Goal: Task Accomplishment & Management: Use online tool/utility

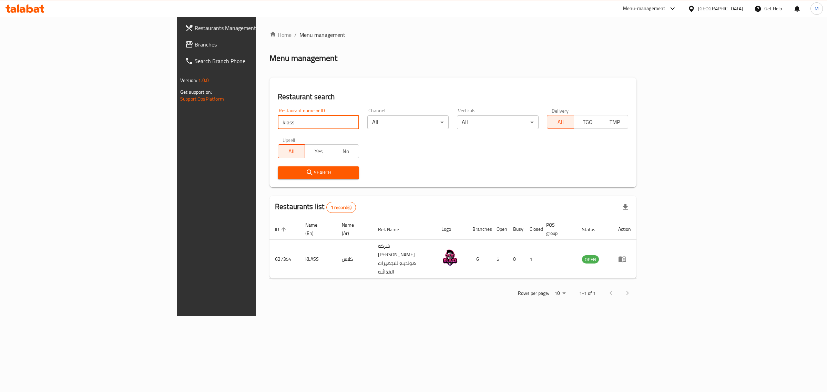
click at [278, 122] on input "klass" at bounding box center [318, 122] width 81 height 14
click button "Search" at bounding box center [318, 172] width 81 height 13
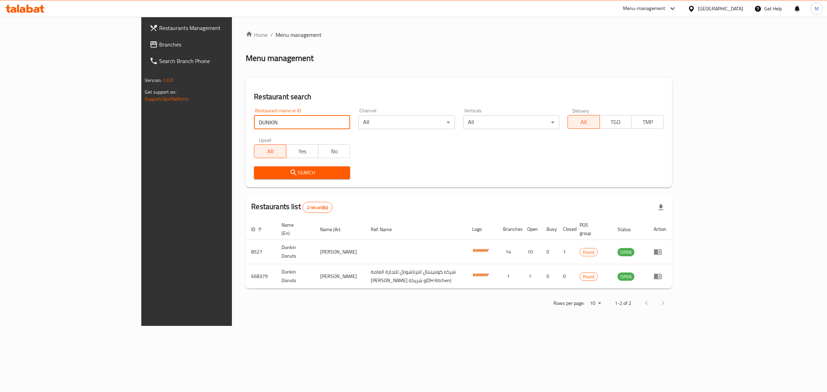
drag, startPoint x: 127, startPoint y: 138, endPoint x: 114, endPoint y: 138, distance: 12.4
click at [141, 138] on div "Restaurants Management Branches Search Branch Phone Version: 1.0.0 Get support …" at bounding box center [413, 171] width 544 height 309
click button "Search" at bounding box center [302, 172] width 96 height 13
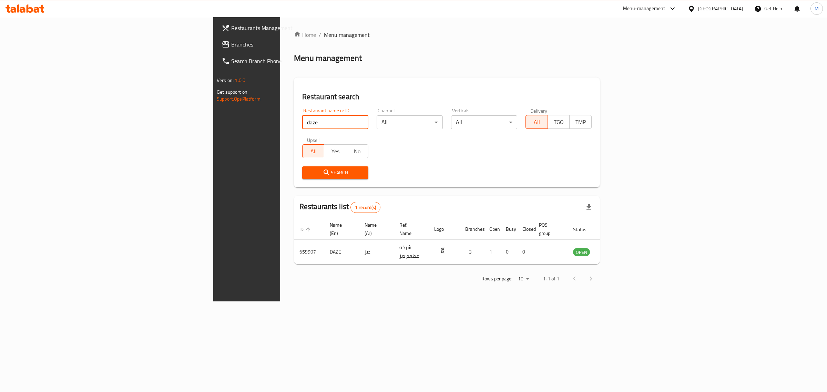
drag, startPoint x: 192, startPoint y: 126, endPoint x: 147, endPoint y: 117, distance: 46.0
click at [280, 117] on div "Home / Menu management Menu management Restaurant search Restaurant name or ID …" at bounding box center [446, 159] width 333 height 285
click button "Search" at bounding box center [335, 172] width 66 height 13
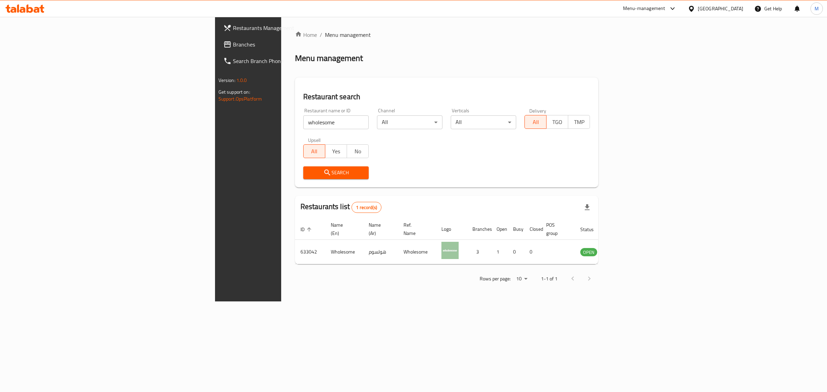
click at [303, 122] on input "wholesome" at bounding box center [335, 122] width 65 height 14
click button "Search" at bounding box center [335, 172] width 65 height 13
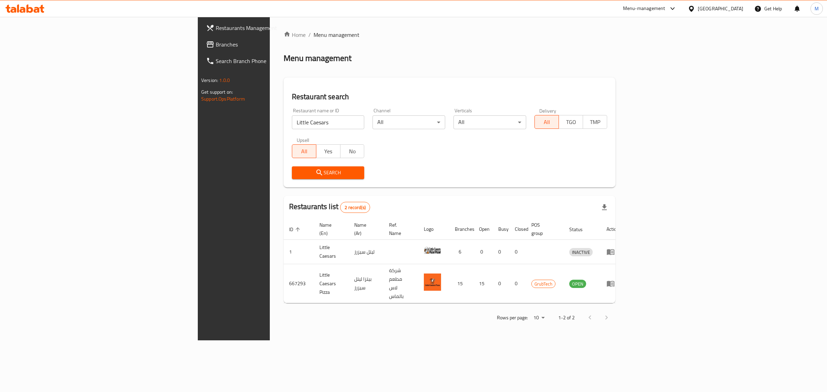
click at [292, 121] on input "Little Caesars" at bounding box center [328, 122] width 73 height 14
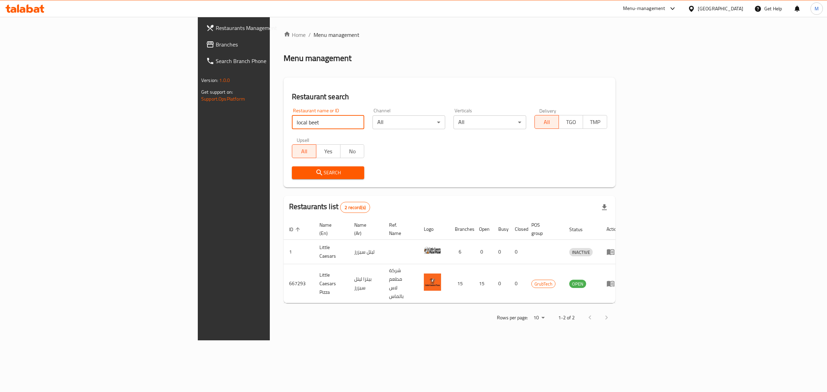
click button "Search" at bounding box center [328, 172] width 73 height 13
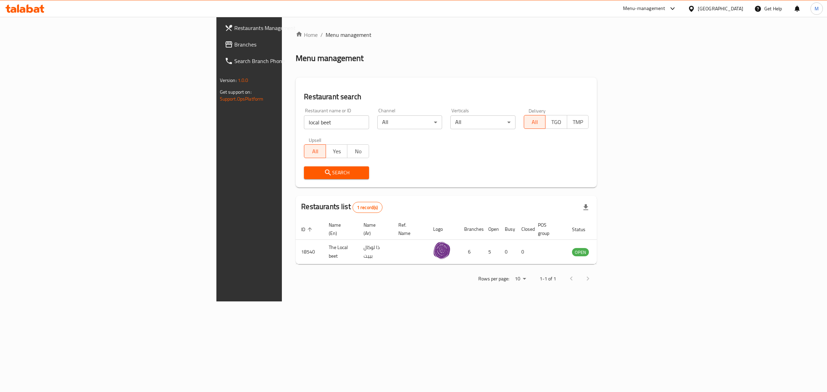
click at [304, 121] on input "local beet" at bounding box center [336, 122] width 65 height 14
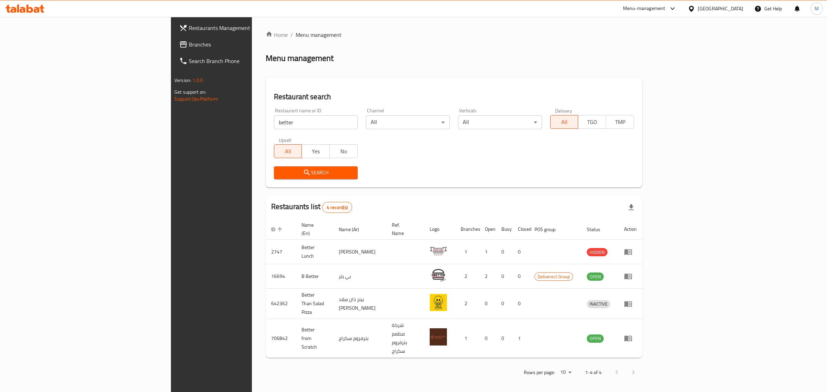
click at [274, 114] on div "Restaurant name or ID better Restaurant name or ID" at bounding box center [316, 118] width 84 height 21
click at [270, 134] on div "Upsell All Yes No" at bounding box center [316, 147] width 92 height 29
click at [274, 116] on input "better" at bounding box center [316, 122] width 84 height 14
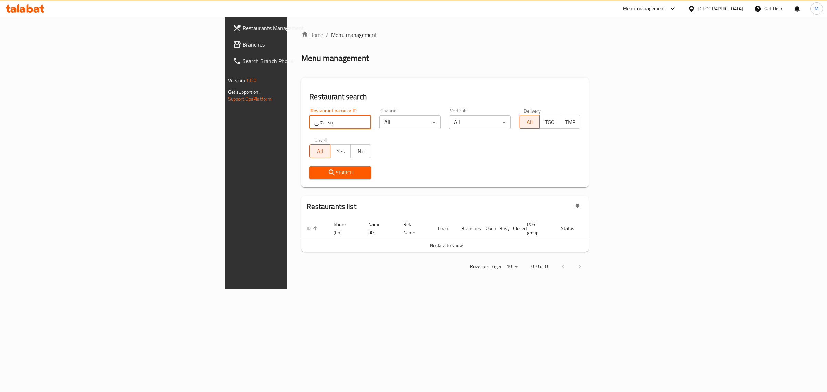
click at [309, 123] on input "يعىنهى" at bounding box center [340, 122] width 62 height 14
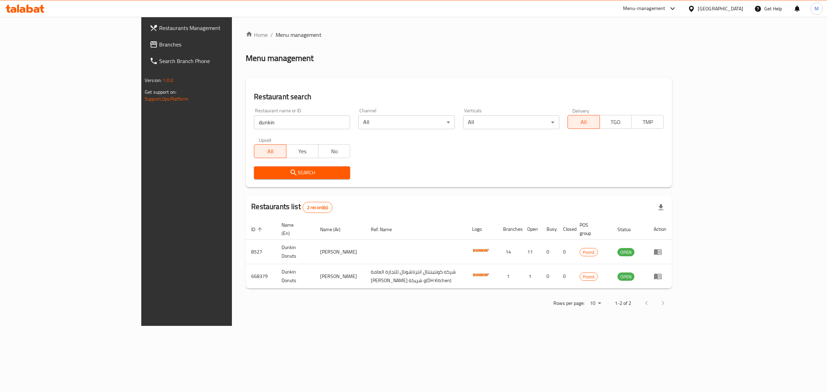
click at [254, 119] on input "dunkin" at bounding box center [302, 122] width 96 height 14
type input "krispy kreme"
click button "Search" at bounding box center [302, 172] width 96 height 13
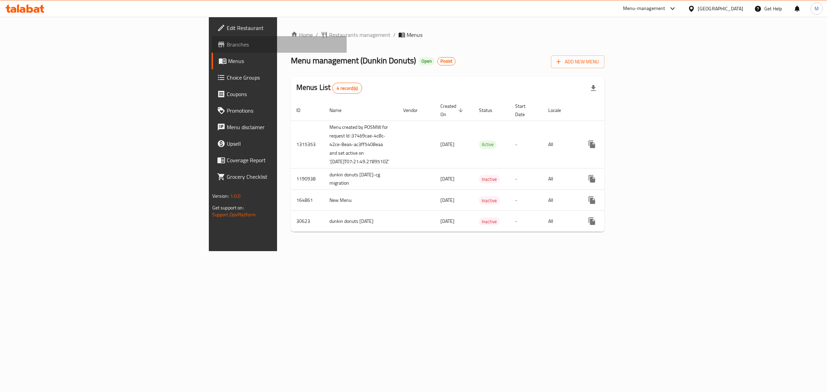
click at [227, 45] on span "Branches" at bounding box center [284, 44] width 115 height 8
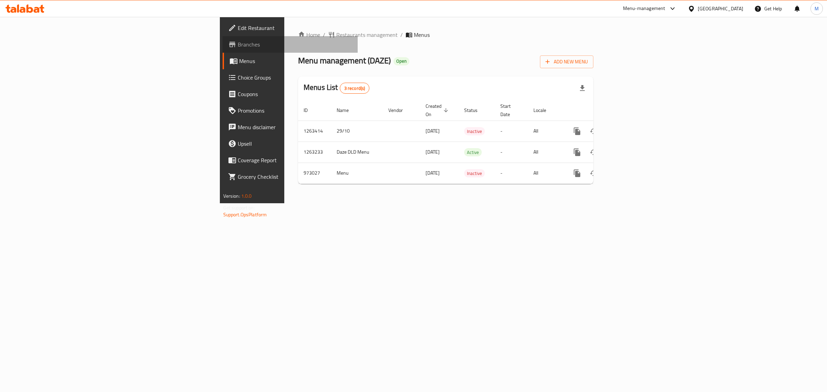
click at [238, 42] on span "Branches" at bounding box center [295, 44] width 115 height 8
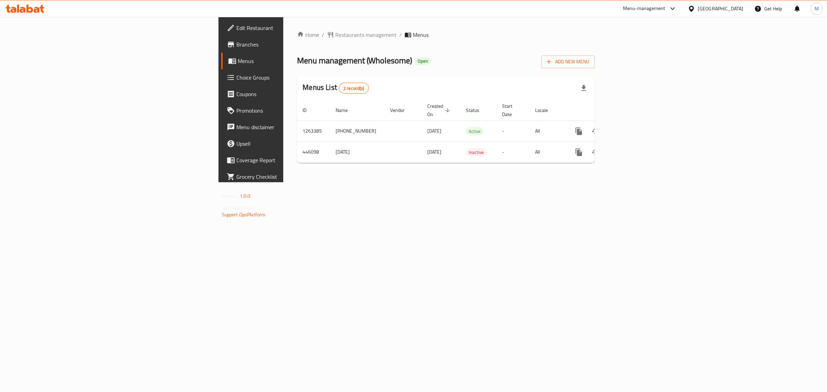
click at [221, 36] on link "Branches" at bounding box center [288, 44] width 135 height 17
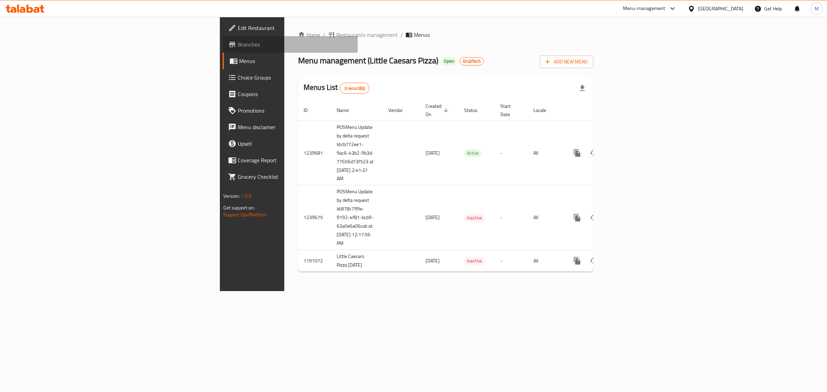
click at [238, 42] on span "Branches" at bounding box center [295, 44] width 115 height 8
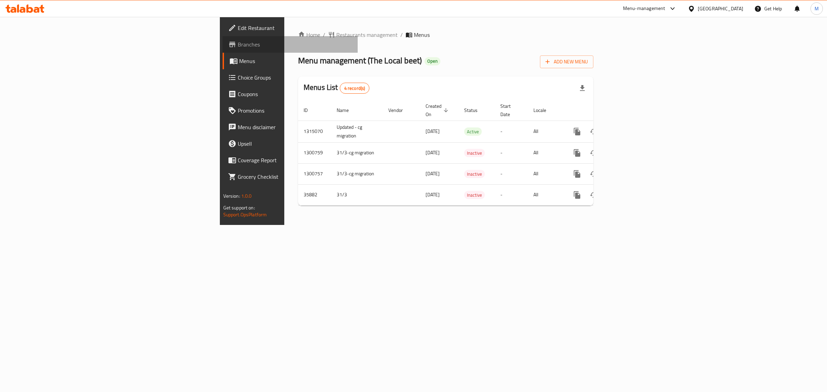
click at [238, 43] on span "Branches" at bounding box center [295, 44] width 115 height 8
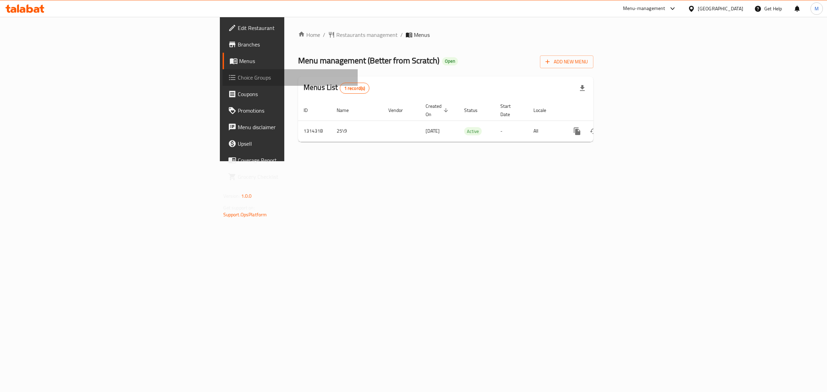
click at [238, 79] on span "Choice Groups" at bounding box center [295, 77] width 115 height 8
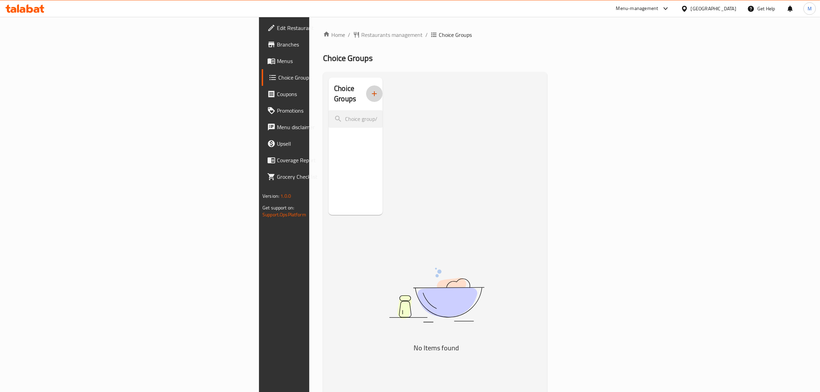
click at [370, 90] on icon "button" at bounding box center [374, 94] width 8 height 8
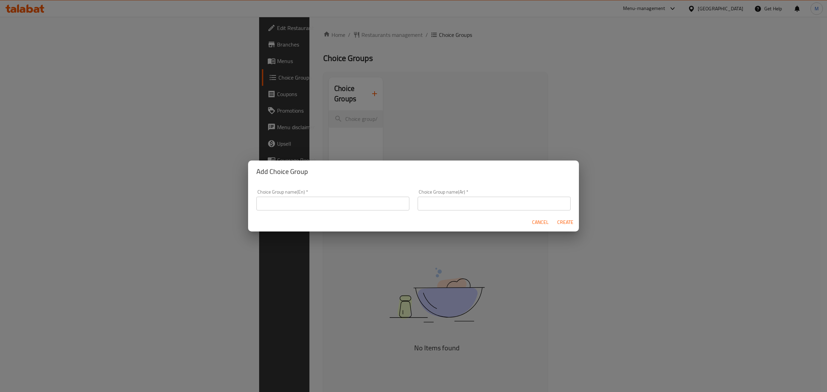
click at [289, 198] on input "text" at bounding box center [332, 204] width 153 height 14
paste input "Toppings"
type input "Toppings"
click at [507, 205] on input "text" at bounding box center [494, 204] width 153 height 14
type input "اختبارك من"
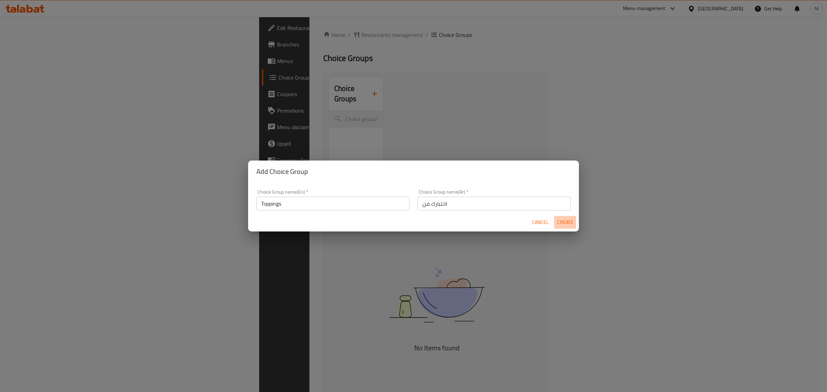
click at [570, 221] on span "Create" at bounding box center [565, 222] width 17 height 9
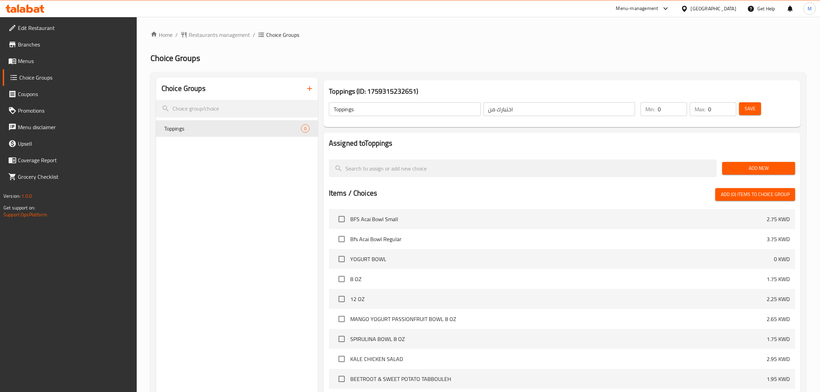
click at [743, 169] on span "Add New" at bounding box center [759, 168] width 62 height 9
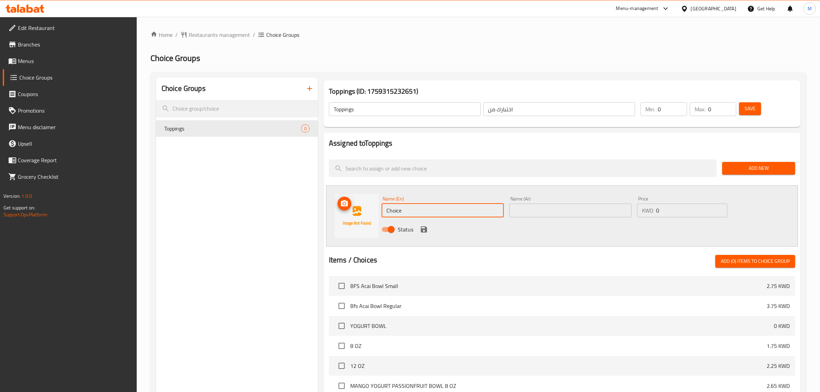
drag, startPoint x: 439, startPoint y: 207, endPoint x: 340, endPoint y: 204, distance: 98.9
click at [340, 204] on div "Name (En) Choice Name (En) Name (Ar) Name (Ar) Price KWD 0 Price Status" at bounding box center [562, 215] width 472 height 61
paste input "Banana"
type input "Banana"
click at [544, 211] on input "text" at bounding box center [571, 211] width 122 height 14
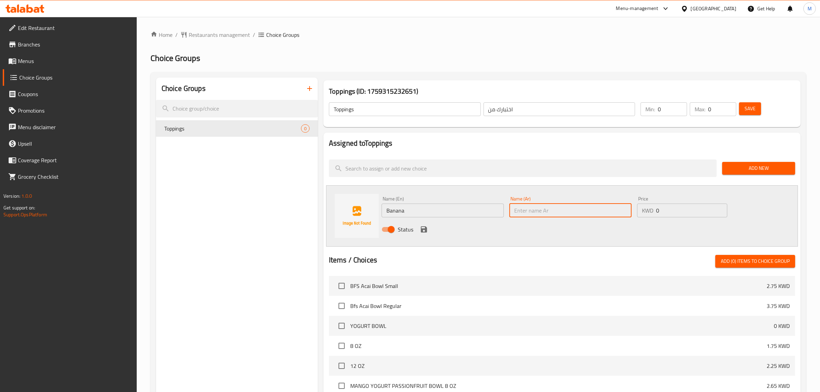
paste input "موز"
type input "موز"
click at [423, 229] on icon "save" at bounding box center [424, 229] width 8 height 8
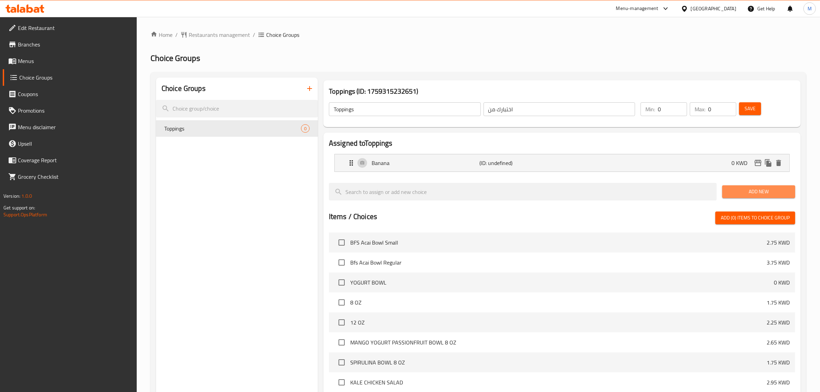
click at [735, 197] on button "Add New" at bounding box center [758, 191] width 73 height 13
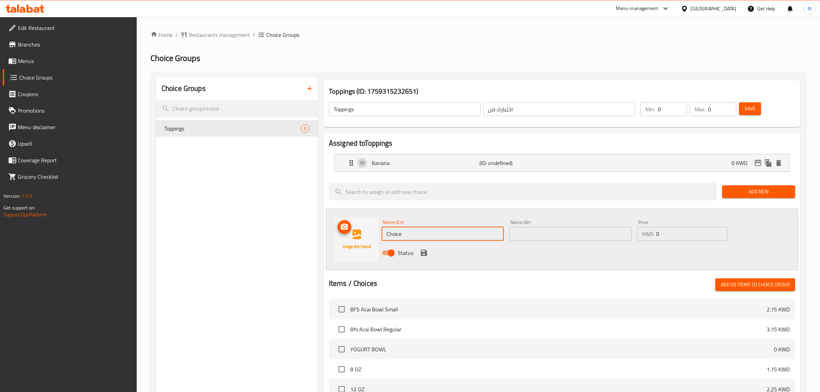
drag, startPoint x: 428, startPoint y: 231, endPoint x: 348, endPoint y: 230, distance: 79.9
click at [348, 230] on div "Name (En) Choice Name (En) Name (Ar) Name (Ar) Price KWD 0 Price Status" at bounding box center [562, 239] width 472 height 61
paste input "Blueberry"
type input "Blueberry"
click at [533, 228] on input "text" at bounding box center [571, 234] width 122 height 14
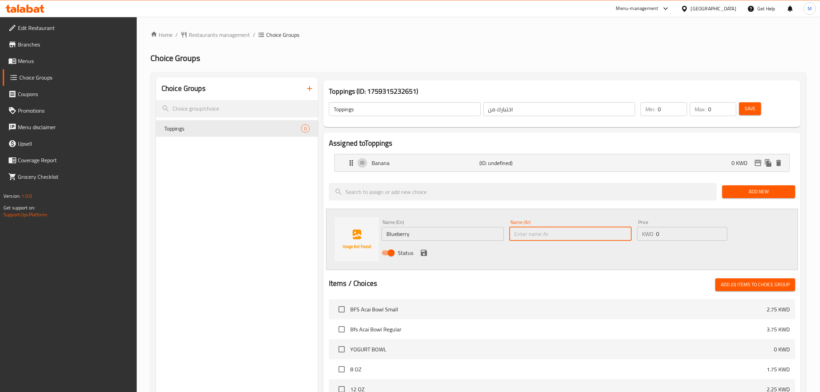
paste input "توت"
type input "توت"
click at [424, 257] on button "save" at bounding box center [424, 253] width 10 height 10
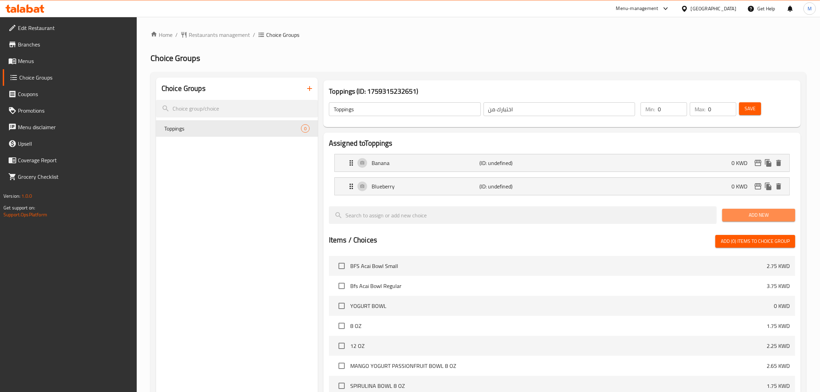
click at [743, 214] on span "Add New" at bounding box center [759, 215] width 62 height 9
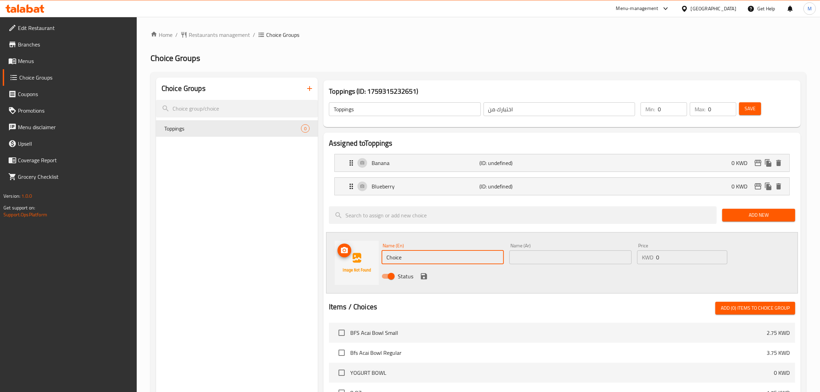
drag, startPoint x: 438, startPoint y: 257, endPoint x: 300, endPoint y: 256, distance: 138.5
click at [300, 256] on div "Choice Groups Toppings 0 Toppings (ID: 1759315232651) Toppings ​ اختبارك من ​ M…" at bounding box center [480, 345] width 648 height 534
paste input "Raspberry"
type input "Raspberry"
click at [534, 256] on input "text" at bounding box center [571, 257] width 122 height 14
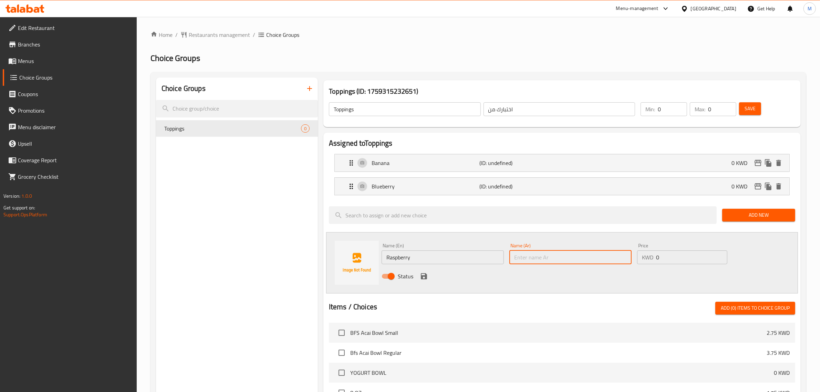
paste input "توت العُليق"
type input "توت العُليق"
click at [422, 273] on icon "save" at bounding box center [424, 276] width 8 height 8
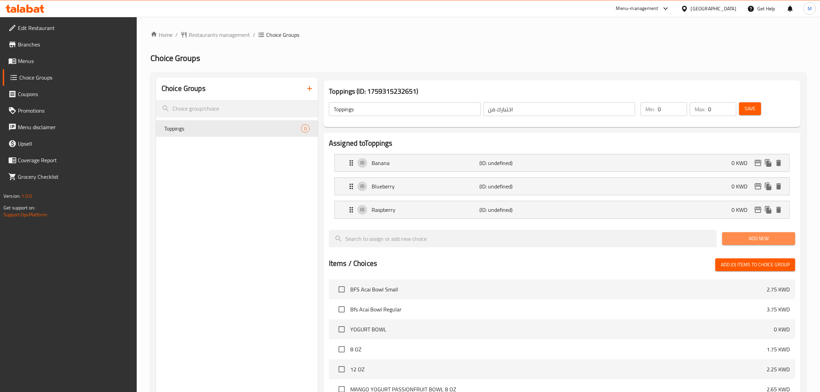
click at [734, 240] on span "Add New" at bounding box center [759, 238] width 62 height 9
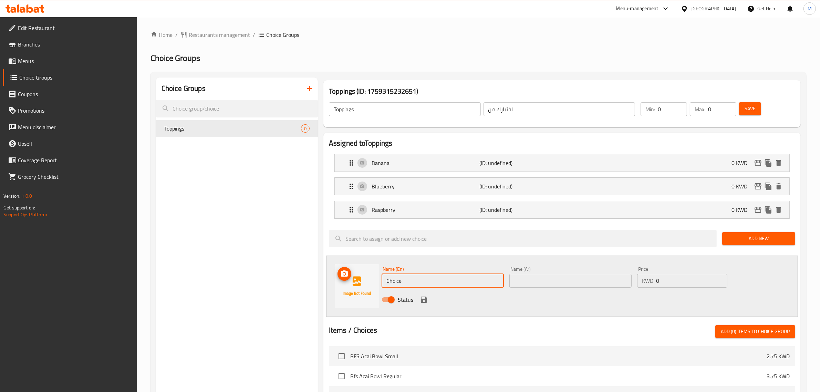
drag, startPoint x: 419, startPoint y: 277, endPoint x: 353, endPoint y: 277, distance: 65.8
click at [353, 277] on div "Name (En) Choice Name (En) Name (Ar) Name (Ar) Price KWD 0 Price Status" at bounding box center [562, 286] width 472 height 61
paste input "Strawberry"
type input "Strawberry"
click at [556, 277] on input "text" at bounding box center [571, 281] width 122 height 14
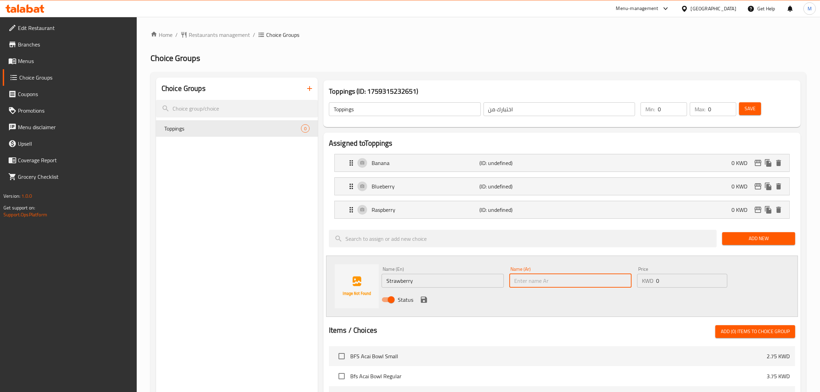
paste input "الفراولة"
type input "الفراولة"
click at [421, 298] on icon "save" at bounding box center [424, 300] width 6 height 6
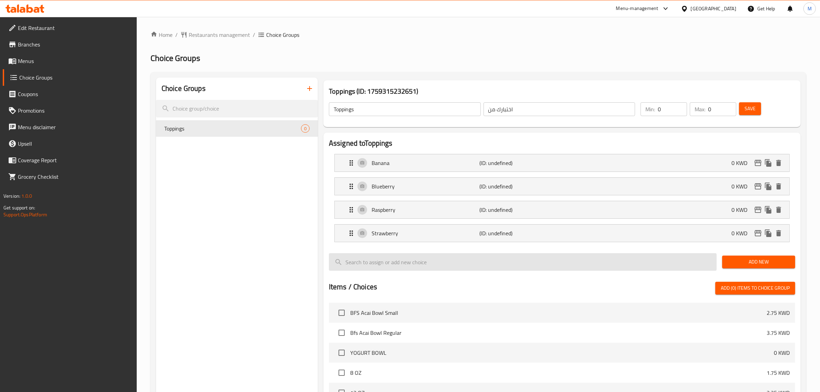
drag, startPoint x: 765, startPoint y: 264, endPoint x: 686, endPoint y: 264, distance: 78.9
click at [765, 264] on span "Add New" at bounding box center [759, 262] width 62 height 9
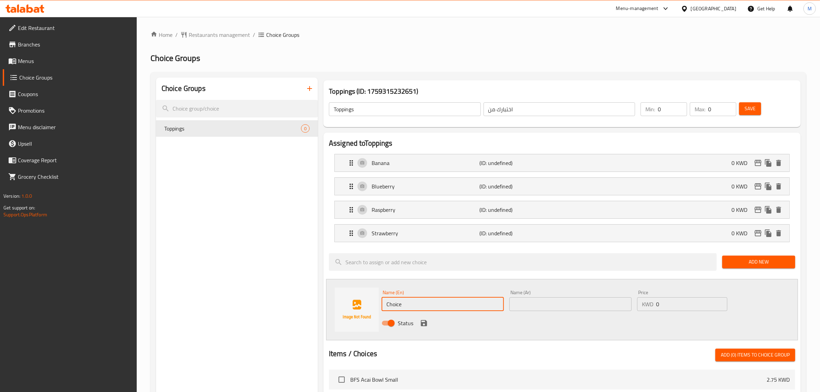
drag, startPoint x: 420, startPoint y: 303, endPoint x: 310, endPoint y: 302, distance: 110.2
click at [310, 302] on div "Choice Groups Toppings 0 Toppings (ID: 1759315232651) Toppings ​ اختبارك من ​ M…" at bounding box center [480, 368] width 648 height 581
paste input "Pomegranate Seed"
type input "Pomegranate Seed"
drag, startPoint x: 547, startPoint y: 309, endPoint x: 541, endPoint y: 309, distance: 5.9
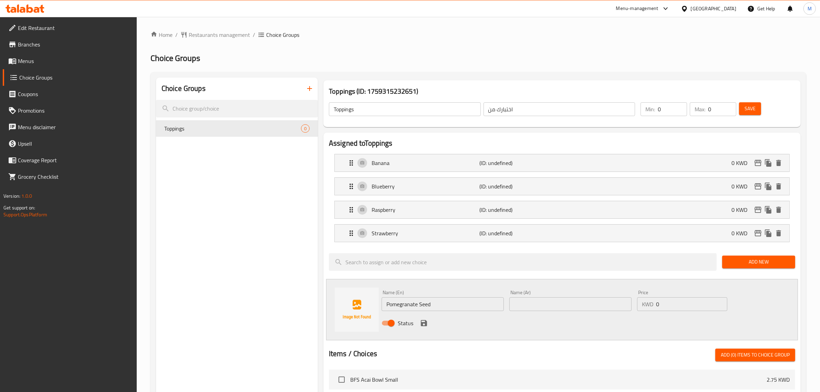
click at [547, 309] on input "text" at bounding box center [571, 304] width 122 height 14
paste input "بذور الرمان"
type input "بذور الرمان"
click at [425, 323] on icon "save" at bounding box center [424, 323] width 6 height 6
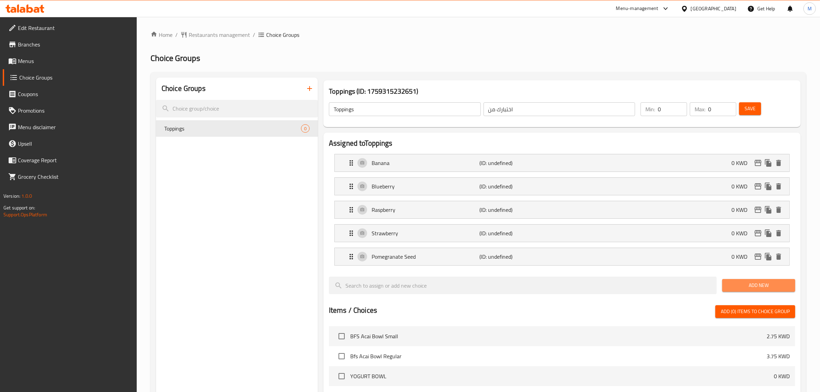
click at [766, 287] on span "Add New" at bounding box center [759, 285] width 62 height 9
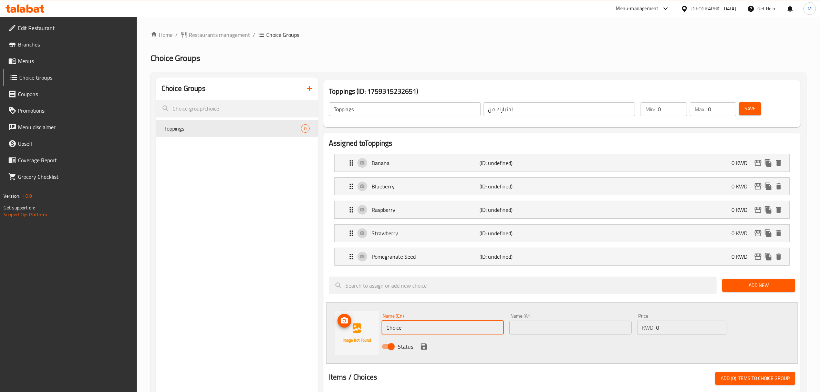
drag, startPoint x: 400, startPoint y: 330, endPoint x: 343, endPoint y: 326, distance: 56.9
click at [344, 327] on div "Name (En) Choice Name (En) Name (Ar) Name (Ar) Price KWD 0 Price Status" at bounding box center [562, 332] width 472 height 61
paste input "ia Seeds"
type input "Chia Seeds"
drag, startPoint x: 522, startPoint y: 338, endPoint x: 523, endPoint y: 328, distance: 10.4
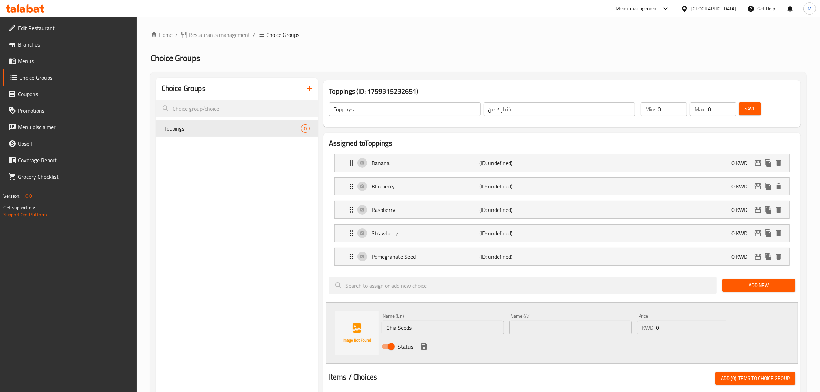
click at [522, 336] on div "Name (En) Chia Seeds Name (En) Name (Ar) Name (Ar) Price KWD 0 Price Status" at bounding box center [570, 333] width 383 height 45
click at [523, 328] on input "text" at bounding box center [571, 328] width 122 height 14
paste input "بذور الشيا"
type input "بذور الشيا"
click at [421, 347] on icon "save" at bounding box center [424, 346] width 6 height 6
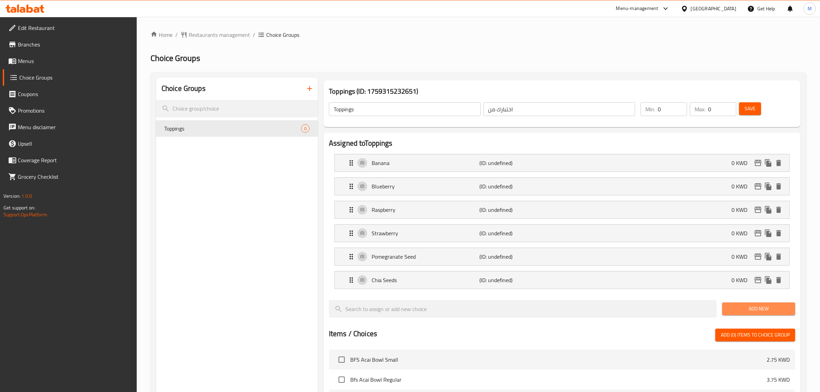
click at [731, 312] on span "Add New" at bounding box center [759, 309] width 62 height 9
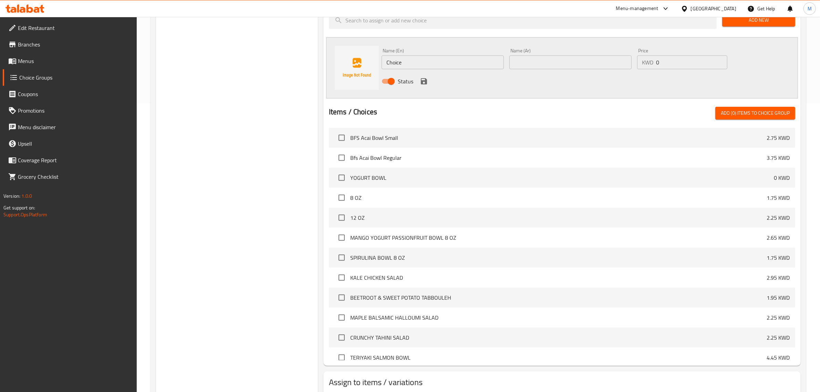
scroll to position [301, 0]
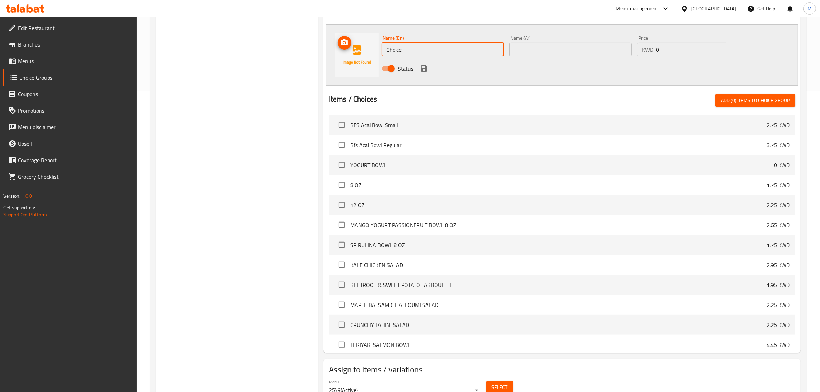
paste input "Peanut Butter Smooth"
drag, startPoint x: 425, startPoint y: 51, endPoint x: 363, endPoint y: 51, distance: 61.3
click at [363, 51] on div "Name (En) Peanut Butter Smooth Name (En) Name (Ar) Name (Ar) Price KWD 0 Price …" at bounding box center [562, 54] width 472 height 61
type input "Peanut Butter Smooth"
click at [541, 37] on div "Name (Ar) Name (Ar)" at bounding box center [571, 45] width 122 height 21
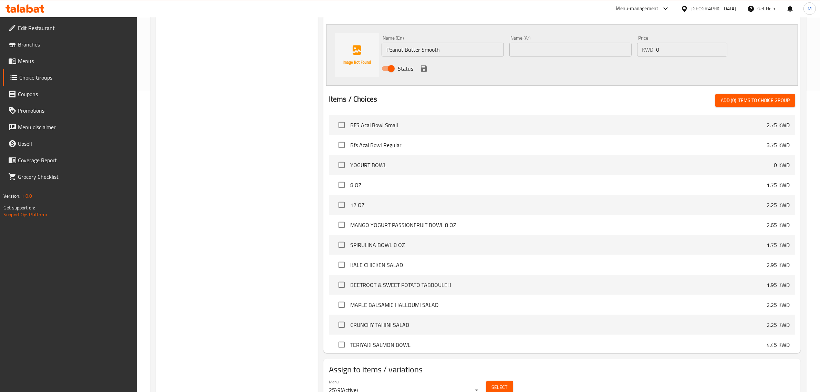
click at [541, 52] on input "text" at bounding box center [571, 50] width 122 height 14
paste input "زبدة الفول السوداني ناعمة"
type input "زبدة الفول السوداني ناعمة"
click at [422, 67] on icon "save" at bounding box center [424, 68] width 8 height 8
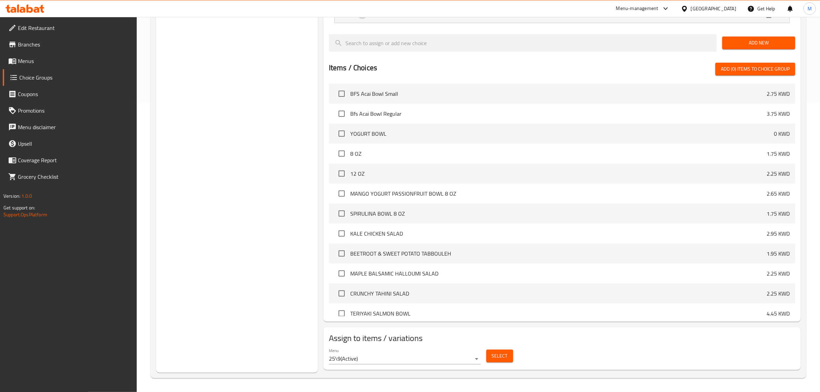
scroll to position [290, 0]
click at [754, 45] on span "Add New" at bounding box center [759, 43] width 62 height 9
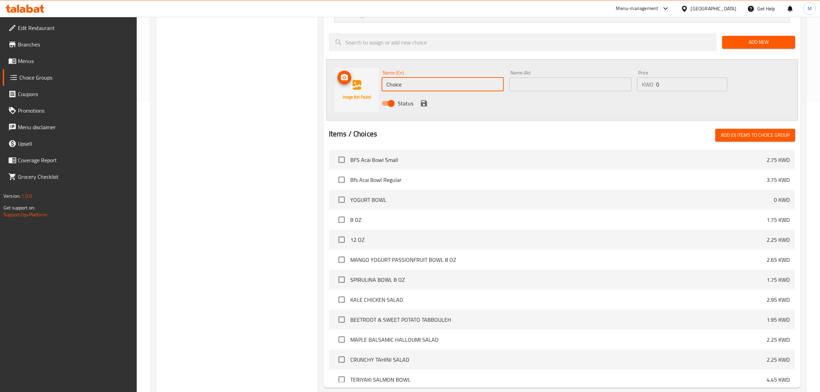
drag, startPoint x: 436, startPoint y: 90, endPoint x: 372, endPoint y: 85, distance: 64.3
click at [372, 85] on div "Name (En) Choice Name (En) Name (Ar) Name (Ar) Price KWD 0 Price Status" at bounding box center [562, 89] width 472 height 61
paste input "Peanut Butter Crunchy"
type input "Peanut Butter Crunchy"
click at [555, 77] on div "Name (Ar) Name (Ar)" at bounding box center [571, 80] width 122 height 21
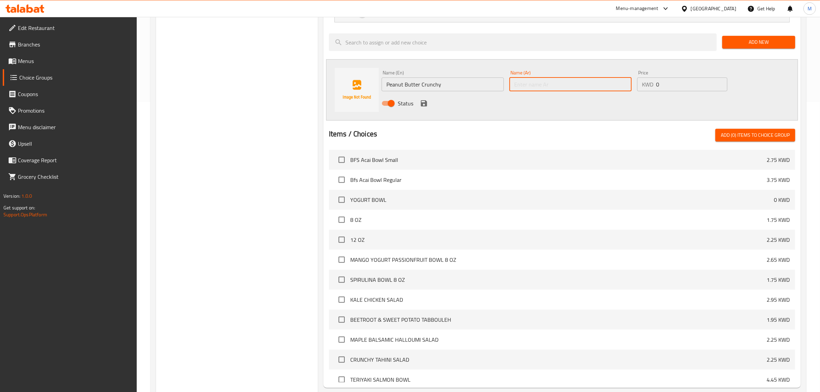
click at [553, 83] on input "text" at bounding box center [571, 85] width 122 height 14
paste input "زبدة الفول السوداني المقرمشة"
type input "زبدة الفول السوداني المقرمشة"
click at [431, 102] on div "Status" at bounding box center [570, 103] width 383 height 19
click at [424, 103] on icon "save" at bounding box center [424, 103] width 8 height 8
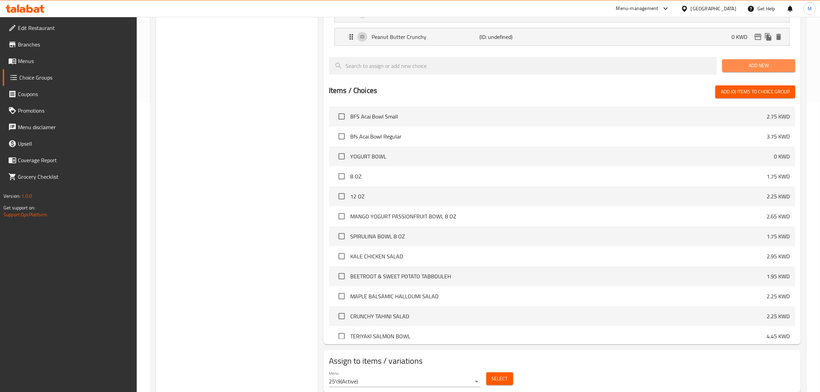
click at [772, 65] on span "Add New" at bounding box center [759, 65] width 62 height 9
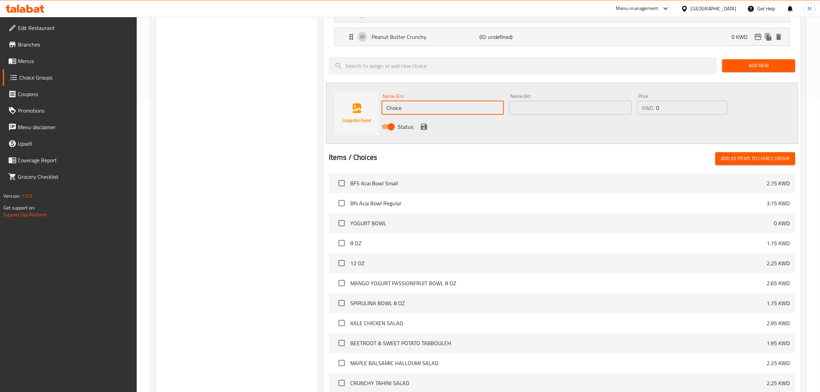
drag, startPoint x: 413, startPoint y: 110, endPoint x: 373, endPoint y: 105, distance: 40.2
click at [373, 106] on div "Name (En) Choice Name (En) Name (Ar) Name (Ar) Price KWD 0 Price Status" at bounding box center [562, 113] width 472 height 61
paste input "Almond Butter Sau"
type input "Almond Butter Sauce"
click at [590, 102] on input "text" at bounding box center [571, 108] width 122 height 14
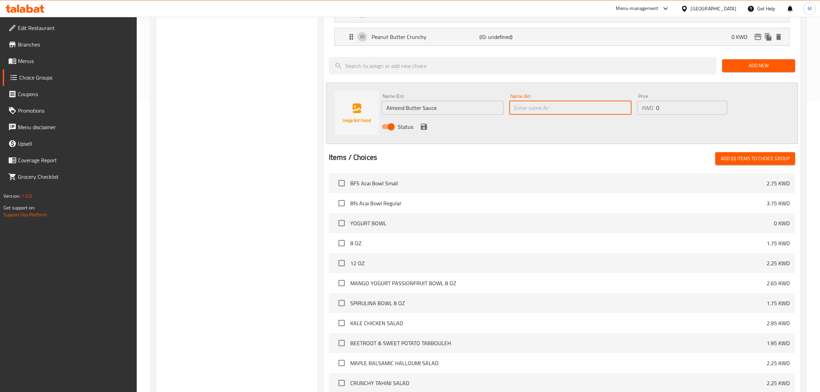
paste input "صلصة زبدة اللوز"
type input "صلصة زبدة اللوز"
click at [427, 126] on icon "save" at bounding box center [424, 127] width 6 height 6
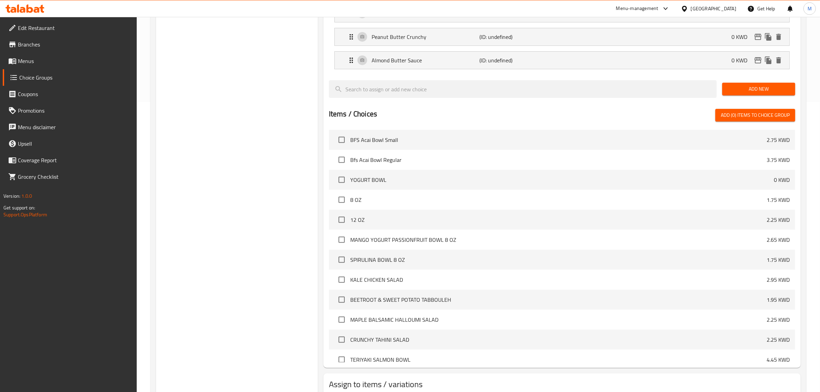
click at [747, 92] on span "Add New" at bounding box center [759, 89] width 62 height 9
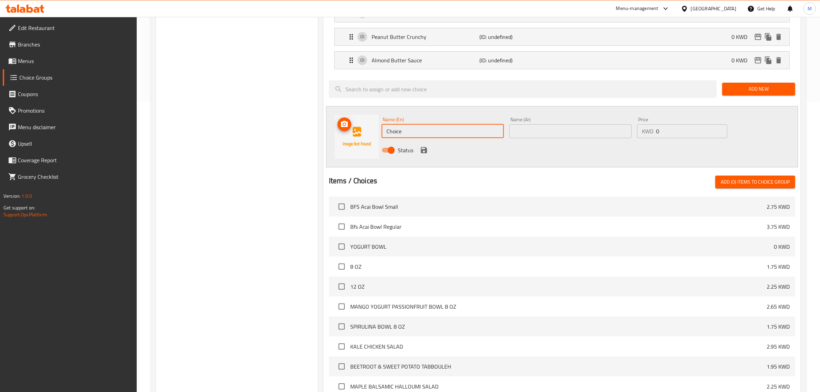
click at [362, 130] on div "Name (En) Choice Name (En) Name (Ar) Name (Ar) Price KWD 0 Price Status" at bounding box center [562, 136] width 472 height 61
paste input "ashew Butter"
type input "Cashew Butter"
drag, startPoint x: 536, startPoint y: 133, endPoint x: 493, endPoint y: 148, distance: 45.2
click at [536, 133] on input "text" at bounding box center [571, 131] width 122 height 14
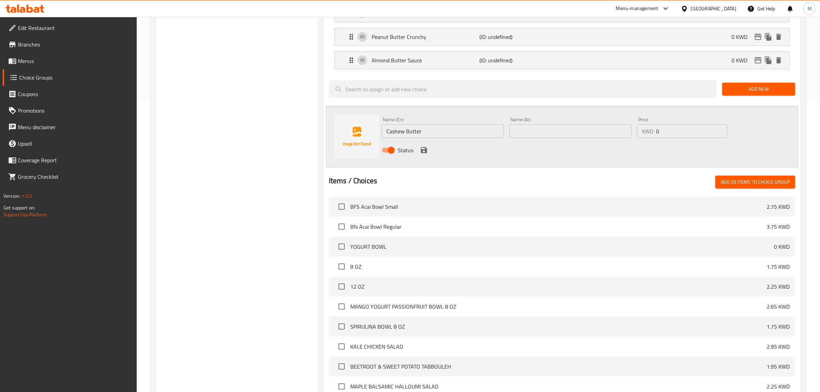
paste input "زبدة الكاجو"
type input "زبدة الكاجو"
click at [424, 154] on icon "save" at bounding box center [424, 150] width 8 height 8
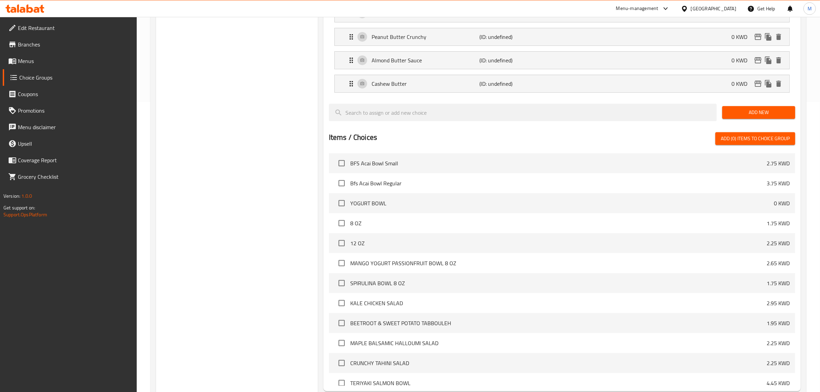
click at [768, 115] on span "Add New" at bounding box center [759, 112] width 62 height 9
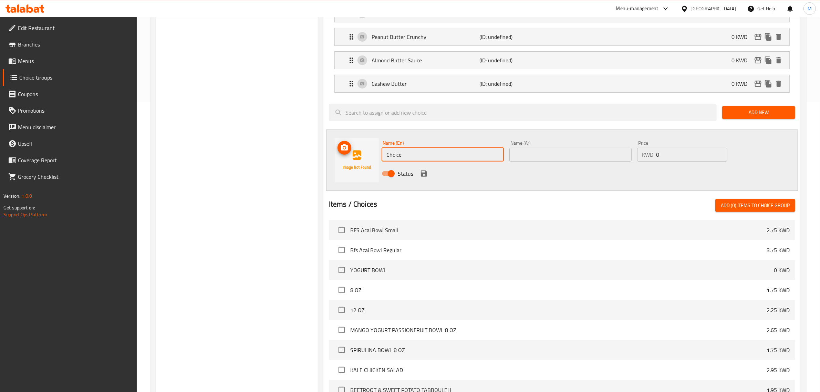
drag, startPoint x: 392, startPoint y: 160, endPoint x: 350, endPoint y: 160, distance: 41.3
click at [350, 160] on div "Name (En) Choice Name (En) Name (Ar) Name (Ar) Price KWD 0 Price Status" at bounding box center [562, 160] width 472 height 61
paste input "oconut Shredded"
type input "Coconut Shredded"
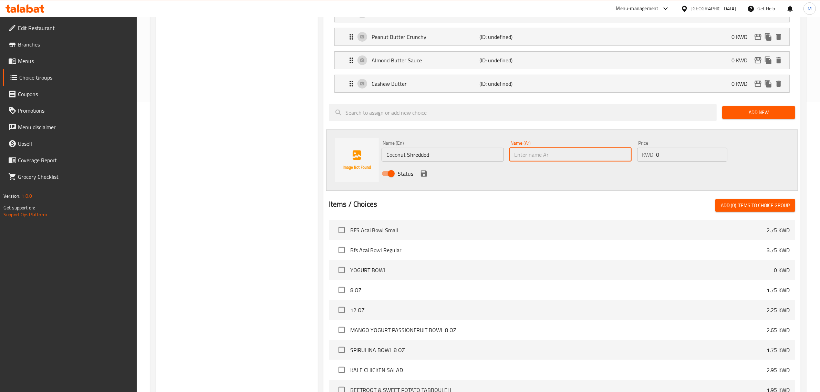
drag, startPoint x: 540, startPoint y: 159, endPoint x: 486, endPoint y: 168, distance: 54.5
click at [540, 159] on input "text" at bounding box center [571, 155] width 122 height 14
paste input "جوز الهند المبشور"
type input "جوز الهند المبشور"
click at [420, 177] on icon "save" at bounding box center [424, 173] width 8 height 8
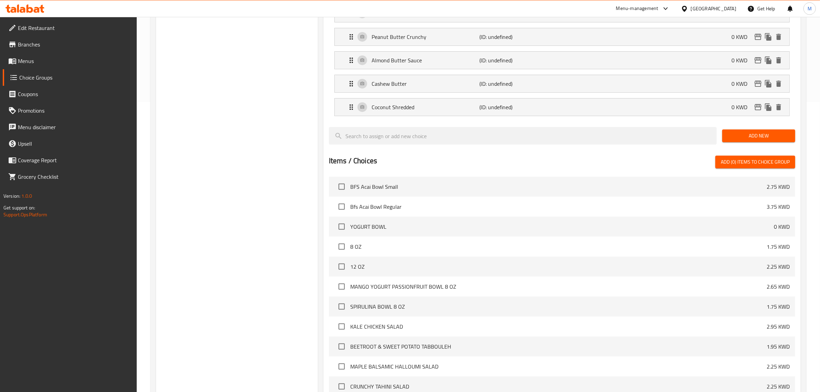
click at [760, 135] on span "Add New" at bounding box center [759, 136] width 62 height 9
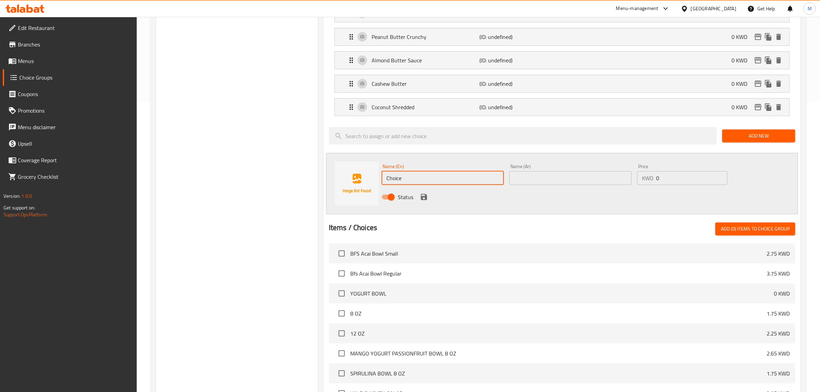
drag, startPoint x: 402, startPoint y: 176, endPoint x: 310, endPoint y: 176, distance: 92.3
click at [310, 176] on div "Choice Groups Toppings 0 Toppings (ID: 1759315232651) Toppings ​ اختبارك من ​ M…" at bounding box center [480, 159] width 648 height 745
paste input "Dates"
type input "Dates"
click at [527, 178] on input "text" at bounding box center [571, 178] width 122 height 14
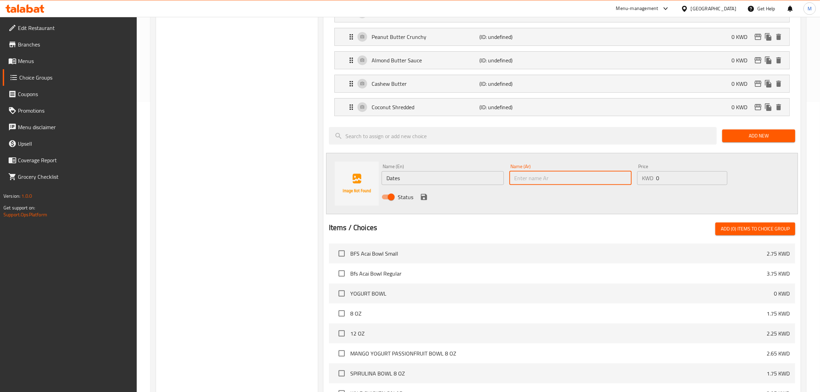
paste input "قطع التمر"
type input "قطع التمر"
click at [427, 200] on icon "save" at bounding box center [424, 197] width 6 height 6
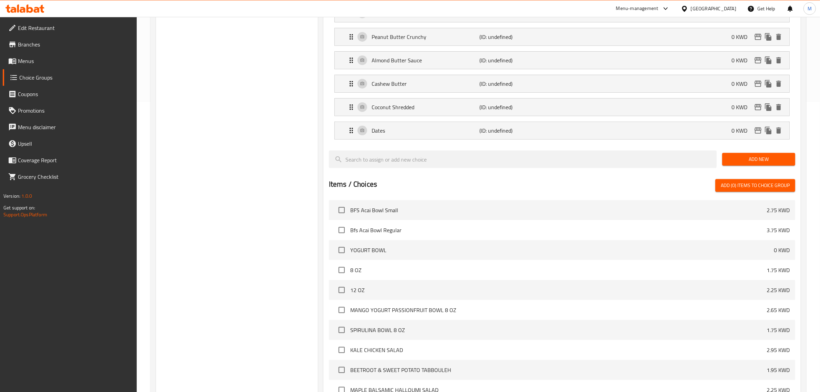
click at [765, 157] on span "Add New" at bounding box center [759, 159] width 62 height 9
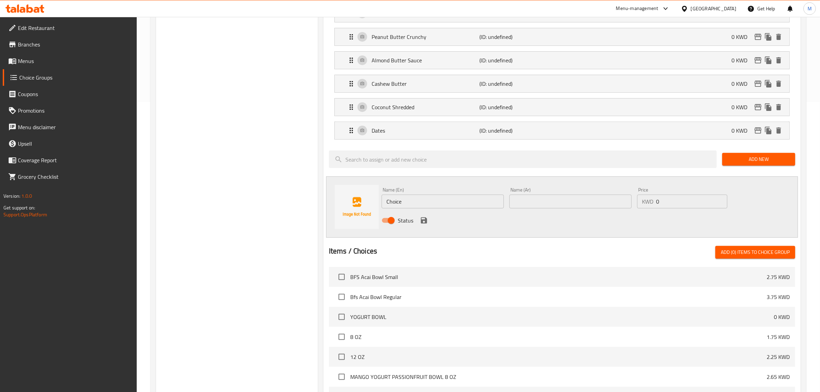
drag, startPoint x: 756, startPoint y: 166, endPoint x: 734, endPoint y: 167, distance: 21.7
click at [756, 166] on button "Add New" at bounding box center [758, 159] width 73 height 13
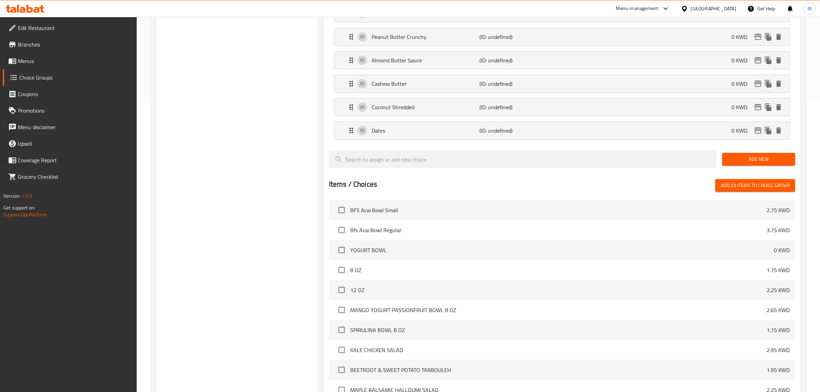
click at [742, 168] on div "Add New" at bounding box center [759, 159] width 79 height 23
click at [729, 164] on span "Add New" at bounding box center [759, 159] width 62 height 9
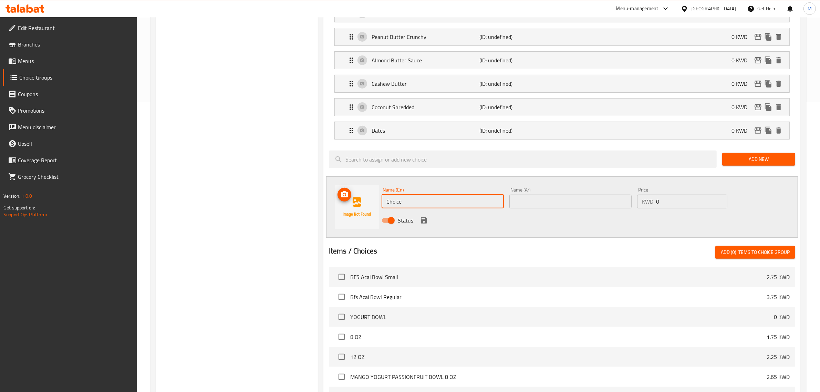
drag, startPoint x: 438, startPoint y: 205, endPoint x: 361, endPoint y: 212, distance: 77.8
click at [370, 212] on div "Name (En) Choice Name (En) Name (Ar) Name (Ar) Price KWD 0 Price Status" at bounding box center [562, 206] width 472 height 61
paste input "Granola"
type input "Granola"
drag, startPoint x: 542, startPoint y: 207, endPoint x: 479, endPoint y: 216, distance: 63.4
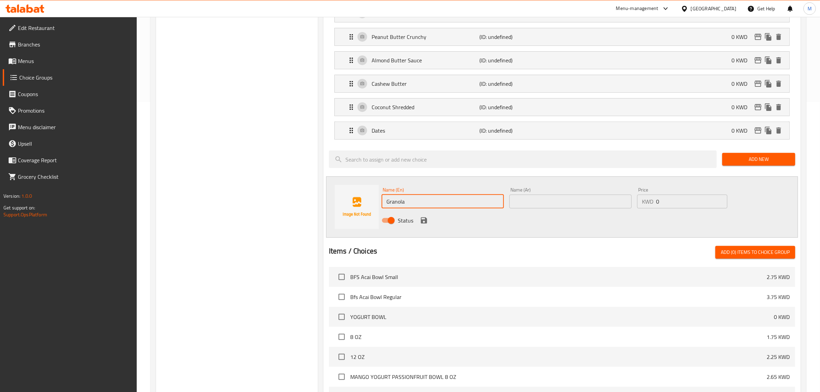
click at [542, 207] on input "text" at bounding box center [571, 202] width 122 height 14
paste input "الجرانولا"
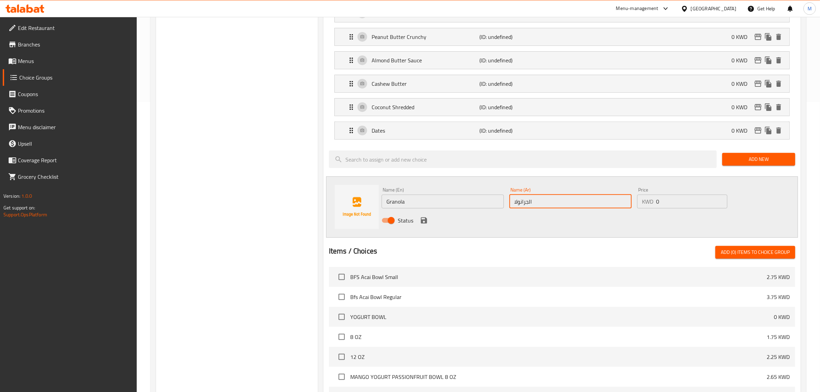
type input "الجرانولا"
click at [421, 221] on icon "save" at bounding box center [424, 220] width 8 height 8
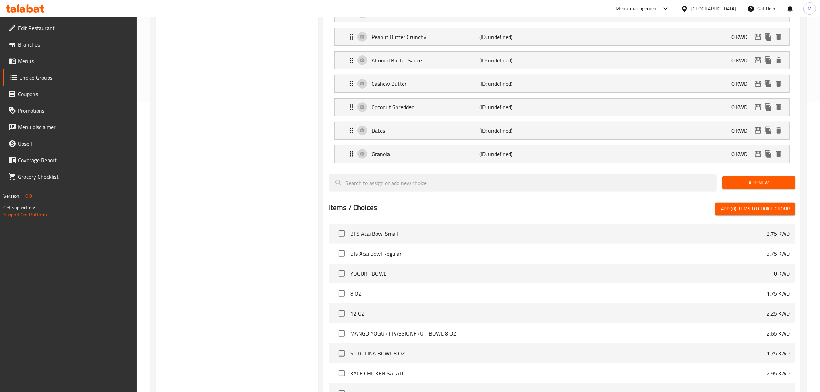
click at [754, 181] on span "Add New" at bounding box center [759, 182] width 62 height 9
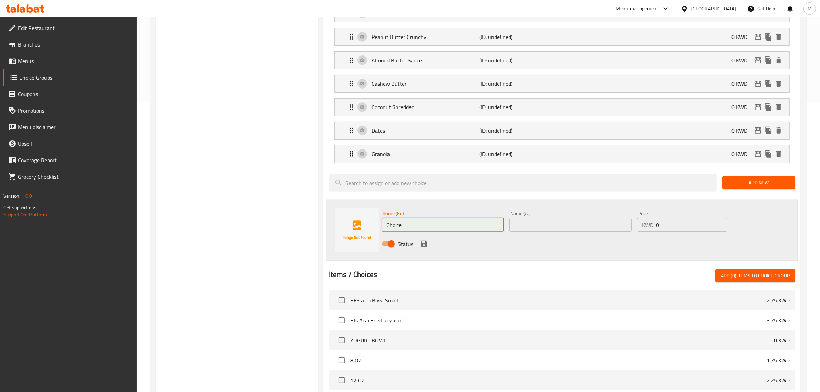
drag, startPoint x: 405, startPoint y: 226, endPoint x: 367, endPoint y: 224, distance: 38.0
click at [367, 224] on div "Name (En) Choice Name (En) Name (Ar) Name (Ar) Price KWD 0 Price Status" at bounding box center [562, 230] width 472 height 61
paste input "Hazelnut Choco Sau"
type input "Hazelnut Choco Sauce"
drag, startPoint x: 523, startPoint y: 228, endPoint x: 485, endPoint y: 236, distance: 38.8
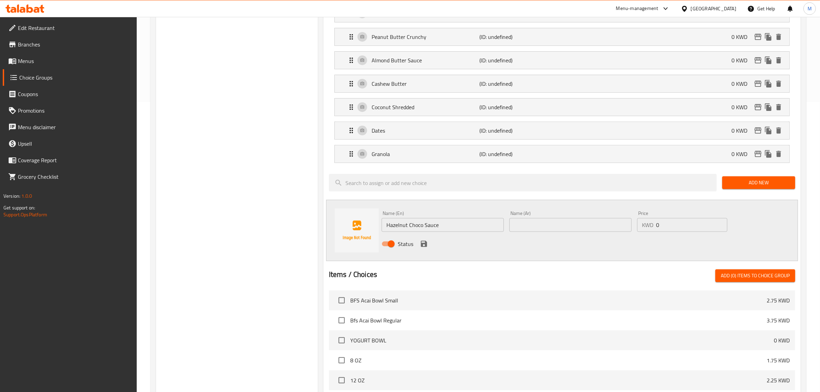
click at [523, 228] on input "text" at bounding box center [571, 225] width 122 height 14
paste input "صلصة الشوكولاتة بالبندق"
type input "صلصة الشوكولاتة بالبندق"
click at [426, 245] on icon "save" at bounding box center [424, 244] width 6 height 6
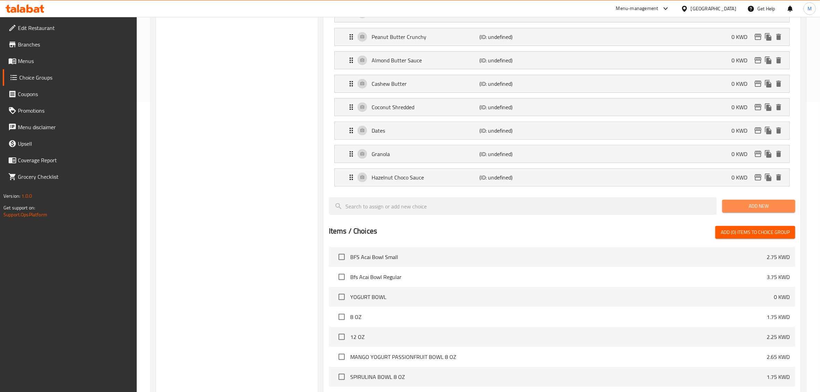
click at [793, 208] on button "Add New" at bounding box center [758, 206] width 73 height 13
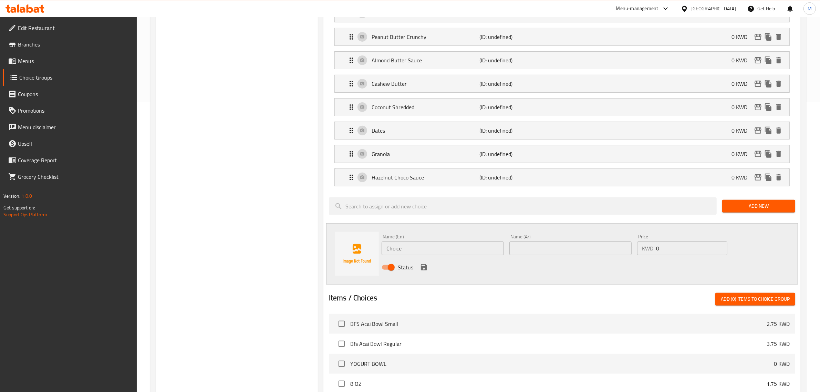
drag, startPoint x: 412, startPoint y: 251, endPoint x: 352, endPoint y: 250, distance: 60.3
click at [352, 250] on div "Name (En) Choice Name (En) Name (Ar) Name (Ar) Price KWD 0 Price Status" at bounding box center [562, 253] width 472 height 61
paste input "Hazelnut Maple Sau"
type input "Hazelnut Maple Sauce"
drag, startPoint x: 571, startPoint y: 247, endPoint x: 453, endPoint y: 274, distance: 120.9
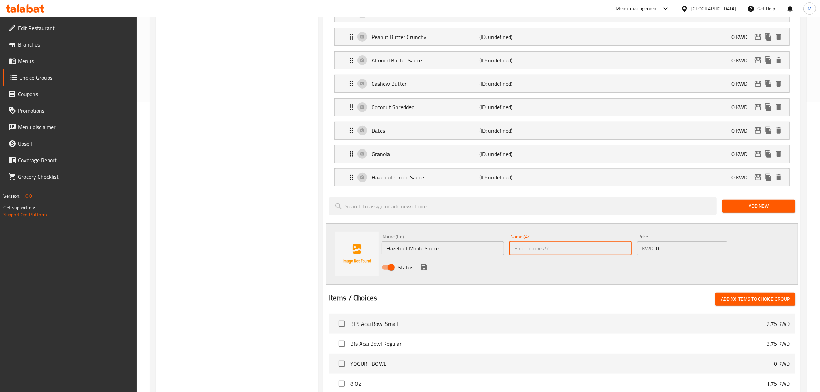
click at [571, 247] on input "text" at bounding box center [571, 249] width 122 height 14
paste input "صلصة البندق والقيقب"
type input "صلصة البندق والقيقب"
drag, startPoint x: 434, startPoint y: 267, endPoint x: 429, endPoint y: 268, distance: 5.6
click at [432, 267] on div "Status" at bounding box center [570, 267] width 383 height 19
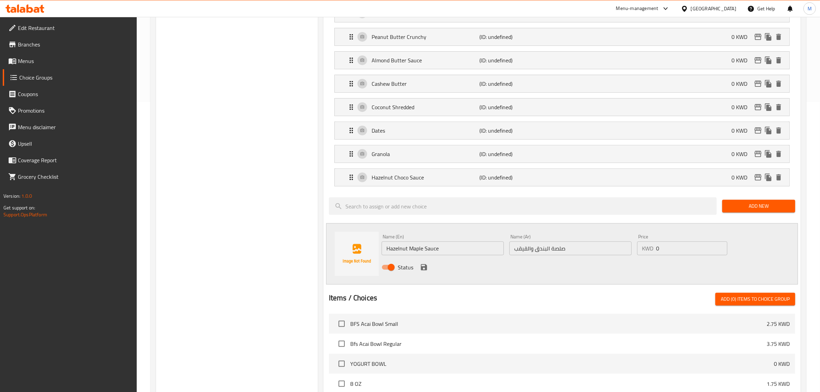
click at [427, 268] on icon "save" at bounding box center [424, 267] width 6 height 6
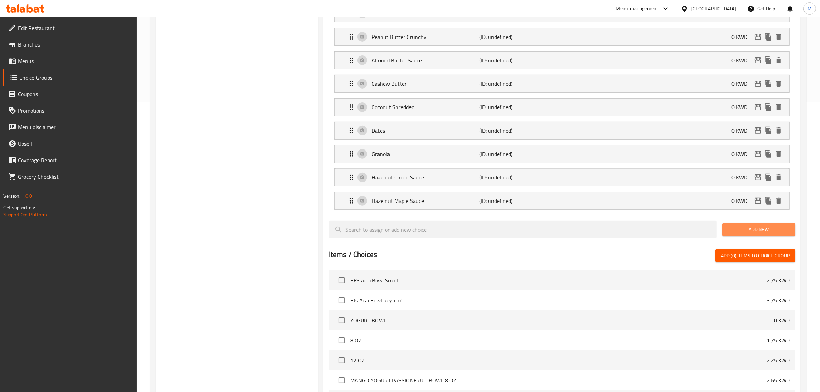
click at [772, 233] on span "Add New" at bounding box center [759, 229] width 62 height 9
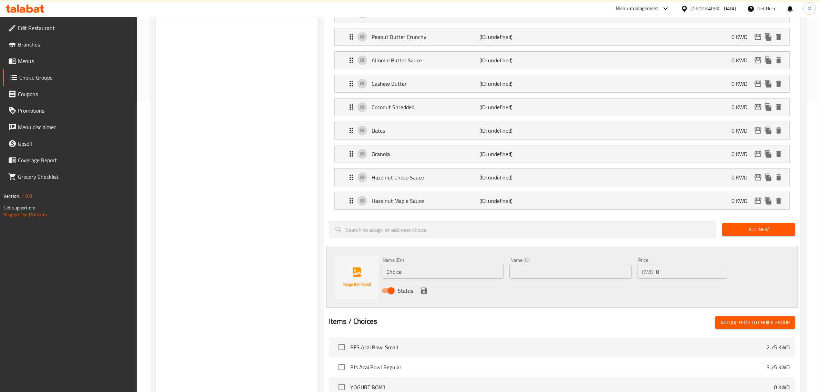
drag, startPoint x: 422, startPoint y: 271, endPoint x: 328, endPoint y: 269, distance: 94.1
click at [328, 269] on div "Name (En) Choice Name (En) Name (Ar) Name (Ar) Price KWD 0 Price Status" at bounding box center [562, 277] width 472 height 61
paste input "Honey"
type input "Honey"
drag, startPoint x: 534, startPoint y: 274, endPoint x: 500, endPoint y: 279, distance: 34.8
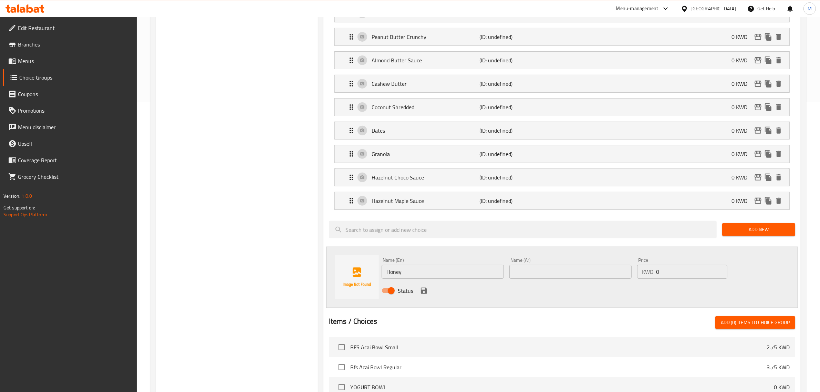
click at [534, 274] on input "text" at bounding box center [571, 272] width 122 height 14
paste input "عسل"
type input "عسل"
click at [421, 292] on icon "save" at bounding box center [424, 291] width 6 height 6
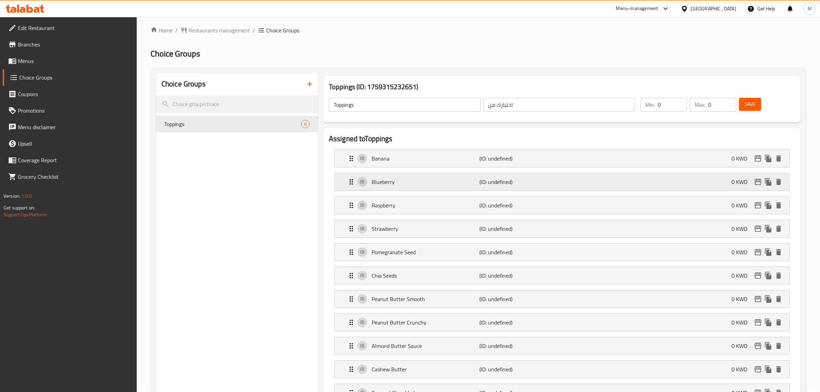
scroll to position [0, 0]
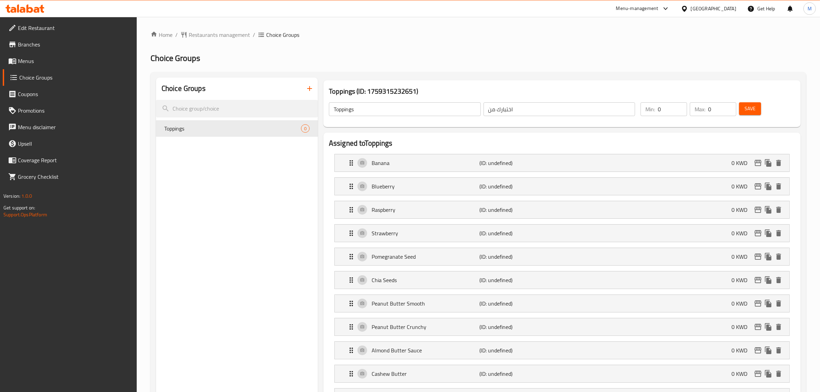
click at [757, 110] on button "Save" at bounding box center [750, 108] width 22 height 13
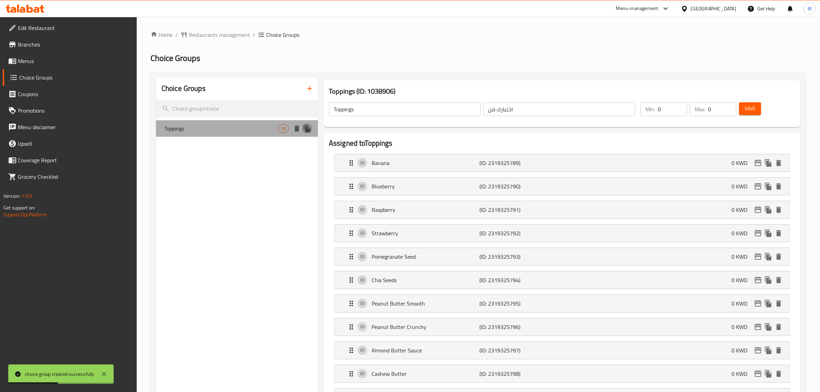
click at [307, 131] on icon "duplicate" at bounding box center [307, 129] width 7 height 8
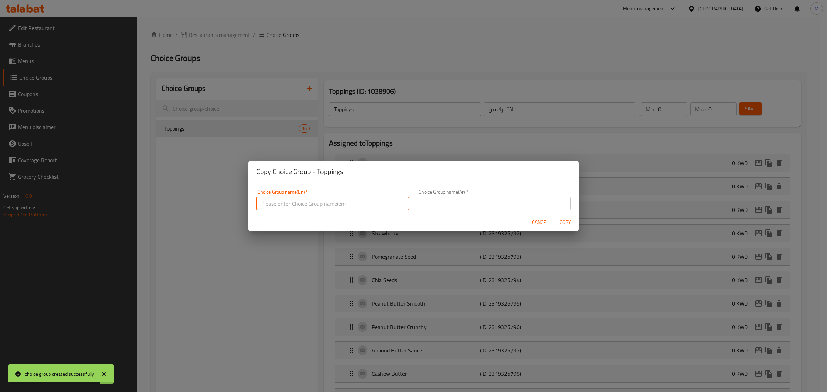
click at [315, 204] on input "text" at bounding box center [332, 204] width 153 height 14
paste input "Addon"
type input "Add-ons"
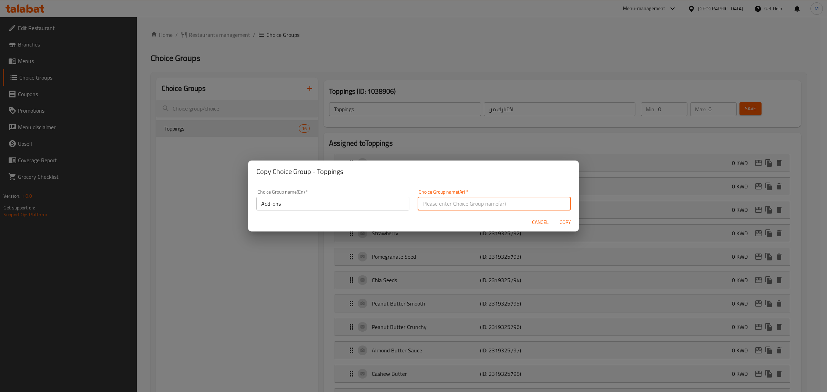
click at [478, 204] on input "text" at bounding box center [494, 204] width 153 height 14
drag, startPoint x: 441, startPoint y: 203, endPoint x: 370, endPoint y: 202, distance: 71.7
click at [370, 202] on div "Choice Group name(En)   * Add-ons Choice Group name(En) * Choice Group name(Ar)…" at bounding box center [413, 199] width 322 height 29
click at [433, 204] on input "ا" at bounding box center [494, 204] width 153 height 14
type input "ا"
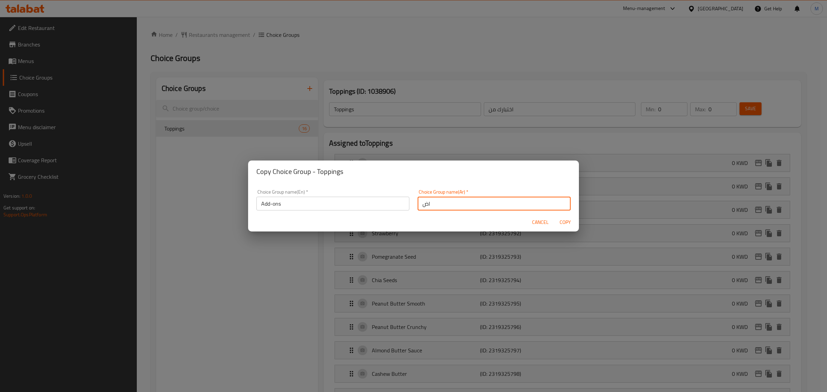
type input "ا"
type input "ع"
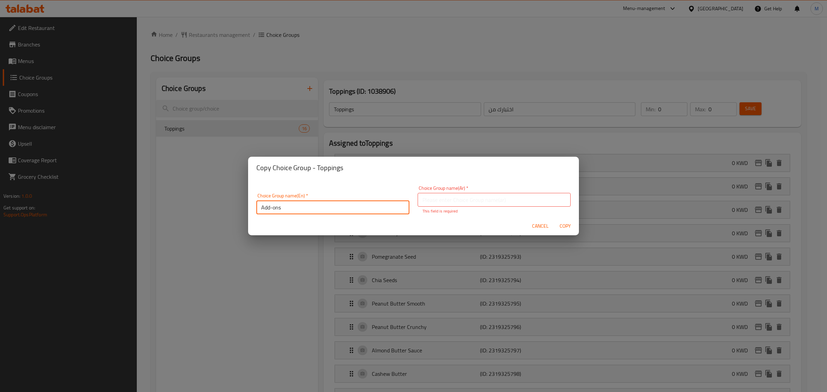
drag, startPoint x: 315, startPoint y: 214, endPoint x: 208, endPoint y: 201, distance: 106.9
click at [208, 201] on div "Copy Choice Group - Toppings Choice Group name(En)   * Add-ons Choice Group nam…" at bounding box center [413, 196] width 827 height 392
click at [492, 196] on input "text" at bounding box center [494, 200] width 153 height 14
paste input "الإضافات"
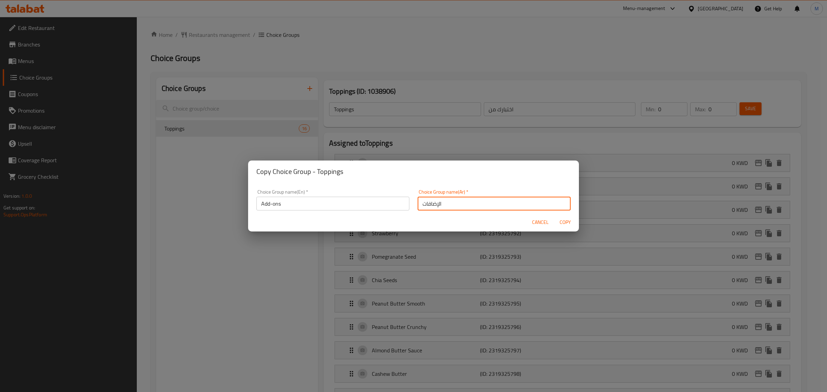
type input "الإضافات"
click at [569, 226] on span "Copy" at bounding box center [565, 222] width 17 height 9
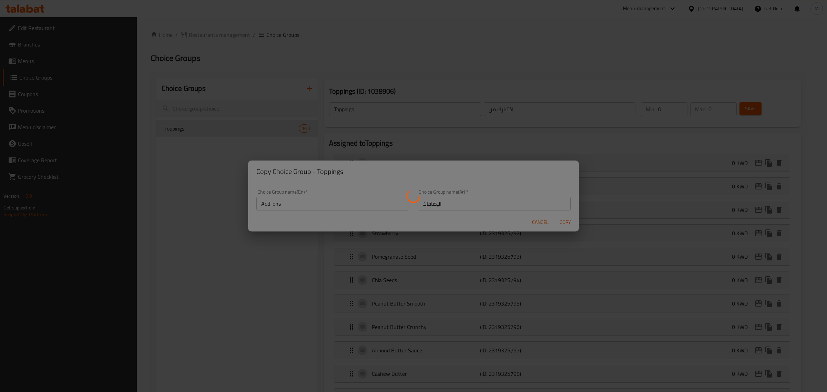
type input "Add-ons"
type input "الإضافات"
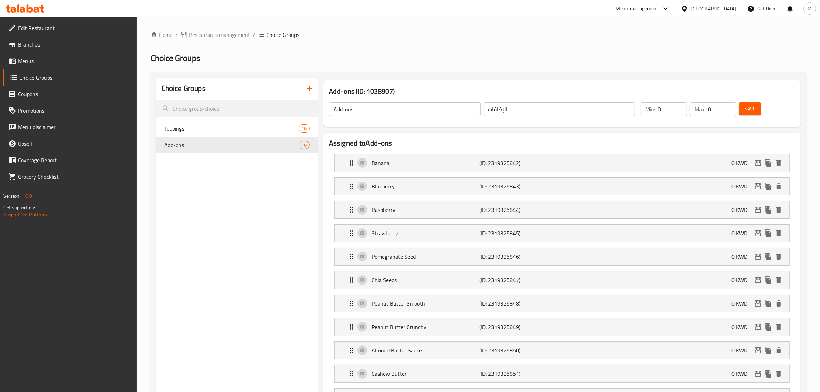
click at [534, 173] on li "Banana (ID: 2319325842) 0 KWD Name (En) Banana Name (En) Name (Ar) موز Name (Ar…" at bounding box center [562, 162] width 466 height 23
click at [532, 168] on div "Banana (ID: 2319325842) 0 KWD" at bounding box center [564, 162] width 434 height 17
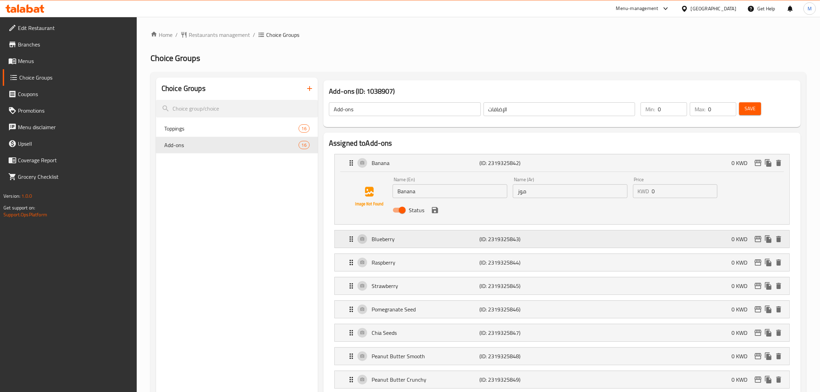
click at [527, 237] on p "(ID: 2319325843)" at bounding box center [516, 239] width 72 height 8
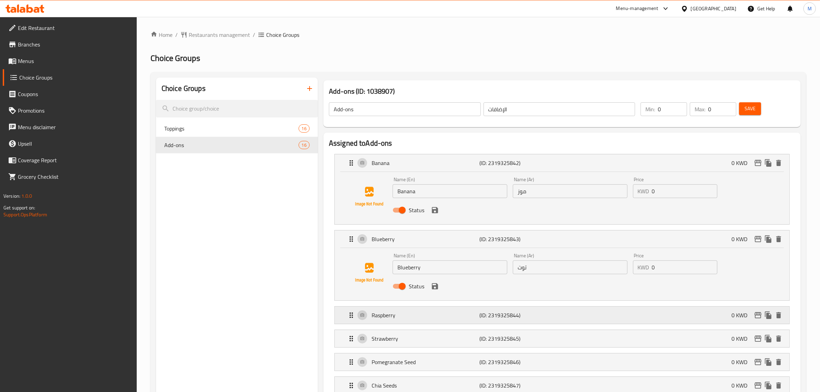
click at [533, 311] on p "(ID: 2319325844)" at bounding box center [516, 315] width 72 height 8
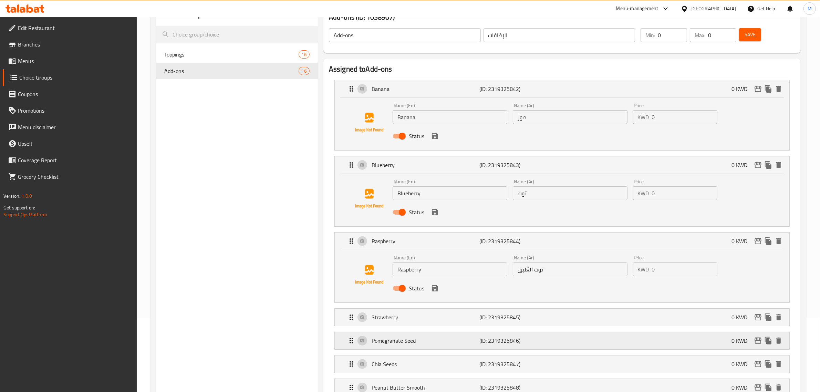
scroll to position [215, 0]
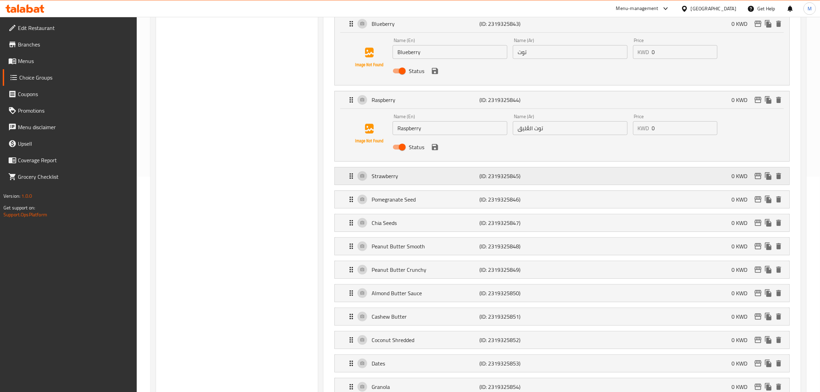
click at [513, 180] on p "(ID: 2319325845)" at bounding box center [516, 176] width 72 height 8
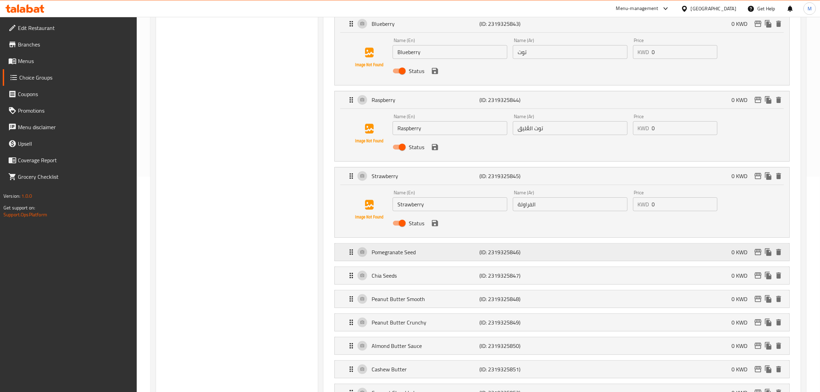
click at [520, 260] on div "Pomegranate Seed (ID: 2319325846) 0 KWD" at bounding box center [564, 252] width 434 height 17
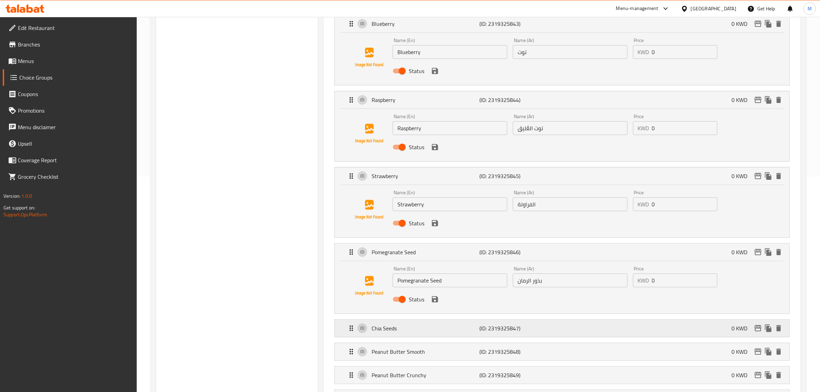
click at [513, 322] on div "Chia Seeds (ID: 2319325847) 0 KWD" at bounding box center [564, 328] width 434 height 17
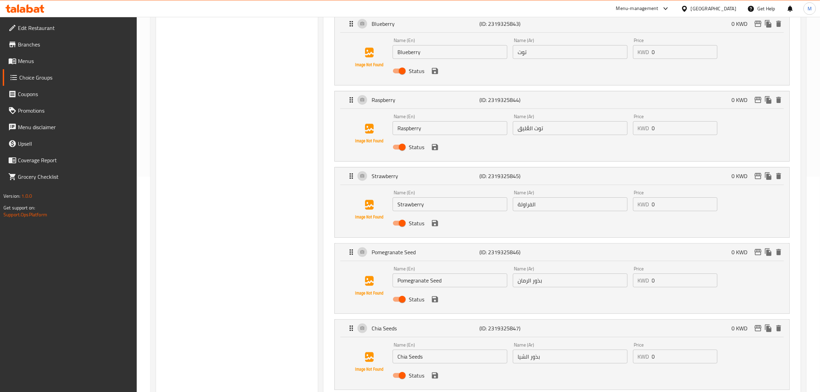
scroll to position [388, 0]
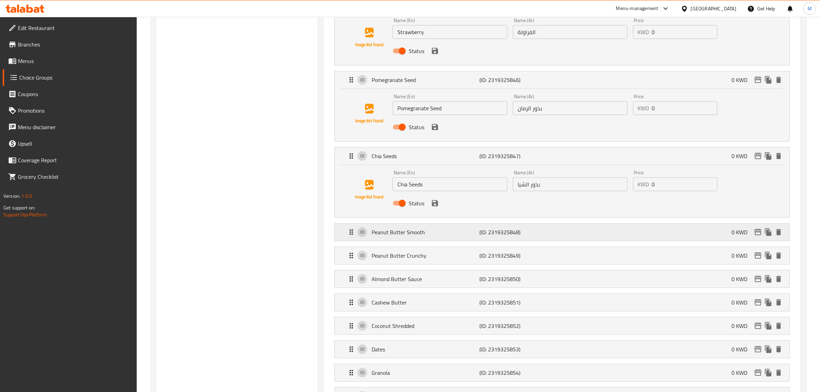
click at [456, 239] on div "Peanut Butter Smooth (ID: 2319325848) 0 KWD" at bounding box center [564, 232] width 434 height 17
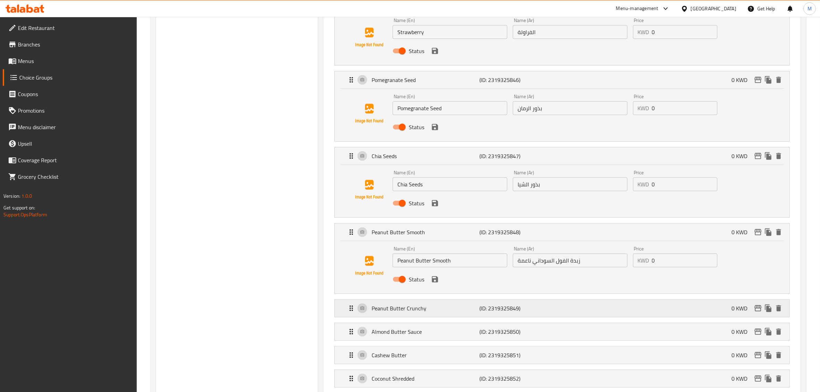
click at [448, 312] on p "Peanut Butter Crunchy" at bounding box center [426, 308] width 108 height 8
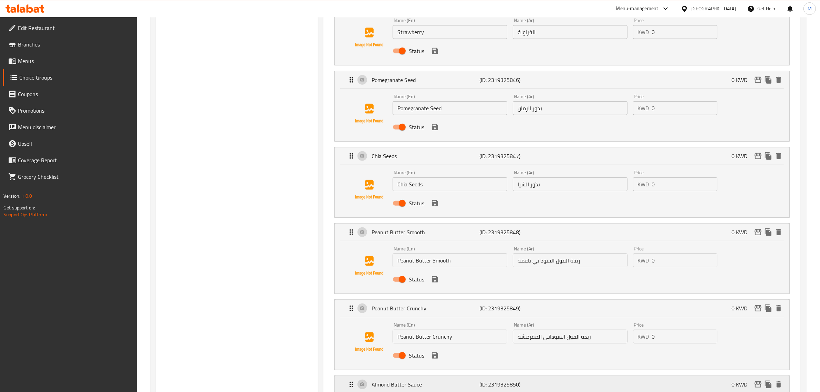
click at [449, 382] on div "Almond Butter Sauce (ID: 2319325850) 0 KWD" at bounding box center [564, 384] width 434 height 17
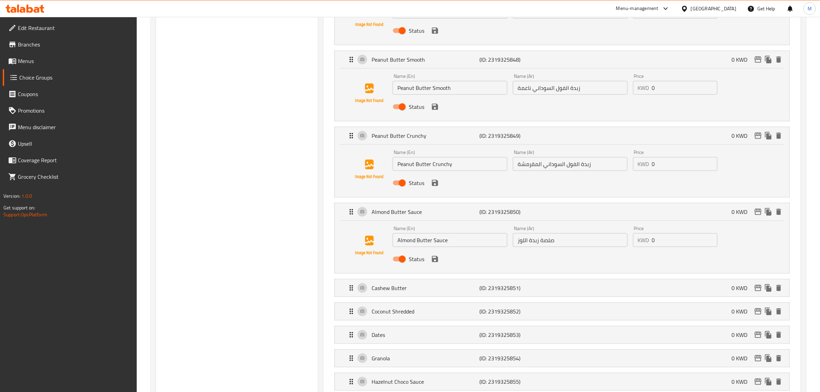
scroll to position [603, 0]
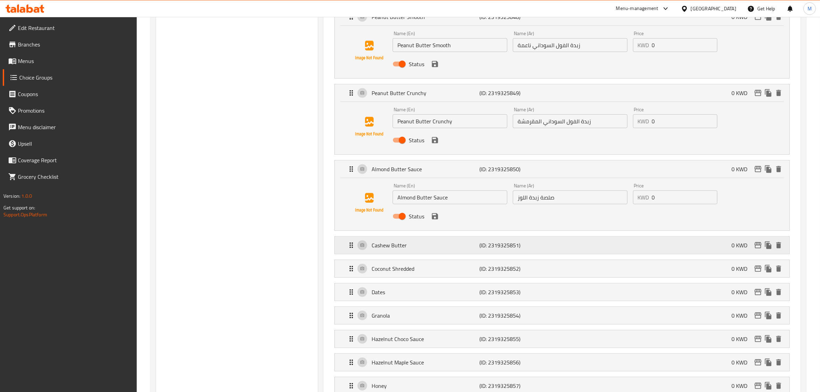
click at [428, 247] on p "Cashew Butter" at bounding box center [426, 245] width 108 height 8
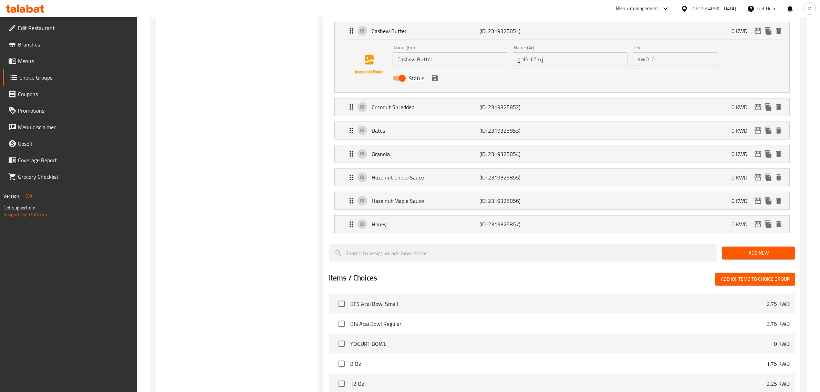
scroll to position [818, 0]
click at [414, 115] on div "Coconut Shredded (ID: 2319325852) 0 KWD" at bounding box center [564, 105] width 434 height 17
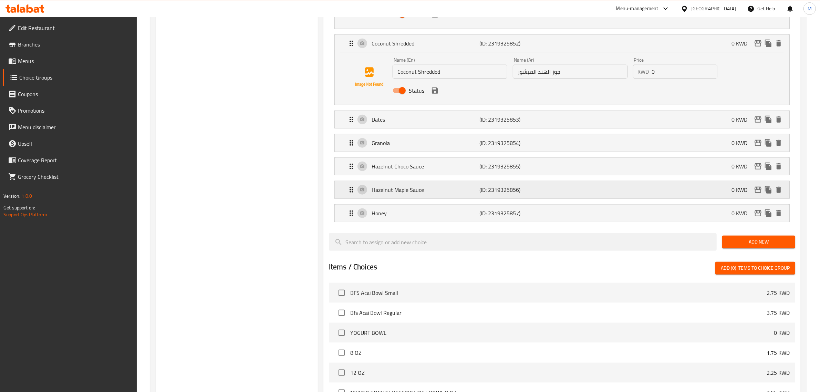
scroll to position [947, 0]
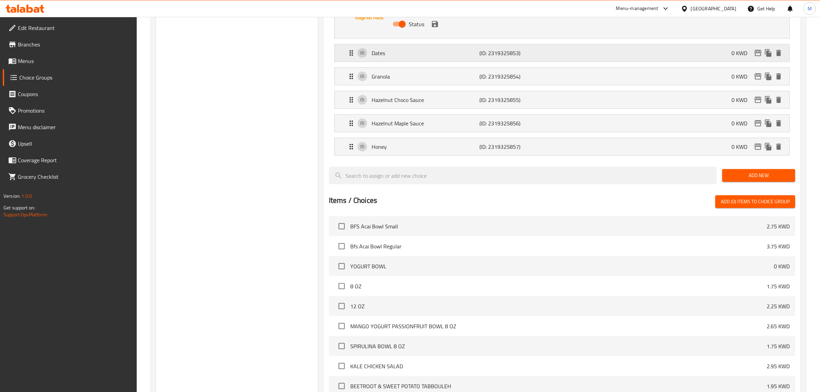
click at [386, 61] on div "Dates (ID: 2319325853) 0 KWD" at bounding box center [564, 52] width 434 height 17
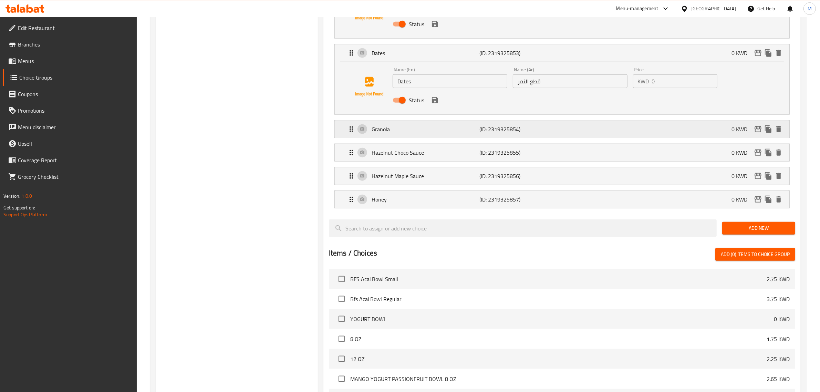
click at [380, 132] on p "Granola" at bounding box center [426, 129] width 108 height 8
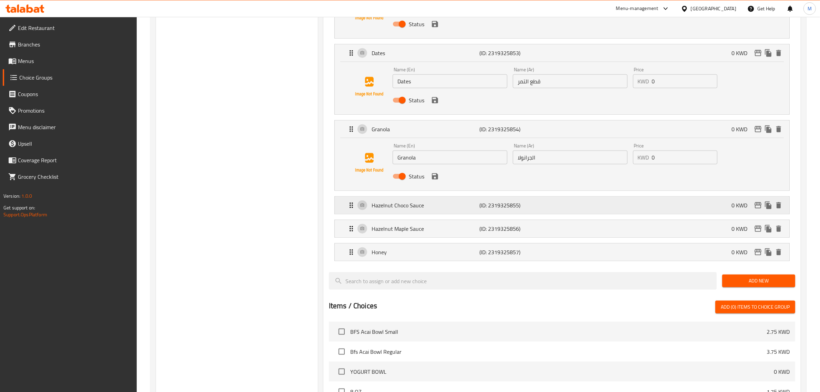
click at [379, 207] on p "Hazelnut Choco Sauce" at bounding box center [426, 205] width 108 height 8
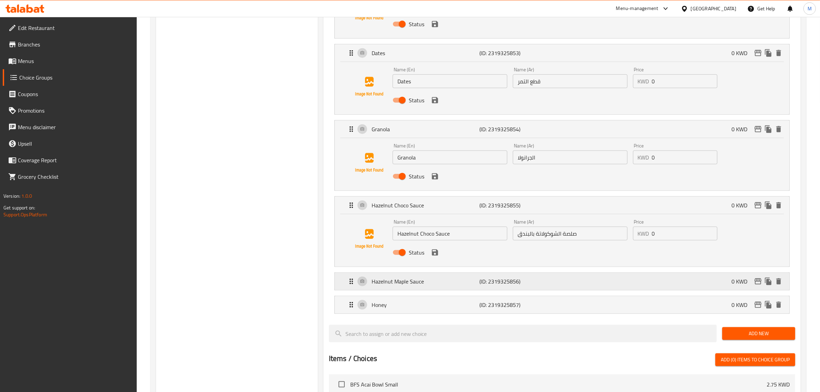
click at [391, 283] on p "Hazelnut Maple Sauce" at bounding box center [426, 281] width 108 height 8
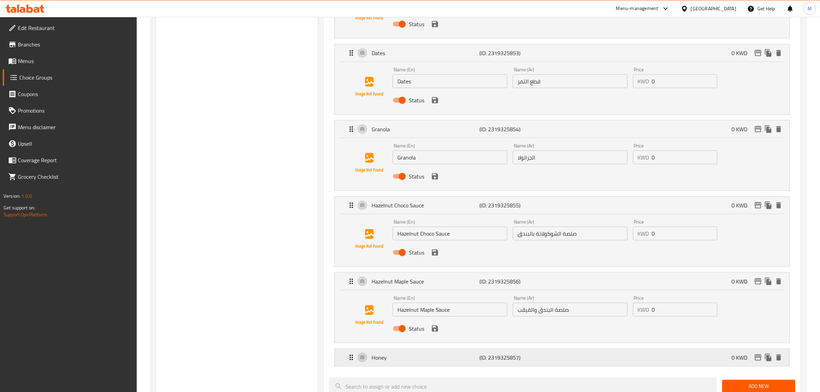
click at [395, 357] on p "Honey" at bounding box center [426, 357] width 108 height 8
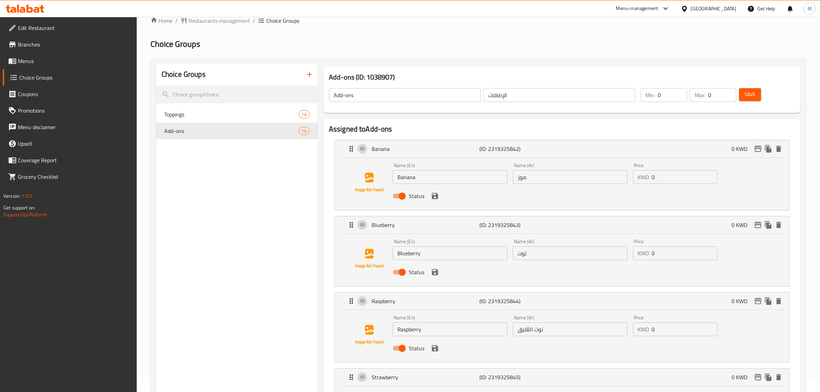
scroll to position [0, 0]
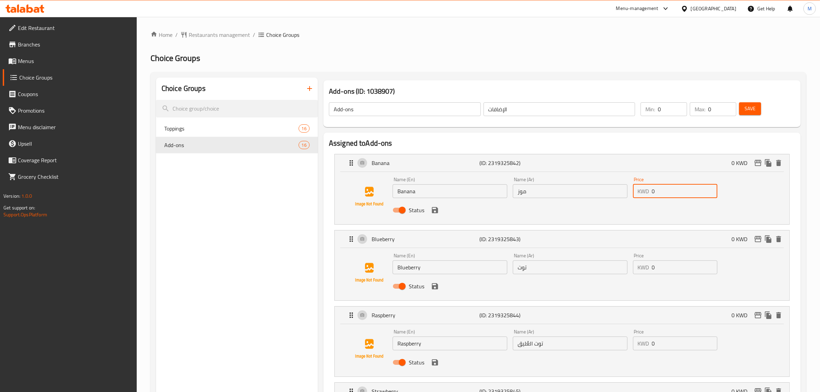
drag, startPoint x: 673, startPoint y: 195, endPoint x: 599, endPoint y: 192, distance: 74.2
click at [599, 192] on div "Name (En) Banana Name (En) Name (Ar) موز Name (Ar) Price KWD 0 Price Status" at bounding box center [570, 196] width 361 height 45
paste input ".25"
type input "0.25"
drag, startPoint x: 673, startPoint y: 272, endPoint x: 586, endPoint y: 263, distance: 87.0
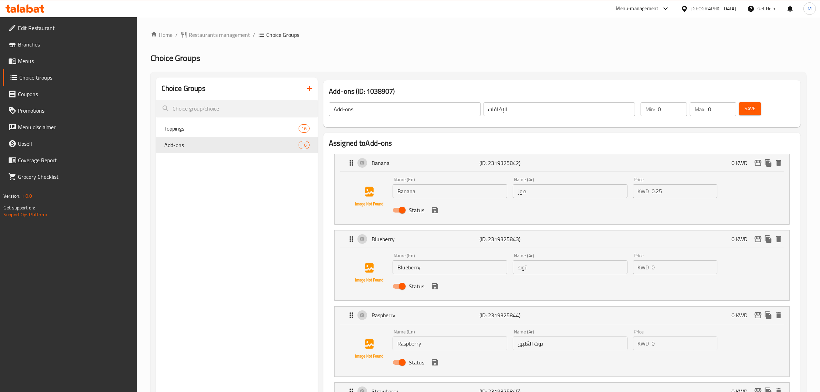
click at [585, 263] on div "Name (En) Blueberry Name (En) Name (Ar) توت Name (Ar) Price KWD 0 Price Status" at bounding box center [570, 272] width 361 height 45
paste input ".35"
type input "0.35"
drag, startPoint x: 665, startPoint y: 346, endPoint x: 616, endPoint y: 345, distance: 49.3
click at [616, 345] on div "Name (En) Raspberry Name (En) Name (Ar) توت العُليق Name (Ar) Price KWD 0 Price…" at bounding box center [570, 349] width 361 height 45
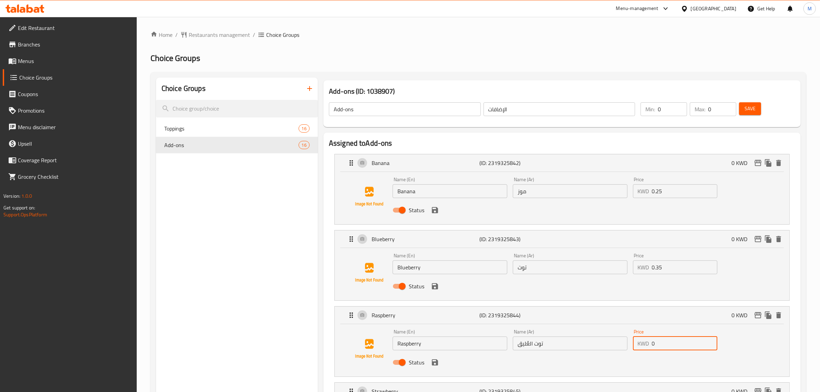
paste input ".35"
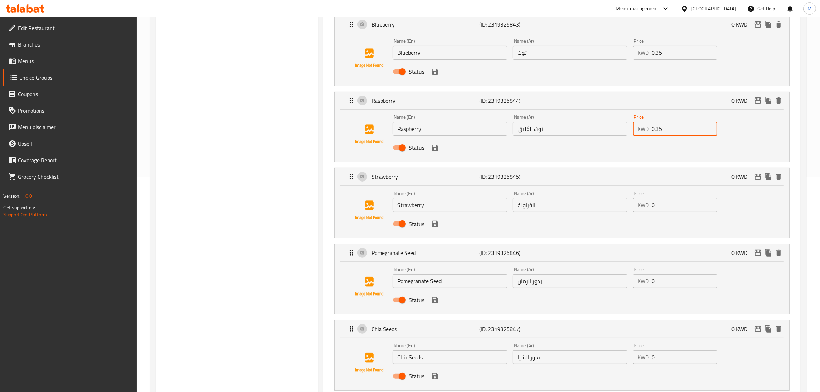
scroll to position [215, 0]
type input "0.35"
drag, startPoint x: 660, startPoint y: 202, endPoint x: 605, endPoint y: 202, distance: 54.8
click at [605, 202] on div "Name (En) Strawberry Name (En) Name (Ar) الفراولة Name (Ar) Price KWD 0 Price S…" at bounding box center [570, 209] width 361 height 45
paste input ".25"
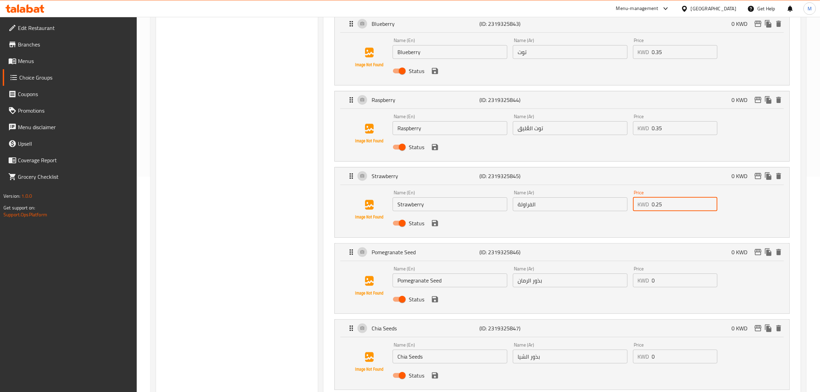
type input "0.25"
drag, startPoint x: 654, startPoint y: 132, endPoint x: 612, endPoint y: 132, distance: 41.7
click at [612, 132] on div "Name (En) Raspberry Name (En) Name (Ar) توت العُليق Name (Ar) Price KWD 0.35 Pr…" at bounding box center [570, 133] width 361 height 45
drag, startPoint x: 672, startPoint y: 280, endPoint x: 626, endPoint y: 280, distance: 46.2
click at [626, 280] on div "Name (En) Pomegranate Seed Name (En) Name (Ar) بذور الرمان Name (Ar) Price KWD …" at bounding box center [570, 286] width 361 height 45
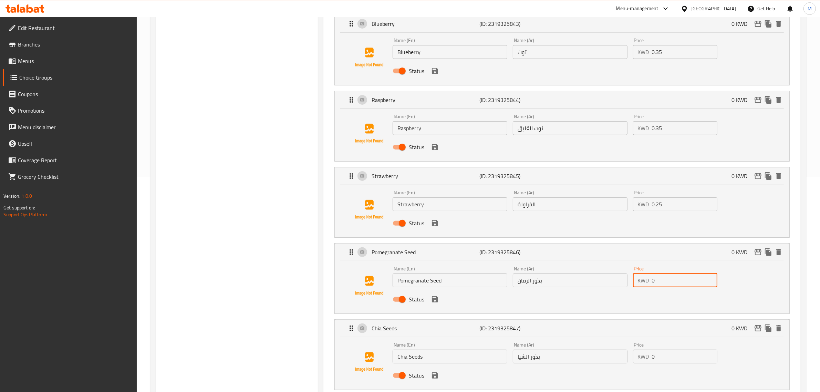
paste input ".35"
type input "0.35"
drag, startPoint x: 662, startPoint y: 357, endPoint x: 631, endPoint y: 357, distance: 30.7
click at [631, 357] on div "Price KWD 0 Price" at bounding box center [675, 353] width 90 height 27
paste input ".15"
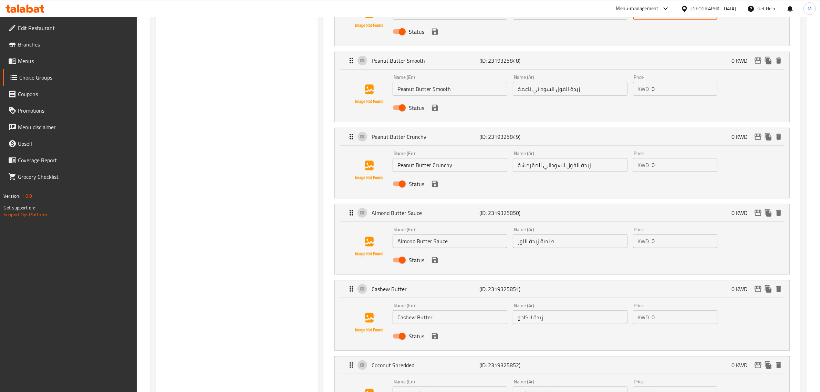
scroll to position [560, 0]
type input "0.15"
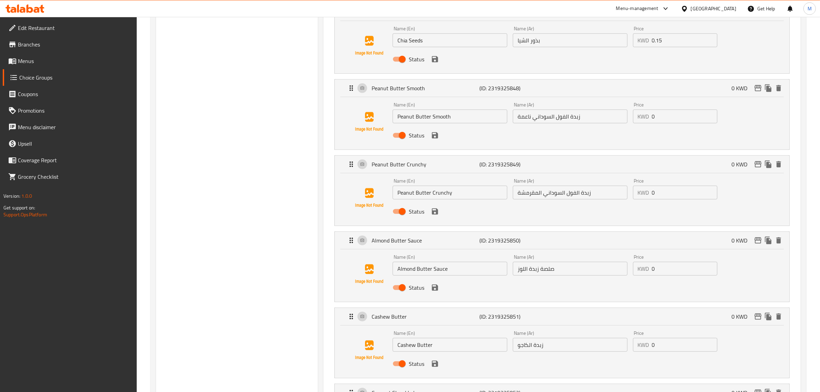
scroll to position [517, 0]
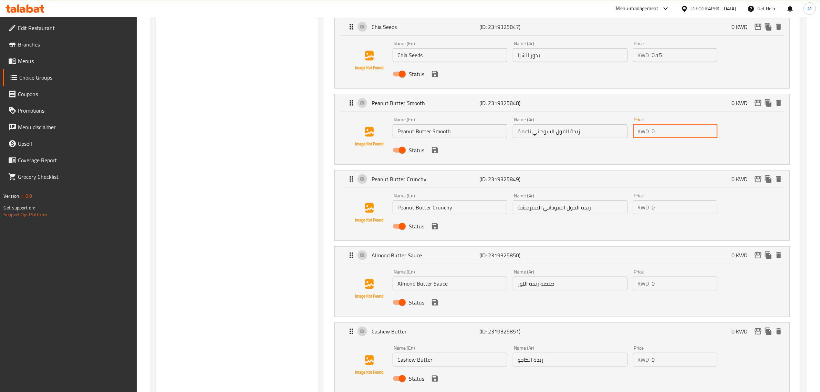
drag, startPoint x: 672, startPoint y: 128, endPoint x: 630, endPoint y: 128, distance: 42.0
click at [630, 128] on div "Price KWD 0 Price" at bounding box center [675, 127] width 90 height 27
paste input ".25"
type input "0.25"
drag, startPoint x: 646, startPoint y: 209, endPoint x: 619, endPoint y: 209, distance: 27.6
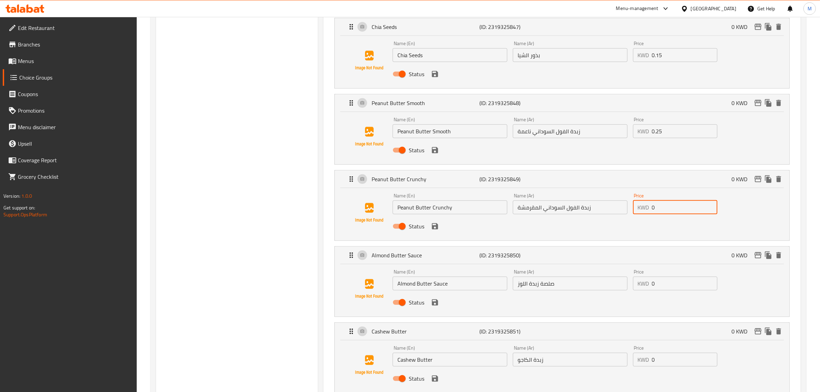
click at [619, 209] on div "Name (En) Peanut Butter Crunchy Name (En) Name (Ar) زبدة الفول السوداني المقرمش…" at bounding box center [570, 213] width 361 height 45
paste input ".25"
type input "0.25"
paste input ".25"
drag, startPoint x: 664, startPoint y: 289, endPoint x: 624, endPoint y: 288, distance: 40.3
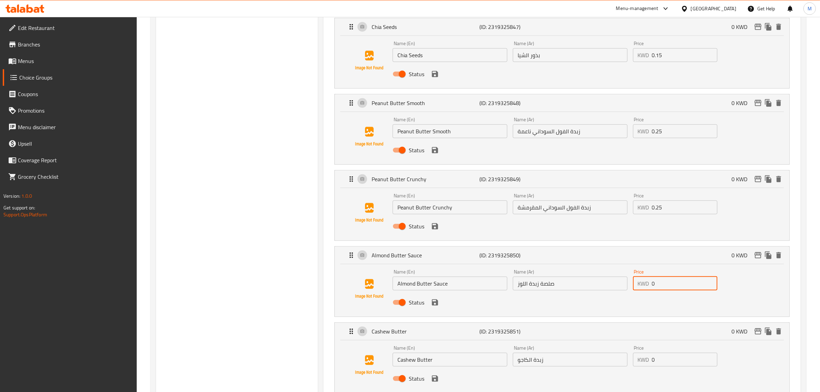
click at [624, 288] on div "Name (En) Almond Butter Sauce Name (En) Name (Ar) صلصة زبدة اللوز Name (Ar) Pri…" at bounding box center [570, 289] width 361 height 45
type input "0.25"
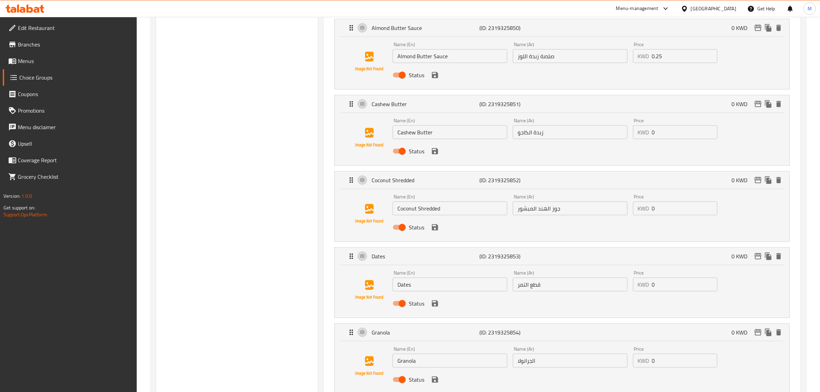
scroll to position [775, 0]
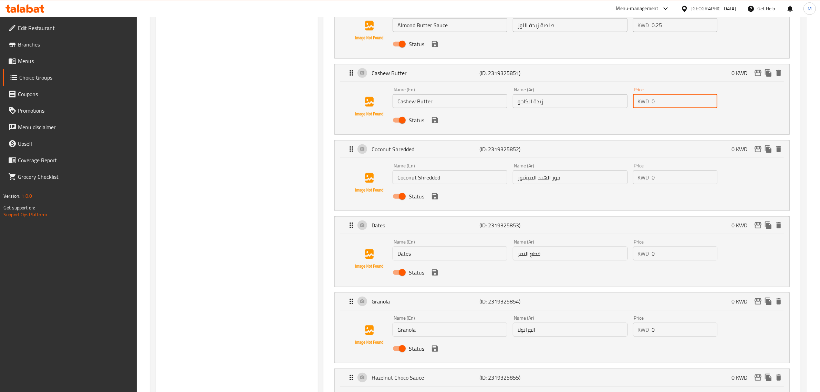
drag, startPoint x: 636, startPoint y: 103, endPoint x: 629, endPoint y: 103, distance: 6.9
click at [629, 103] on div "Name (En) Cashew Butter Name (En) Name (Ar) زبدة الكاجو Name (Ar) Price KWD 0 P…" at bounding box center [570, 106] width 361 height 45
paste input ".35"
type input "0.35"
paste input ".35"
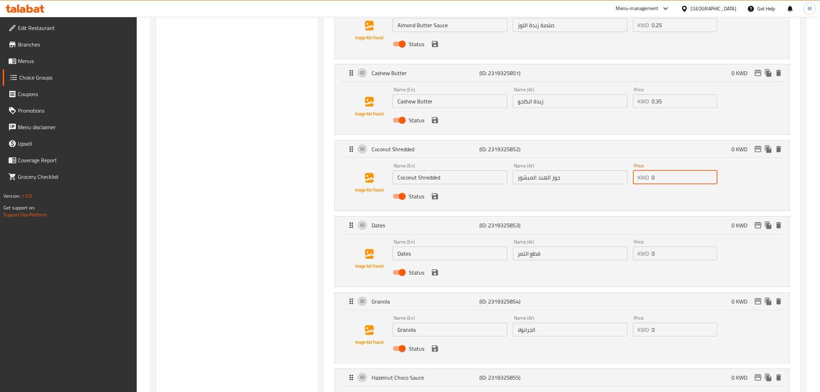
drag, startPoint x: 669, startPoint y: 176, endPoint x: 617, endPoint y: 176, distance: 51.7
click at [617, 176] on div "Name (En) Coconut Shredded Name (En) Name (Ar) جوز الهند المبشور Name (Ar) Pric…" at bounding box center [570, 183] width 361 height 45
type input "0.35"
paste input ".35"
drag, startPoint x: 658, startPoint y: 253, endPoint x: 629, endPoint y: 253, distance: 28.9
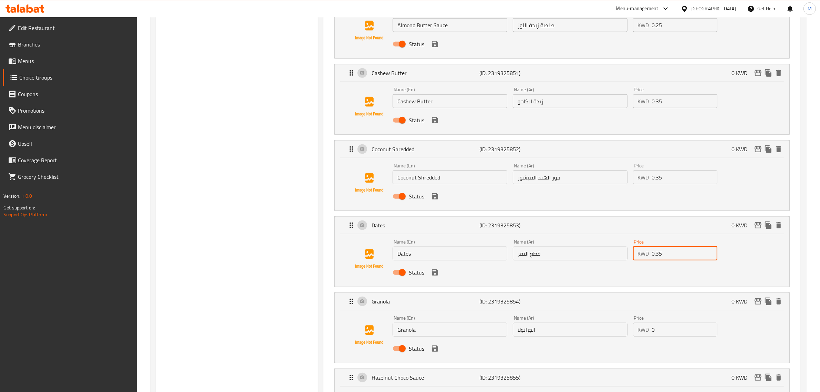
click at [629, 253] on div "Name (En) Dates Name (En) Name (Ar) قطع التمر Name (Ar) Price KWD 0.35 Price St…" at bounding box center [570, 259] width 361 height 45
type input "0.35"
drag, startPoint x: 666, startPoint y: 335, endPoint x: 622, endPoint y: 333, distance: 43.8
click at [622, 333] on div "Name (En) Granola Name (En) Name (Ar) الجرانولا Name (Ar) Price KWD 0 Price Sta…" at bounding box center [570, 335] width 361 height 45
paste input ".35"
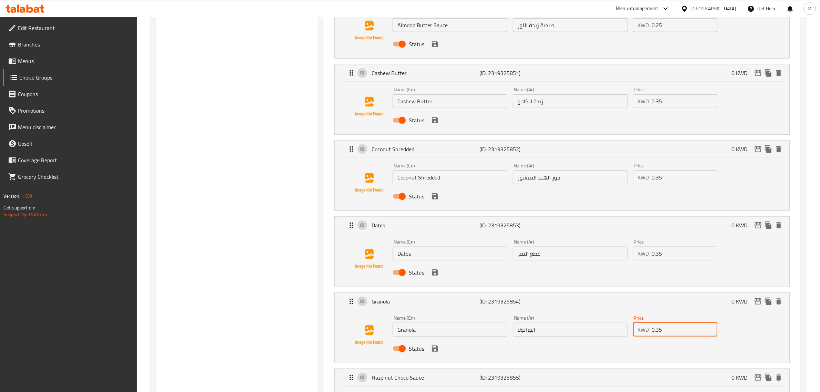
type input "0.35"
drag, startPoint x: 668, startPoint y: 28, endPoint x: 648, endPoint y: 27, distance: 19.7
click at [648, 27] on div "KWD 0.25 Price" at bounding box center [675, 25] width 85 height 14
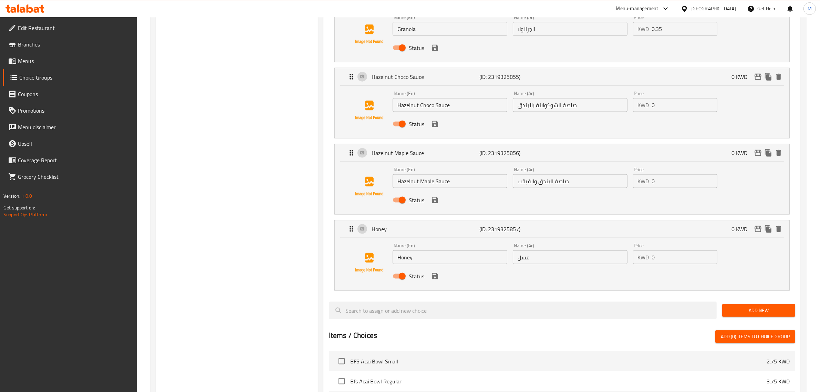
scroll to position [1077, 0]
paste input ".25"
drag, startPoint x: 662, startPoint y: 107, endPoint x: 648, endPoint y: 106, distance: 13.9
click at [648, 106] on div "KWD 0.25 Price" at bounding box center [675, 104] width 85 height 14
type input "0.25"
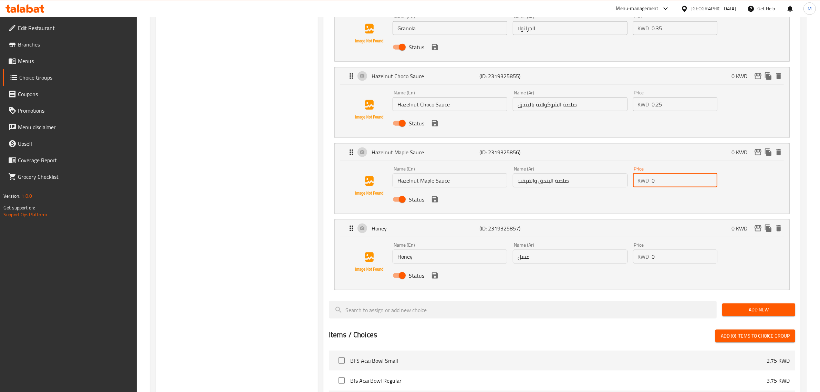
drag, startPoint x: 665, startPoint y: 179, endPoint x: 638, endPoint y: 179, distance: 27.6
click at [638, 179] on div "KWD 0 Price" at bounding box center [675, 181] width 85 height 14
paste input ".25"
type input "0.25"
drag, startPoint x: 669, startPoint y: 259, endPoint x: 635, endPoint y: 259, distance: 34.5
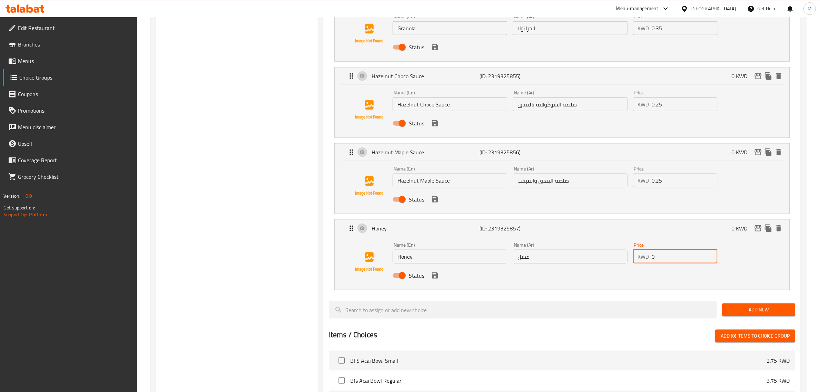
click at [635, 259] on div "KWD 0 Price" at bounding box center [675, 257] width 85 height 14
paste input ".25"
click at [433, 278] on icon "save" at bounding box center [435, 276] width 6 height 6
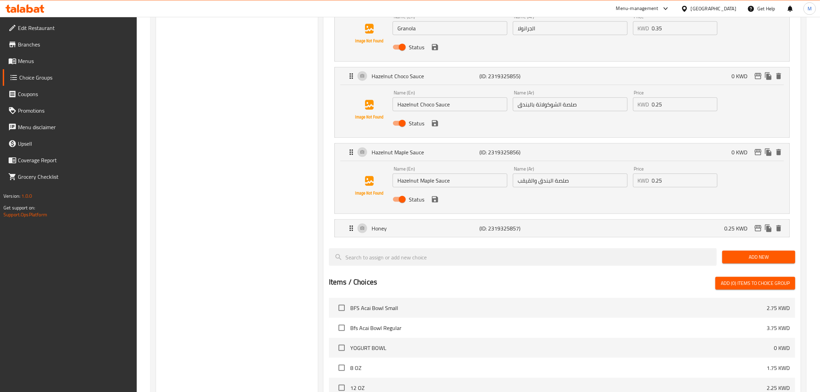
type input "0.25"
click at [433, 203] on icon "save" at bounding box center [435, 199] width 6 height 6
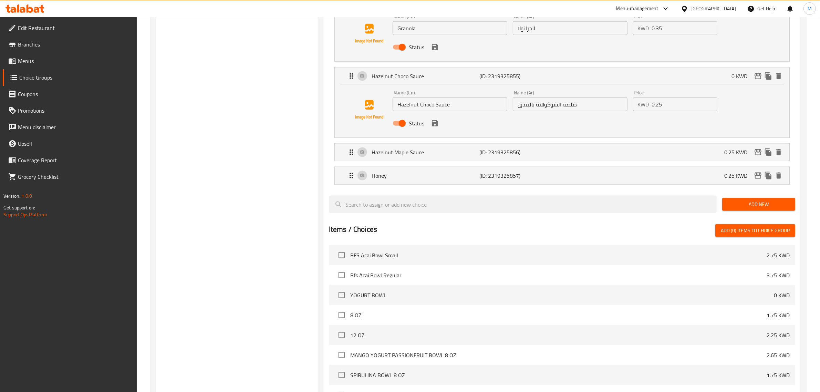
click at [436, 129] on button "save" at bounding box center [435, 123] width 10 height 10
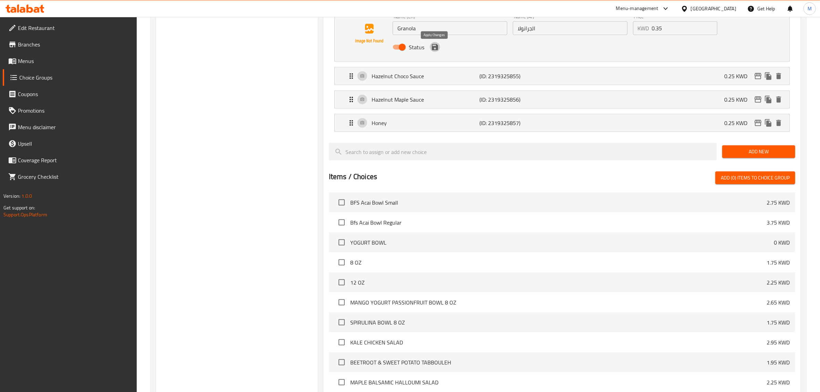
click at [437, 50] on icon "save" at bounding box center [435, 47] width 6 height 6
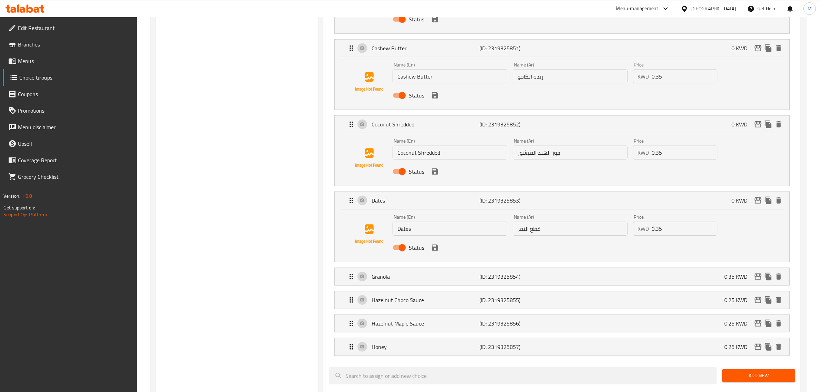
scroll to position [775, 0]
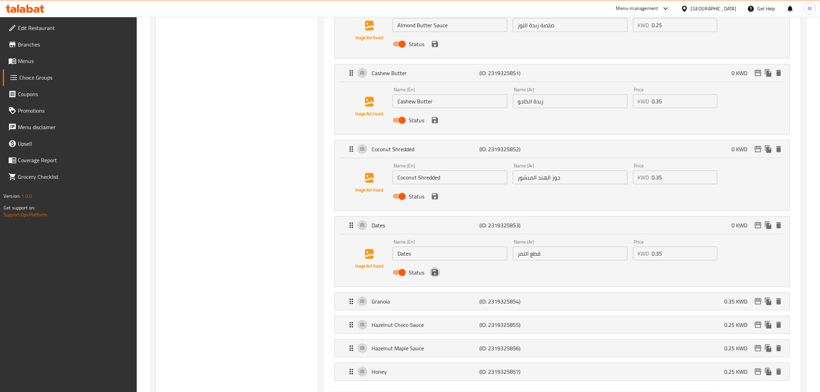
click at [437, 276] on icon "save" at bounding box center [435, 272] width 6 height 6
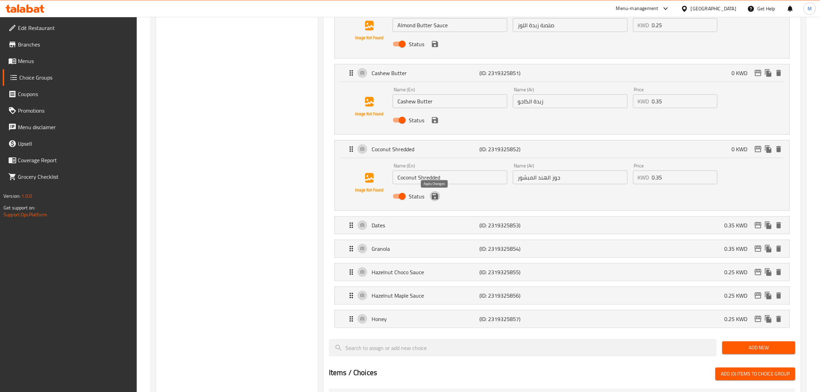
click at [435, 196] on icon "save" at bounding box center [435, 196] width 8 height 8
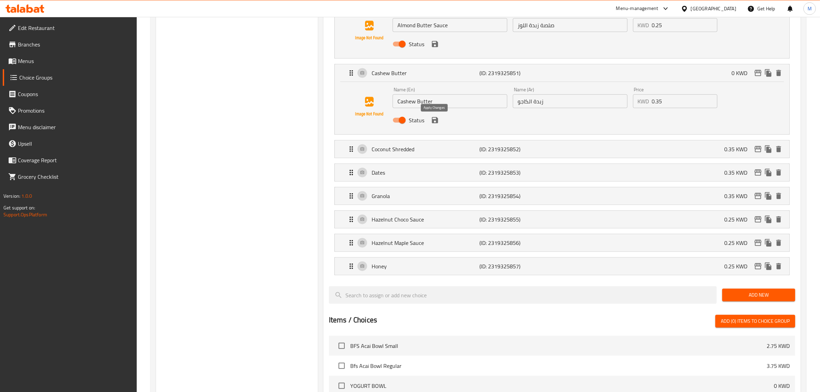
click at [433, 123] on icon "save" at bounding box center [435, 120] width 6 height 6
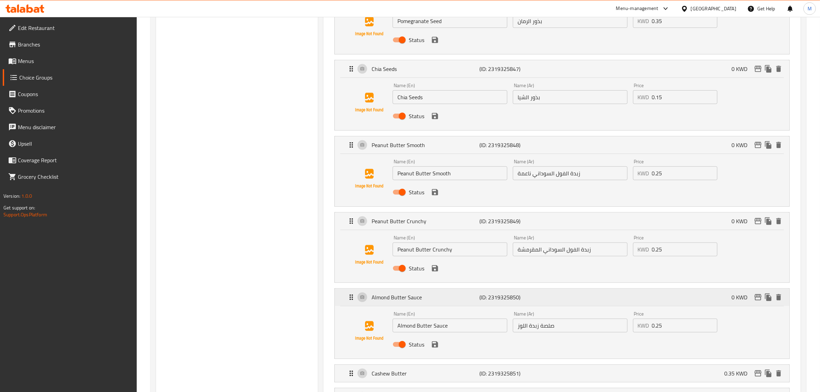
scroll to position [474, 0]
click at [435, 344] on icon "save" at bounding box center [435, 345] width 6 height 6
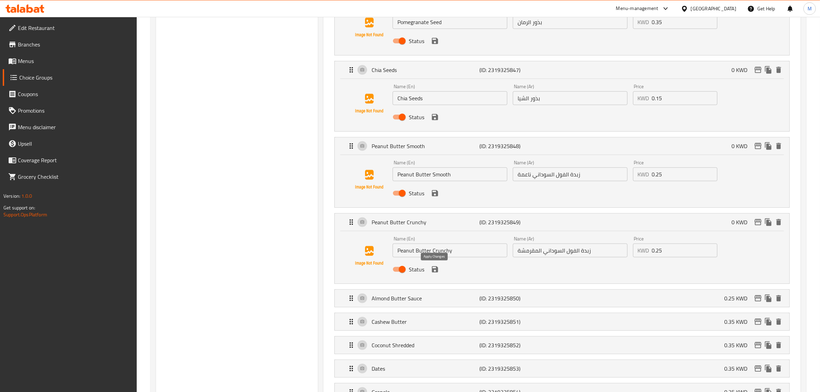
click at [435, 269] on icon "save" at bounding box center [435, 269] width 8 height 8
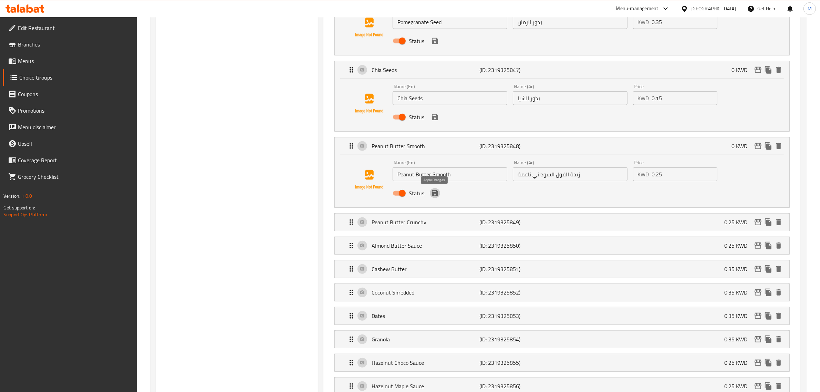
click at [438, 196] on icon "save" at bounding box center [435, 193] width 8 height 8
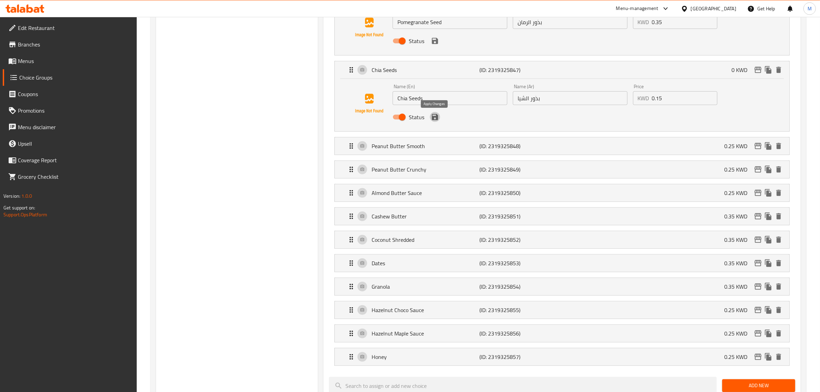
click at [433, 120] on icon "save" at bounding box center [435, 117] width 6 height 6
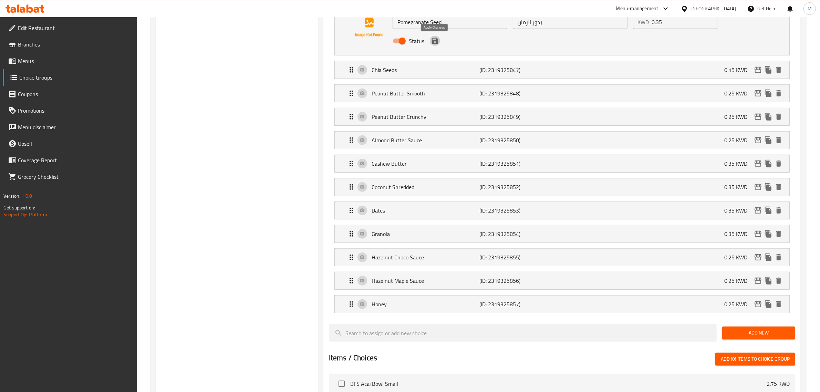
click at [434, 40] on icon "save" at bounding box center [435, 41] width 8 height 8
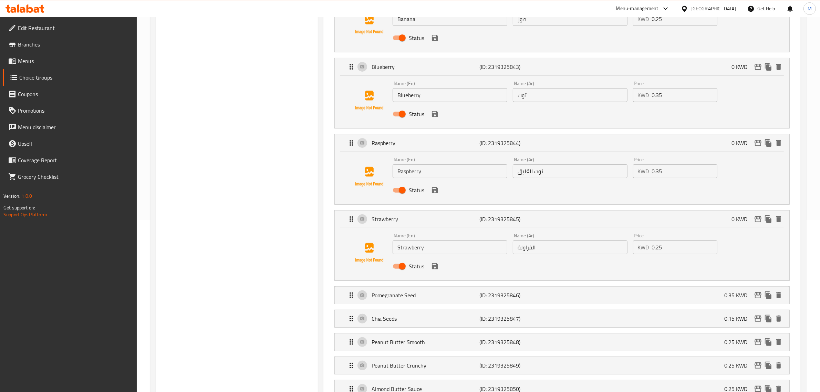
scroll to position [86, 0]
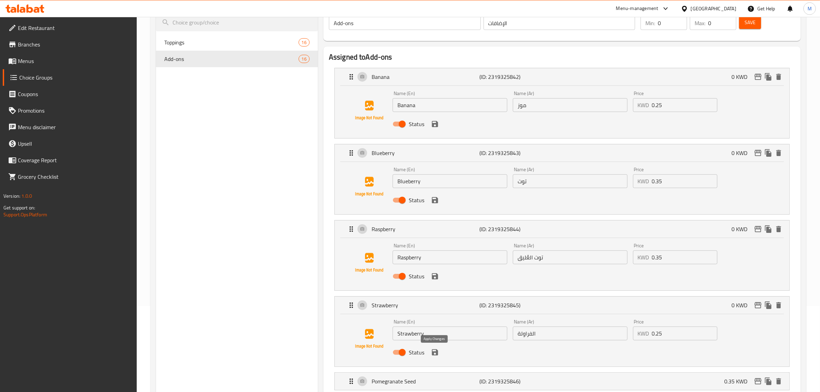
click at [433, 354] on icon "save" at bounding box center [435, 352] width 6 height 6
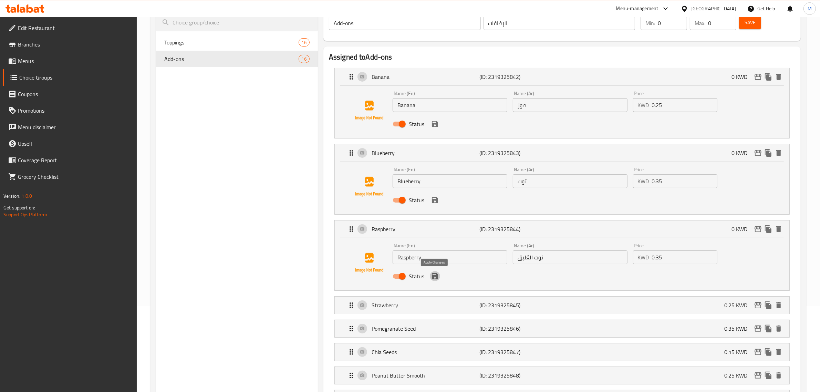
click at [434, 276] on icon "save" at bounding box center [435, 276] width 6 height 6
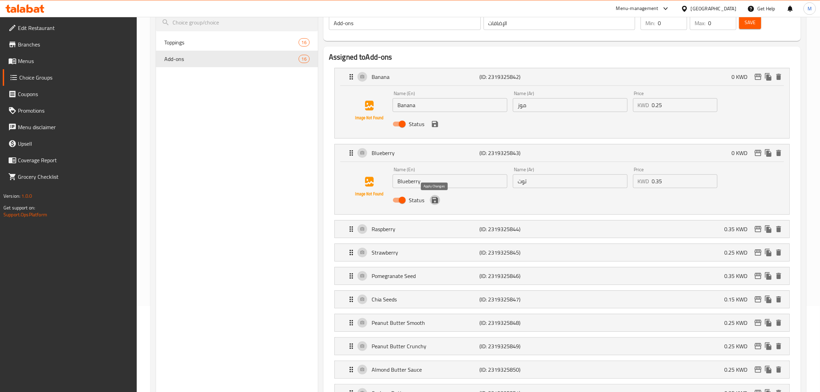
click at [436, 202] on icon "save" at bounding box center [435, 200] width 6 height 6
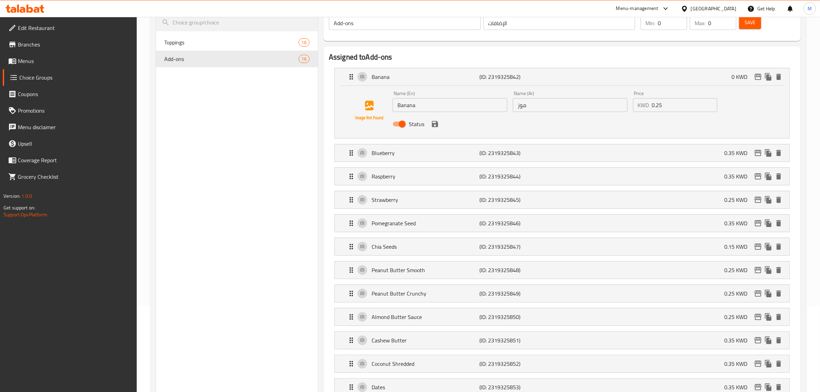
click at [431, 128] on div "Status" at bounding box center [570, 124] width 361 height 19
click at [437, 129] on div "Status" at bounding box center [570, 124] width 361 height 19
click at [439, 121] on div "Status" at bounding box center [570, 124] width 361 height 19
click at [437, 121] on icon "save" at bounding box center [435, 124] width 8 height 8
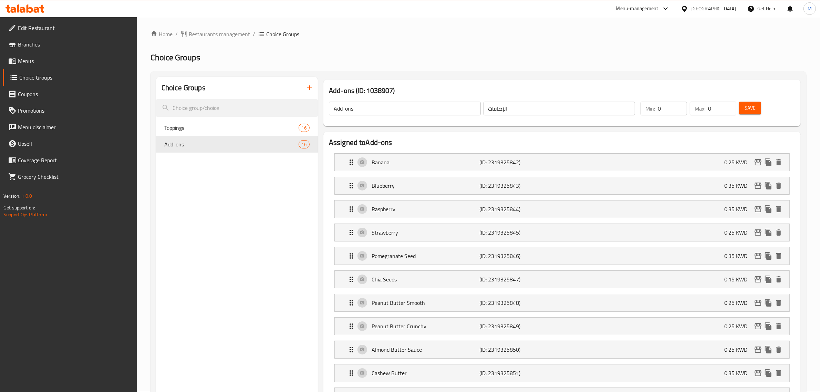
scroll to position [0, 0]
click at [748, 111] on span "Save" at bounding box center [750, 108] width 11 height 9
click at [242, 128] on span "Toppings" at bounding box center [221, 128] width 114 height 8
type input "Toppings"
type input "اختبارك من"
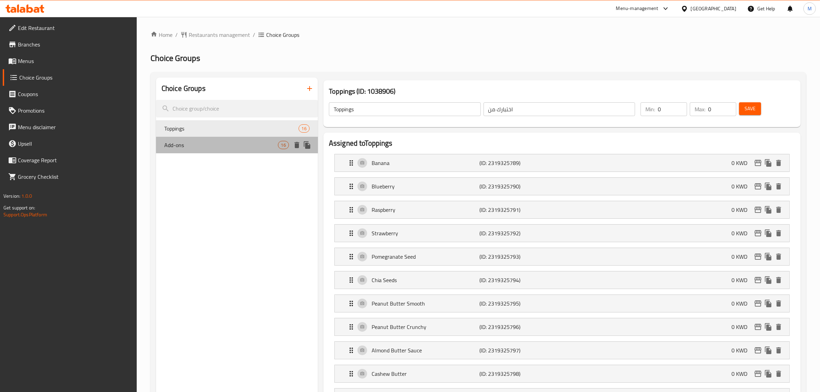
click at [244, 149] on div "Add-ons 16" at bounding box center [237, 145] width 162 height 17
type input "Add-ons"
type input "الإضافات"
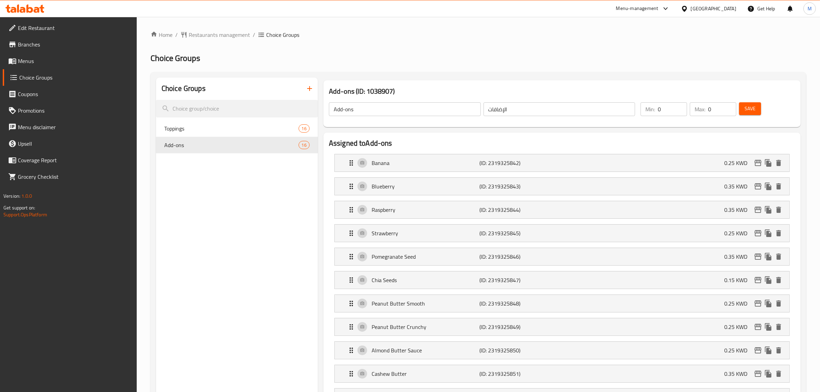
click at [309, 85] on icon "button" at bounding box center [310, 88] width 8 height 8
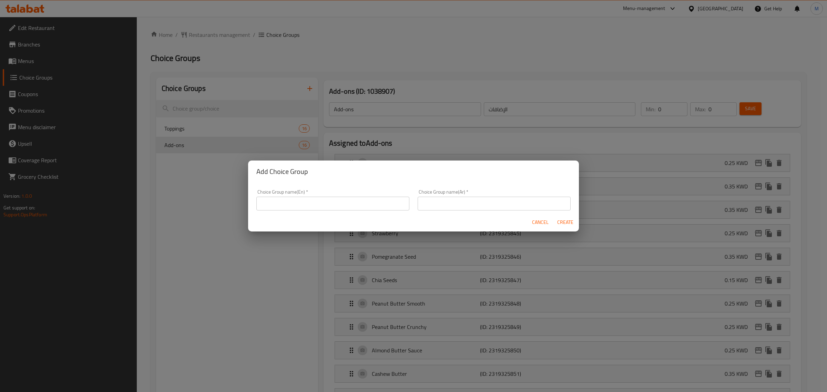
click at [295, 198] on input "text" at bounding box center [332, 204] width 153 height 14
drag, startPoint x: 329, startPoint y: 208, endPoint x: 329, endPoint y: 204, distance: 4.1
click at [329, 208] on input "text" at bounding box center [332, 204] width 153 height 14
paste input "Choose Milk"
type input "Choose Milk"
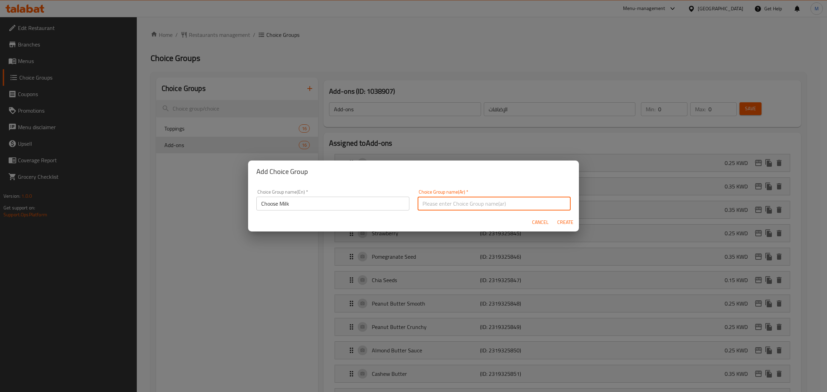
click at [460, 207] on input "text" at bounding box center [494, 204] width 153 height 14
type input "اختبارك من"
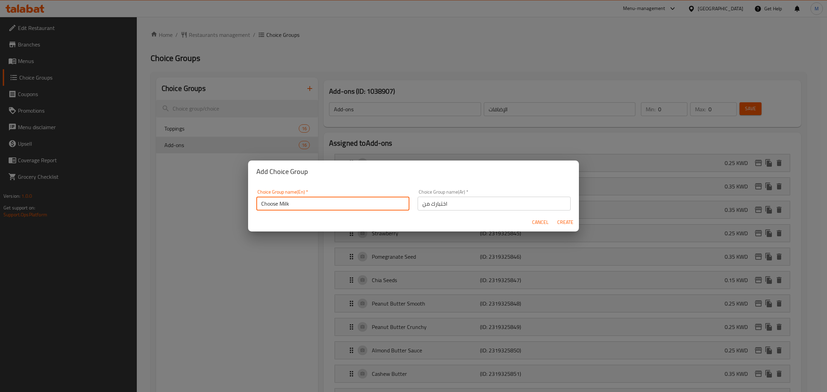
click at [326, 201] on input "Choose Milk" at bounding box center [332, 204] width 153 height 14
type input "Choose Milk"
click at [562, 227] on button "Create" at bounding box center [565, 222] width 22 height 13
type input "Choose Milk"
type input "اختبارك من"
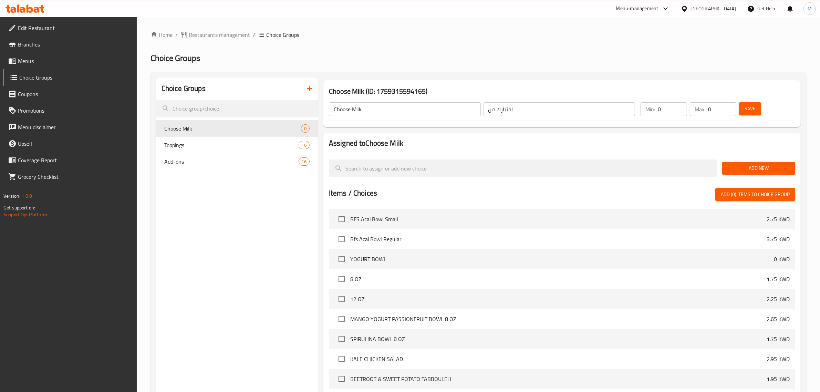
click at [761, 165] on span "Add New" at bounding box center [759, 168] width 62 height 9
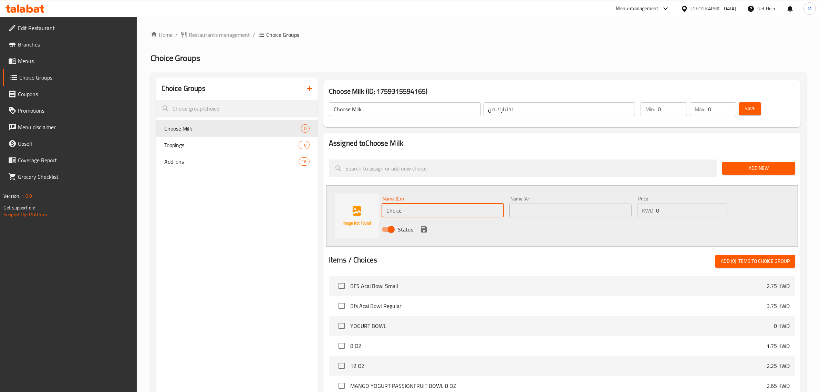
click at [339, 207] on div "Name (En) Choice Name (En) Name (Ar) Name (Ar) Price KWD 0 Price Status" at bounding box center [562, 215] width 472 height 61
paste input "Full Fat Milk"
type input "Full Fat Milk"
click at [553, 204] on input "text" at bounding box center [571, 211] width 122 height 14
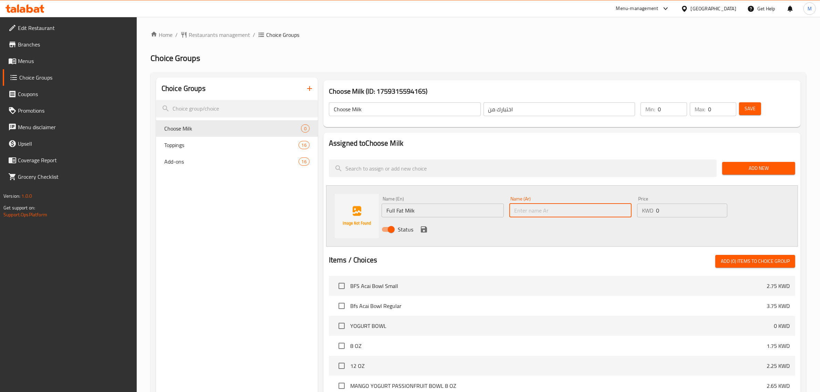
paste input "حليب كامل الدسم"
type input "حليب كامل الدسم"
click at [438, 228] on div "Status" at bounding box center [570, 229] width 383 height 19
click at [426, 228] on icon "save" at bounding box center [424, 229] width 6 height 6
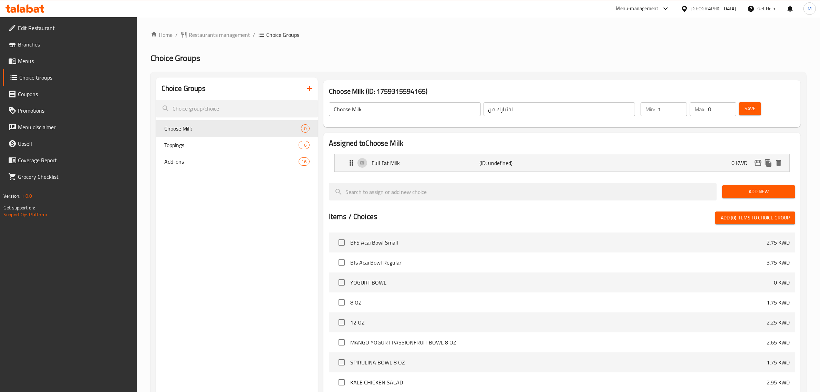
type input "1"
click at [681, 107] on input "1" at bounding box center [672, 109] width 29 height 14
type input "1"
click at [728, 107] on input "1" at bounding box center [722, 109] width 28 height 14
click at [754, 105] on span "Save" at bounding box center [750, 108] width 11 height 9
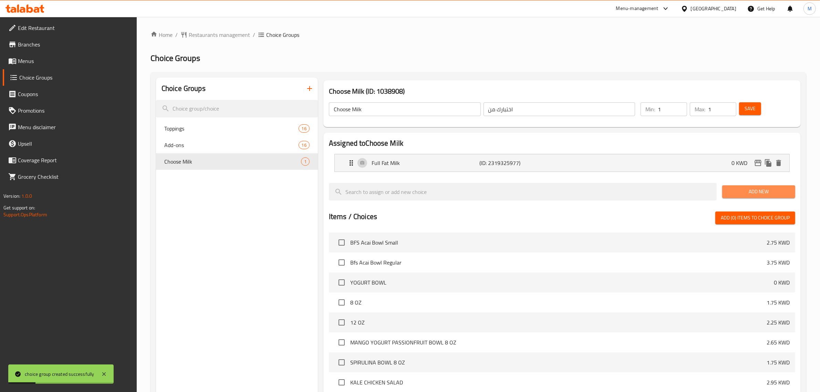
click at [746, 192] on span "Add New" at bounding box center [759, 191] width 62 height 9
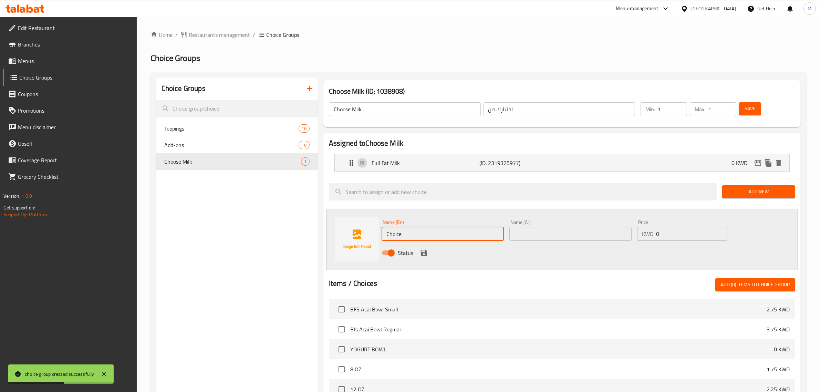
drag, startPoint x: 408, startPoint y: 233, endPoint x: 353, endPoint y: 233, distance: 55.1
click at [353, 233] on div "Name (En) Choice Name (En) Name (Ar) Name (Ar) Price KWD 0 Price Status" at bounding box center [562, 239] width 472 height 61
paste input "Skimmed Milk"
type input "Skimmed Milk"
click at [542, 231] on div "Name (Ar) Name (Ar)" at bounding box center [571, 230] width 122 height 21
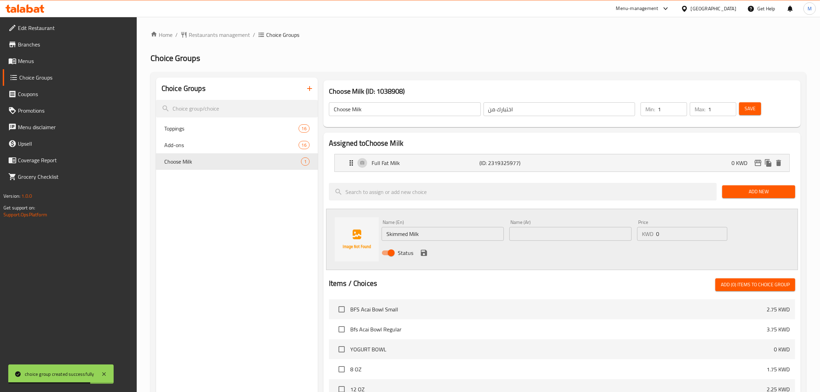
click at [542, 231] on input "text" at bounding box center [571, 234] width 122 height 14
paste input "حليب منزوع الدسم"
type input "حليب منزوع الدسم"
click at [425, 253] on icon "save" at bounding box center [424, 253] width 6 height 6
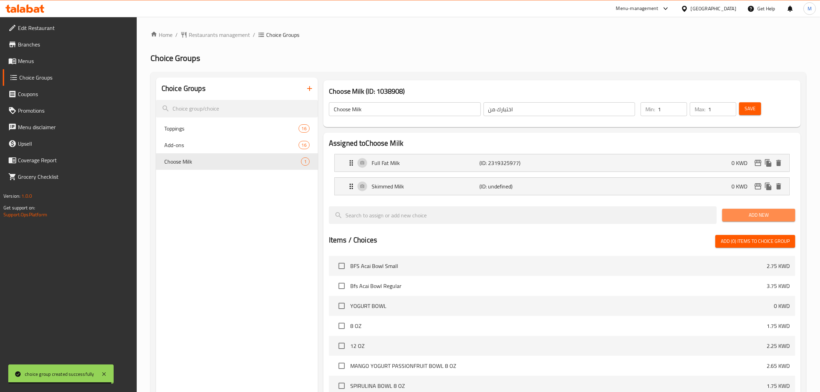
click at [725, 216] on button "Add New" at bounding box center [758, 215] width 73 height 13
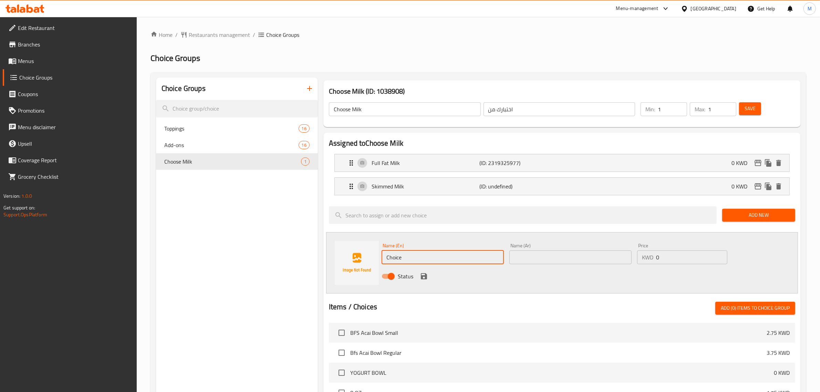
drag, startPoint x: 417, startPoint y: 254, endPoint x: 323, endPoint y: 240, distance: 95.2
click at [324, 241] on div "Assigned to Choose Milk Full Fat Milk (ID: 2319325977) 0 KWD Name (En) Full Fat…" at bounding box center [561, 347] width 477 height 428
paste input "Oat Milk"
type input "Oat Milk"
click at [542, 252] on input "text" at bounding box center [571, 257] width 122 height 14
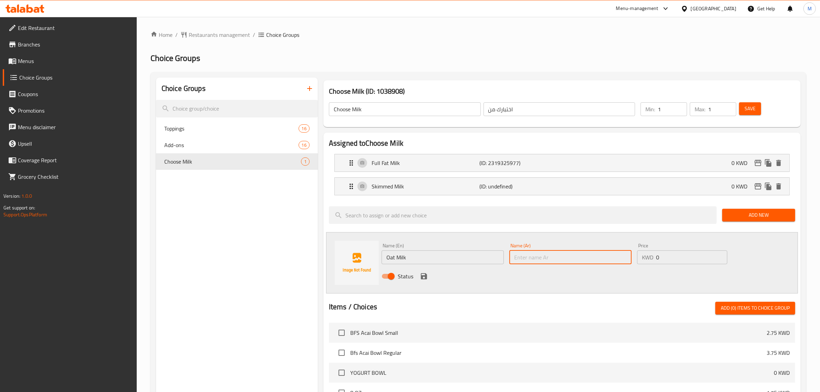
paste input "حليب الشوفان"
type input "حليب الشوفان"
click at [425, 273] on icon "save" at bounding box center [424, 276] width 6 height 6
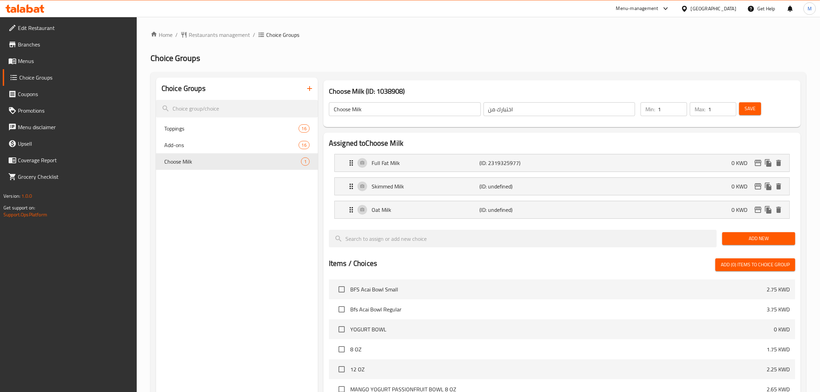
click at [742, 245] on div "Add New" at bounding box center [759, 238] width 79 height 23
click at [748, 238] on span "Add New" at bounding box center [759, 238] width 62 height 9
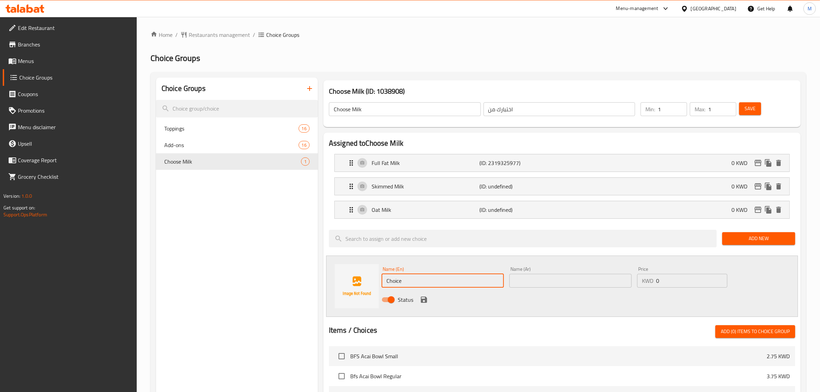
drag, startPoint x: 426, startPoint y: 280, endPoint x: 326, endPoint y: 270, distance: 100.3
click at [326, 270] on div "Name (En) Choice Name (En) Name (Ar) Name (Ar) Price KWD 0 Price Status" at bounding box center [562, 286] width 472 height 61
paste input "Lactose Milk"
type input "Lactose Milk"
drag, startPoint x: 530, startPoint y: 277, endPoint x: 482, endPoint y: 277, distance: 47.5
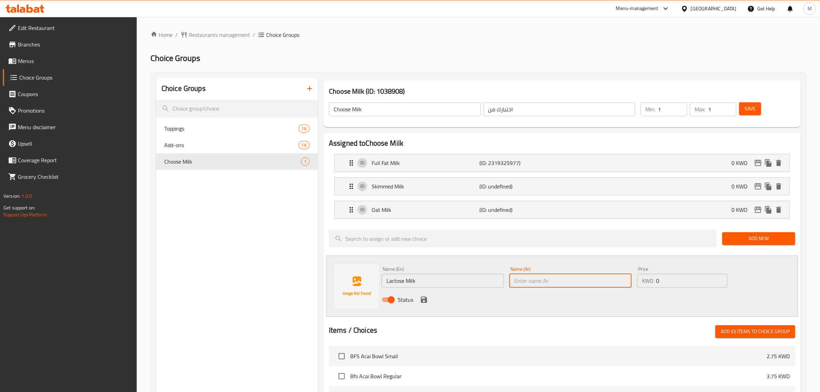
click at [481, 277] on div "Name (En) Lactose Milk Name (En) Name (Ar) Name (Ar) Price KWD 0 Price Status" at bounding box center [570, 286] width 383 height 45
paste input "حليب اللاكتوز"
type input "حليب اللاكتوز"
click at [420, 300] on icon "save" at bounding box center [424, 300] width 8 height 8
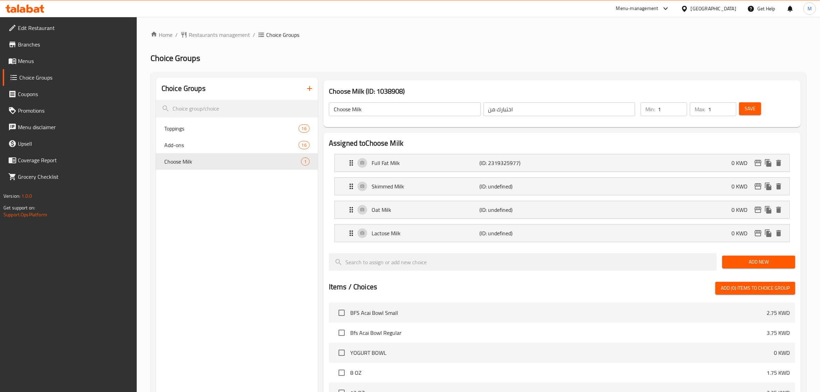
click at [730, 266] on span "Add New" at bounding box center [759, 262] width 62 height 9
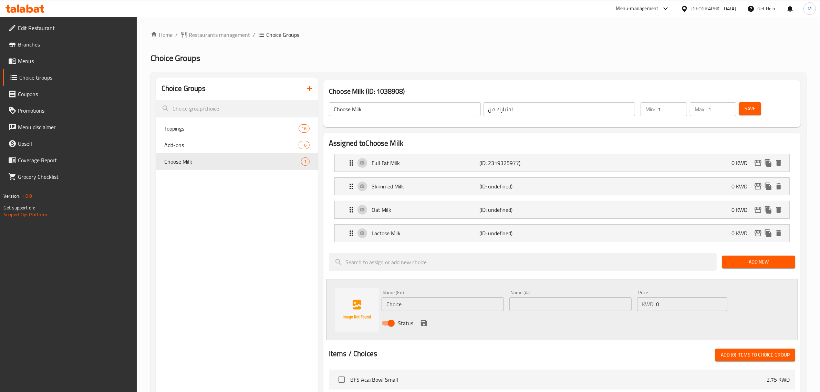
drag, startPoint x: 428, startPoint y: 313, endPoint x: 420, endPoint y: 309, distance: 8.8
click at [420, 310] on div "Name (En) Choice Name (En)" at bounding box center [443, 300] width 128 height 27
drag, startPoint x: 420, startPoint y: 307, endPoint x: 315, endPoint y: 303, distance: 105.8
click at [315, 303] on div "Choice Groups Toppings 16 Add-ons 16 Choose Milk 1 Choose Milk (ID: 1038908) Ch…" at bounding box center [480, 368] width 648 height 581
paste input "Almond Milk"
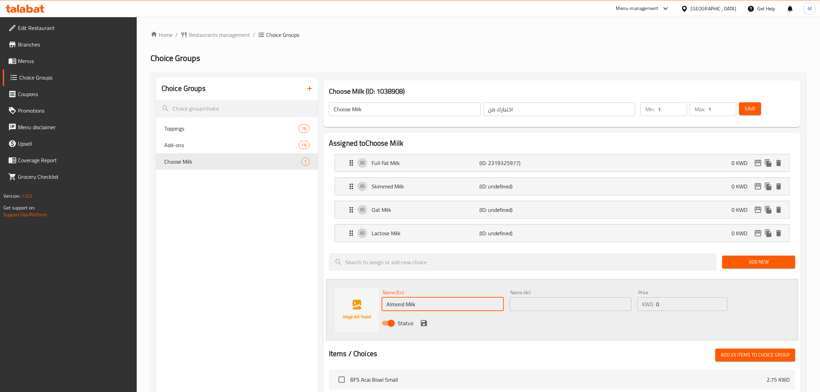
type input "Almond Milk"
click at [522, 310] on input "text" at bounding box center [571, 304] width 122 height 14
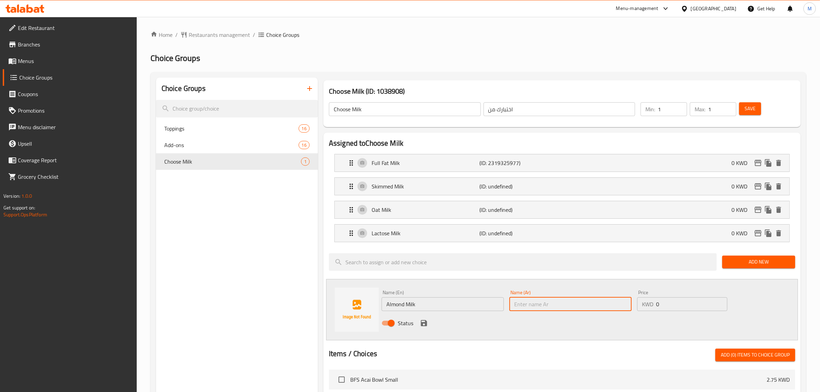
paste input "حليب اللوز"
type input "حليب اللوز"
click at [421, 320] on icon "save" at bounding box center [424, 323] width 8 height 8
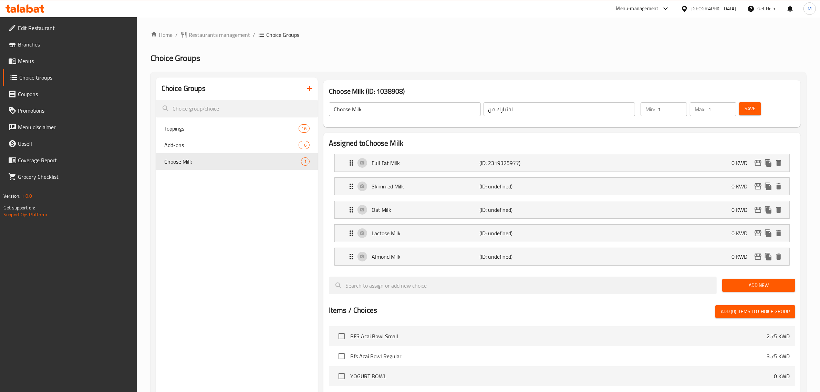
click at [792, 282] on button "Add New" at bounding box center [758, 285] width 73 height 13
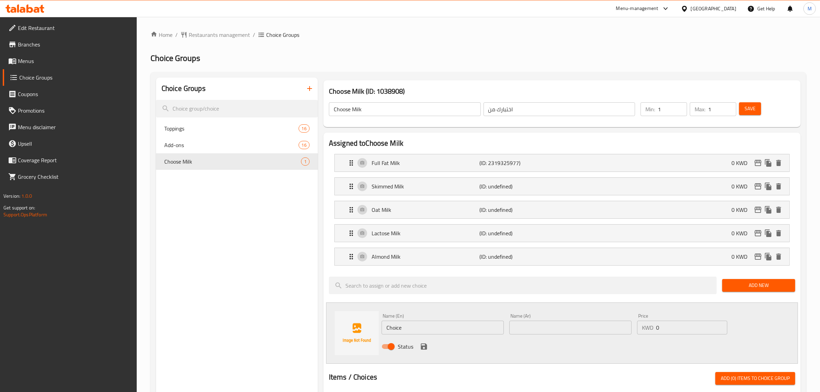
drag, startPoint x: 436, startPoint y: 320, endPoint x: 426, endPoint y: 321, distance: 10.4
click at [426, 321] on div "Name (En) Choice Name (En)" at bounding box center [443, 324] width 122 height 21
drag, startPoint x: 424, startPoint y: 326, endPoint x: 336, endPoint y: 319, distance: 88.1
click at [336, 319] on div "Name (En) Choice Name (En) Name (Ar) Name (Ar) Price KWD 0 Price Status" at bounding box center [562, 332] width 472 height 61
paste input "oconut Milk"
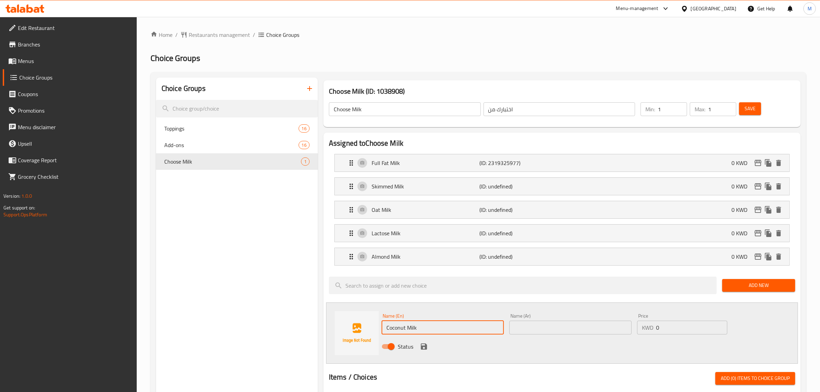
type input "Coconut Milk"
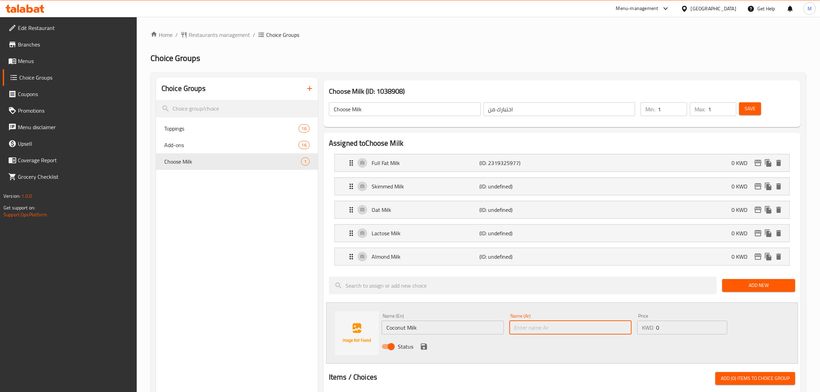
click at [551, 327] on input "text" at bounding box center [571, 328] width 122 height 14
paste input "حليب جوز الهند"
type input "حليب جوز الهند"
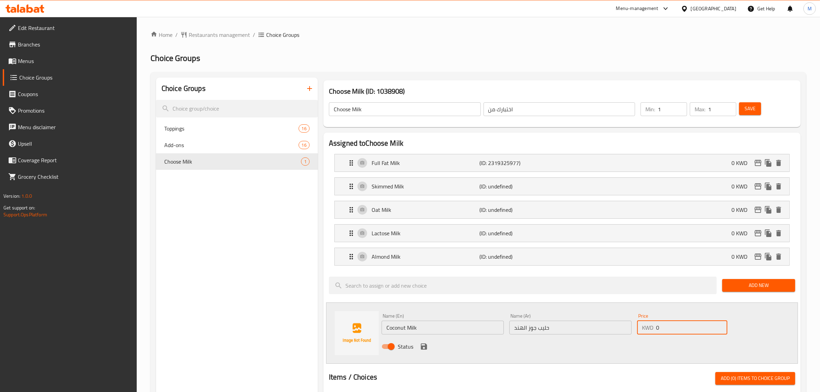
click at [672, 328] on input "0" at bounding box center [691, 328] width 71 height 14
drag, startPoint x: 679, startPoint y: 326, endPoint x: 632, endPoint y: 327, distance: 47.2
click at [632, 327] on div "Name (En) Coconut Milk Name (En) Name (Ar) حليب جوز الهند Name (Ar) Price KWD 0…" at bounding box center [570, 333] width 383 height 45
type input "0.250"
click at [422, 345] on icon "save" at bounding box center [424, 346] width 8 height 8
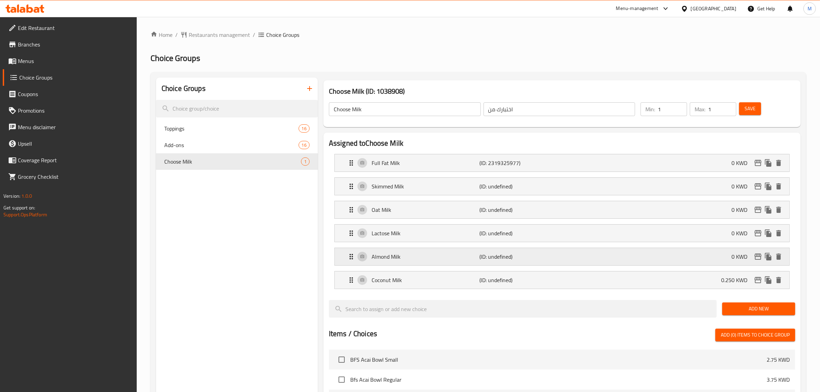
click at [655, 257] on div "Almond Milk (ID: undefined) 0 KWD" at bounding box center [564, 256] width 434 height 17
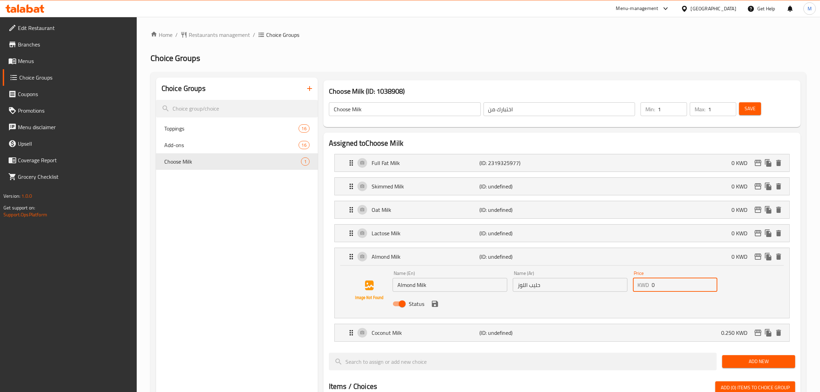
drag, startPoint x: 682, startPoint y: 288, endPoint x: 488, endPoint y: 294, distance: 194.4
click at [615, 288] on div "Name (En) Almond Milk Name (En) Name (Ar) حليب اللوز Name (Ar) Price KWD 0 Pric…" at bounding box center [570, 290] width 361 height 45
paste input ".250"
click at [431, 304] on icon "save" at bounding box center [435, 304] width 8 height 8
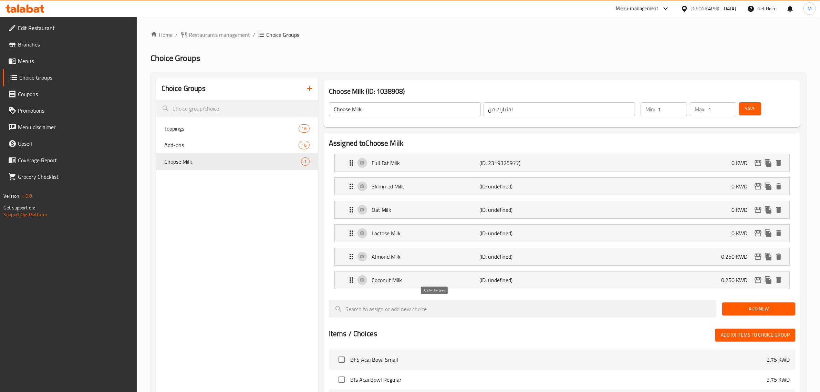
type input "0.250"
click at [690, 237] on div "Lactose Milk (ID: undefined) 0 KWD" at bounding box center [564, 233] width 434 height 17
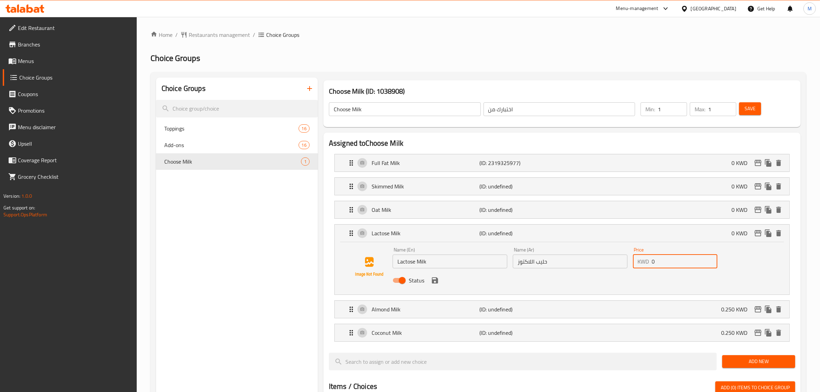
drag, startPoint x: 669, startPoint y: 266, endPoint x: 600, endPoint y: 269, distance: 69.0
click at [600, 269] on div "Name (En) Lactose Milk Name (En) Name (Ar) حليب اللاكتوز Name (Ar) Price KWD 0 …" at bounding box center [570, 267] width 361 height 45
paste input ".250"
click at [428, 281] on div "Status" at bounding box center [570, 280] width 361 height 19
click at [433, 280] on icon "save" at bounding box center [435, 280] width 6 height 6
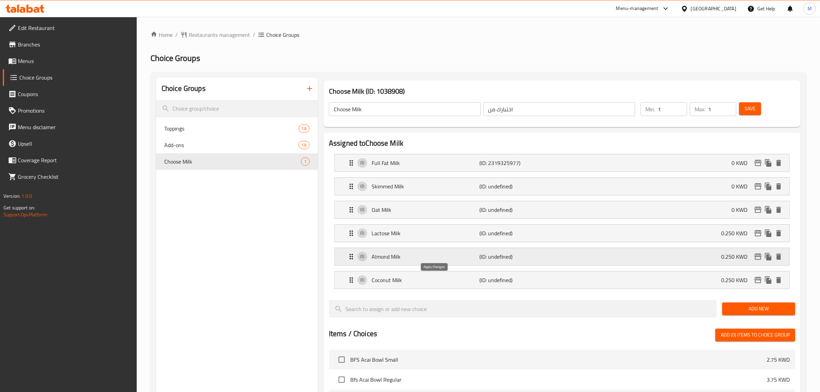
type input "0.250"
click at [589, 215] on div "Oat Milk (ID: undefined) 0 KWD" at bounding box center [564, 209] width 434 height 17
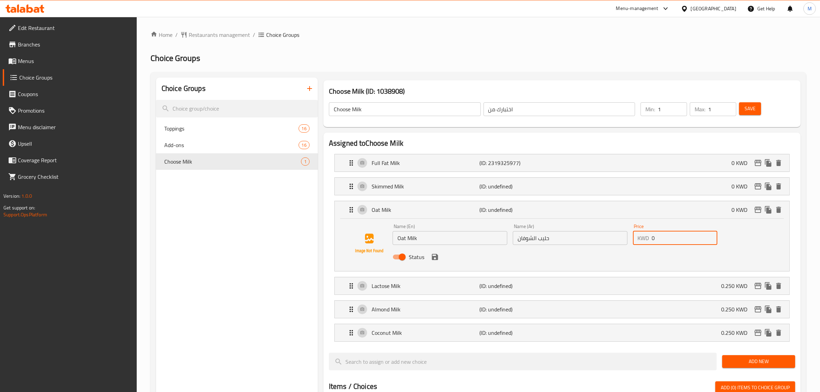
drag, startPoint x: 664, startPoint y: 238, endPoint x: 619, endPoint y: 241, distance: 45.2
click at [619, 241] on div "Name (En) Oat Milk Name (En) Name (Ar) حليب الشوفان Name (Ar) Price KWD 0 Price…" at bounding box center [570, 243] width 361 height 45
paste input ".250"
click at [437, 259] on icon "save" at bounding box center [435, 257] width 6 height 6
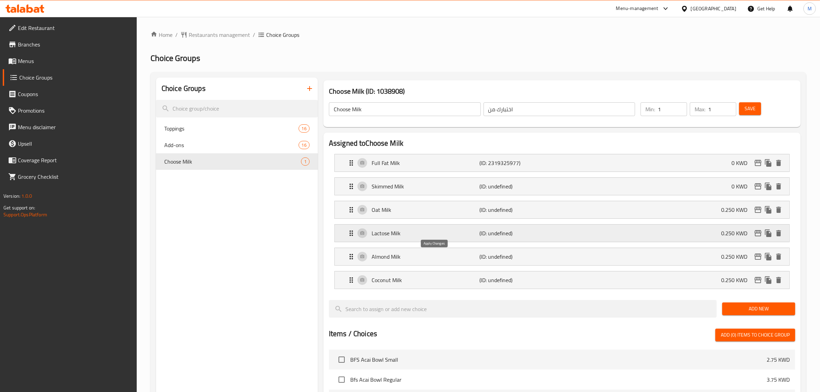
type input "0.250"
click at [755, 109] on span "Save" at bounding box center [750, 108] width 11 height 9
click at [312, 86] on icon "button" at bounding box center [310, 88] width 8 height 8
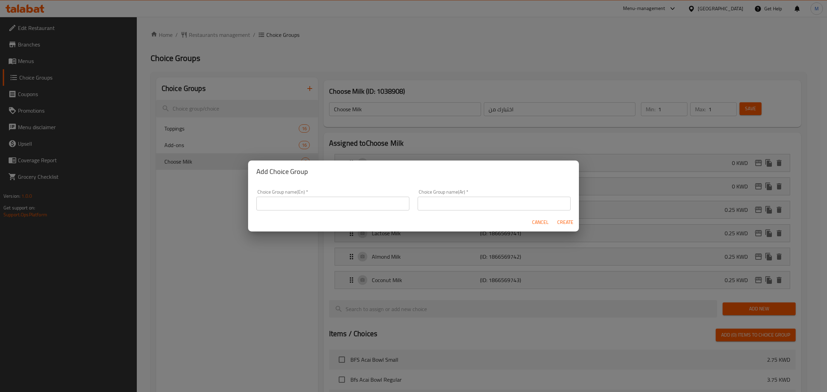
click at [311, 203] on input "text" at bounding box center [332, 204] width 153 height 14
paste input "Syrups"
type input "Syrups"
click at [447, 197] on input "text" at bounding box center [494, 204] width 153 height 14
paste input "شراب"
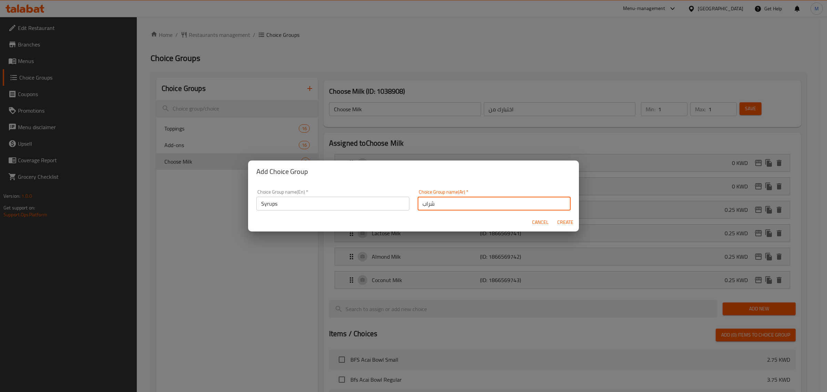
type input "شراب"
click at [571, 224] on span "Create" at bounding box center [565, 222] width 17 height 9
type input "Syrups"
type input "شراب"
type input "0"
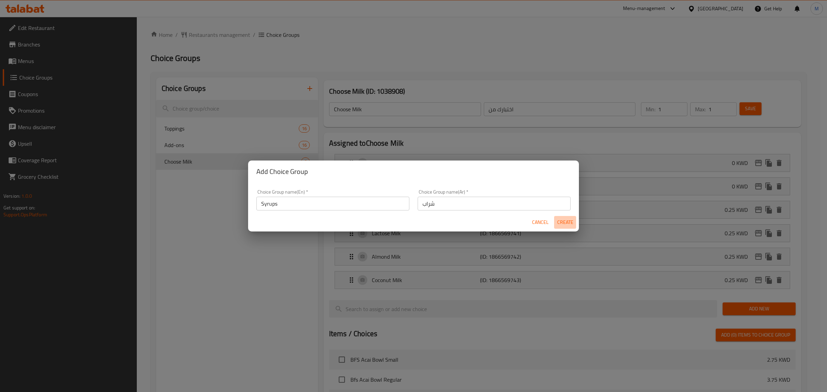
type input "0"
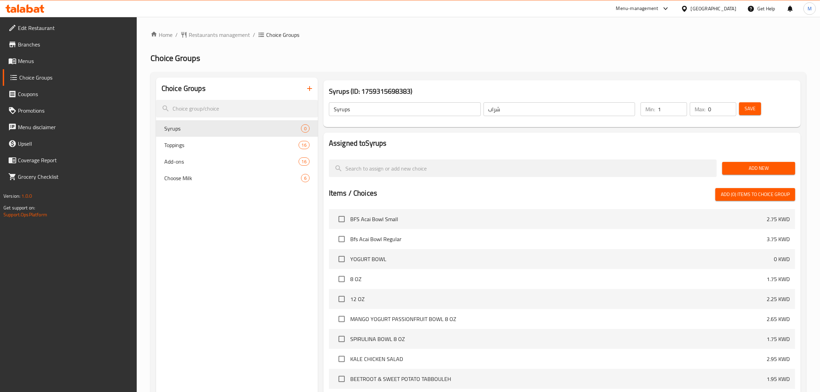
click at [681, 104] on input "1" at bounding box center [672, 109] width 29 height 14
type input "0"
click at [681, 110] on input "0" at bounding box center [672, 109] width 29 height 14
click at [746, 111] on span "Save" at bounding box center [750, 108] width 11 height 9
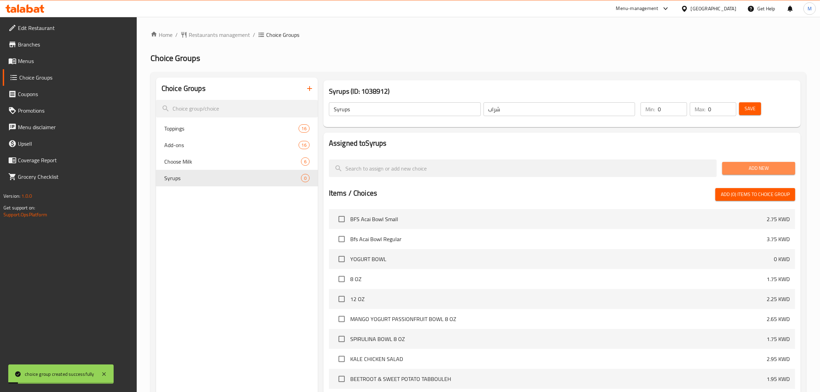
click at [749, 165] on span "Add New" at bounding box center [759, 168] width 62 height 9
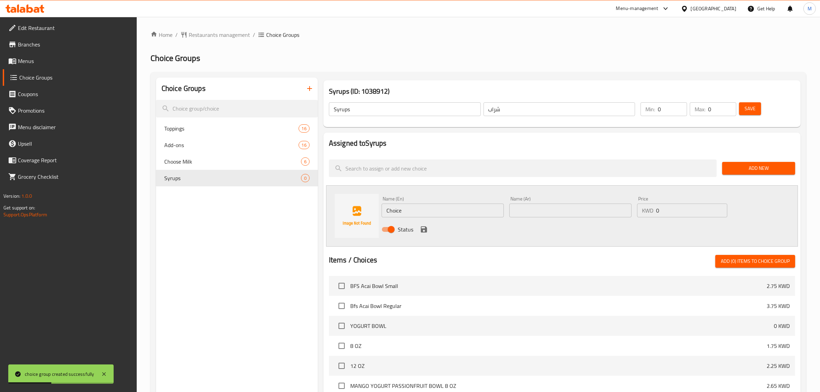
drag, startPoint x: 405, startPoint y: 209, endPoint x: 362, endPoint y: 208, distance: 43.8
click at [362, 208] on div "Name (En) Choice Name (En) Name (Ar) Name (Ar) Price KWD 0 Price Status" at bounding box center [562, 215] width 472 height 61
paste input "Vanilla Syrup"
type input "Vanilla Syrup"
drag, startPoint x: 545, startPoint y: 209, endPoint x: 564, endPoint y: 209, distance: 18.9
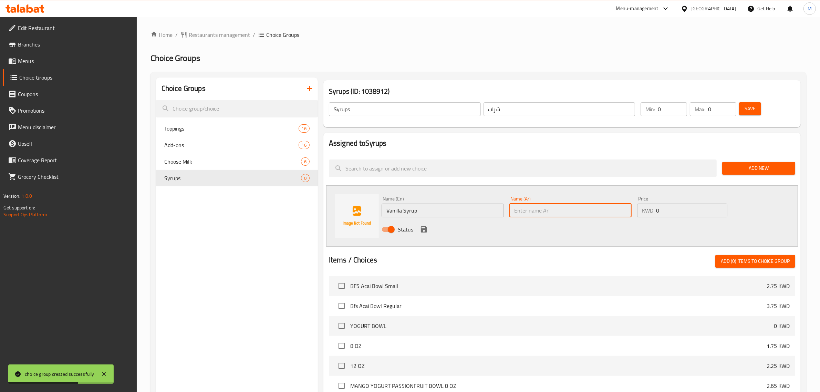
click at [545, 209] on input "text" at bounding box center [571, 211] width 122 height 14
paste input "شراب الفانيليا"
type input "شراب الفانيليا"
drag, startPoint x: 681, startPoint y: 212, endPoint x: 664, endPoint y: 212, distance: 17.6
click at [664, 212] on input "0" at bounding box center [691, 211] width 71 height 14
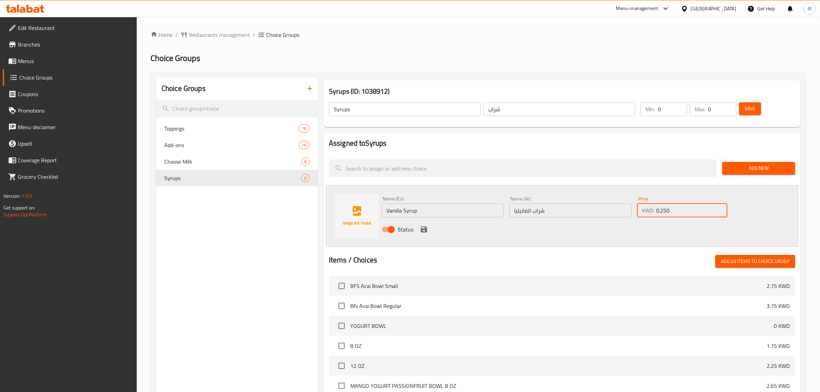
type input "0.250"
click at [420, 228] on icon "save" at bounding box center [424, 229] width 8 height 8
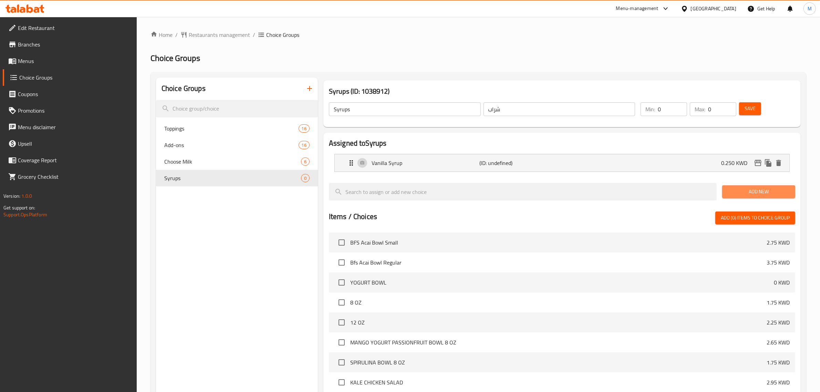
click at [738, 188] on span "Add New" at bounding box center [759, 191] width 62 height 9
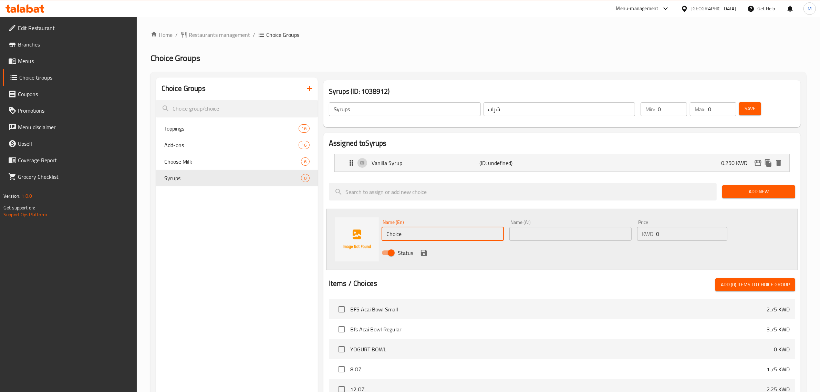
click at [341, 228] on div "Name (En) Choice Name (En) Name (Ar) Name (Ar) Price KWD 0 Price Status" at bounding box center [562, 239] width 472 height 61
paste input "SF Vanilla Syrup"
type input "SF Vanilla Syrup"
click at [538, 233] on input "text" at bounding box center [571, 234] width 122 height 14
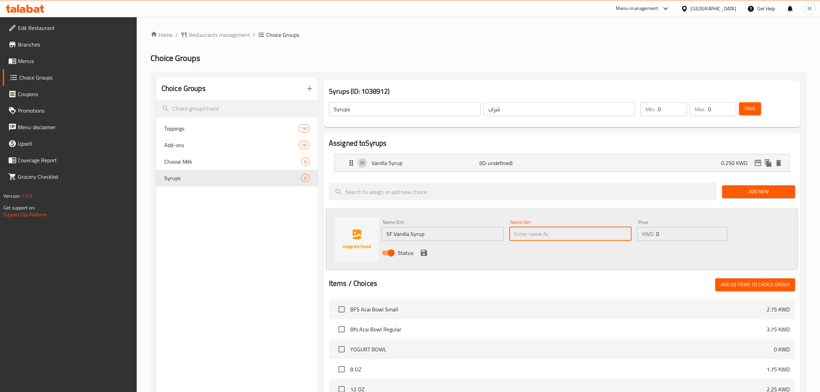
paste input "شراب الفانيليا الخالي من السكر"
type input "شراب الفانيليا الخالي من السكر"
click at [675, 235] on input "0" at bounding box center [691, 234] width 71 height 14
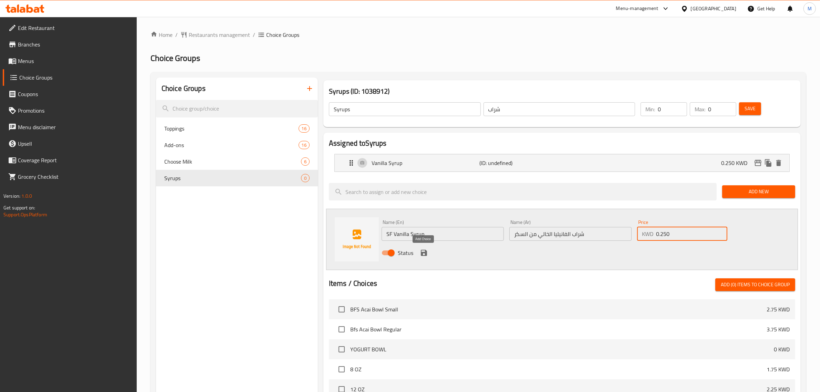
type input "0.250"
click at [419, 252] on button "save" at bounding box center [424, 253] width 10 height 10
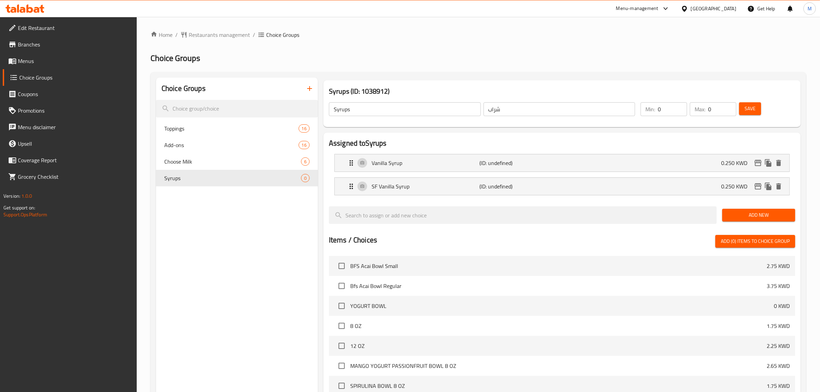
drag, startPoint x: 753, startPoint y: 216, endPoint x: 738, endPoint y: 215, distance: 15.2
click at [753, 216] on span "Add New" at bounding box center [759, 215] width 62 height 9
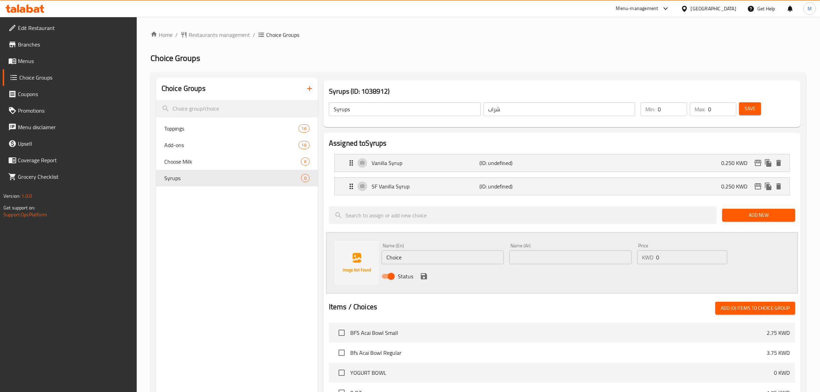
drag, startPoint x: 409, startPoint y: 246, endPoint x: 412, endPoint y: 254, distance: 8.4
click at [409, 247] on div "Name (En) Choice Name (En)" at bounding box center [443, 253] width 122 height 21
drag, startPoint x: 412, startPoint y: 254, endPoint x: 352, endPoint y: 251, distance: 60.0
click at [352, 251] on div "Name (En) Choice Name (En) Name (Ar) Name (Ar) Price KWD 0 Price Status" at bounding box center [562, 262] width 472 height 61
paste input "Maple Syrup"
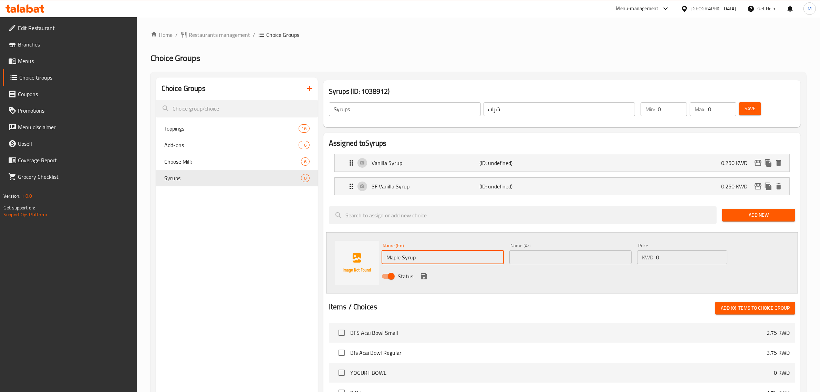
type input "Maple Syrup"
click at [559, 252] on input "text" at bounding box center [571, 257] width 122 height 14
paste input "شراب القيقب"
type input "شراب القيقب"
click at [667, 261] on input "0" at bounding box center [691, 257] width 71 height 14
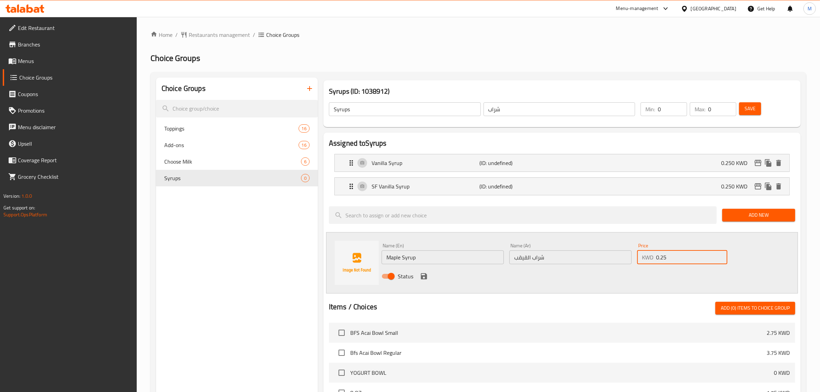
type input "0.25"
click at [426, 274] on icon "save" at bounding box center [424, 276] width 6 height 6
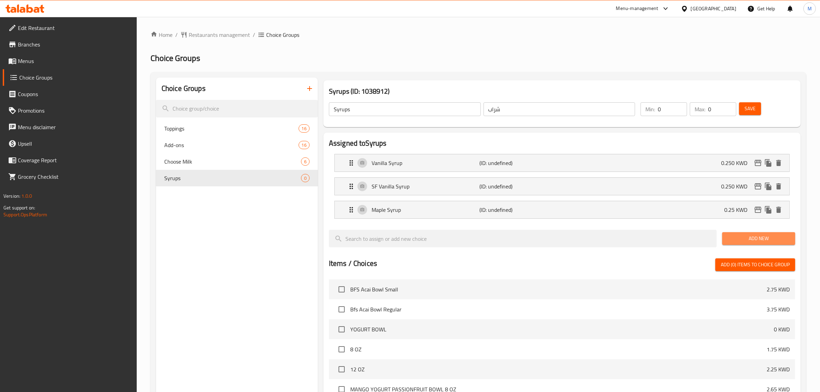
click at [754, 236] on span "Add New" at bounding box center [759, 238] width 62 height 9
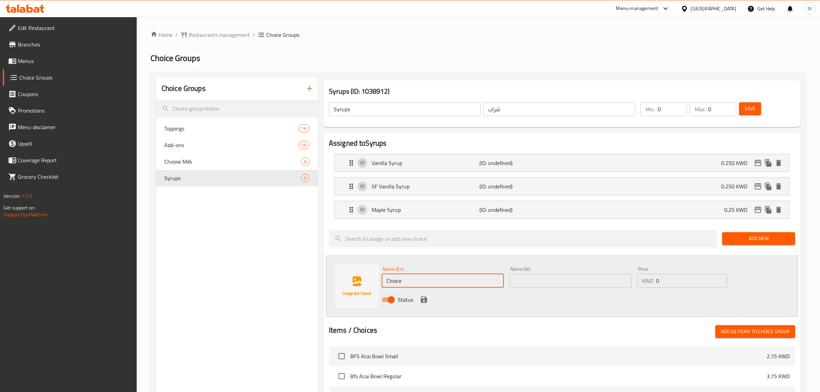
drag, startPoint x: 419, startPoint y: 278, endPoint x: 325, endPoint y: 277, distance: 94.4
click at [325, 277] on div "Assigned to Syrups Vanilla Syrup (ID: undefined) 0.250 KWD Name (En) Vanilla Sy…" at bounding box center [561, 359] width 477 height 452
paste input "Agave Syrup"
type input "Agave Syrup"
click at [535, 276] on input "text" at bounding box center [571, 281] width 122 height 14
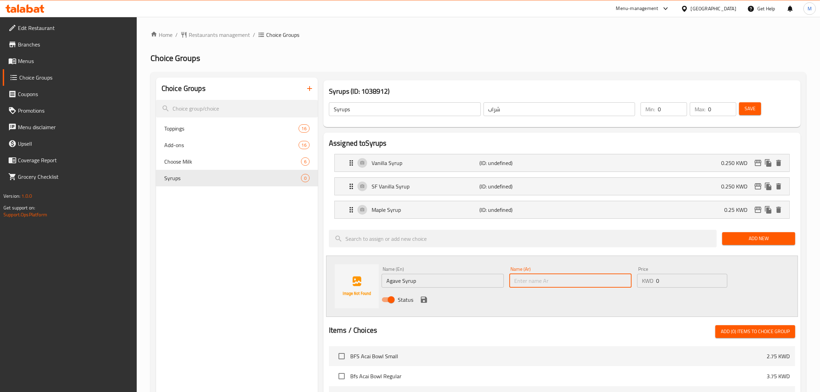
paste input "شراب الصبار"
type input "شراب الصبار"
click at [667, 287] on input "0" at bounding box center [691, 281] width 71 height 14
type input "0.250"
click at [426, 295] on button "save" at bounding box center [424, 300] width 10 height 10
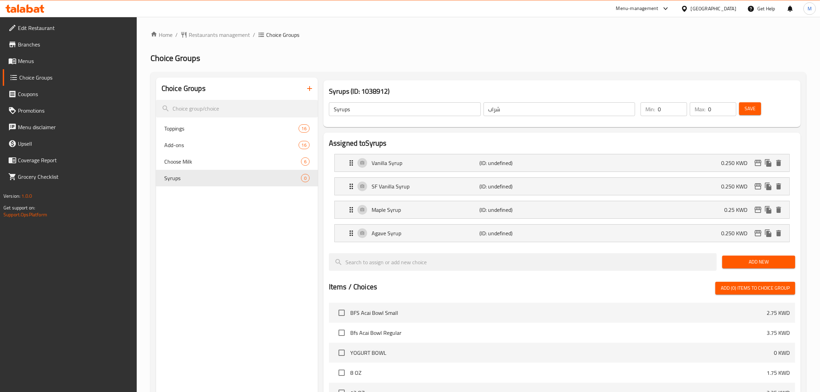
click at [743, 261] on span "Add New" at bounding box center [759, 262] width 62 height 9
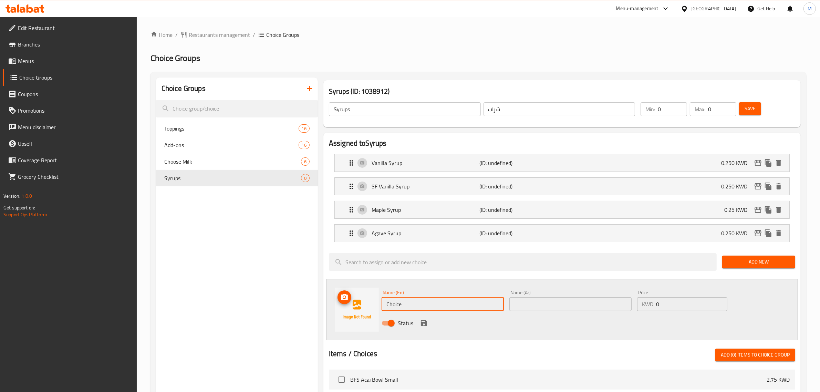
drag, startPoint x: 412, startPoint y: 302, endPoint x: 335, endPoint y: 301, distance: 76.5
click at [335, 301] on div "Name (En) Choice Name (En) Name (Ar) Name (Ar) Price KWD 0 Price Status" at bounding box center [562, 309] width 472 height 61
paste input "Honey"
type input "Honey"
click at [556, 296] on div "Name (Ar) Name (Ar)" at bounding box center [571, 300] width 122 height 21
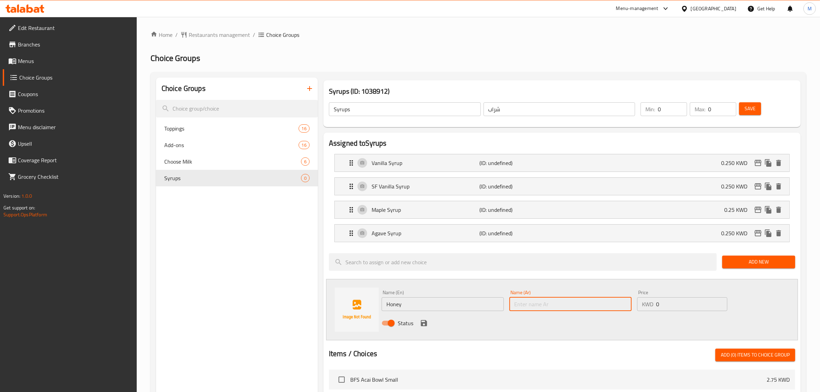
click at [558, 302] on input "text" at bounding box center [571, 304] width 122 height 14
paste input "عسل"
type input "عسل"
click at [675, 308] on input "0" at bounding box center [691, 304] width 71 height 14
type input "0.250"
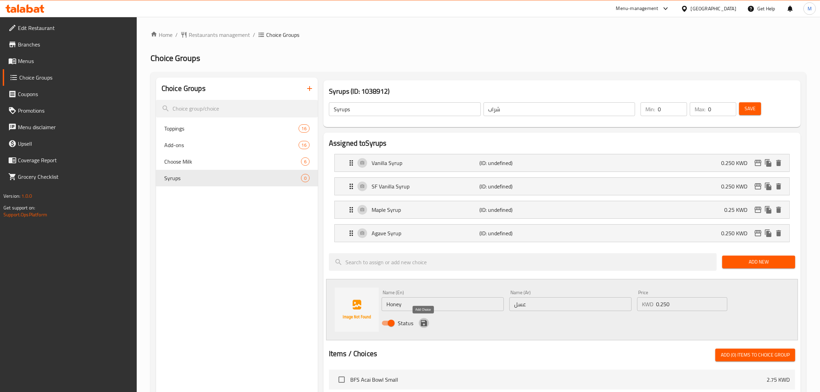
click at [424, 325] on icon "save" at bounding box center [424, 323] width 8 height 8
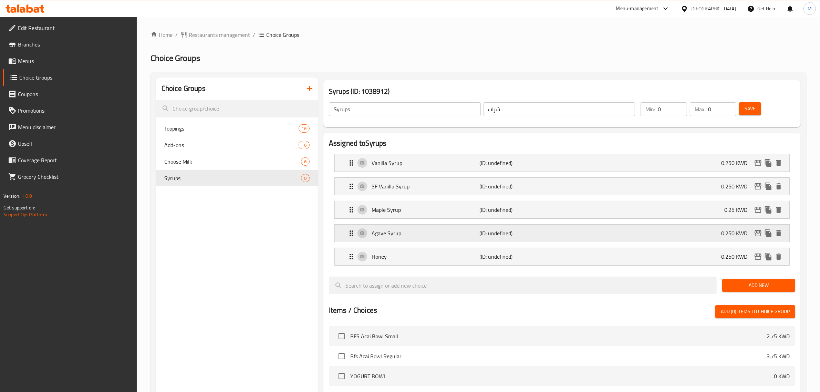
click at [731, 240] on div "Agave Syrup (ID: undefined) 0.250 KWD" at bounding box center [564, 233] width 434 height 17
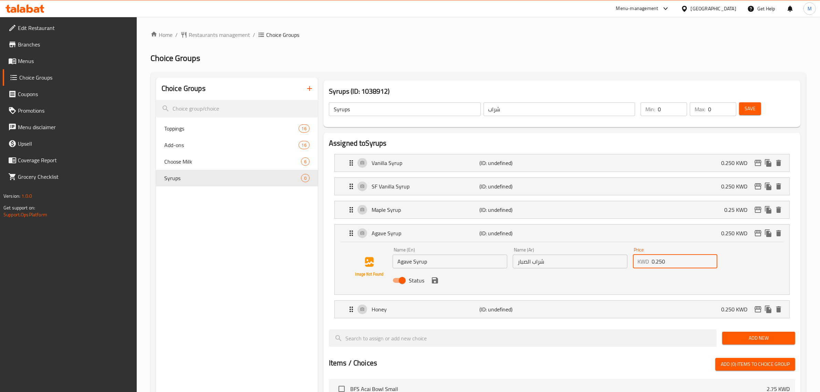
drag, startPoint x: 674, startPoint y: 263, endPoint x: 621, endPoint y: 264, distance: 52.7
click at [621, 264] on div "Name (En) Agave Syrup Name (En) Name (Ar) شراب الصبار Name (Ar) Price KWD 0.250…" at bounding box center [570, 267] width 361 height 45
click at [431, 279] on icon "save" at bounding box center [435, 280] width 8 height 8
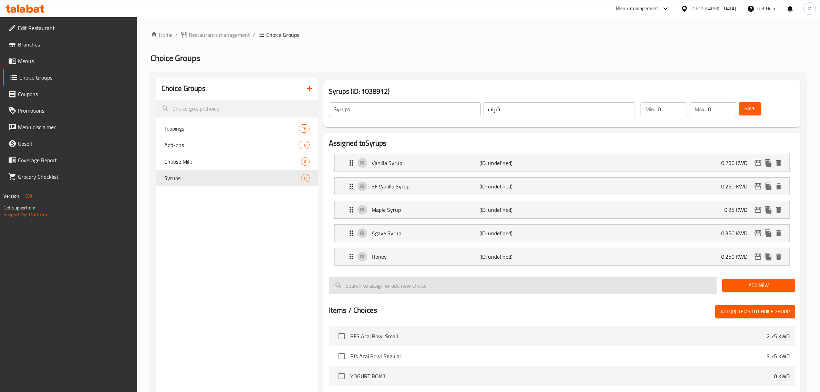
type input "0.350"
click at [755, 106] on span "Save" at bounding box center [750, 108] width 11 height 9
click at [314, 84] on button "button" at bounding box center [309, 88] width 17 height 17
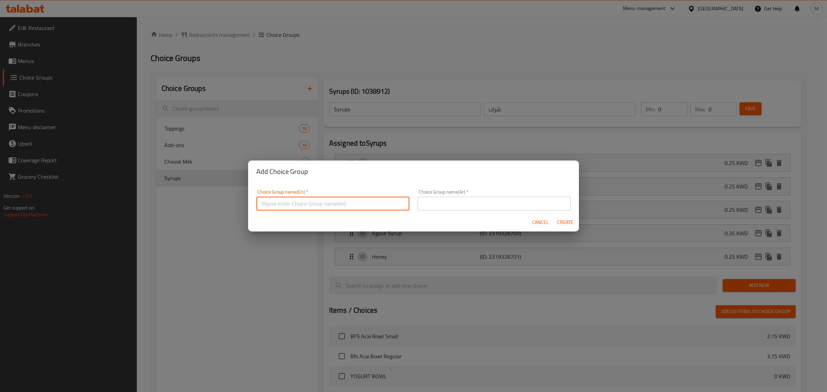
click at [329, 201] on input "text" at bounding box center [332, 204] width 153 height 14
paste input "Veggies (choose any 3 )"
type input "Veggies (choose any 3 )"
click at [454, 209] on input "text" at bounding box center [494, 204] width 153 height 14
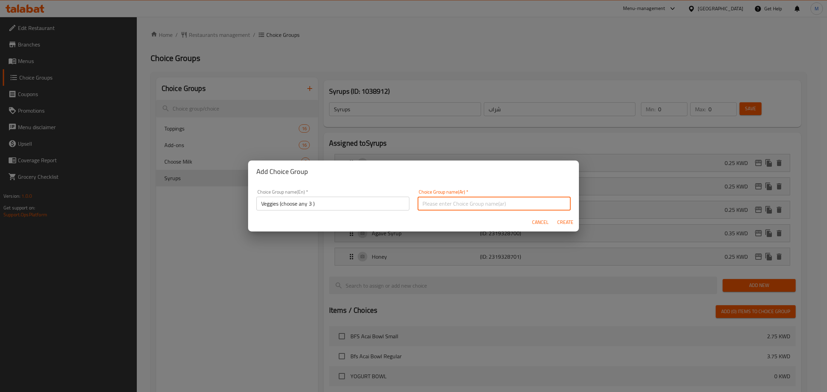
type input "اختبارك من"
click at [564, 220] on span "Create" at bounding box center [565, 222] width 17 height 9
type input "Veggies (choose any 3 )"
type input "اختبارك من"
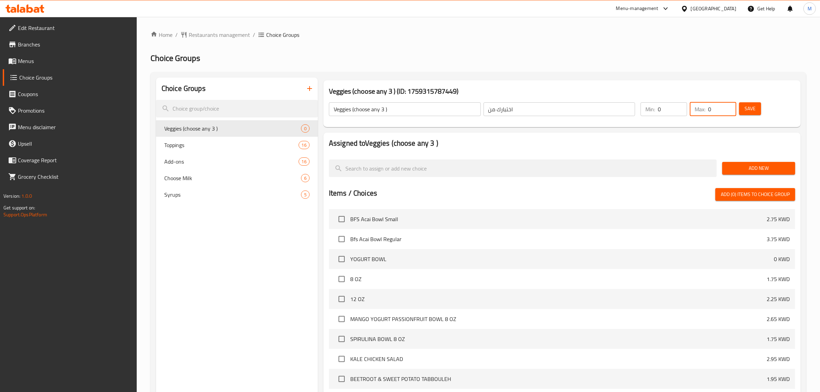
click at [732, 105] on input "0" at bounding box center [722, 109] width 28 height 14
type input "1"
click at [681, 105] on input "1" at bounding box center [672, 109] width 29 height 14
click at [733, 105] on input "0" at bounding box center [722, 109] width 28 height 14
click at [729, 105] on input "1" at bounding box center [722, 109] width 28 height 14
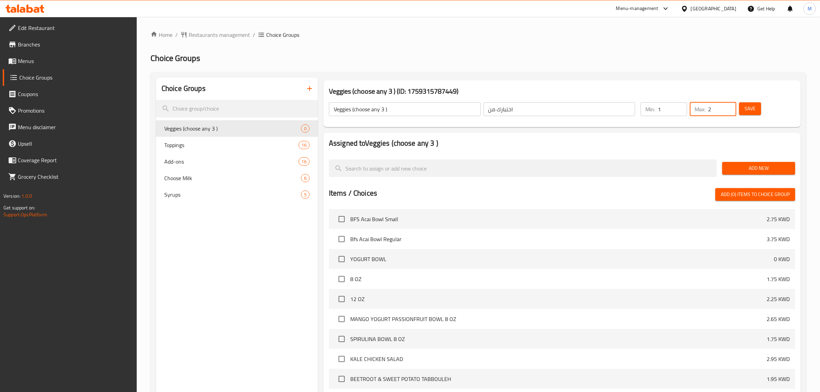
click at [729, 105] on input "2" at bounding box center [722, 109] width 28 height 14
type input "3"
click at [729, 105] on input "3" at bounding box center [722, 109] width 28 height 14
click at [748, 109] on span "Save" at bounding box center [750, 108] width 11 height 9
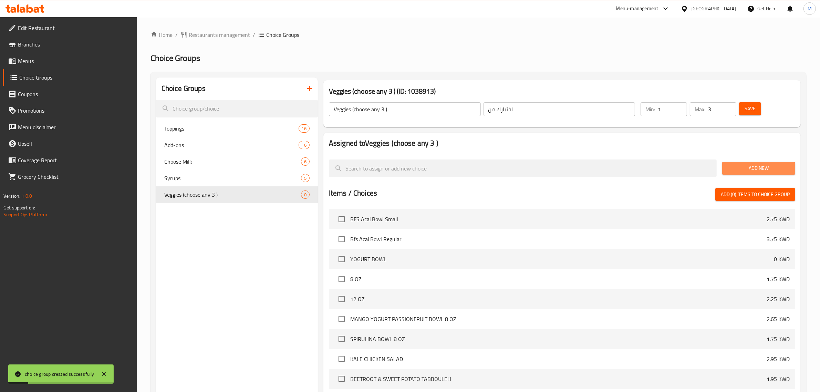
click at [749, 168] on span "Add New" at bounding box center [759, 168] width 62 height 9
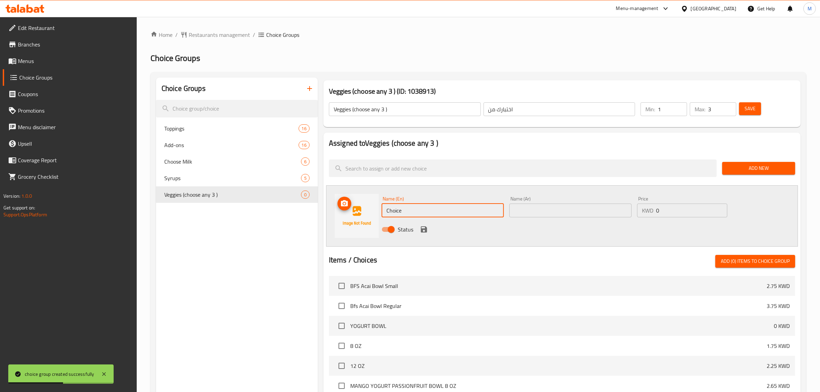
drag, startPoint x: 413, startPoint y: 211, endPoint x: 348, endPoint y: 210, distance: 64.4
click at [348, 210] on div "Name (En) Choice Name (En) Name (Ar) Name (Ar) Price KWD 0 Price Status" at bounding box center [562, 215] width 472 height 61
paste input "Arugual"
type input "Arugual"
drag, startPoint x: 532, startPoint y: 209, endPoint x: 558, endPoint y: 206, distance: 26.7
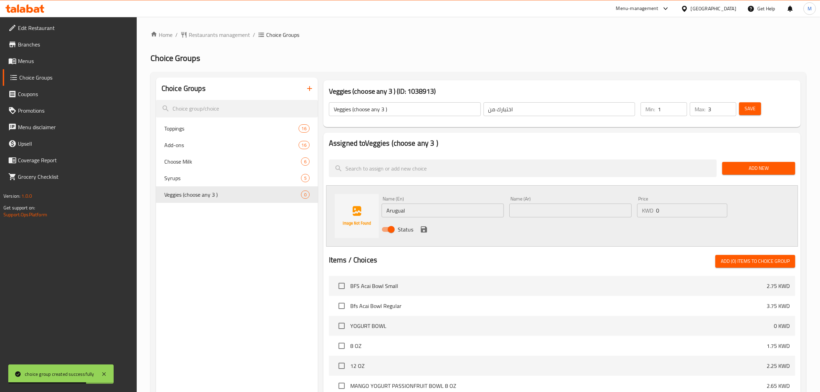
click at [532, 209] on input "text" at bounding box center [571, 211] width 122 height 14
paste input "جرجير"
type input "جرجير"
click at [424, 223] on div "Status" at bounding box center [570, 229] width 383 height 19
click at [430, 227] on div "Status" at bounding box center [570, 229] width 383 height 19
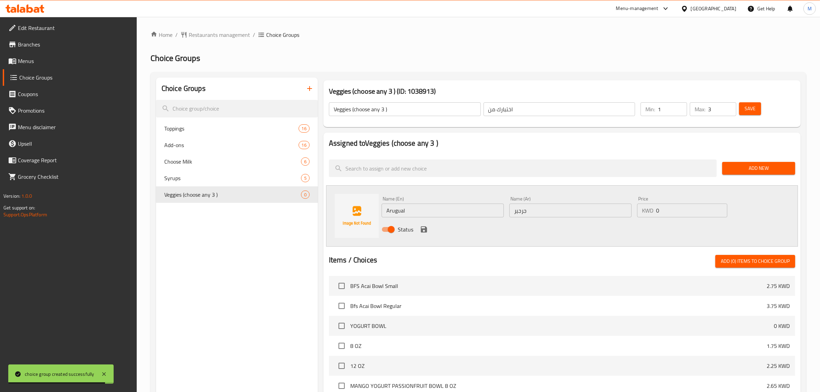
click at [427, 230] on icon "save" at bounding box center [424, 229] width 6 height 6
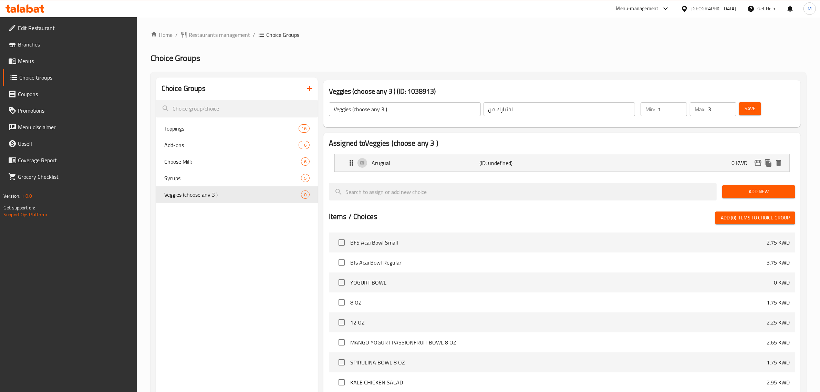
click at [741, 188] on span "Add New" at bounding box center [759, 191] width 62 height 9
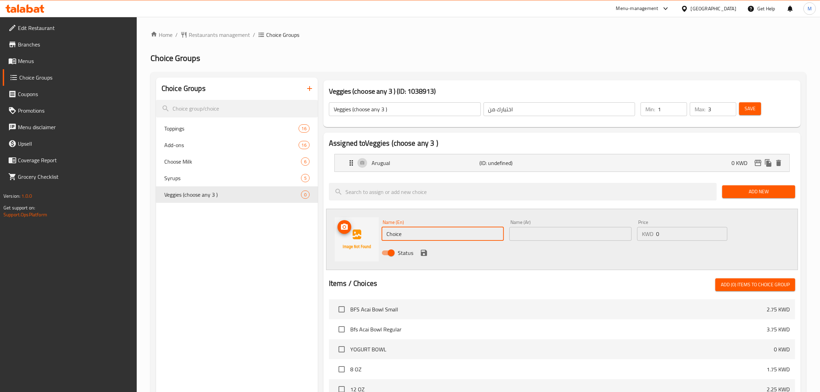
drag, startPoint x: 411, startPoint y: 236, endPoint x: 379, endPoint y: 234, distance: 32.1
click at [379, 234] on div "Name (En) Choice Name (En) Name (Ar) Name (Ar) Price KWD 0 Price Status" at bounding box center [562, 239] width 472 height 61
paste input "Baby Gem Lettu"
type input "Baby Gem Lettuce"
click at [537, 227] on input "text" at bounding box center [571, 234] width 122 height 14
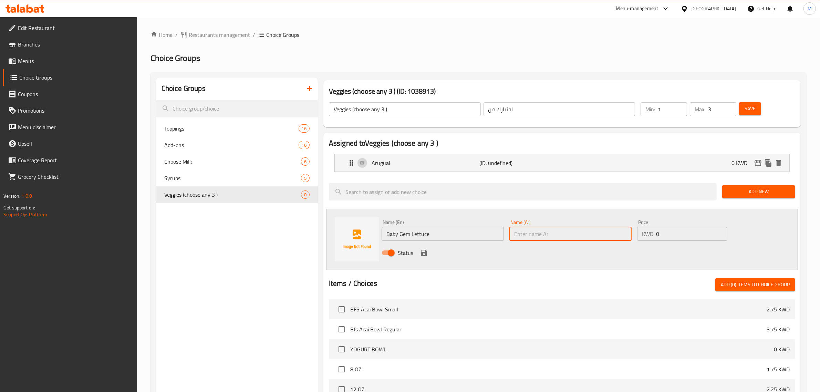
paste input "خس بيبي جيم"
type input "خس بيبي جيم"
click at [420, 256] on icon "save" at bounding box center [424, 253] width 8 height 8
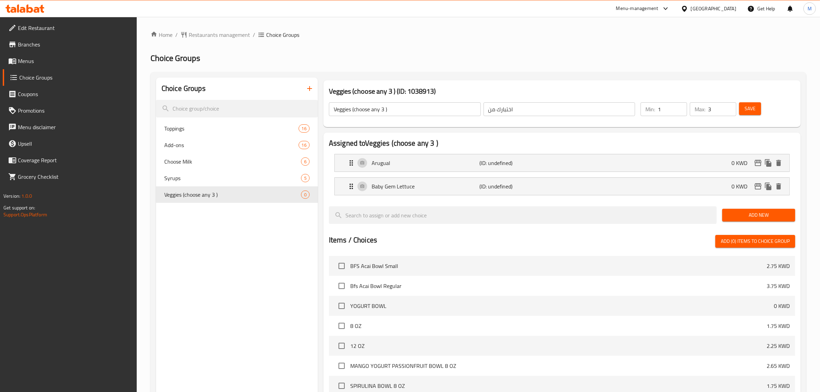
click at [757, 216] on span "Add New" at bounding box center [759, 215] width 62 height 9
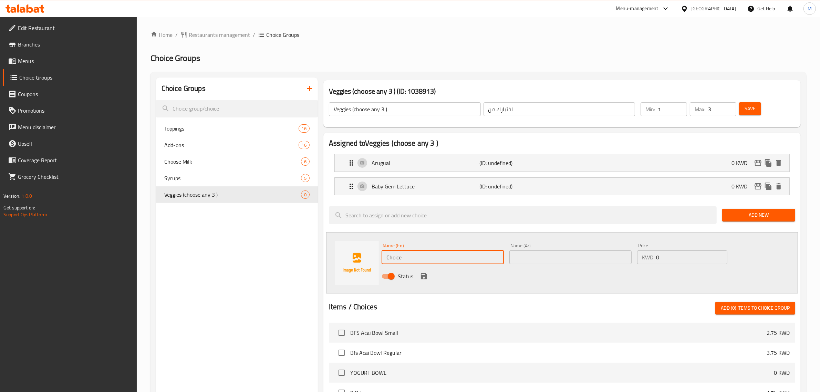
drag, startPoint x: 422, startPoint y: 257, endPoint x: 360, endPoint y: 258, distance: 62.0
click at [360, 258] on div "Name (En) Choice Name (En) Name (Ar) Name (Ar) Price KWD 0 Price Status" at bounding box center [562, 262] width 472 height 61
paste input "Baby Spinach"
type input "Baby Spinach"
click at [575, 256] on input "text" at bounding box center [571, 257] width 122 height 14
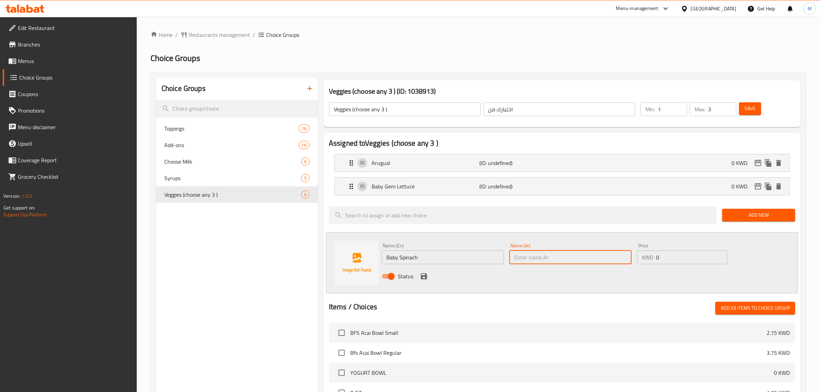
paste input "بيبي سبانخ"
type input "بيبي سبانخ"
click at [418, 276] on div "Status" at bounding box center [570, 276] width 383 height 19
click at [425, 276] on icon "save" at bounding box center [424, 276] width 6 height 6
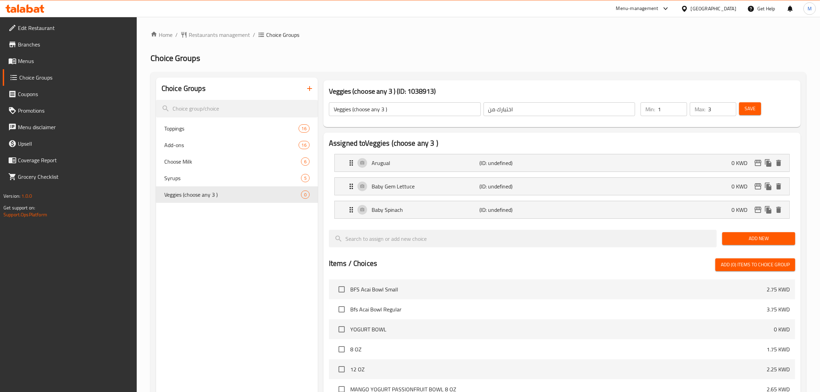
click at [748, 244] on button "Add New" at bounding box center [758, 238] width 73 height 13
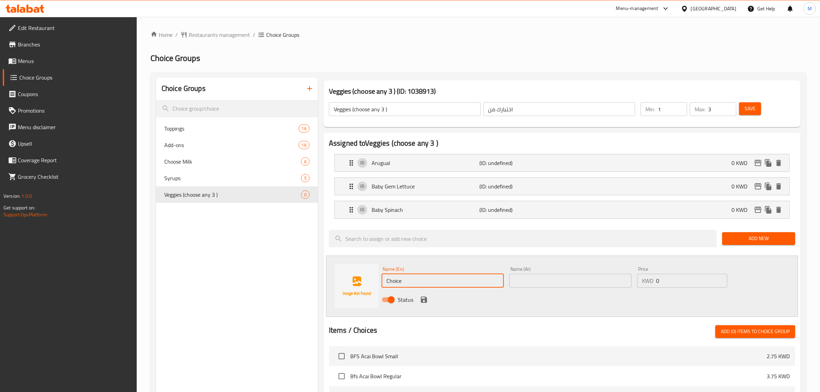
drag, startPoint x: 417, startPoint y: 280, endPoint x: 338, endPoint y: 278, distance: 79.3
click at [338, 278] on div "Name (En) Choice Name (En) Name (Ar) Name (Ar) Price KWD 0 Price Status" at bounding box center [562, 286] width 472 height 61
paste input "erry Tomatoes"
type input "Cherry Tomatoes"
drag, startPoint x: 534, startPoint y: 278, endPoint x: 523, endPoint y: 286, distance: 14.0
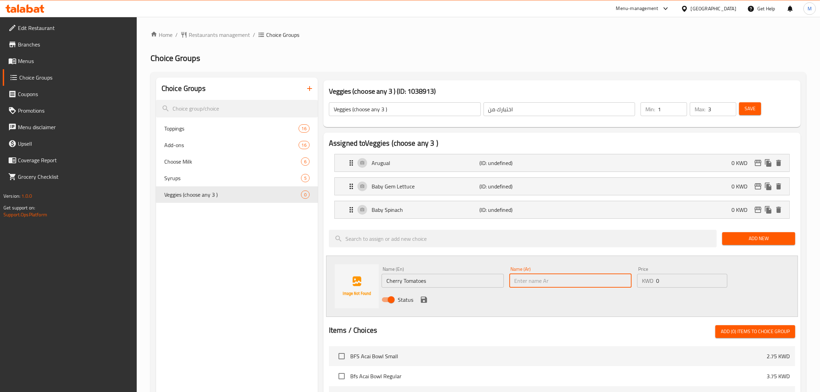
click at [534, 278] on input "text" at bounding box center [571, 281] width 122 height 14
paste input "الطماطم الكرزية"
type input "الطماطم الكرزية"
click at [424, 302] on icon "save" at bounding box center [424, 300] width 8 height 8
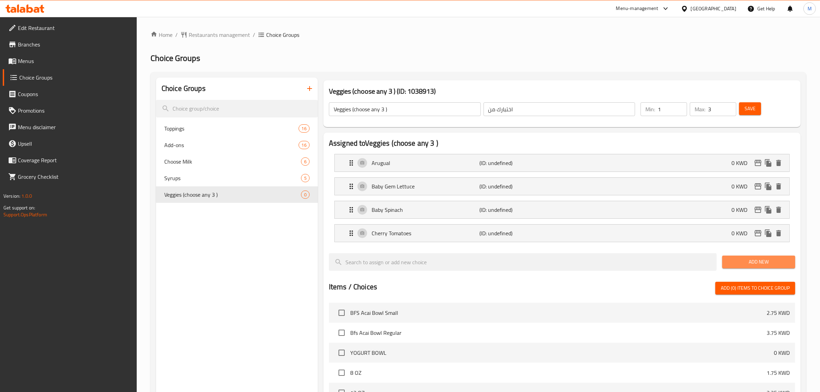
click at [749, 268] on button "Add New" at bounding box center [758, 262] width 73 height 13
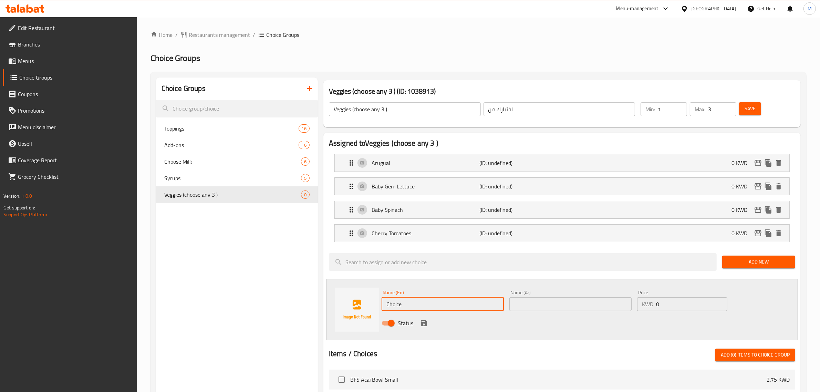
drag, startPoint x: 430, startPoint y: 304, endPoint x: 352, endPoint y: 304, distance: 77.9
click at [352, 304] on div "Name (En) Choice Name (En) Name (Ar) Name (Ar) Price KWD 0 Price Status" at bounding box center [562, 309] width 472 height 61
paste input "ucumber"
type input "Cucumber"
click at [531, 304] on input "text" at bounding box center [571, 304] width 122 height 14
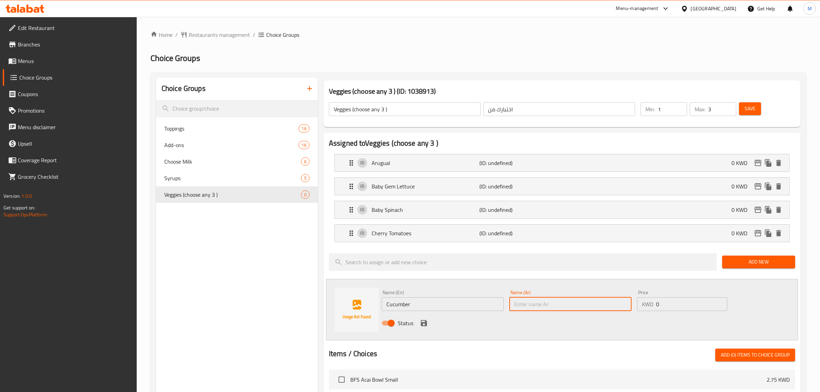
paste input "خيار"
type input "خيار"
click at [418, 322] on div "Status" at bounding box center [570, 323] width 383 height 19
click at [420, 322] on icon "save" at bounding box center [424, 323] width 8 height 8
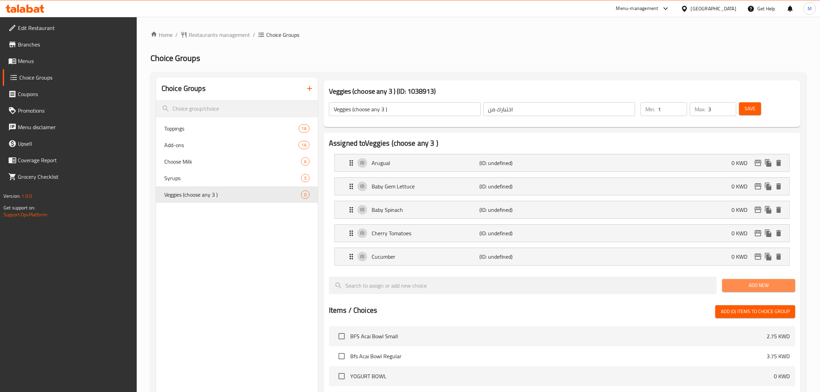
click at [758, 287] on span "Add New" at bounding box center [759, 285] width 62 height 9
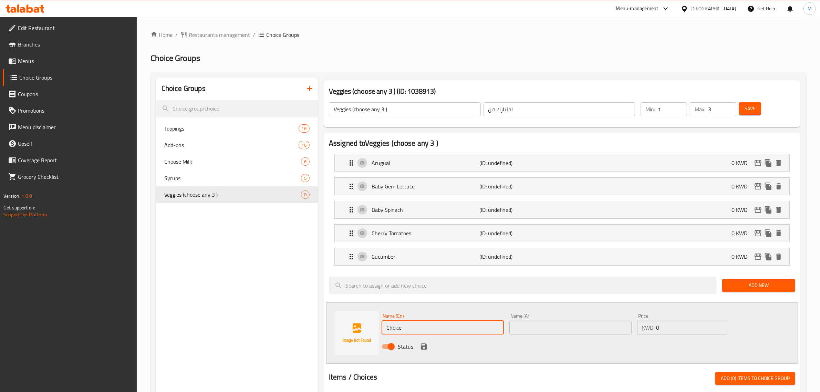
drag, startPoint x: 418, startPoint y: 331, endPoint x: 326, endPoint y: 329, distance: 91.7
click at [326, 329] on div "Name (En) Choice Name (En) Name (Ar) Name (Ar) Price KWD 0 Price Status" at bounding box center [562, 332] width 472 height 61
paste input "Kale"
type input "Kale"
click at [548, 327] on input "text" at bounding box center [571, 328] width 122 height 14
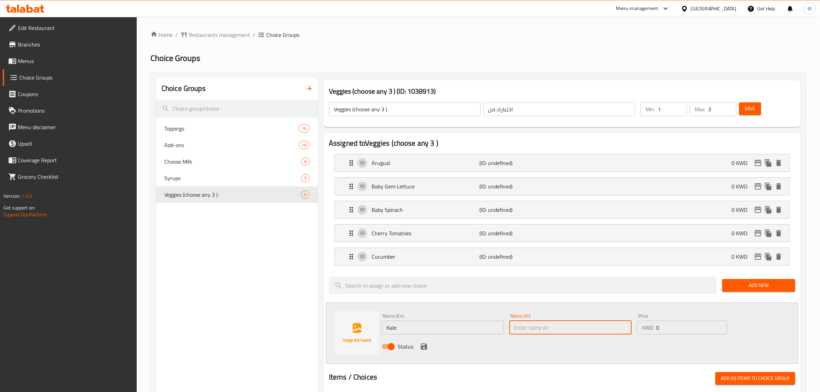
paste input "كالي"
type input "كالي"
click at [423, 346] on icon "save" at bounding box center [424, 346] width 8 height 8
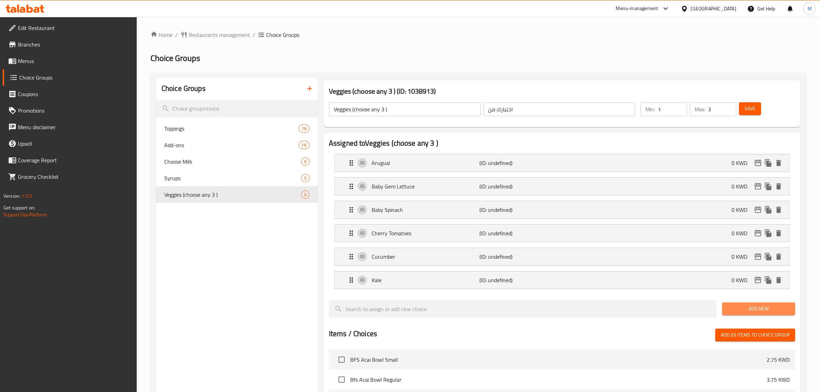
click at [752, 312] on span "Add New" at bounding box center [759, 309] width 62 height 9
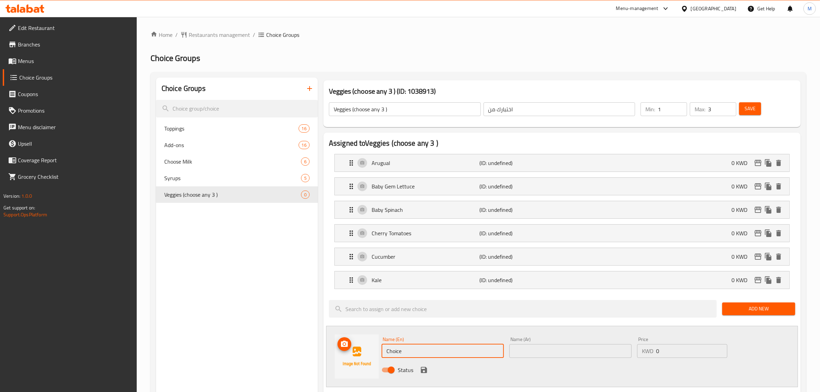
drag, startPoint x: 425, startPoint y: 349, endPoint x: 330, endPoint y: 345, distance: 95.5
click at [330, 345] on div "Name (En) Choice Name (En) Name (Ar) Name (Ar) Price KWD 0 Price Status" at bounding box center [562, 356] width 472 height 61
paste input "Mix Greens"
type input "Mix Greens"
click at [565, 351] on input "text" at bounding box center [571, 351] width 122 height 14
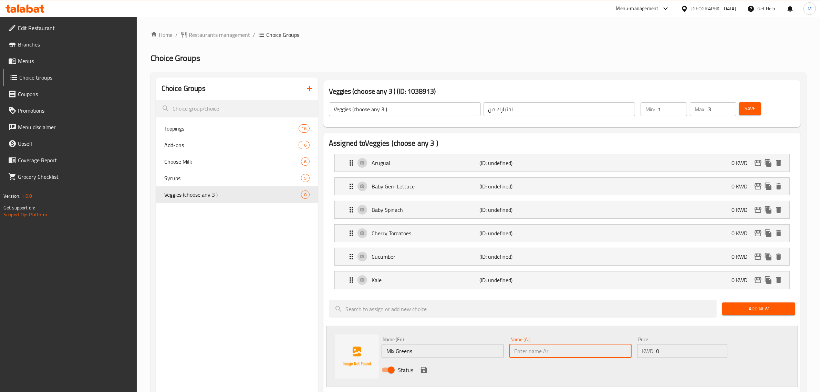
paste input "مزيج الخضر"
type input "مزيج الخضر"
click at [418, 367] on div "Status" at bounding box center [570, 370] width 383 height 19
click at [422, 369] on icon "save" at bounding box center [424, 370] width 8 height 8
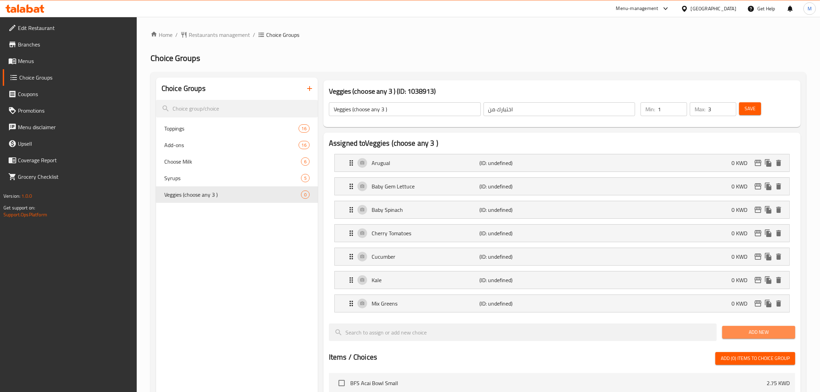
click at [745, 333] on span "Add New" at bounding box center [759, 332] width 62 height 9
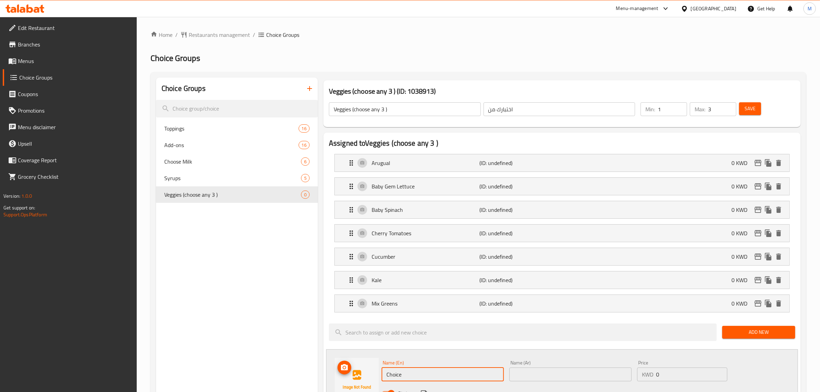
drag, startPoint x: 425, startPoint y: 374, endPoint x: 352, endPoint y: 374, distance: 73.7
click at [352, 374] on div "Name (En) Choice Name (En) Name (Ar) Name (Ar) Price KWD 0 Price Status" at bounding box center [562, 379] width 472 height 61
paste input "Radish"
type input "Radish"
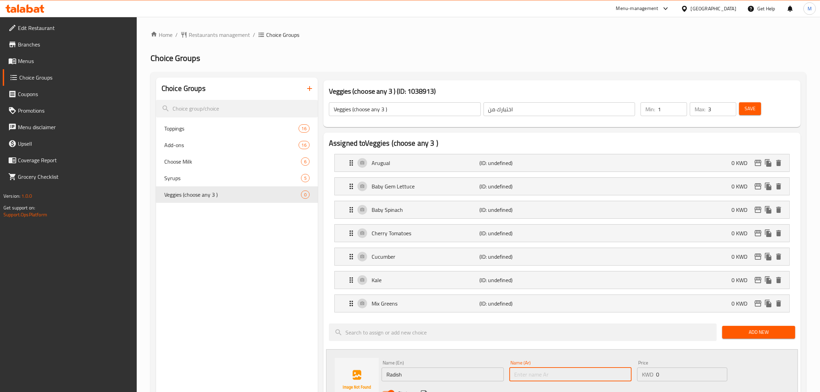
click at [542, 373] on input "text" at bounding box center [571, 375] width 122 height 14
paste input "الفجل"
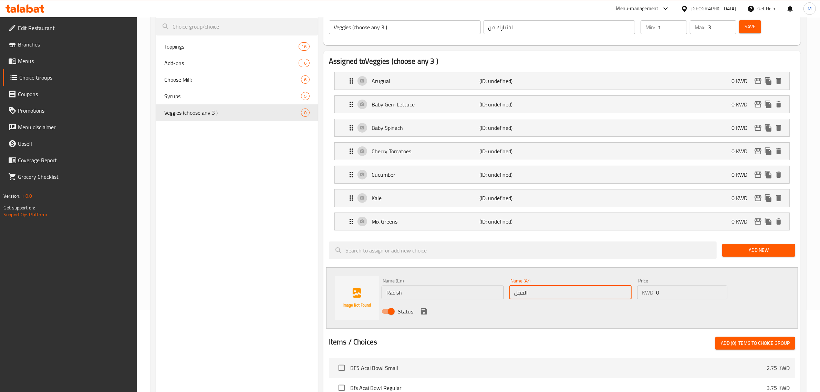
scroll to position [86, 0]
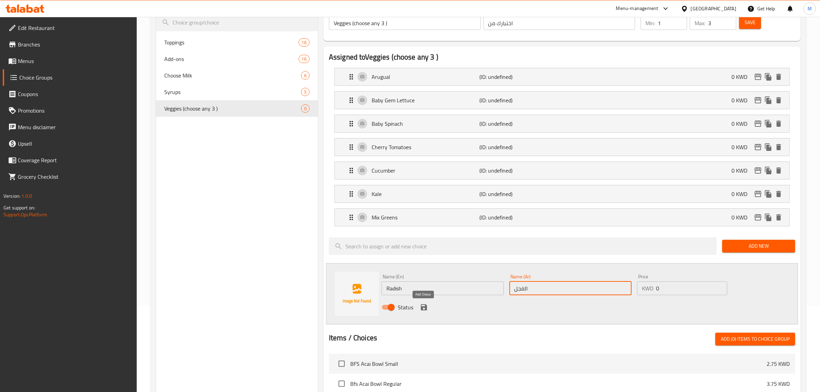
type input "الفجل"
click at [424, 306] on icon "save" at bounding box center [424, 307] width 6 height 6
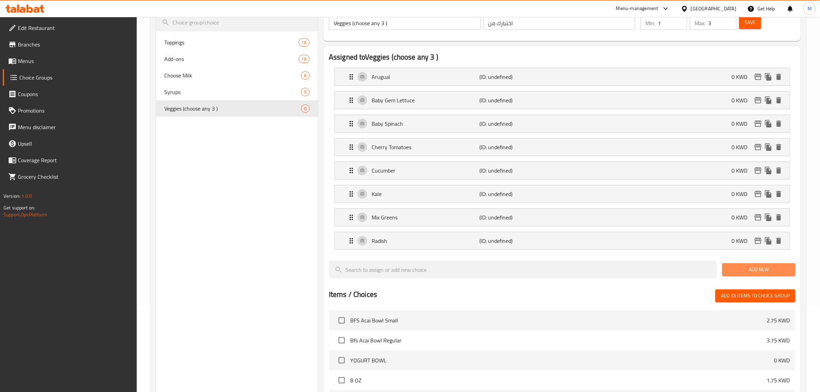
click at [744, 270] on span "Add New" at bounding box center [759, 269] width 62 height 9
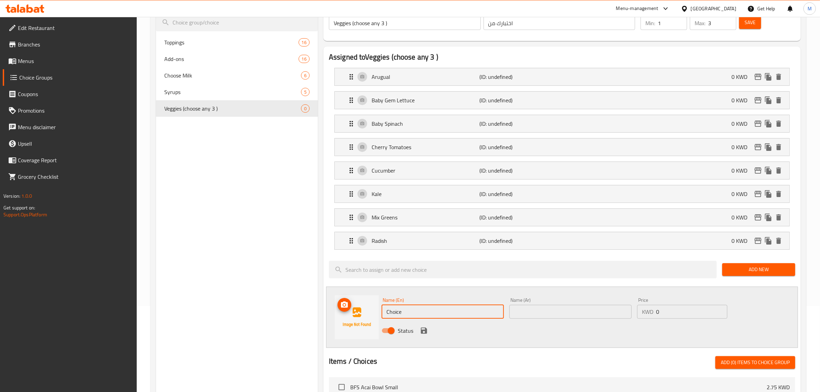
paste input "Sweet Potataoes"
drag, startPoint x: 414, startPoint y: 316, endPoint x: 350, endPoint y: 315, distance: 64.4
click at [350, 315] on div "Name (En) Sweet Potataoes Name (En) Name (Ar) Name (Ar) Price KWD 0 Price Status" at bounding box center [562, 317] width 472 height 61
type input "Sweet Potataoes"
click at [536, 318] on input "text" at bounding box center [571, 312] width 122 height 14
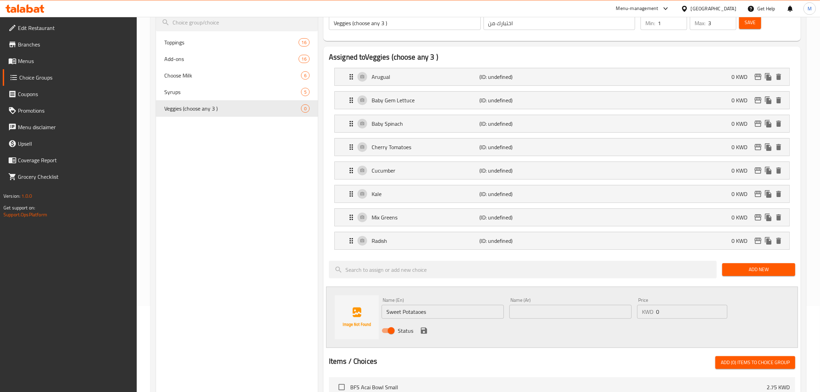
paste input "البطاطا الحلوة"
type input "البطاطا الحلوة"
click at [423, 331] on icon "save" at bounding box center [424, 331] width 6 height 6
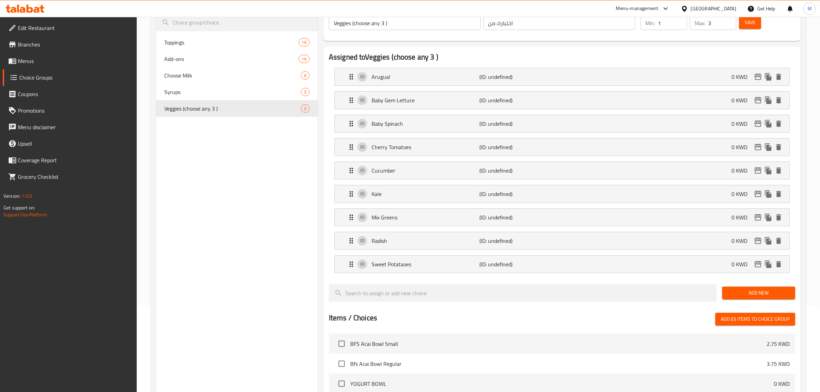
click at [748, 24] on span "Save" at bounding box center [750, 22] width 11 height 9
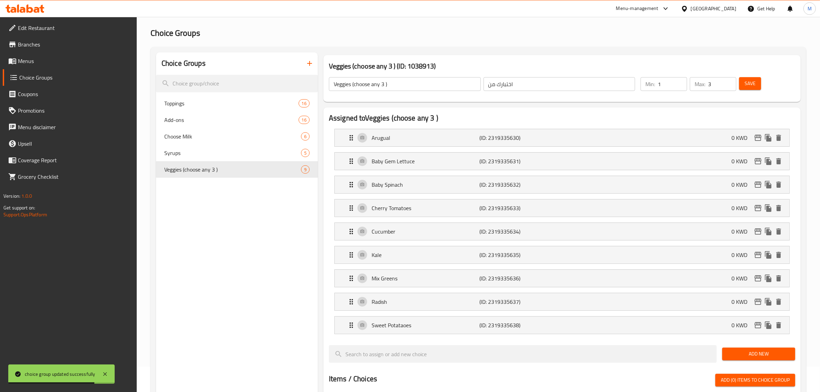
scroll to position [0, 0]
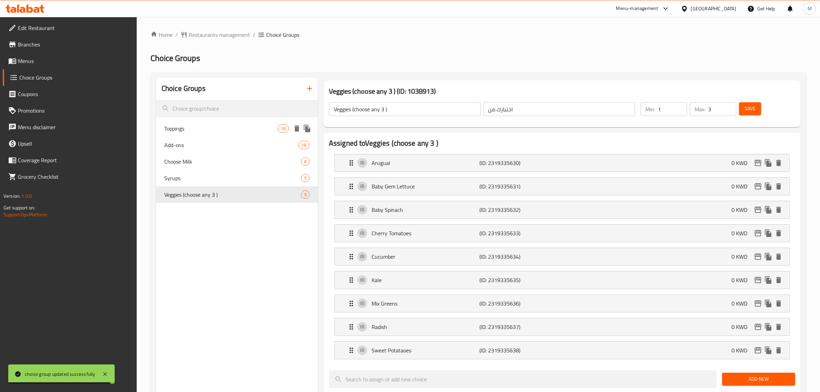
click at [198, 129] on span "Toppings" at bounding box center [221, 128] width 114 height 8
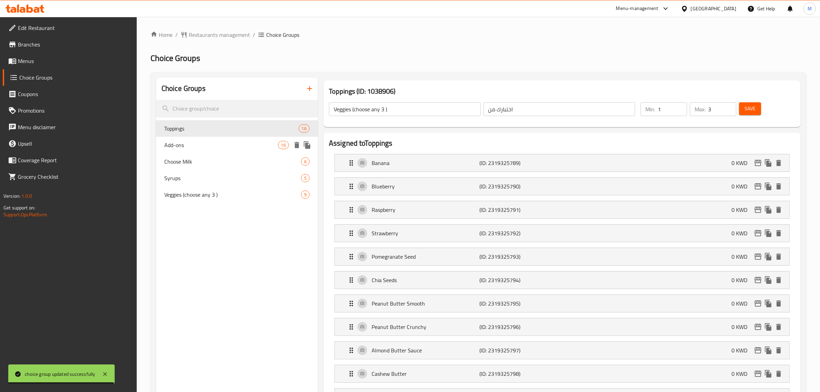
type input "Toppings"
type input "0"
click at [213, 148] on span "Add-ons" at bounding box center [221, 145] width 114 height 8
type input "Add-ons"
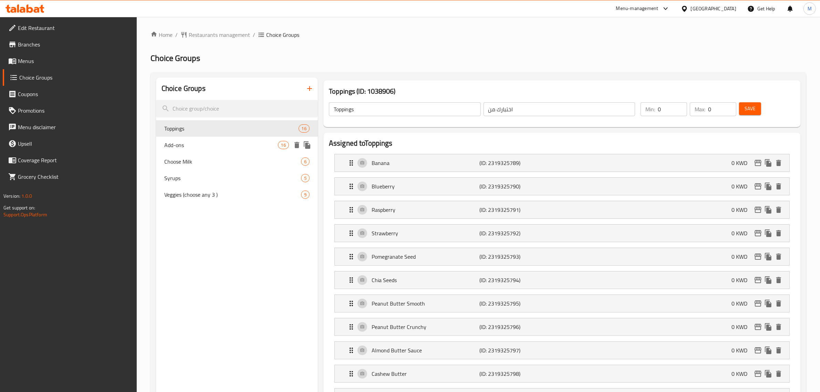
type input "الإضافات"
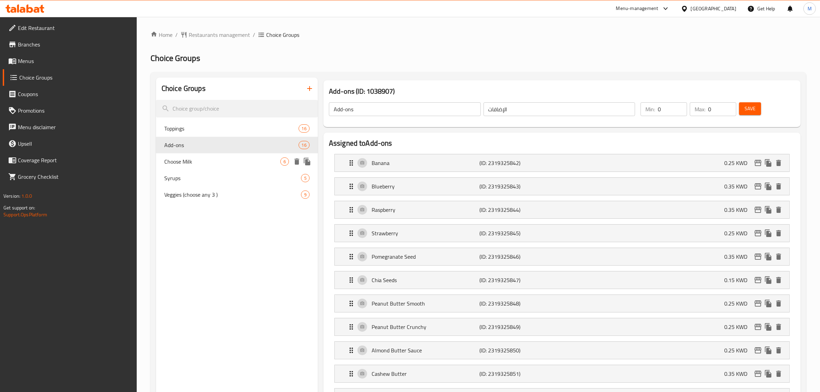
click at [213, 161] on span "Choose Milk" at bounding box center [222, 161] width 116 height 8
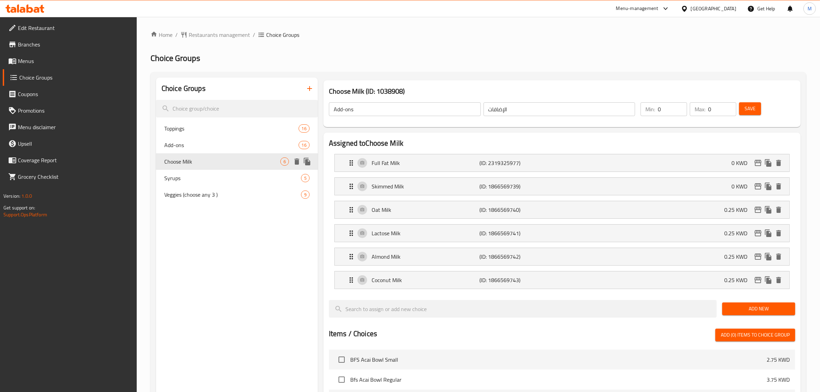
type input "Choose Milk"
type input "اختبارك من"
type input "1"
click at [215, 171] on div "Syrups 5" at bounding box center [237, 178] width 162 height 17
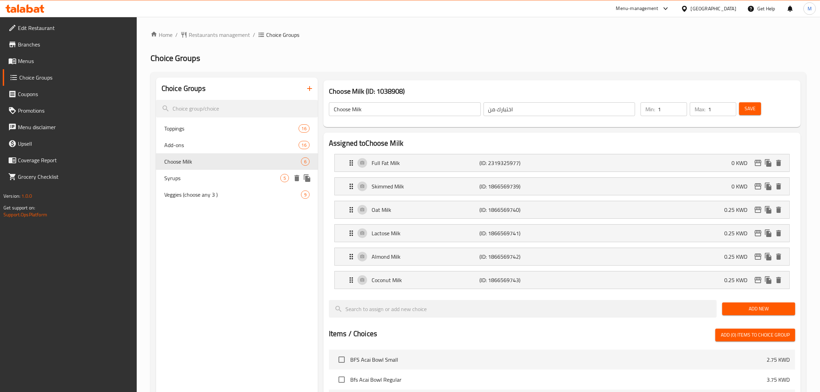
type input "Syrups"
type input "شراب"
type input "0"
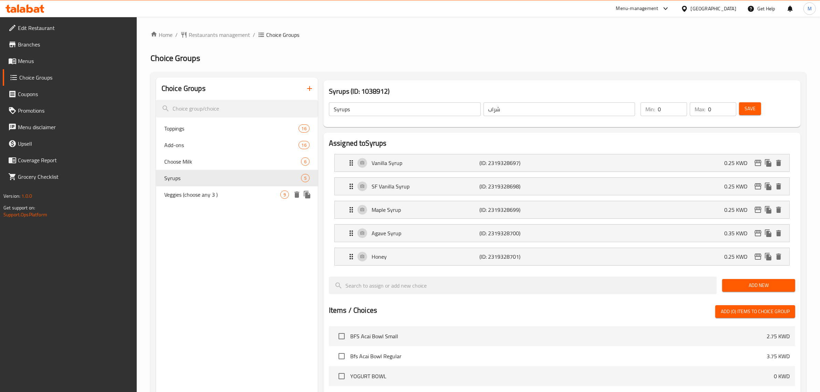
click at [217, 191] on span "Veggies (choose any 3 )" at bounding box center [222, 195] width 116 height 8
type input "Veggies (choose any 3 )"
type input "اختبارك من"
type input "1"
type input "3"
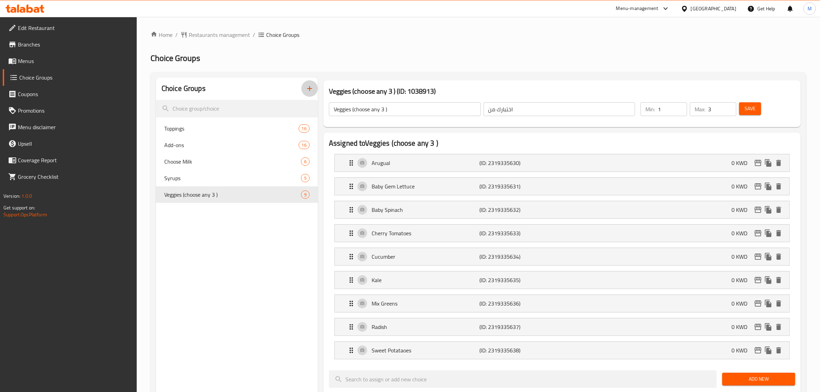
click at [311, 85] on icon "button" at bounding box center [310, 88] width 8 height 8
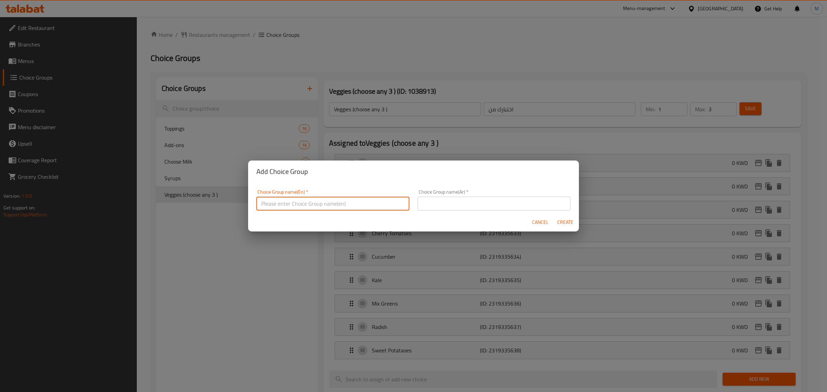
click at [351, 202] on input "text" at bounding box center [332, 204] width 153 height 14
paste input "Protein"
type input "Protein"
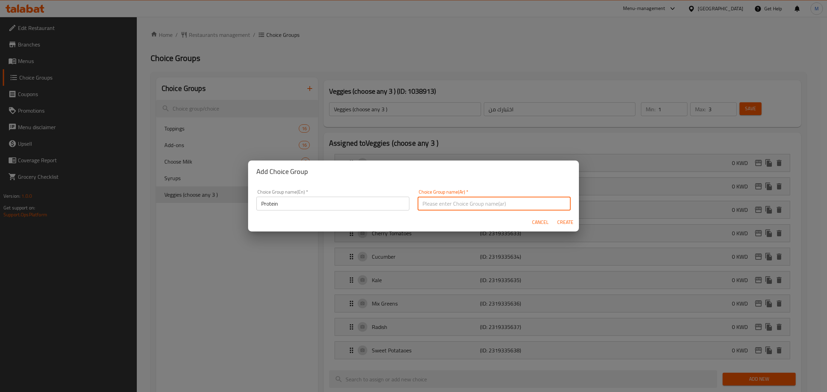
click at [450, 205] on input "text" at bounding box center [494, 204] width 153 height 14
click at [430, 201] on input "text" at bounding box center [494, 204] width 153 height 14
paste input "بروتين"
type input "بروتين"
click at [563, 224] on span "Create" at bounding box center [565, 222] width 17 height 9
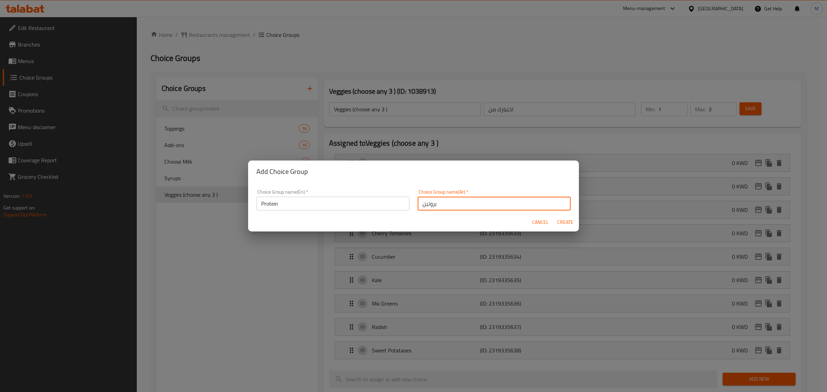
type input "Protein"
type input "بروتين"
type input "0"
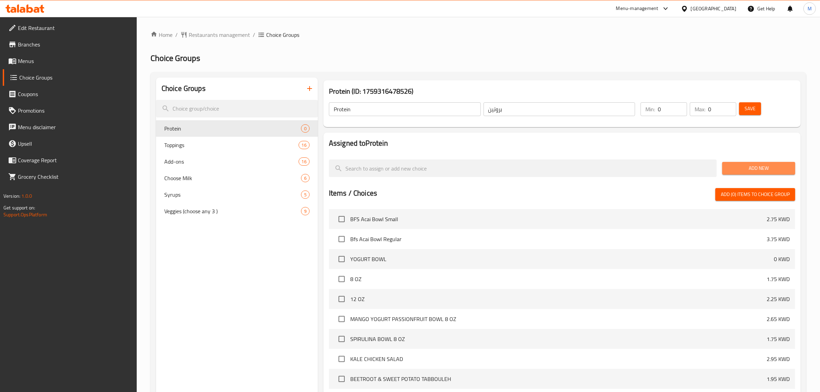
click at [752, 166] on span "Add New" at bounding box center [759, 168] width 62 height 9
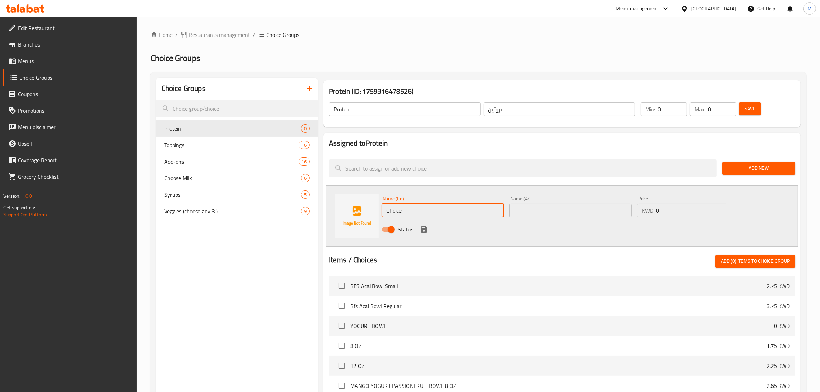
drag, startPoint x: 439, startPoint y: 215, endPoint x: 329, endPoint y: 209, distance: 110.1
click at [329, 209] on div "Name (En) Choice Name (En) Name (Ar) Name (Ar) Price KWD 0 Price Status" at bounding box center [562, 215] width 472 height 61
paste
type input "Grilled Chiken"
click at [538, 211] on input "text" at bounding box center [571, 211] width 122 height 14
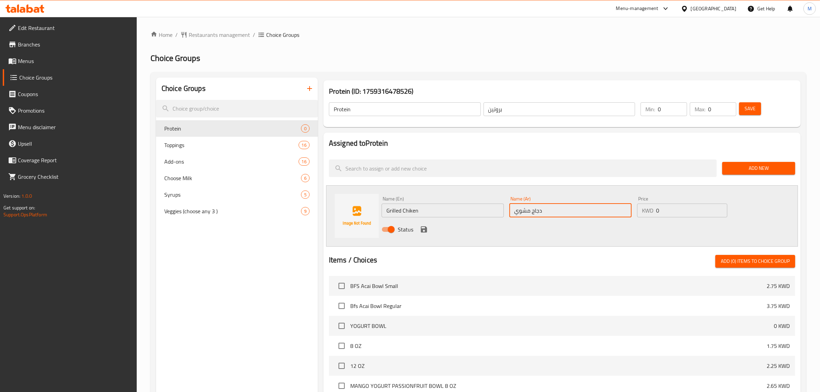
type input "دجاج مشوي"
drag, startPoint x: 683, startPoint y: 213, endPoint x: 641, endPoint y: 214, distance: 42.0
click at [641, 214] on div "KWD 0 Price" at bounding box center [682, 211] width 90 height 14
type input "0.750"
click at [419, 224] on div "Status" at bounding box center [570, 229] width 383 height 19
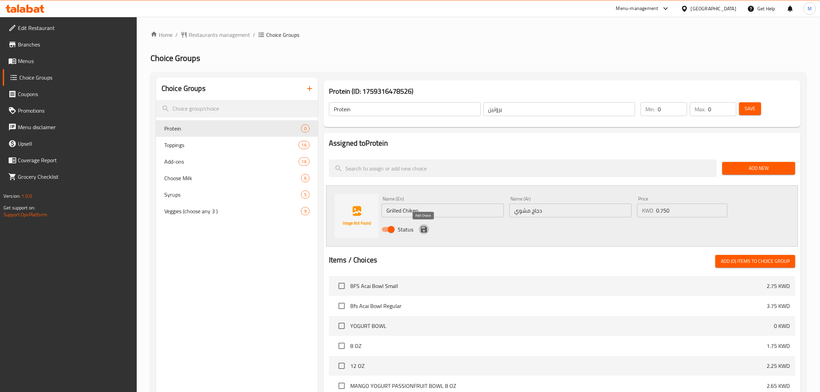
click at [422, 230] on icon "save" at bounding box center [424, 229] width 6 height 6
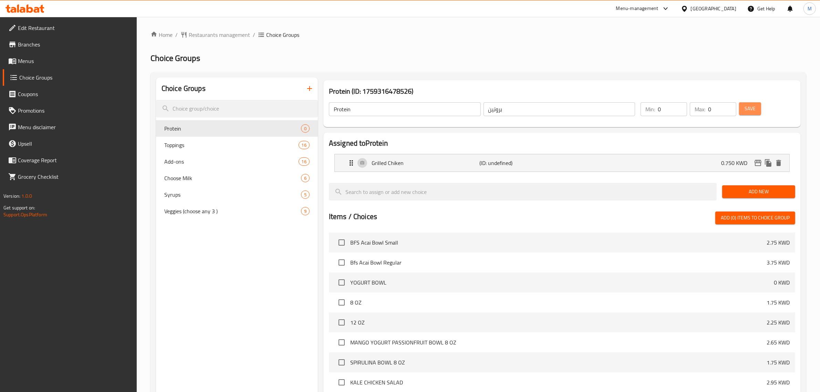
click at [745, 107] on span "Save" at bounding box center [750, 108] width 11 height 9
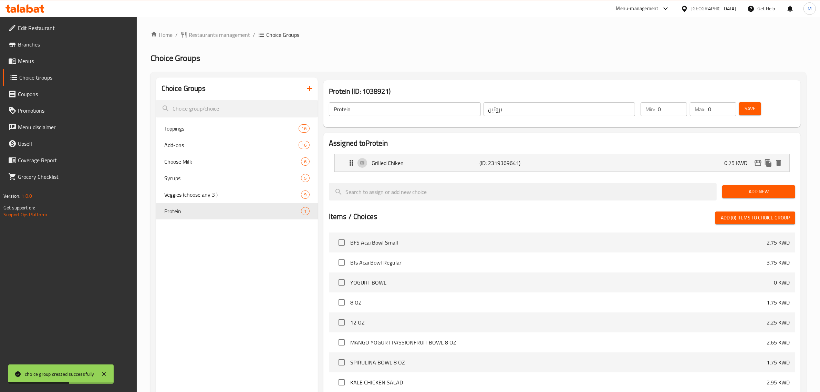
click at [308, 87] on icon "button" at bounding box center [310, 88] width 8 height 8
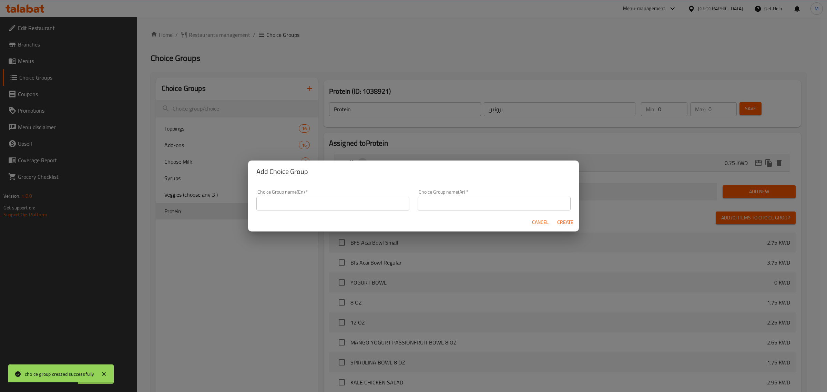
click at [353, 201] on input "text" at bounding box center [332, 204] width 153 height 14
type input "Cheese"
click at [458, 196] on div "Choice Group name(Ar)   * Choice Group name(Ar) *" at bounding box center [494, 199] width 153 height 21
click at [468, 205] on input "text" at bounding box center [494, 204] width 153 height 14
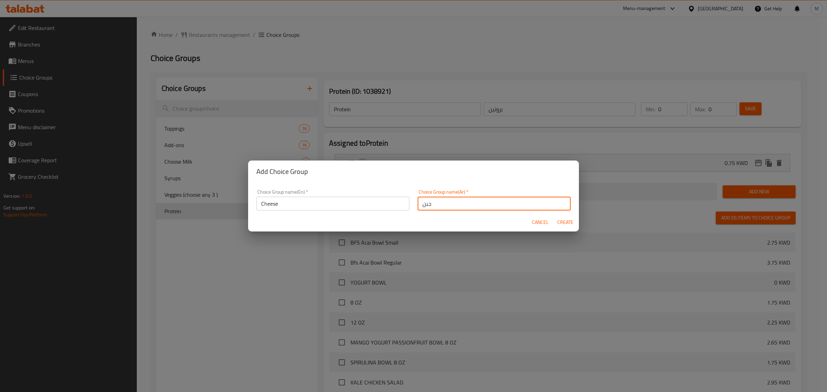
type input "جبن"
click at [323, 208] on input "Cheese" at bounding box center [332, 204] width 153 height 14
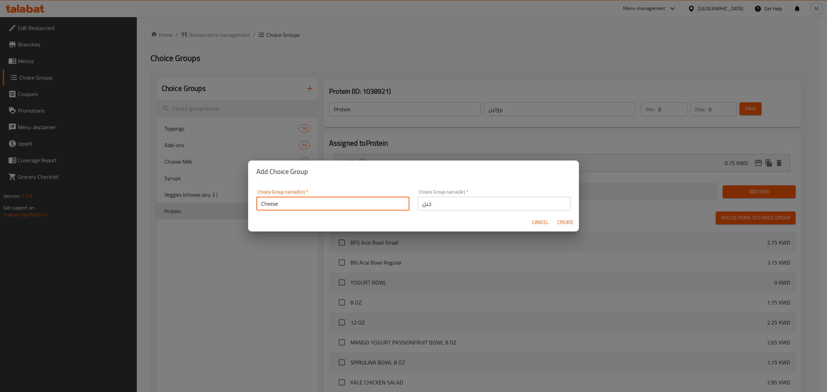
click at [562, 217] on button "Create" at bounding box center [565, 222] width 22 height 13
type input "Cheese"
type input "جبن"
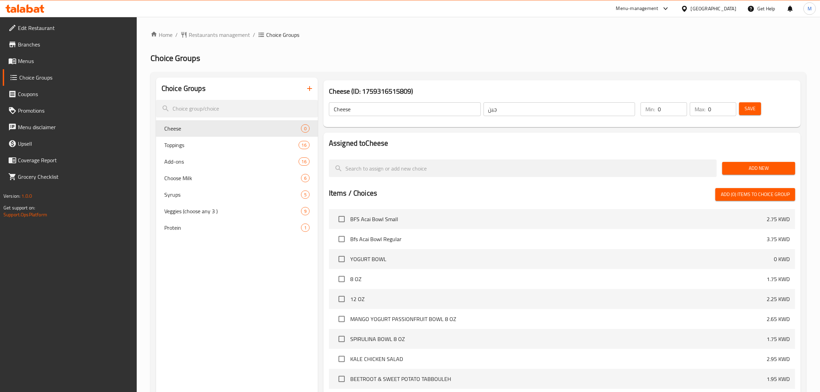
drag, startPoint x: 754, startPoint y: 166, endPoint x: 728, endPoint y: 169, distance: 26.3
click at [754, 166] on span "Add New" at bounding box center [759, 168] width 62 height 9
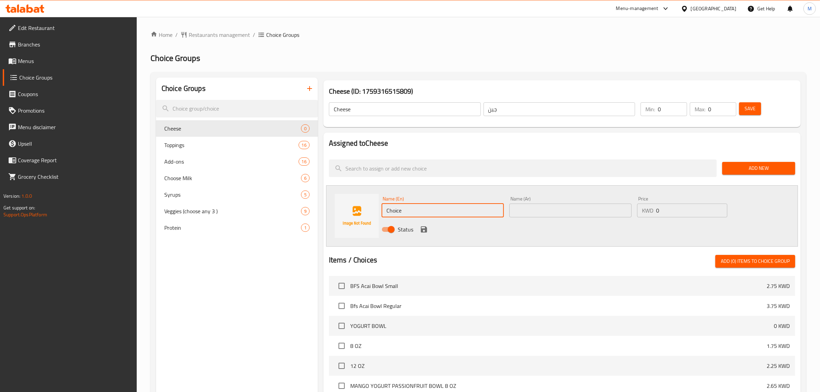
drag, startPoint x: 415, startPoint y: 204, endPoint x: 358, endPoint y: 208, distance: 57.7
click at [358, 208] on div "Name (En) Choice Name (En) Name (Ar) Name (Ar) Price KWD 0 Price Status" at bounding box center [562, 215] width 472 height 61
type input "Feta Cheese"
click at [555, 206] on input "text" at bounding box center [571, 211] width 122 height 14
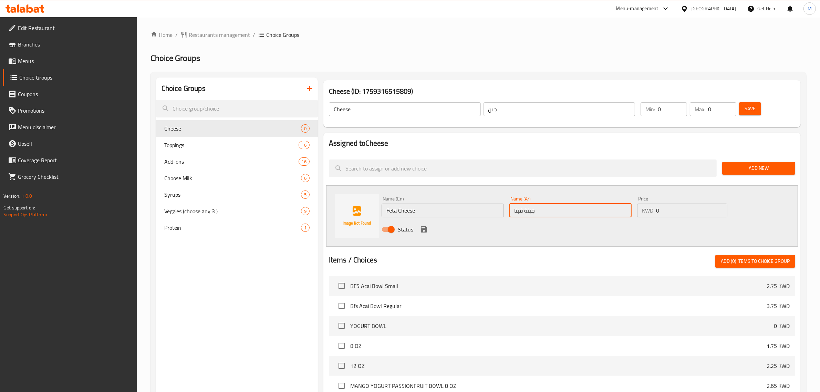
type input "جبنة فيتا"
drag, startPoint x: 669, startPoint y: 211, endPoint x: 638, endPoint y: 213, distance: 30.7
click at [638, 213] on div "KWD 0 Price" at bounding box center [682, 211] width 90 height 14
type input "0.5"
click at [425, 231] on icon "save" at bounding box center [424, 229] width 6 height 6
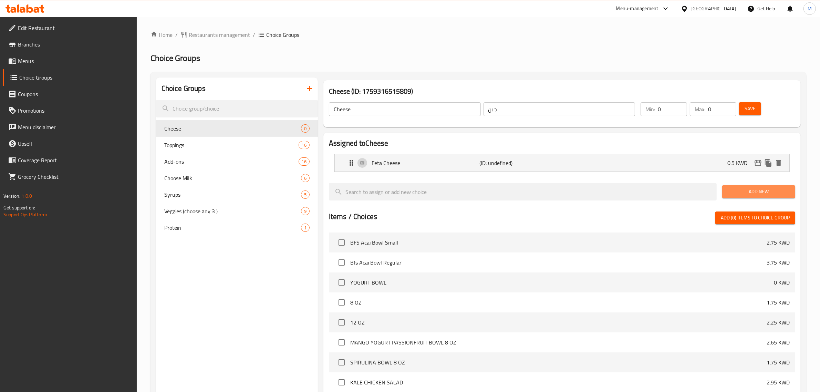
click at [766, 188] on span "Add New" at bounding box center [759, 191] width 62 height 9
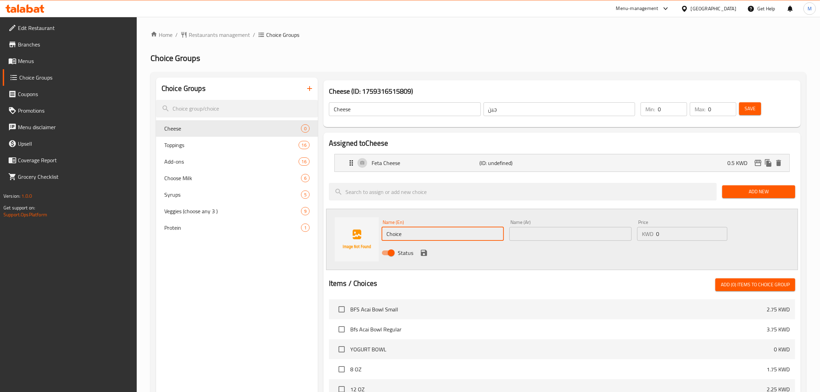
drag, startPoint x: 412, startPoint y: 231, endPoint x: 357, endPoint y: 231, distance: 55.1
click at [357, 231] on div "Name (En) Choice Name (En) Name (Ar) Name (Ar) Price KWD 0 Price Status" at bounding box center [562, 239] width 472 height 61
click at [442, 228] on input "Choice" at bounding box center [443, 234] width 122 height 14
click at [351, 229] on div "Name (En) ChoiceParmesan Cheese Name (En) Name (Ar) Name (Ar) Price KWD 0 Price…" at bounding box center [562, 239] width 472 height 61
type input "Parmesan Cheese"
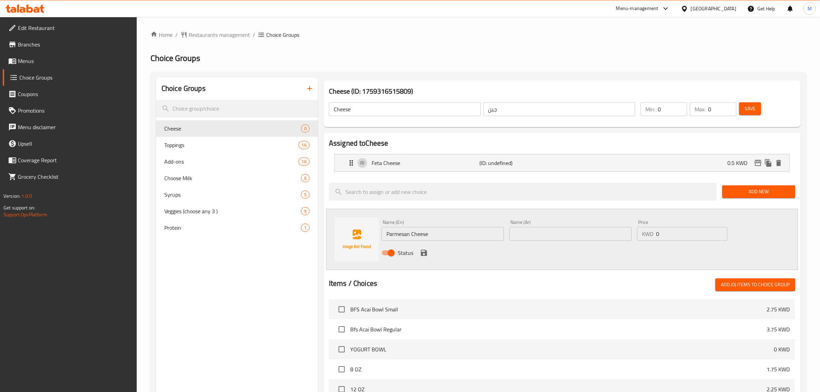
click at [539, 230] on input "text" at bounding box center [571, 234] width 122 height 14
type input "جبنة البارميزان"
drag, startPoint x: 670, startPoint y: 238, endPoint x: 633, endPoint y: 230, distance: 38.4
click at [633, 230] on div "Name (En) Parmesan Cheese Name (En) Name (Ar) جبنة البارميزان Name (Ar) Price K…" at bounding box center [570, 239] width 383 height 45
type input "0.350"
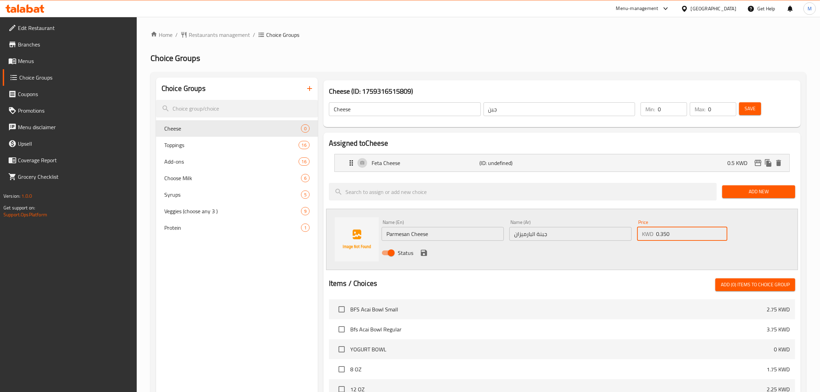
click at [424, 249] on icon "save" at bounding box center [424, 253] width 8 height 8
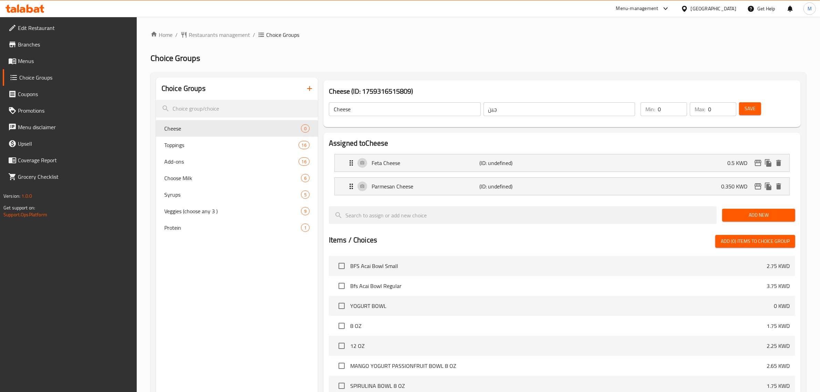
click at [750, 107] on span "Save" at bounding box center [750, 108] width 11 height 9
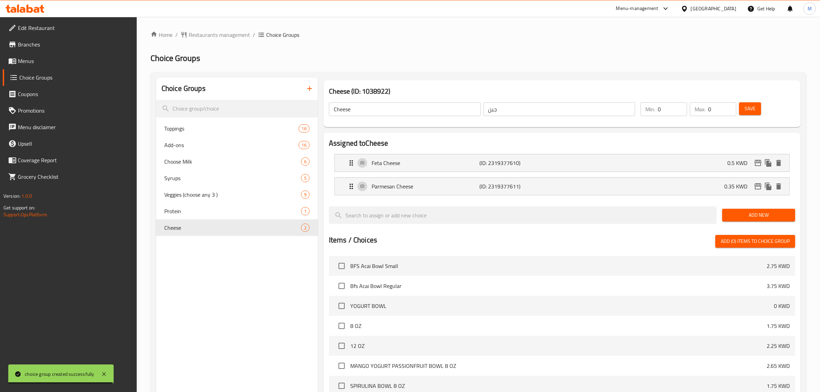
click at [309, 89] on icon "button" at bounding box center [309, 88] width 5 height 5
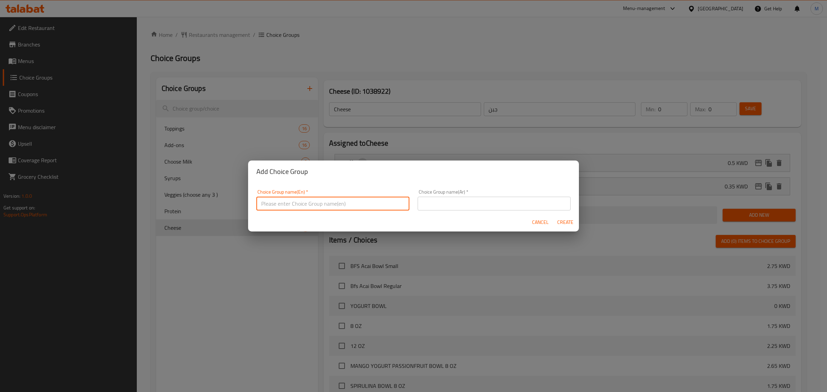
click at [356, 206] on input "text" at bounding box center [332, 204] width 153 height 14
type input "Salad Toppings (choose any 3)"
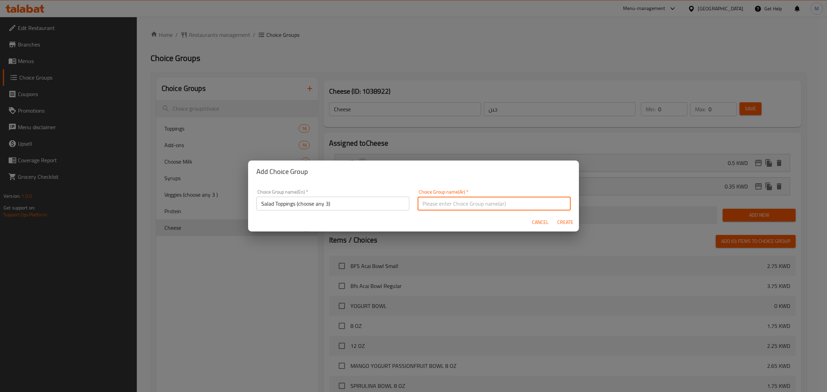
click at [453, 202] on input "text" at bounding box center [494, 204] width 153 height 14
type input "إضافات السلطة (اختر أي 3)"
click at [566, 221] on span "Create" at bounding box center [565, 222] width 17 height 9
type input "Salad Toppings (choose any 3)"
type input "إضافات السلطة (اختر أي 3)"
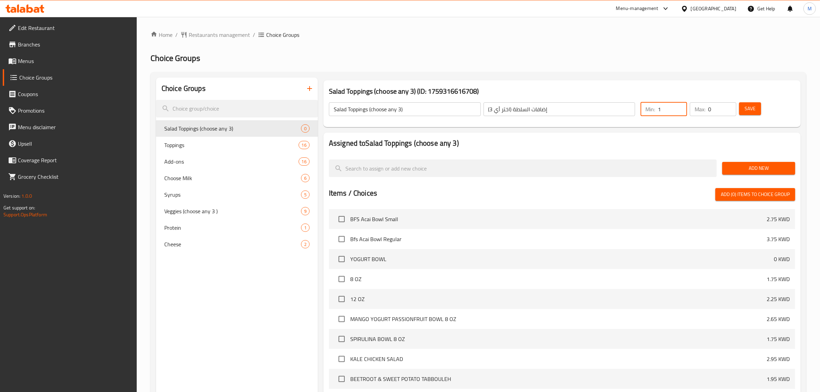
type input "1"
click at [678, 105] on input "1" at bounding box center [672, 109] width 29 height 14
click at [727, 107] on input "1" at bounding box center [722, 109] width 28 height 14
click at [727, 107] on input "2" at bounding box center [722, 109] width 28 height 14
type input "3"
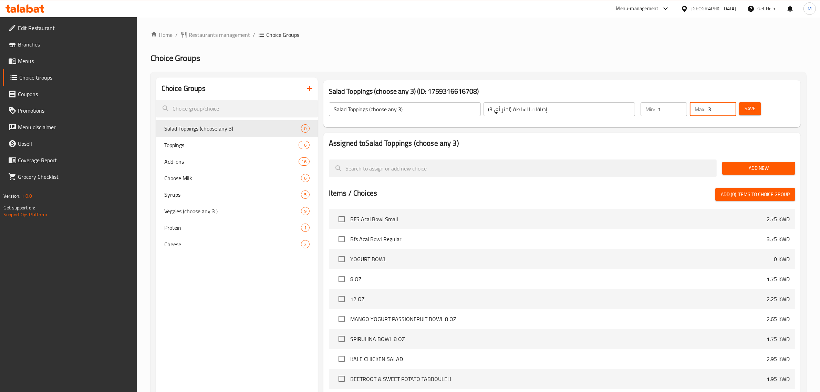
click at [727, 107] on input "3" at bounding box center [722, 109] width 28 height 14
click at [746, 109] on span "Save" at bounding box center [750, 108] width 11 height 9
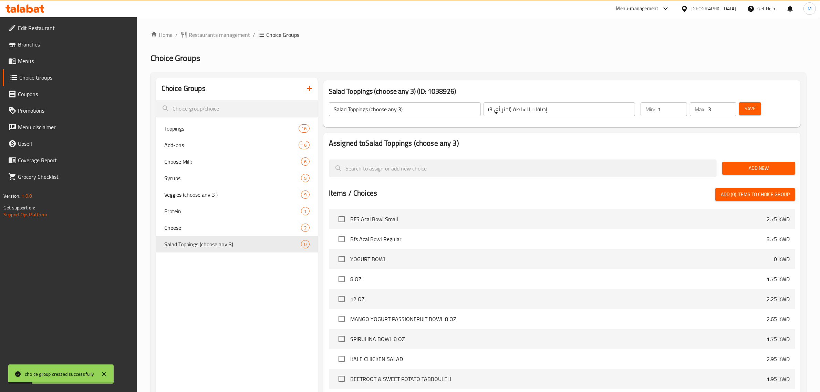
click at [751, 163] on button "Add New" at bounding box center [758, 168] width 73 height 13
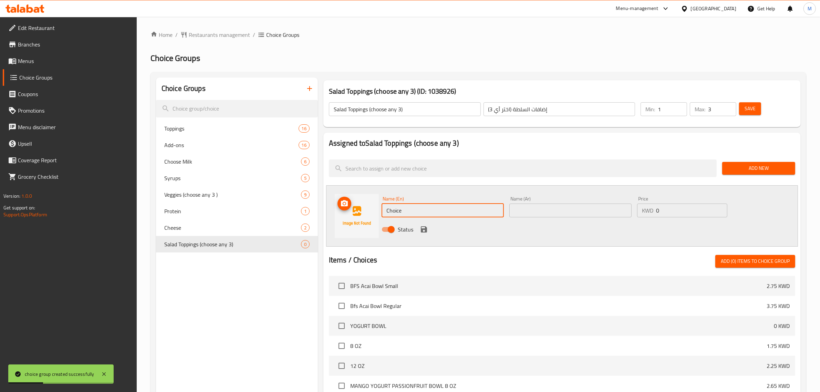
drag, startPoint x: 436, startPoint y: 207, endPoint x: 357, endPoint y: 207, distance: 79.6
click at [357, 207] on div "Name (En) Choice Name (En) Name (Ar) Name (Ar) Price KWD 0 Price Status" at bounding box center [562, 215] width 472 height 61
type input "Almond Flakes"
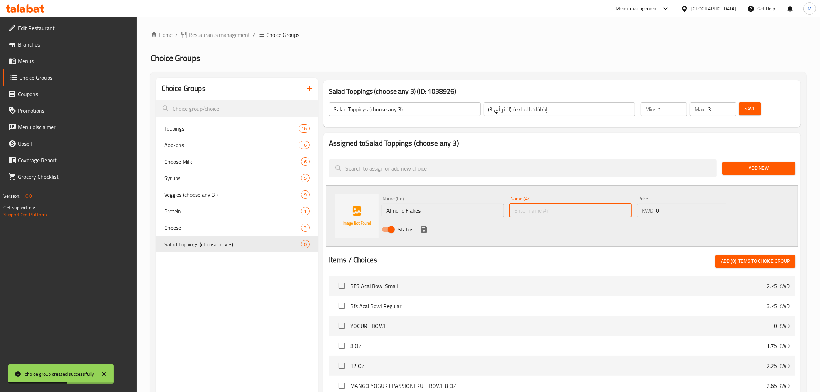
drag, startPoint x: 564, startPoint y: 209, endPoint x: 517, endPoint y: 213, distance: 47.3
click at [564, 209] on input "text" at bounding box center [571, 211] width 122 height 14
type input "رقائق اللوز"
click at [421, 229] on icon "save" at bounding box center [424, 229] width 6 height 6
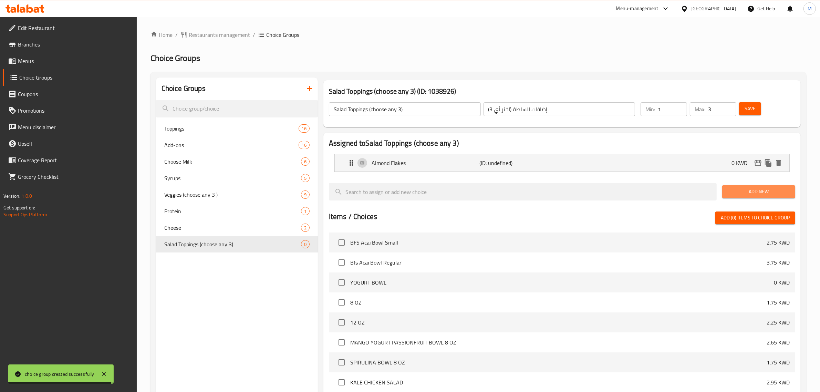
click at [746, 191] on span "Add New" at bounding box center [759, 191] width 62 height 9
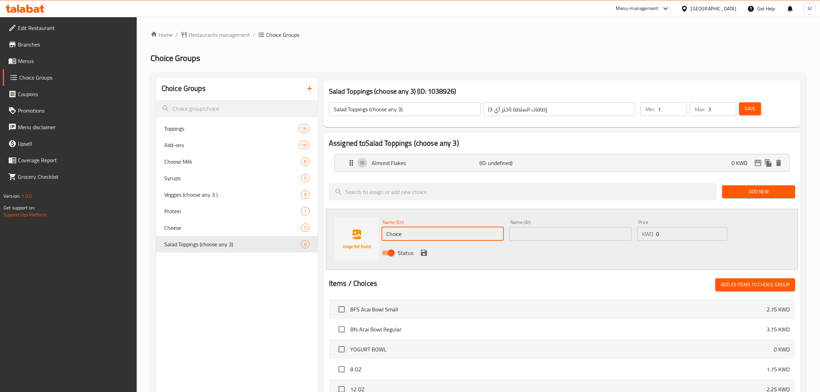
drag, startPoint x: 416, startPoint y: 235, endPoint x: 316, endPoint y: 232, distance: 100.3
click at [316, 232] on div "Choice Groups Toppings 16 Add-ons 16 Choose Milk 6 Syrups 5 Veggies (choose any…" at bounding box center [480, 333] width 648 height 511
type input "Black Olives"
click at [593, 226] on div "Name (Ar) Name (Ar)" at bounding box center [571, 230] width 122 height 21
click at [579, 230] on input "text" at bounding box center [571, 234] width 122 height 14
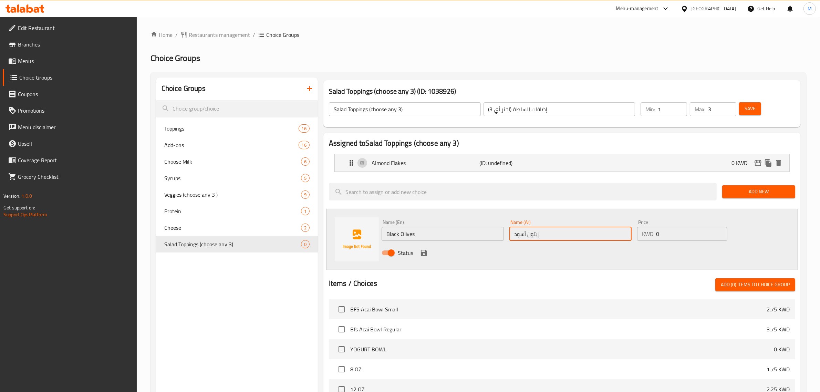
type input "زيتون أسود"
click at [428, 251] on button "save" at bounding box center [424, 253] width 10 height 10
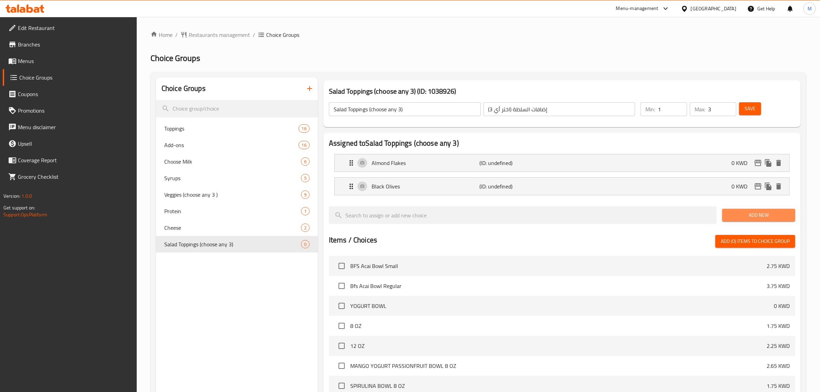
click at [757, 218] on span "Add New" at bounding box center [759, 215] width 62 height 9
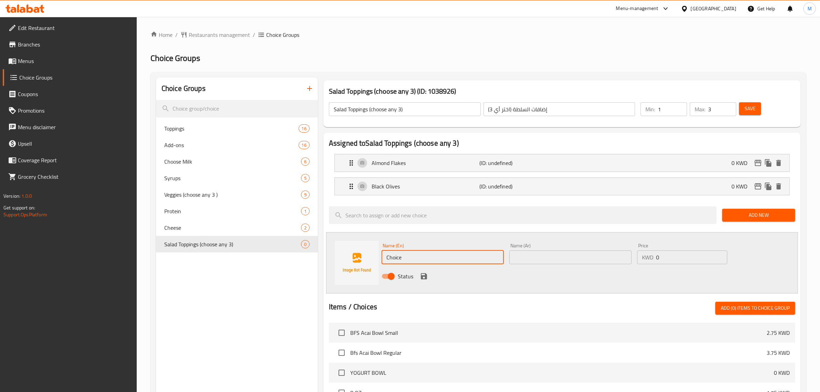
drag, startPoint x: 447, startPoint y: 254, endPoint x: 307, endPoint y: 254, distance: 139.9
click at [307, 254] on div "Choice Groups Toppings 16 Add-ons 16 Choose Milk 6 Syrups 5 Veggies (choose any…" at bounding box center [480, 345] width 648 height 534
type input "Burgul"
click at [568, 252] on input "text" at bounding box center [571, 257] width 122 height 14
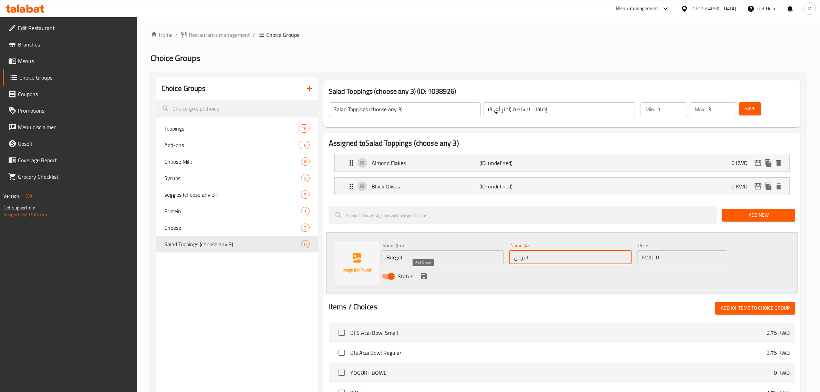
type input "البرغل"
click at [423, 274] on icon "save" at bounding box center [424, 276] width 8 height 8
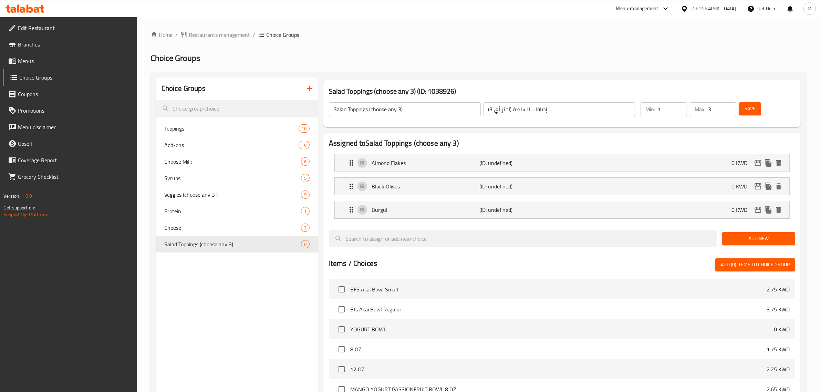
click at [744, 240] on span "Add New" at bounding box center [759, 238] width 62 height 9
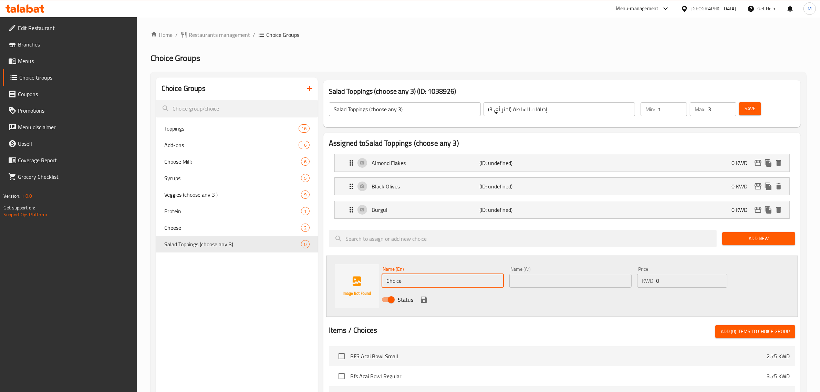
drag, startPoint x: 420, startPoint y: 281, endPoint x: 315, endPoint y: 273, distance: 104.7
click at [315, 273] on div "Choice Groups Toppings 16 Add-ons 16 Choose Milk 6 Syrups 5 Veggies (choose any…" at bounding box center [480, 357] width 648 height 558
type input "Caramelized Walnut"
click at [549, 278] on input "text" at bounding box center [571, 281] width 122 height 14
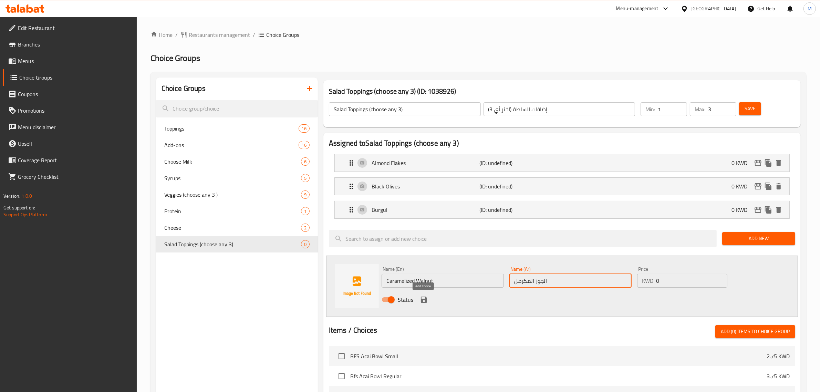
type input "الجوز المكرمل"
click at [425, 299] on icon "save" at bounding box center [424, 300] width 6 height 6
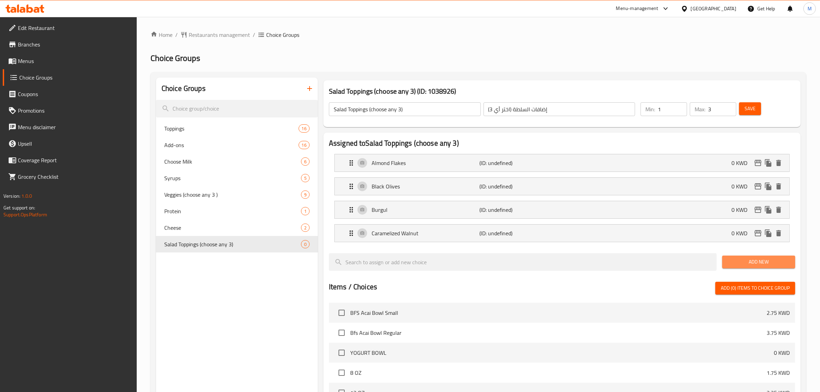
click at [750, 264] on span "Add New" at bounding box center [759, 262] width 62 height 9
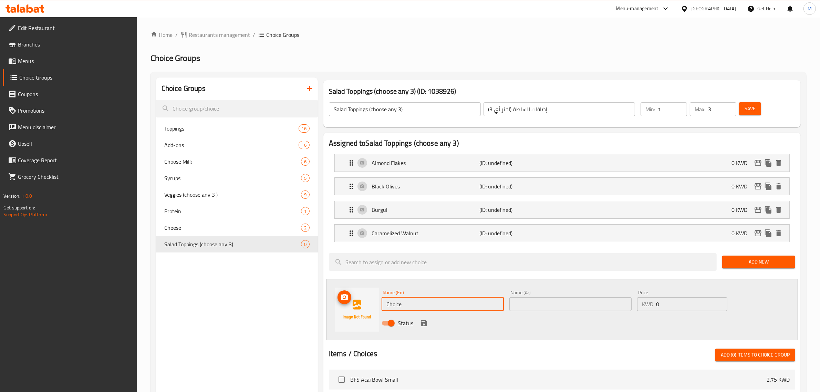
drag, startPoint x: 438, startPoint y: 305, endPoint x: 359, endPoint y: 305, distance: 78.2
click at [359, 305] on div "Name (En) Choice Name (En) Name (Ar) Name (Ar) Price KWD 0 Price Status" at bounding box center [562, 309] width 472 height 61
type input "Chickpeas"
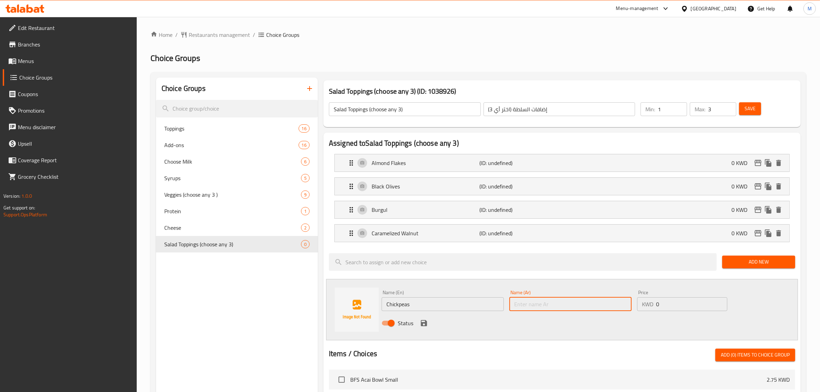
click at [547, 307] on input "text" at bounding box center [571, 304] width 122 height 14
type input "الحمص"
click at [421, 322] on icon "save" at bounding box center [424, 323] width 6 height 6
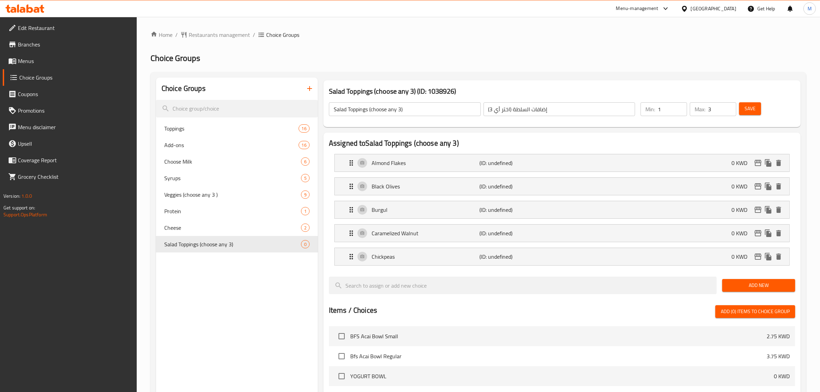
click at [755, 287] on span "Add New" at bounding box center [759, 285] width 62 height 9
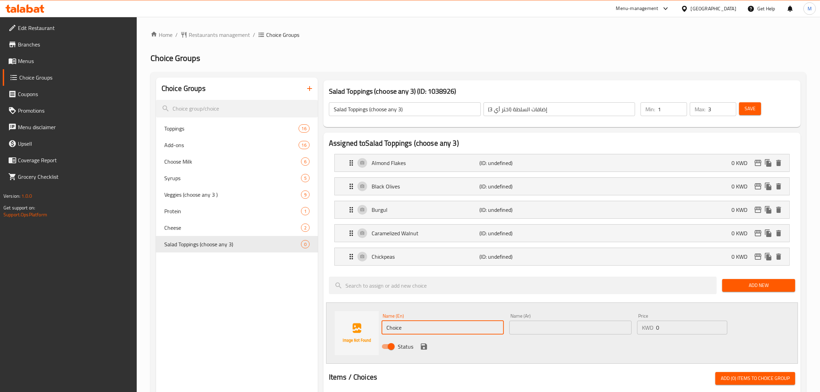
drag, startPoint x: 436, startPoint y: 332, endPoint x: 370, endPoint y: 331, distance: 66.8
click at [370, 331] on div "Name (En) Choice Name (En) Name (Ar) Name (Ar) Price KWD 0 Price Status" at bounding box center [562, 332] width 472 height 61
type input "Dried Cranberries"
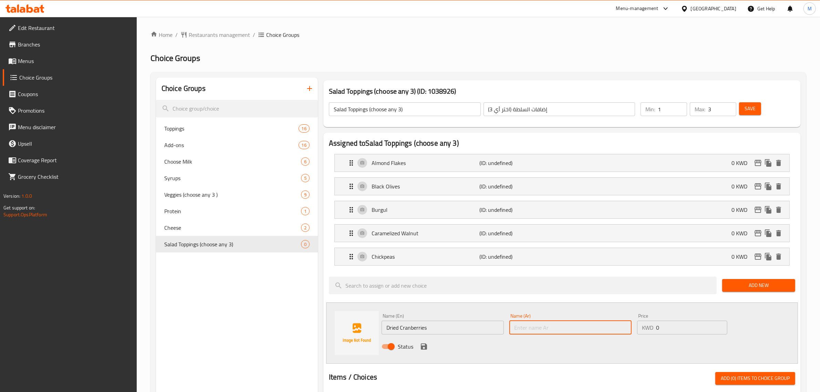
click at [537, 331] on input "text" at bounding box center [571, 328] width 122 height 14
type input "التوت البري المجفف"
click at [427, 343] on icon "save" at bounding box center [424, 346] width 8 height 8
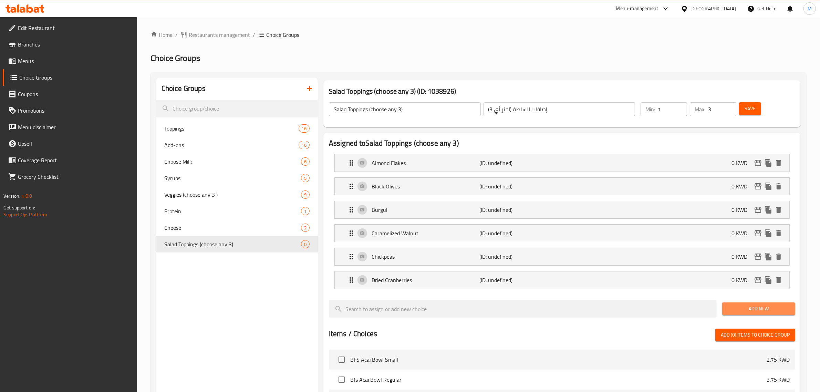
click at [773, 310] on span "Add New" at bounding box center [759, 309] width 62 height 9
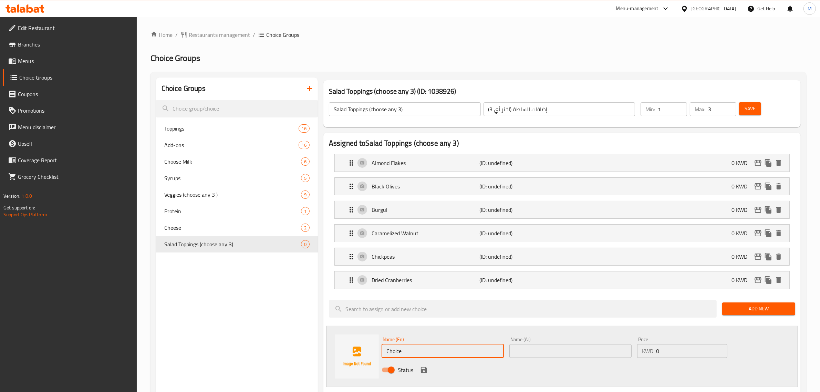
drag, startPoint x: 387, startPoint y: 348, endPoint x: 314, endPoint y: 343, distance: 72.5
click at [315, 345] on div "Choice Groups Toppings 16 Add-ons 16 Choose Milk 6 Syrups 5 Veggies (choose any…" at bounding box center [480, 392] width 648 height 628
type input "Mix Sesame Seeds"
click at [540, 350] on input "text" at bounding box center [571, 351] width 122 height 14
type input "مزيج بذور السمسم"
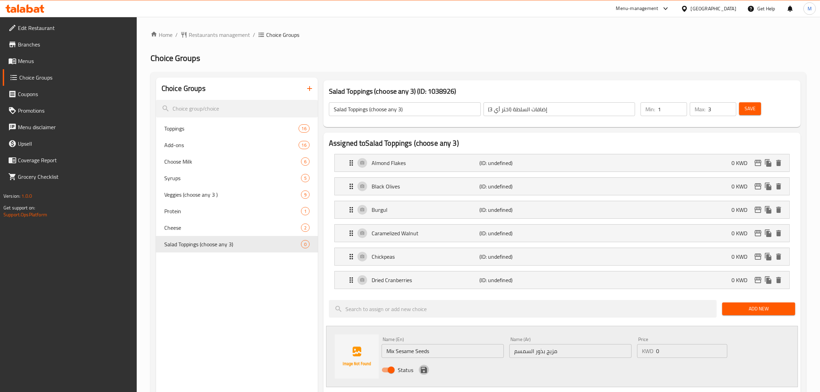
click at [424, 370] on icon "save" at bounding box center [424, 370] width 6 height 6
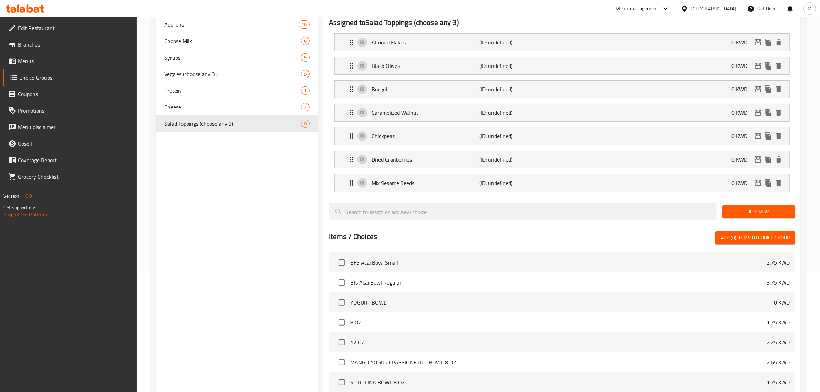
scroll to position [129, 0]
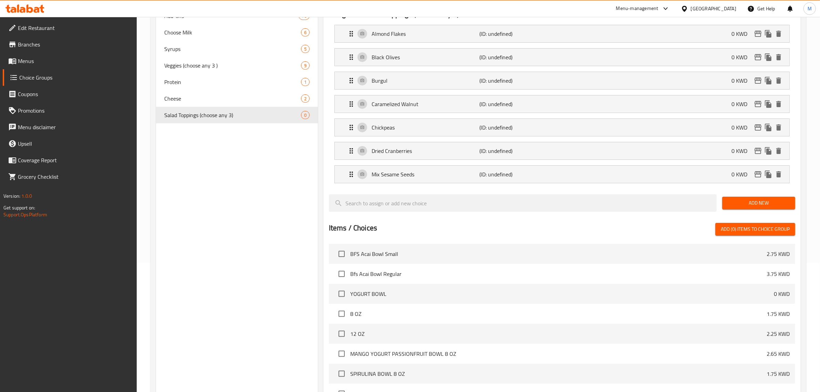
click at [746, 205] on span "Add New" at bounding box center [759, 203] width 62 height 9
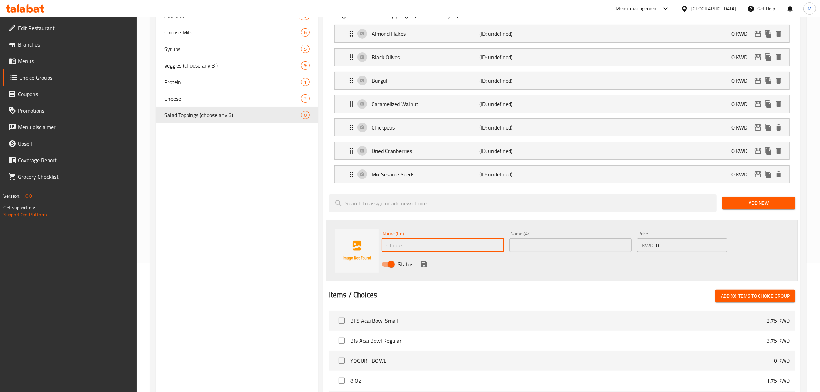
drag, startPoint x: 415, startPoint y: 252, endPoint x: 332, endPoint y: 252, distance: 83.0
click at [332, 252] on div "Name (En) Choice Name (En) Name (Ar) Name (Ar) Price KWD 0 Price Status" at bounding box center [562, 250] width 472 height 61
type input "Pistachio Nuts"
click at [540, 244] on input "text" at bounding box center [571, 245] width 122 height 14
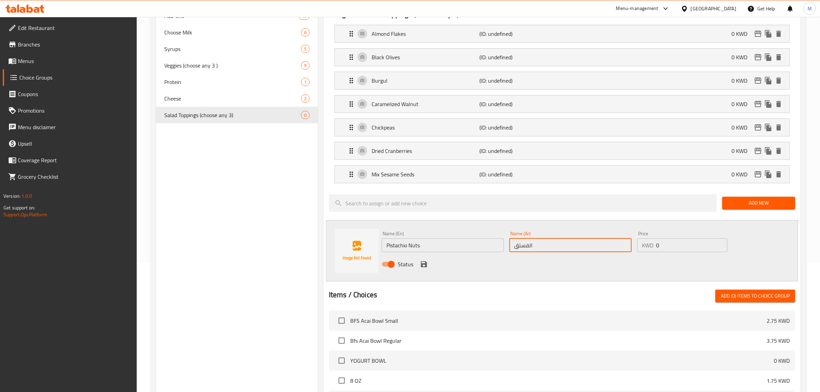
type input "الفستق"
click at [422, 259] on div "Status" at bounding box center [570, 264] width 383 height 19
click at [422, 264] on icon "save" at bounding box center [424, 264] width 8 height 8
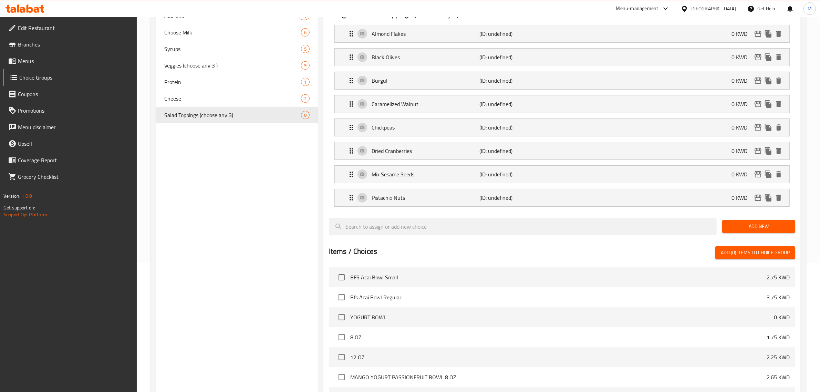
click at [743, 228] on span "Add New" at bounding box center [759, 226] width 62 height 9
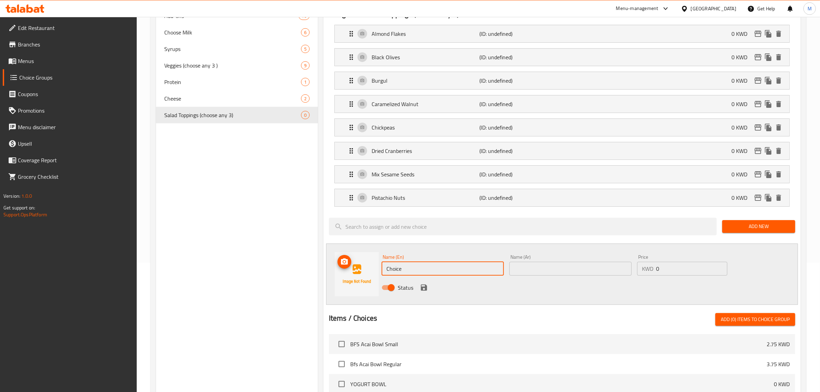
drag, startPoint x: 420, startPoint y: 272, endPoint x: 335, endPoint y: 271, distance: 85.5
click at [335, 271] on div "Name (En) Choice Name (En) Name (Ar) Name (Ar) Price KWD 0 Price Status" at bounding box center [562, 274] width 472 height 61
type input "Roasted Almond"
click at [546, 269] on input "text" at bounding box center [571, 269] width 122 height 14
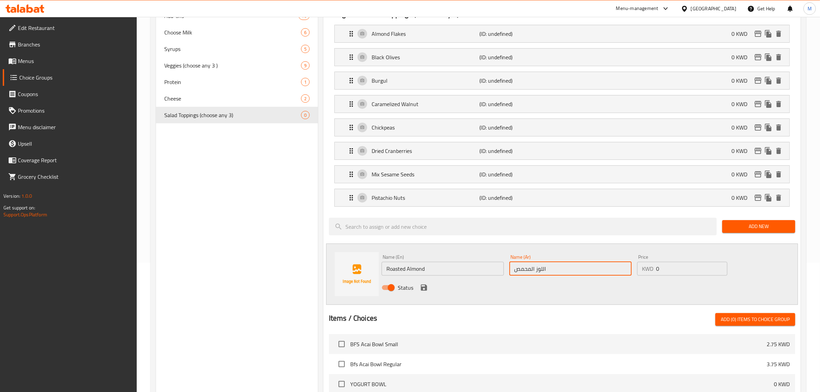
type input "اللوز المحمص"
click at [415, 291] on div "Status" at bounding box center [570, 287] width 383 height 19
click at [421, 291] on icon "save" at bounding box center [424, 288] width 6 height 6
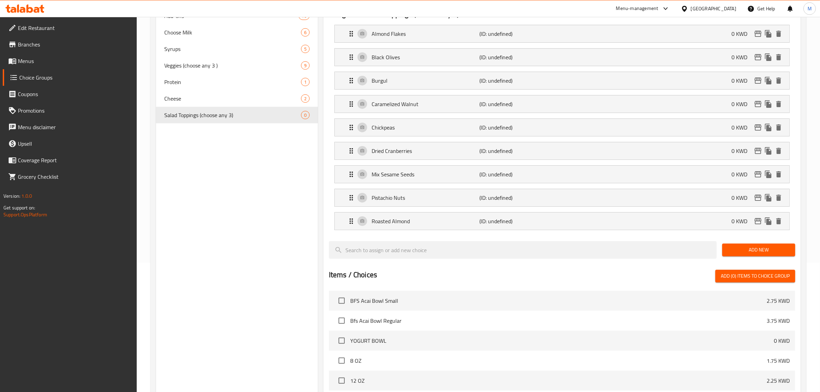
click at [739, 250] on span "Add New" at bounding box center [759, 250] width 62 height 9
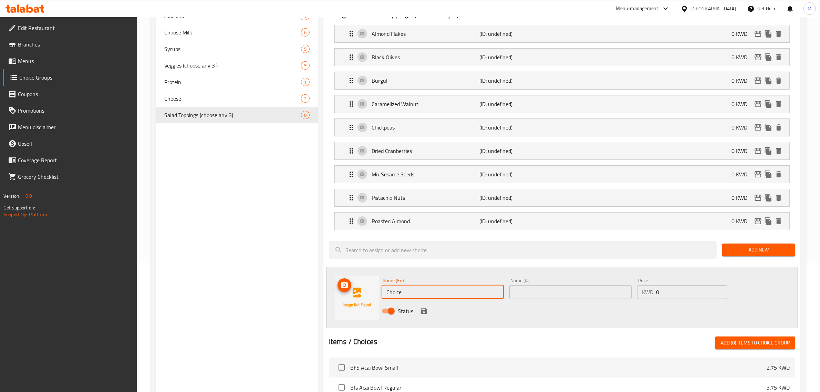
drag, startPoint x: 383, startPoint y: 295, endPoint x: 366, endPoint y: 295, distance: 16.5
click at [366, 295] on div "Name (En) Choice Name (En) Name (Ar) Name (Ar) Price KWD 0 Price Status" at bounding box center [562, 297] width 472 height 61
type input "Sumac"
click at [576, 297] on input "text" at bounding box center [571, 292] width 122 height 14
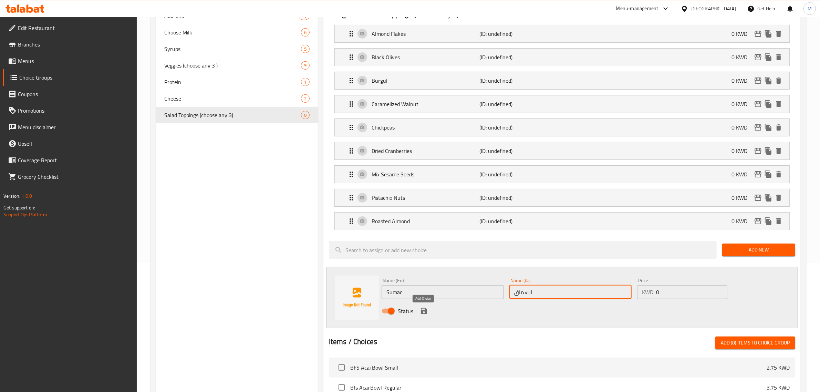
type input "السماق"
click at [421, 314] on icon "save" at bounding box center [424, 311] width 6 height 6
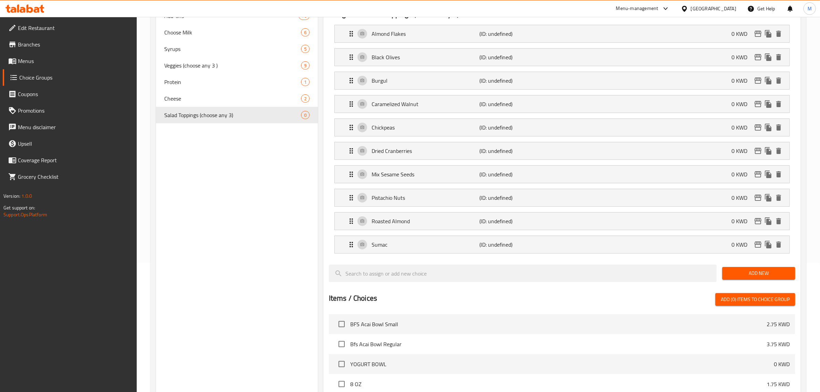
click at [738, 276] on span "Add New" at bounding box center [759, 273] width 62 height 9
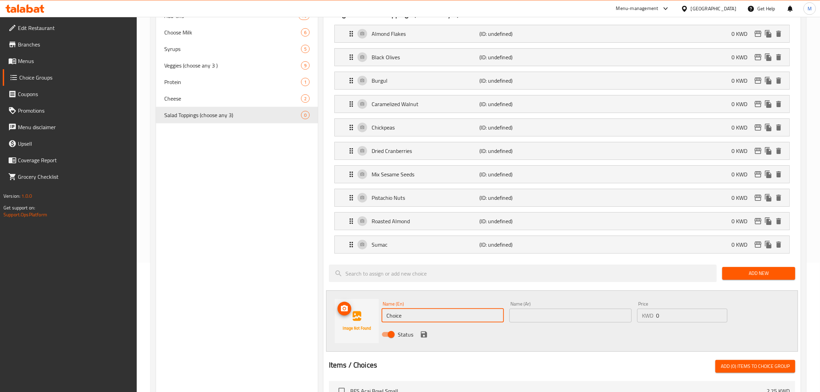
drag, startPoint x: 439, startPoint y: 314, endPoint x: 363, endPoint y: 316, distance: 75.1
click at [363, 316] on div "Name (En) Choice Name (En) Name (Ar) Name (Ar) Price KWD 0 Price Status" at bounding box center [562, 320] width 472 height 61
type input "Walnut"
click at [533, 312] on div "Name (Ar) Name (Ar)" at bounding box center [571, 311] width 122 height 21
click at [534, 313] on input "text" at bounding box center [571, 316] width 122 height 14
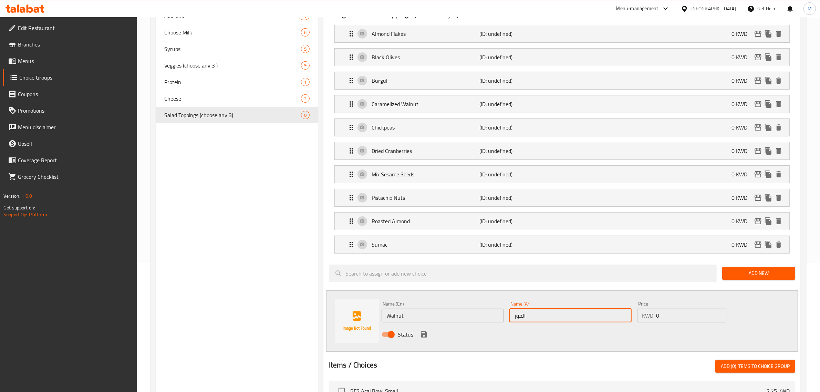
type input "الجوز"
click at [423, 336] on icon "save" at bounding box center [424, 334] width 6 height 6
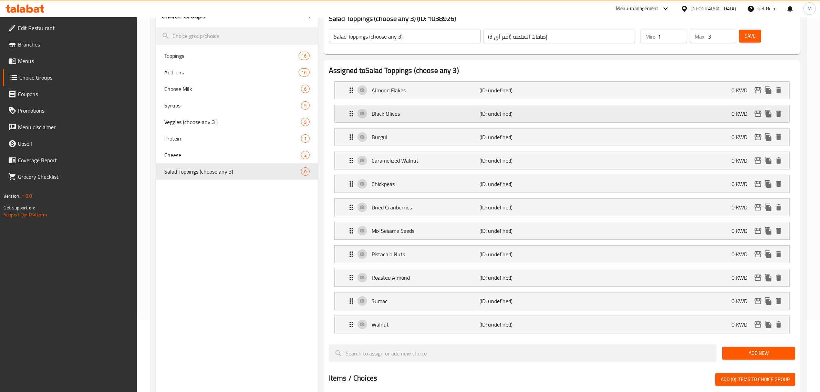
scroll to position [0, 0]
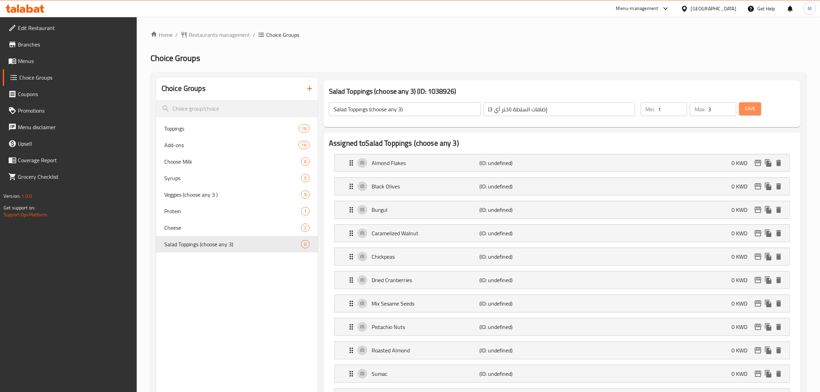
click at [751, 111] on span "Save" at bounding box center [750, 108] width 11 height 9
click at [312, 89] on icon "button" at bounding box center [309, 88] width 5 height 5
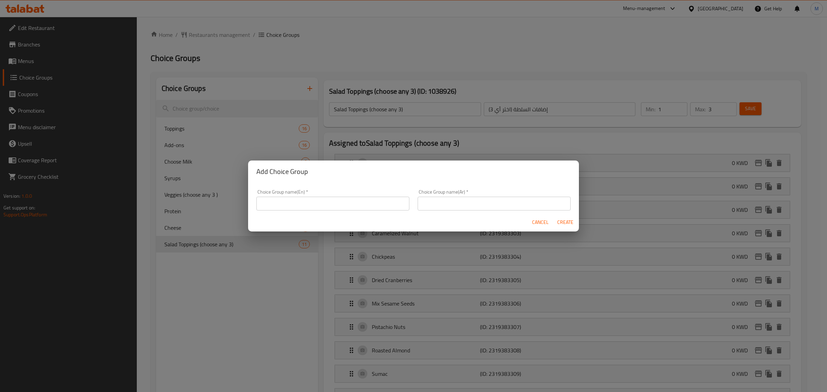
click at [311, 205] on input "text" at bounding box center [332, 204] width 153 height 14
type input "Fruits"
click at [451, 204] on input "text" at bounding box center [494, 204] width 153 height 14
type input "الفواكه"
click at [568, 221] on span "Create" at bounding box center [565, 222] width 17 height 9
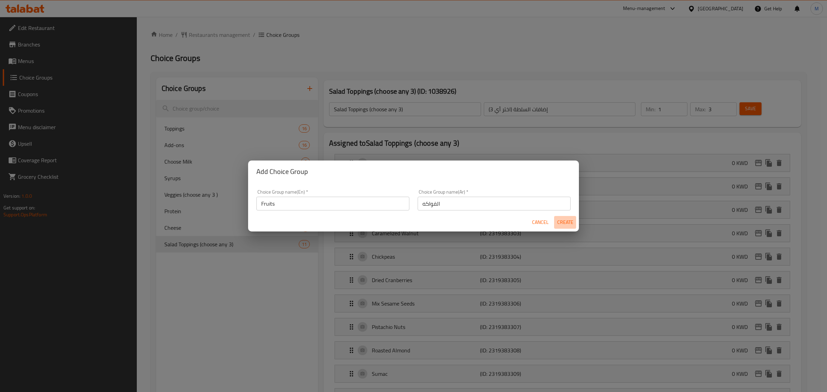
type input "Fruits"
type input "الفواكه"
type input "0"
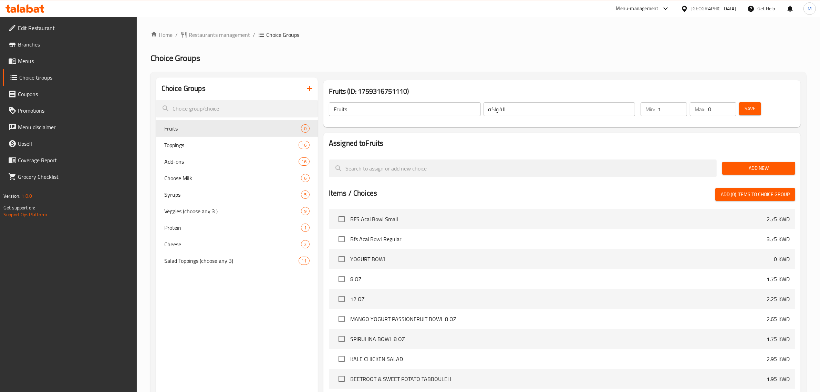
click at [681, 107] on input "1" at bounding box center [672, 109] width 29 height 14
click at [730, 107] on input "1" at bounding box center [722, 109] width 28 height 14
click at [755, 110] on span "Save" at bounding box center [750, 108] width 11 height 9
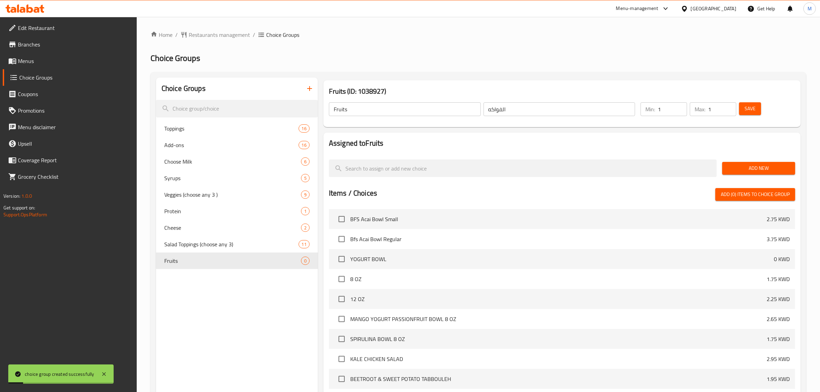
click at [756, 166] on span "Add New" at bounding box center [759, 168] width 62 height 9
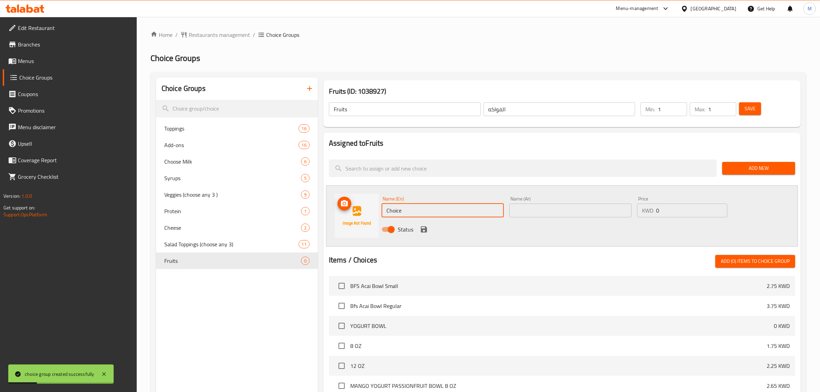
drag, startPoint x: 433, startPoint y: 205, endPoint x: 373, endPoint y: 208, distance: 59.7
click at [373, 208] on div "Name (En) Choice Name (En) Name (Ar) Name (Ar) Price KWD 0 Price Status" at bounding box center [562, 215] width 472 height 61
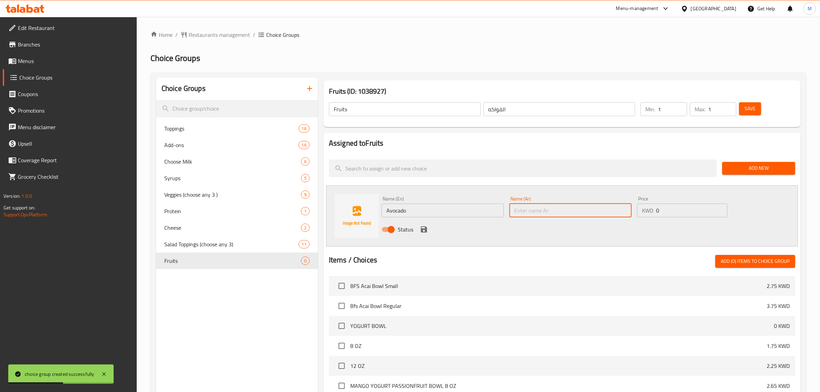
click at [528, 209] on input "text" at bounding box center [571, 211] width 122 height 14
click at [424, 228] on icon "save" at bounding box center [424, 229] width 6 height 6
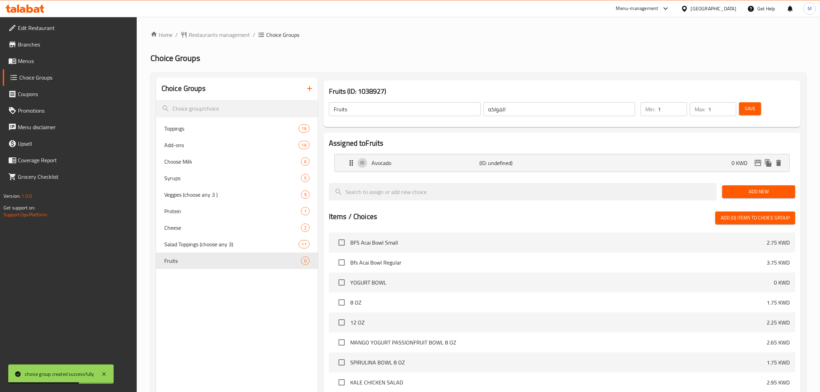
click at [740, 193] on span "Add New" at bounding box center [759, 191] width 62 height 9
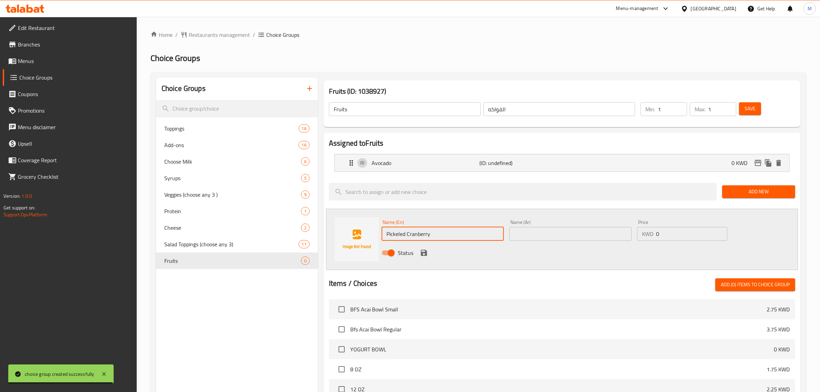
drag, startPoint x: 432, startPoint y: 232, endPoint x: 264, endPoint y: 217, distance: 169.1
click at [323, 220] on div "Assigned to Fruits Avocado (ID: undefined) 0 KWD Name (En) Avocado Name (En) Na…" at bounding box center [562, 335] width 483 height 410
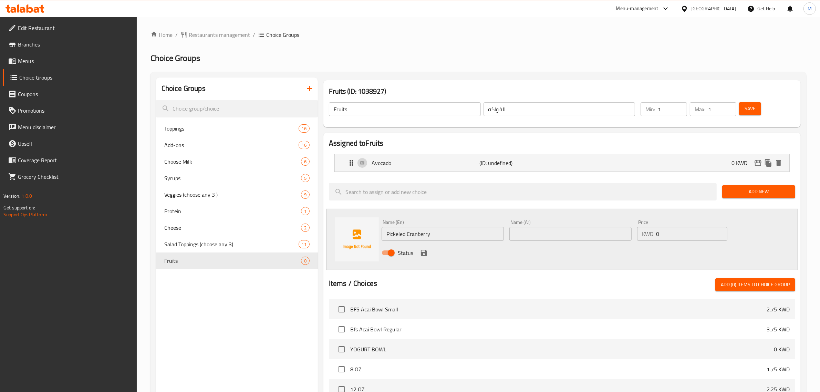
click at [560, 223] on div "Name (Ar) Name (Ar)" at bounding box center [571, 230] width 122 height 21
click at [558, 231] on input "text" at bounding box center [571, 234] width 122 height 14
click at [425, 253] on icon "save" at bounding box center [424, 253] width 6 height 6
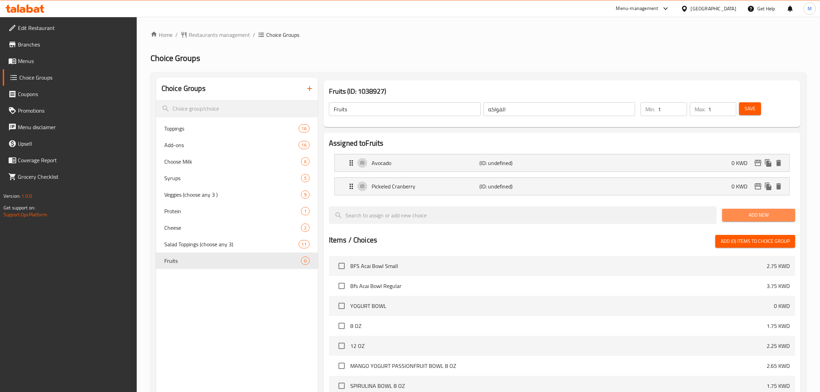
click at [741, 219] on span "Add New" at bounding box center [759, 215] width 62 height 9
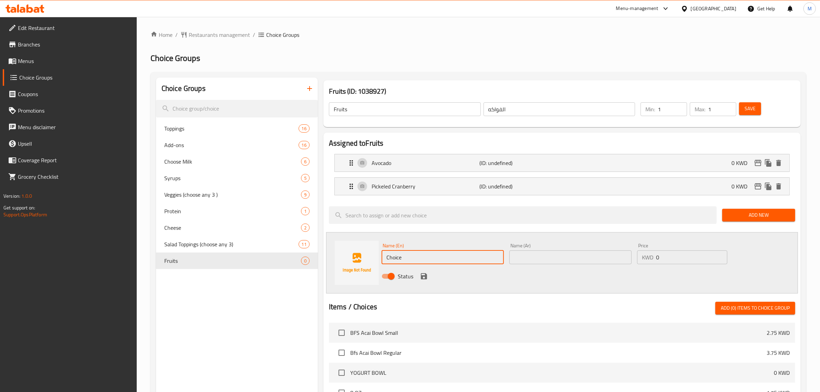
drag, startPoint x: 401, startPoint y: 253, endPoint x: 371, endPoint y: 254, distance: 29.6
click at [371, 254] on div "Name (En) Choice Name (En) Name (Ar) Name (Ar) Price KWD 0 Price Status" at bounding box center [562, 262] width 472 height 61
drag, startPoint x: 542, startPoint y: 258, endPoint x: 517, endPoint y: 257, distance: 24.5
click at [542, 258] on input "text" at bounding box center [571, 257] width 122 height 14
click at [426, 273] on icon "save" at bounding box center [424, 276] width 8 height 8
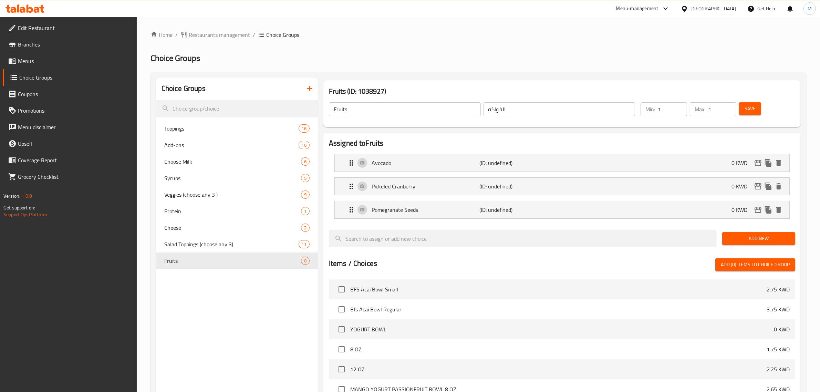
click at [748, 109] on span "Save" at bounding box center [750, 108] width 11 height 9
click at [312, 90] on icon "button" at bounding box center [310, 88] width 8 height 8
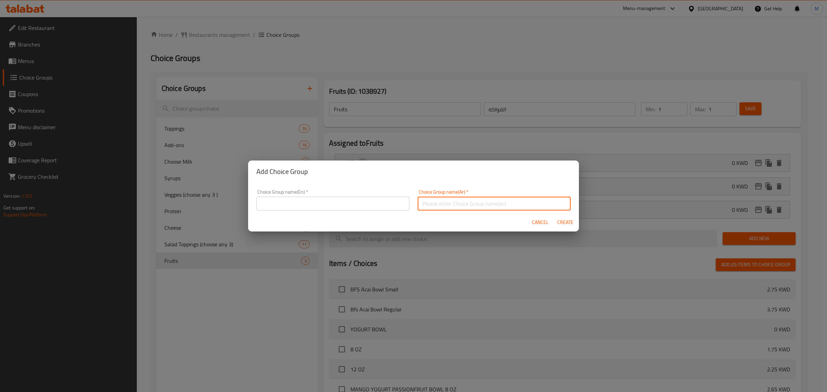
click at [451, 202] on input "text" at bounding box center [494, 204] width 153 height 14
drag, startPoint x: 301, startPoint y: 204, endPoint x: 319, endPoint y: 207, distance: 18.2
click at [301, 204] on input "text" at bounding box center [332, 204] width 153 height 14
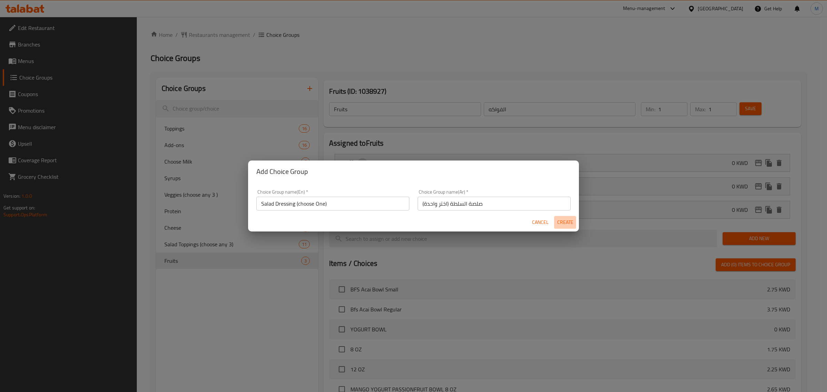
click at [565, 221] on span "Create" at bounding box center [565, 222] width 17 height 9
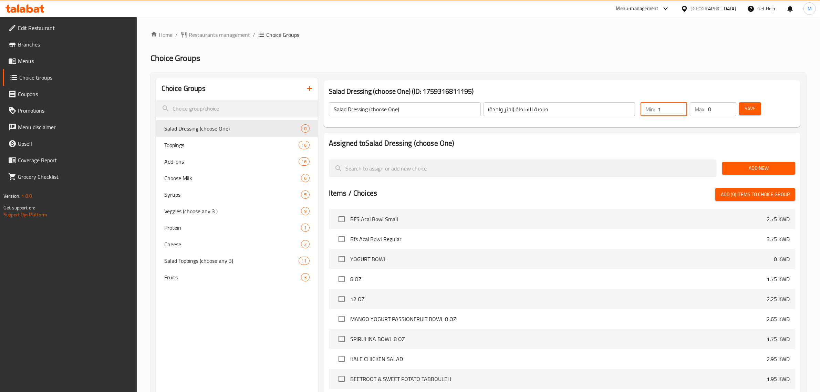
click at [682, 104] on input "1" at bounding box center [672, 109] width 29 height 14
click at [722, 106] on input "0" at bounding box center [722, 109] width 28 height 14
click at [731, 107] on input "1" at bounding box center [722, 109] width 28 height 14
click at [750, 107] on span "Save" at bounding box center [750, 108] width 11 height 9
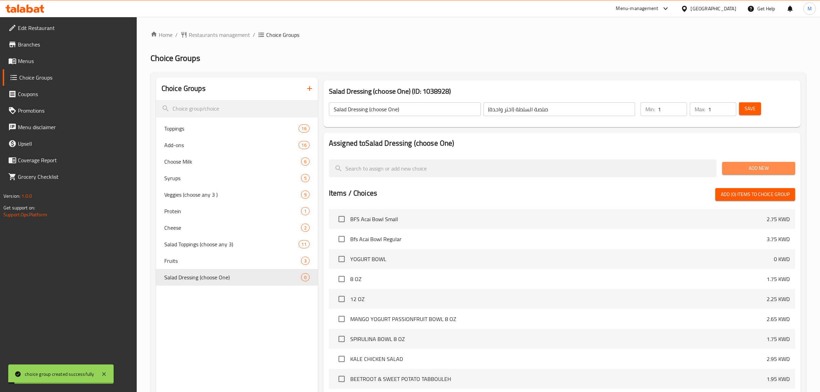
click at [753, 168] on span "Add New" at bounding box center [759, 168] width 62 height 9
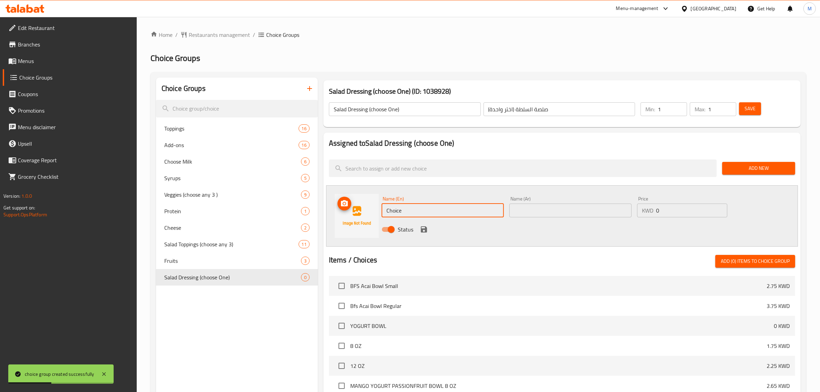
click at [373, 213] on div "Name (En) Choice Name (En) Name (Ar) Name (Ar) Price KWD 0 Price Status" at bounding box center [562, 215] width 472 height 61
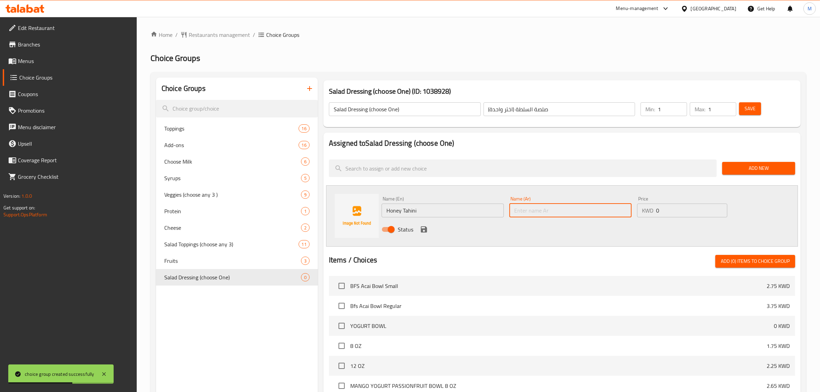
drag, startPoint x: 526, startPoint y: 214, endPoint x: 517, endPoint y: 218, distance: 9.7
click at [526, 214] on input "text" at bounding box center [571, 211] width 122 height 14
click at [427, 223] on div "Status" at bounding box center [570, 229] width 383 height 19
click at [425, 227] on icon "save" at bounding box center [424, 229] width 6 height 6
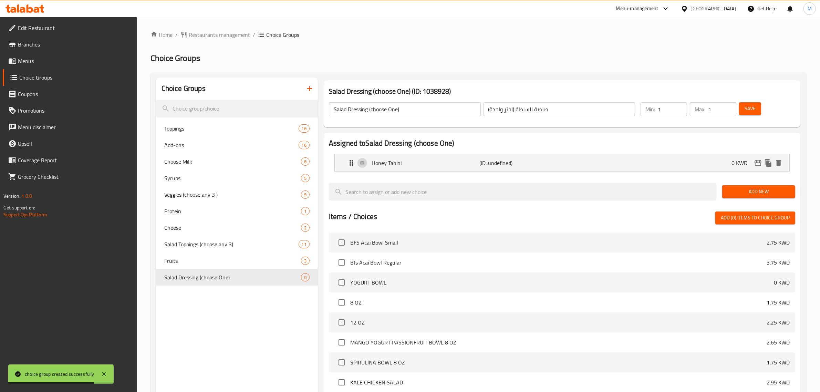
click at [741, 192] on span "Add New" at bounding box center [759, 191] width 62 height 9
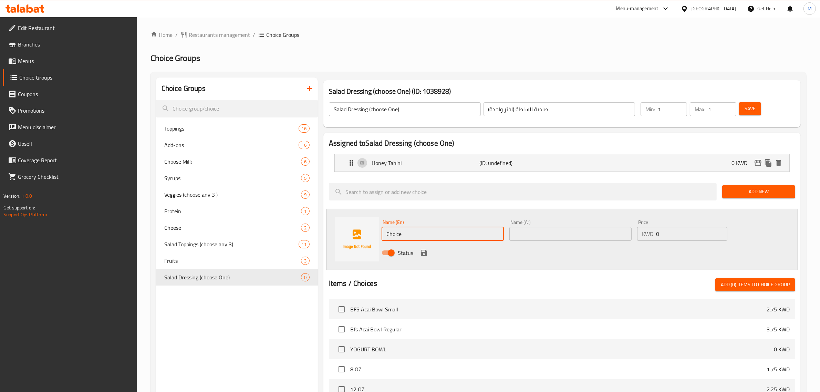
drag, startPoint x: 403, startPoint y: 231, endPoint x: 350, endPoint y: 231, distance: 53.1
click at [350, 231] on div "Name (En) Choice Name (En) Name (Ar) Name (Ar) Price KWD 0 Price Status" at bounding box center [562, 239] width 472 height 61
click at [586, 223] on div "Name (Ar) Name (Ar)" at bounding box center [571, 230] width 122 height 21
click at [569, 232] on input "text" at bounding box center [571, 234] width 122 height 14
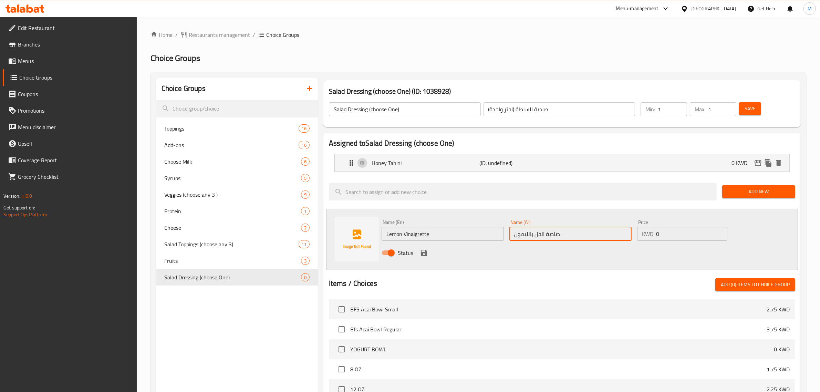
click at [426, 250] on icon "save" at bounding box center [424, 253] width 8 height 8
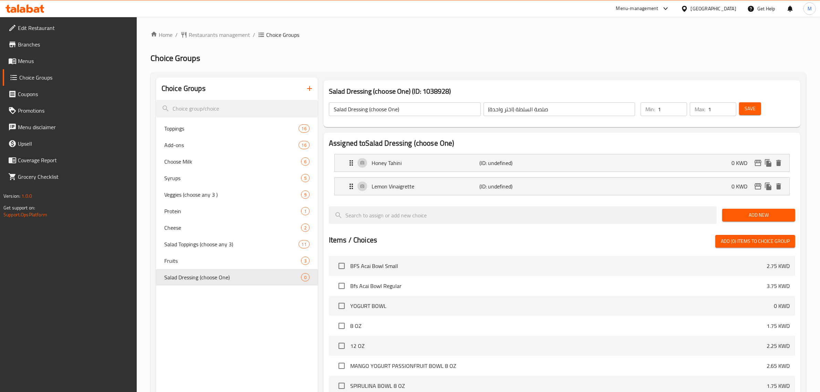
click at [748, 213] on span "Add New" at bounding box center [759, 215] width 62 height 9
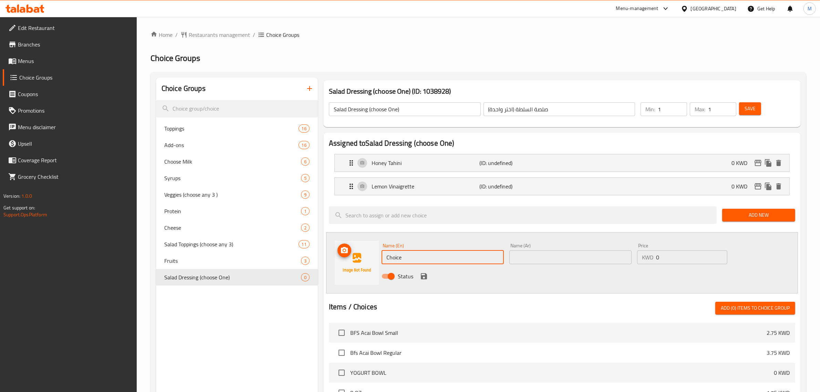
drag, startPoint x: 421, startPoint y: 259, endPoint x: 364, endPoint y: 252, distance: 57.6
click at [364, 252] on div "Name (En) Choice Name (En) Name (Ar) Name (Ar) Price KWD 0 Price Status" at bounding box center [562, 262] width 472 height 61
click at [587, 257] on input "text" at bounding box center [571, 257] width 122 height 14
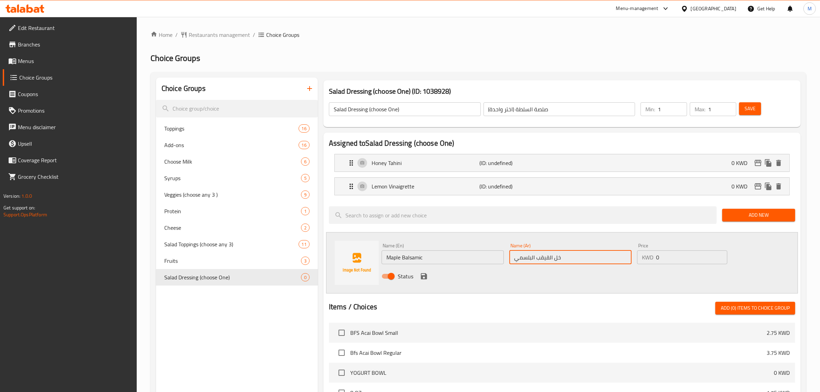
click at [421, 275] on icon "save" at bounding box center [424, 276] width 6 height 6
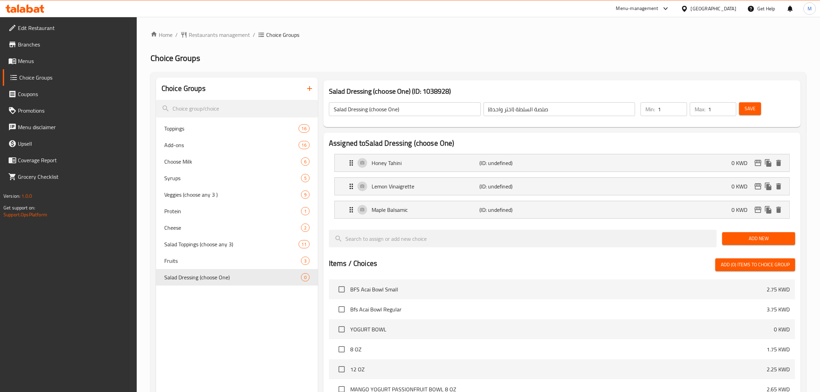
click at [736, 240] on span "Add New" at bounding box center [759, 238] width 62 height 9
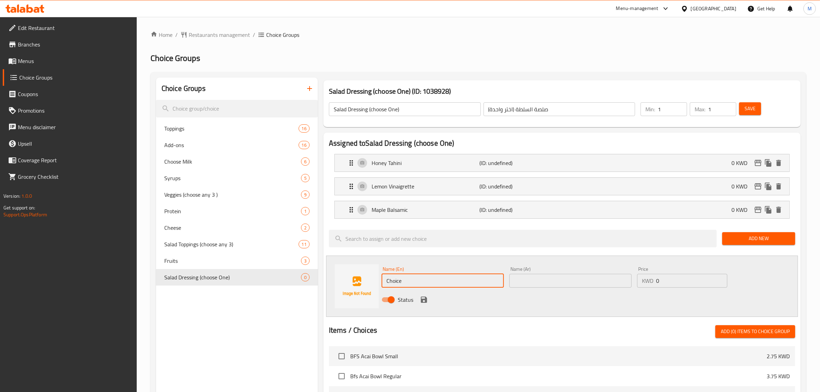
drag, startPoint x: 427, startPoint y: 279, endPoint x: 335, endPoint y: 277, distance: 92.0
click at [335, 277] on div "Name (En) Choice Name (En) Name (Ar) Name (Ar) Price KWD 0 Price Status" at bounding box center [562, 286] width 472 height 61
click at [600, 284] on input "text" at bounding box center [571, 281] width 122 height 14
click at [419, 297] on div "Status" at bounding box center [570, 299] width 383 height 19
click at [426, 297] on icon "save" at bounding box center [424, 300] width 8 height 8
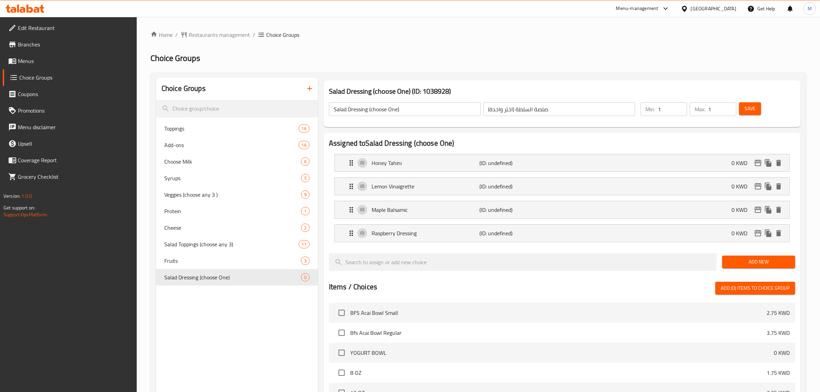
click at [748, 106] on span "Save" at bounding box center [750, 108] width 11 height 9
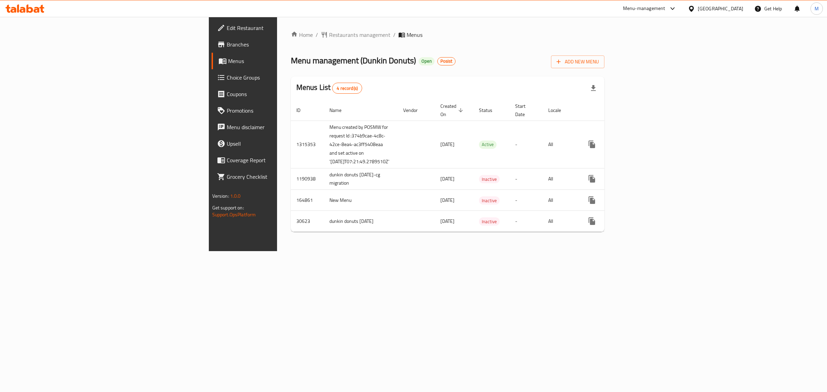
click at [227, 44] on span "Branches" at bounding box center [284, 44] width 115 height 8
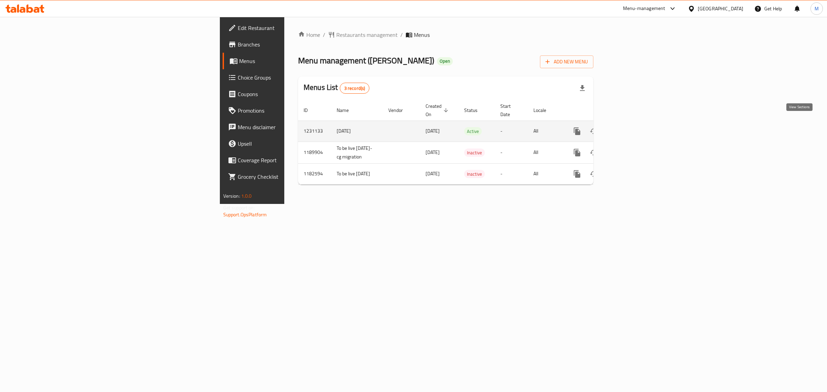
click at [630, 128] on icon "enhanced table" at bounding box center [627, 131] width 6 height 6
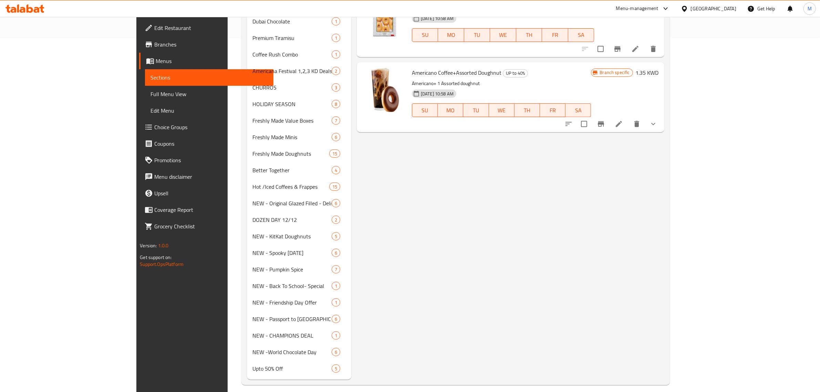
scroll to position [359, 0]
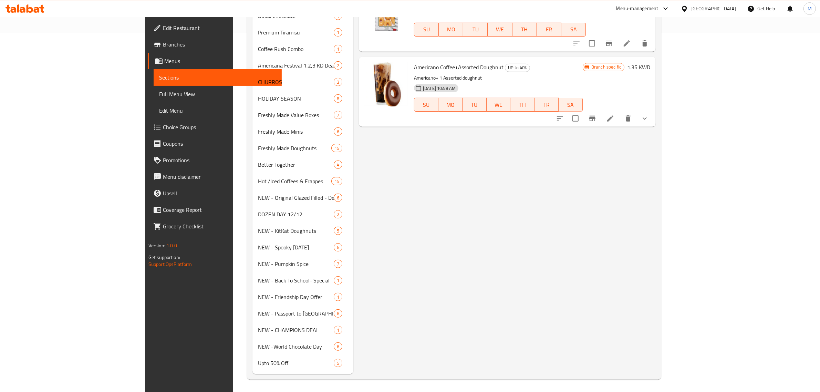
click at [480, 258] on div "Menu items Add Sort Manage items Half Dozen Doughnuts - Assorted UP to 40% Pick…" at bounding box center [504, 46] width 302 height 656
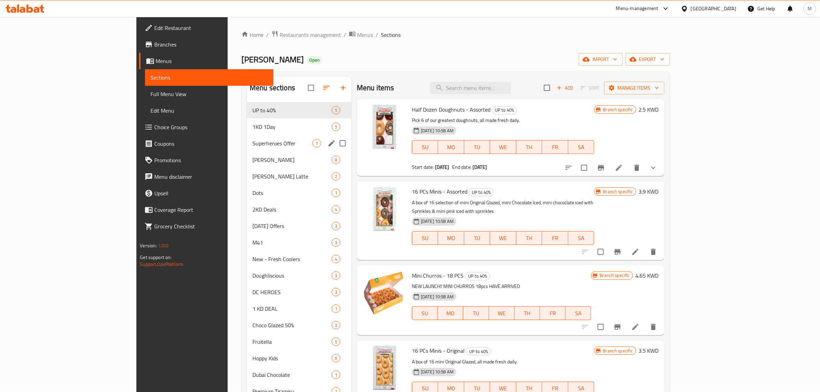
scroll to position [0, 0]
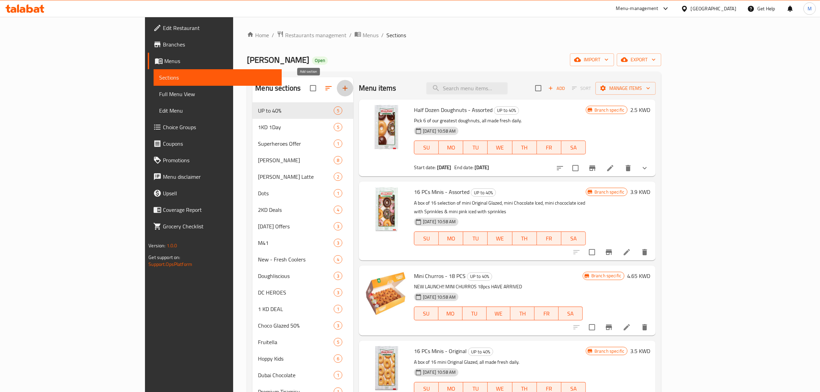
click at [341, 92] on icon "button" at bounding box center [345, 88] width 8 height 8
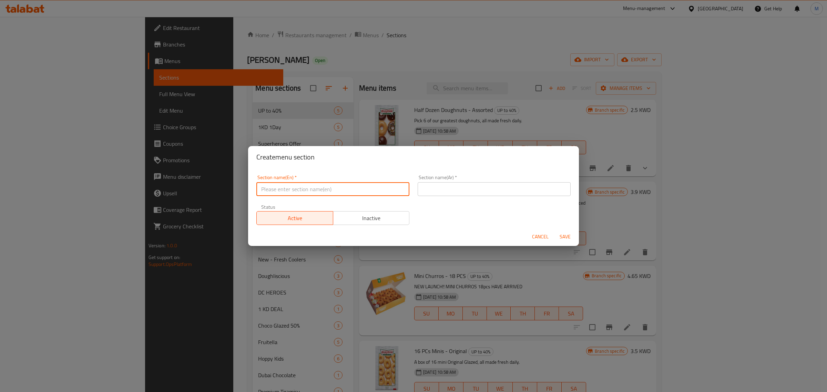
click at [299, 184] on input "text" at bounding box center [332, 189] width 153 height 14
paste input "Ice Cream Milkshakes"
type input "Ice Cream Milkshakes"
click at [435, 180] on div "Section name(Ar)   * Section name(Ar) *" at bounding box center [494, 185] width 153 height 21
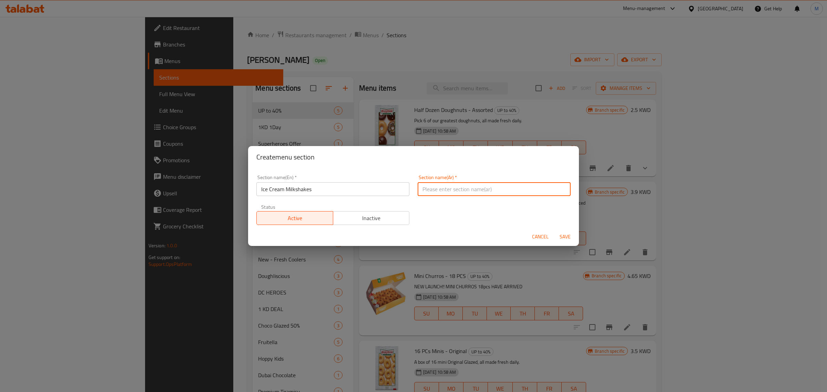
click at [436, 191] on input "text" at bounding box center [494, 189] width 153 height 14
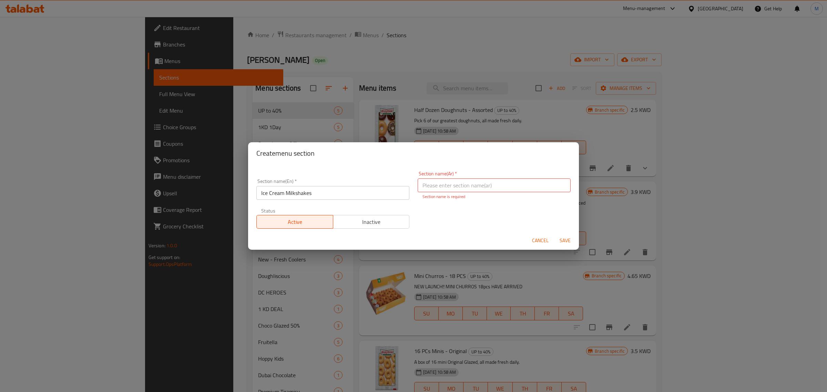
click at [293, 191] on input "Ice Cream Milkshakes" at bounding box center [332, 193] width 153 height 14
click at [457, 186] on input "text" at bounding box center [494, 185] width 153 height 14
paste input "ميلك شيك"
type input "ميلك شيك"
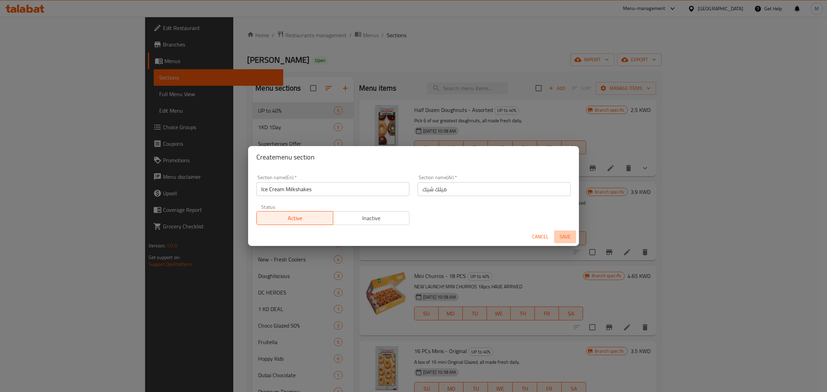
click at [562, 242] on button "Save" at bounding box center [565, 236] width 22 height 13
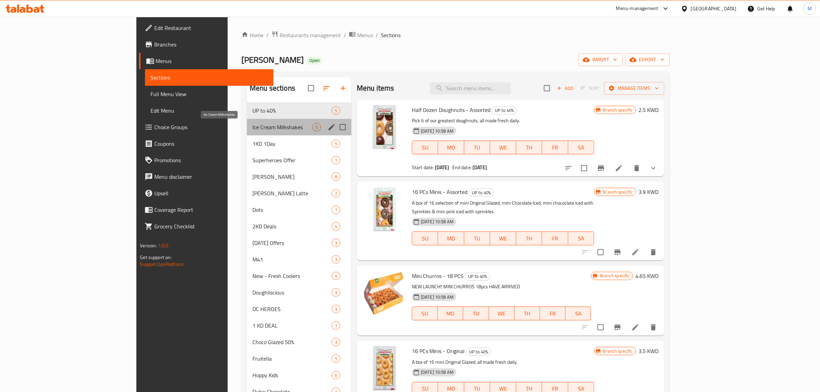
click at [253, 125] on span "Ice Cream Milkshakes" at bounding box center [283, 127] width 60 height 8
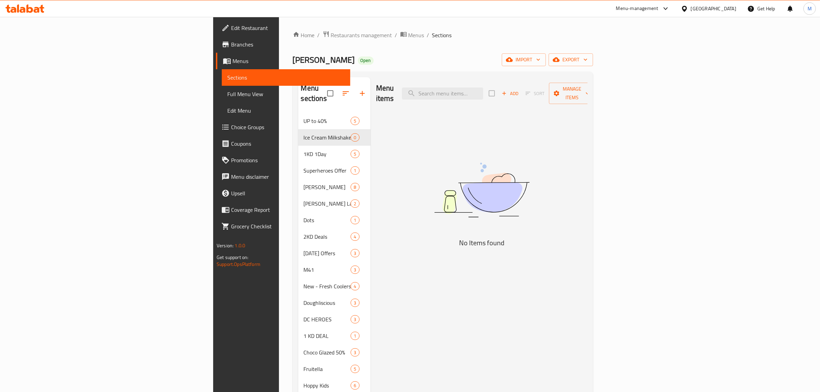
click at [520, 92] on span "Add" at bounding box center [510, 94] width 19 height 8
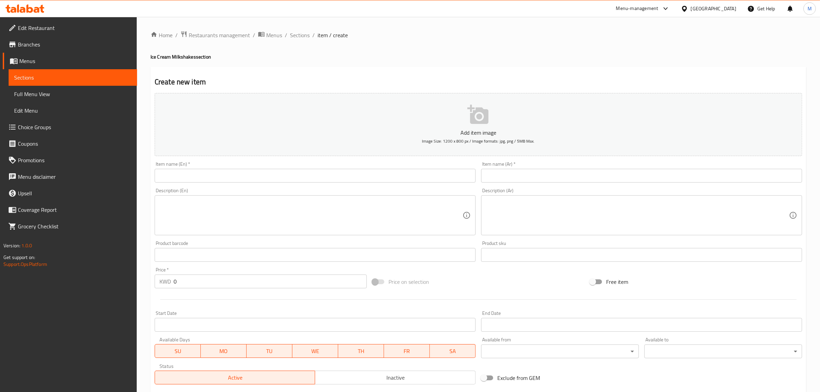
click at [199, 166] on div "Item name (En)   * Item name (En) *" at bounding box center [315, 172] width 321 height 21
click at [200, 173] on input "text" at bounding box center [315, 176] width 321 height 14
paste input "Chocolate Milkshake"
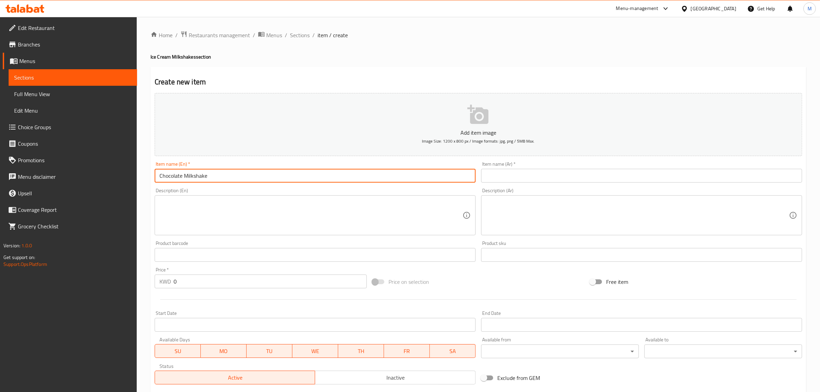
type input "Chocolate Milkshake"
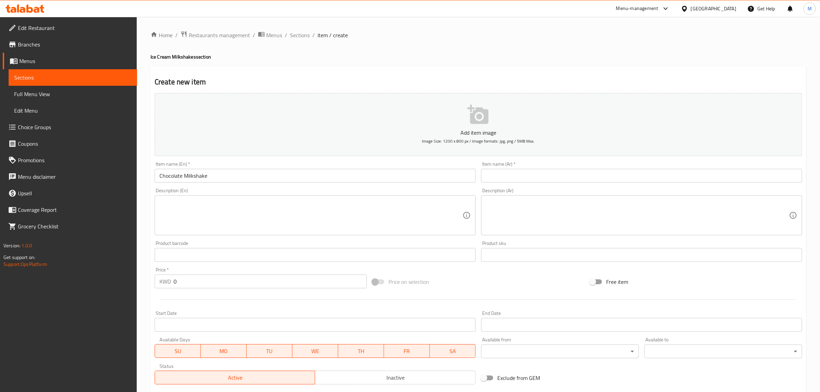
click at [495, 180] on input "text" at bounding box center [641, 176] width 321 height 14
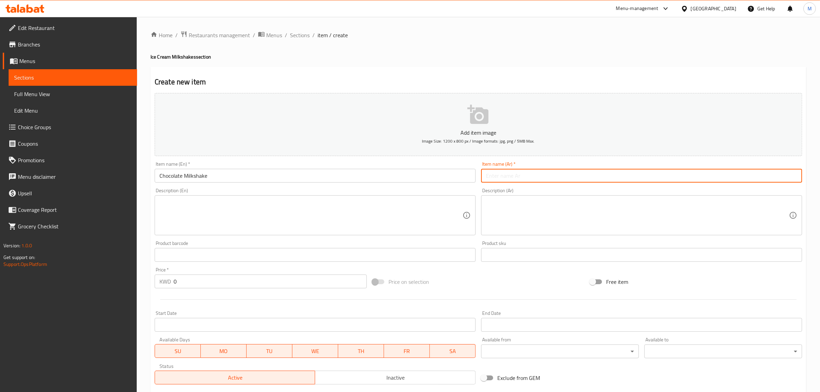
paste input "ميلك شيك الشوكولاتة"
type input "ميلك شيك الشوكولاتة"
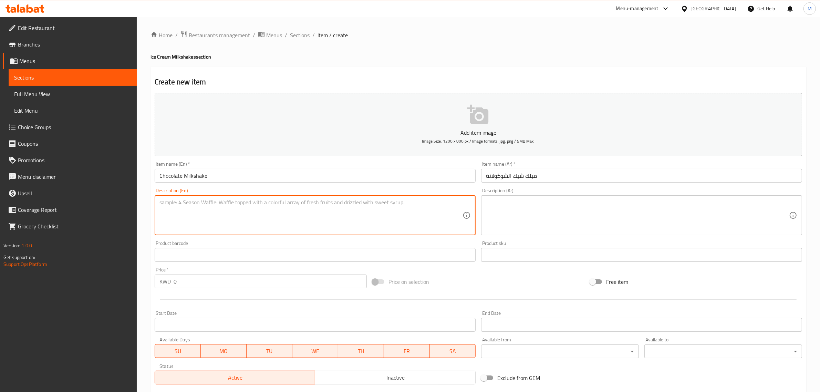
click at [247, 222] on textarea at bounding box center [311, 215] width 303 height 33
paste textarea "Your favorite Ice Cream flavors, now as milkshakes! Try our new line inspired b…"
drag, startPoint x: 424, startPoint y: 204, endPoint x: 488, endPoint y: 204, distance: 63.7
click at [488, 204] on div "Add item image Image Size: 1200 x 800 px / Image formats: jpg, png / 5MB Max. I…" at bounding box center [478, 238] width 653 height 297
type textarea "Your favorite Ice Cream flavors, now as milkshakes! Try our new line inspired b…"
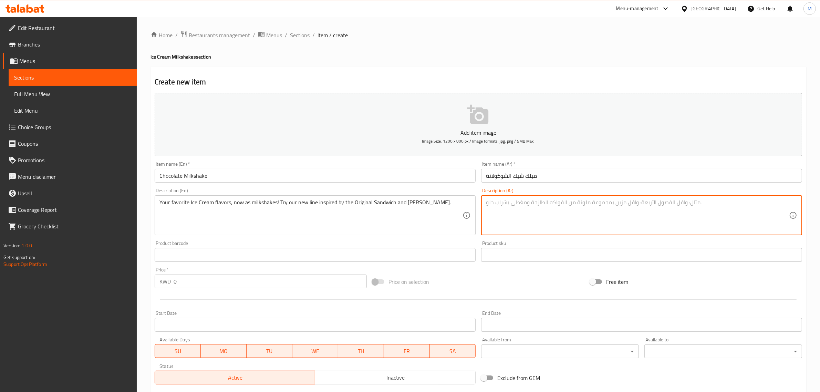
click at [524, 222] on textarea at bounding box center [637, 215] width 303 height 33
paste textarea "نكهات الآيس كريم المفضلة لديك، أصبحت الآن ميلك شيك! جرّب تشكيلتنا الجديدة المست…"
type textarea "نكهات الآيس كريم المفضلة لديك، أصبحت الآن ميلك شيك! جرّب تشكيلتنا الجديدة المست…"
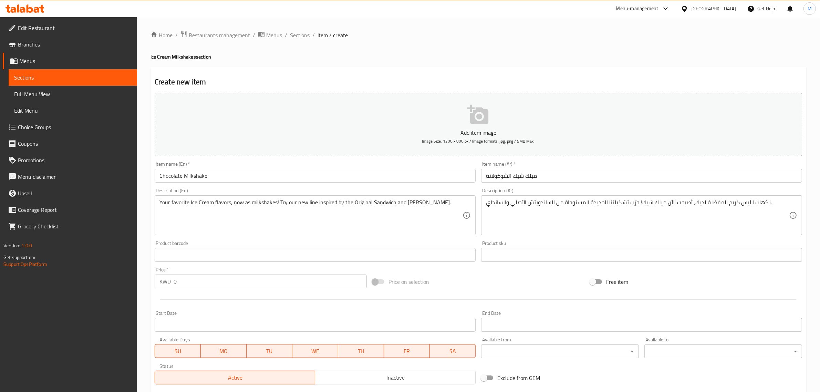
click at [525, 242] on div "Product sku Product sku" at bounding box center [641, 251] width 321 height 21
drag, startPoint x: 235, startPoint y: 281, endPoint x: 148, endPoint y: 281, distance: 86.8
click at [148, 281] on div "Home / Restaurants management / Menus / Sections / item / create Ice Cream Milk…" at bounding box center [479, 252] width 684 height 470
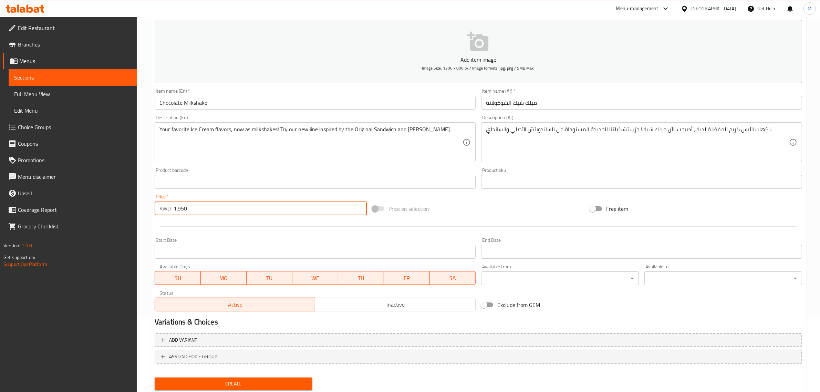
scroll to position [93, 0]
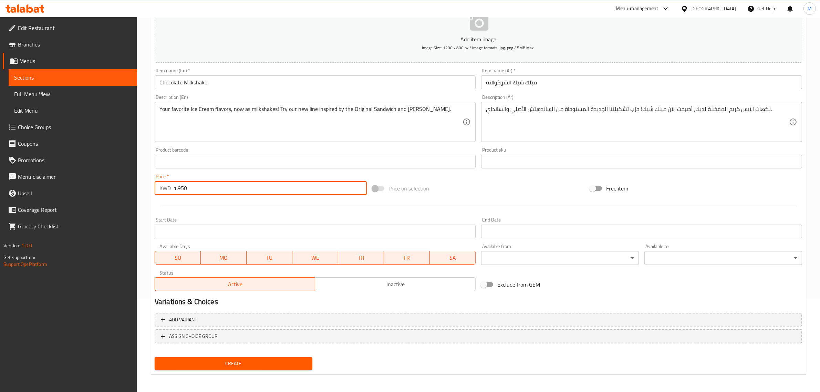
type input "1.950"
click at [286, 364] on span "Create" at bounding box center [233, 363] width 147 height 9
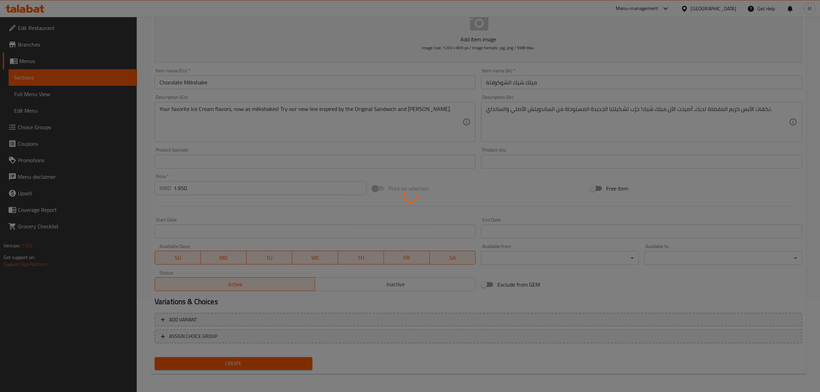
type input "0"
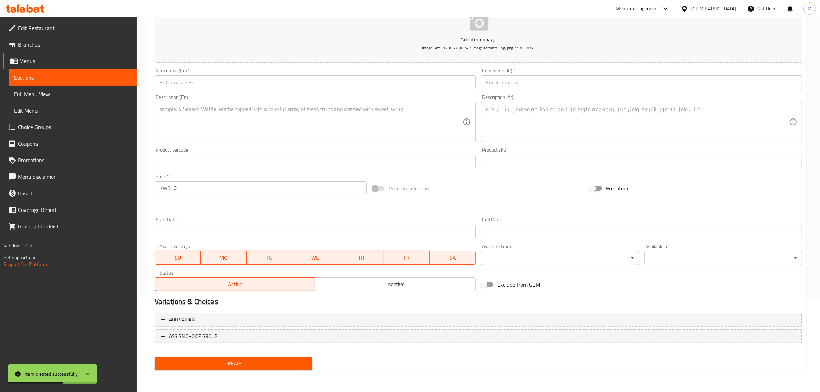
click at [199, 83] on input "text" at bounding box center [315, 82] width 321 height 14
paste input "Pralines N Cream Milkshake"
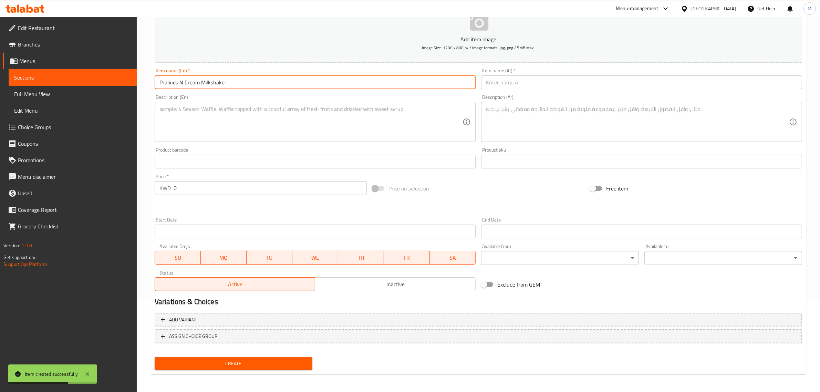
type input "Pralines N Cream Milkshake"
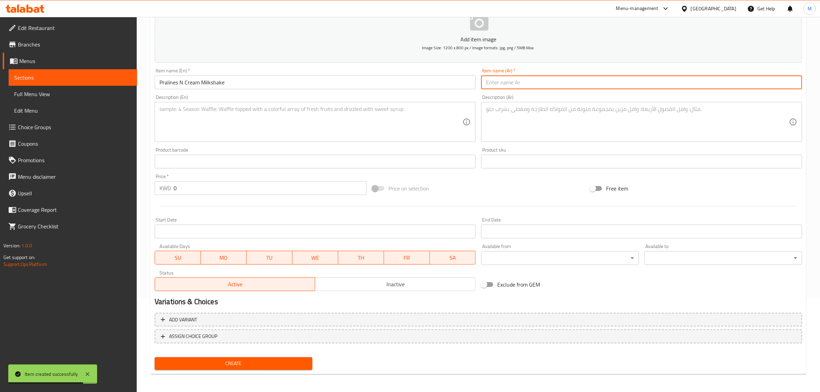
click at [487, 84] on input "text" at bounding box center [641, 82] width 321 height 14
paste input "ميلك شيك البرالين والكريمة"
type input "ميلك شيك البرالين والكريمة"
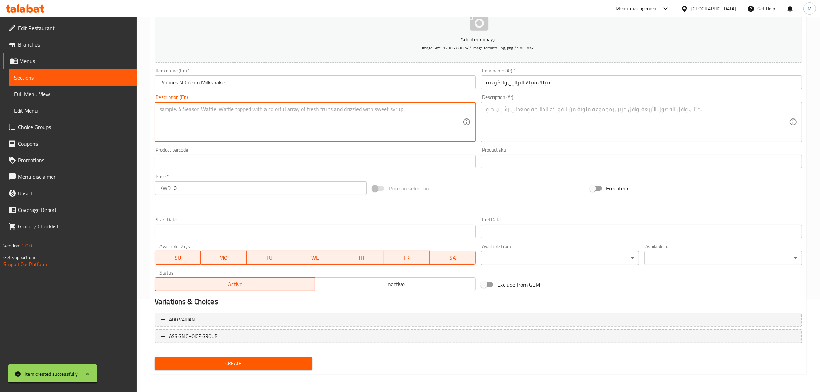
click at [285, 115] on textarea at bounding box center [311, 122] width 303 height 33
paste textarea "Your favorite Ice Cream flavors, now as milkshakes! Try our new line inspired b…"
type textarea "Your favorite Ice Cream flavors, now as milkshakes! Try our new line inspired b…"
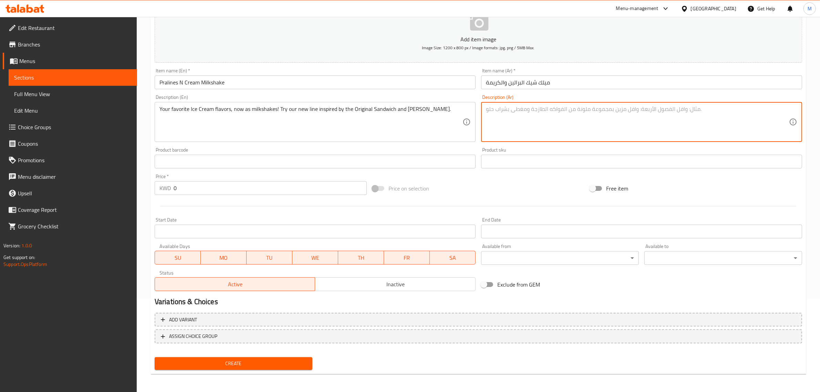
click at [512, 125] on textarea at bounding box center [637, 122] width 303 height 33
paste textarea "نكهات الآيس كريم المفضلة لديك، أصبحت الآن ميلك شيك! جرّب تشكيلتنا الجديدة المست…"
type textarea "نكهات الآيس كريم المفضلة لديك، أصبحت الآن ميلك شيك! جرّب تشكيلتنا الجديدة المست…"
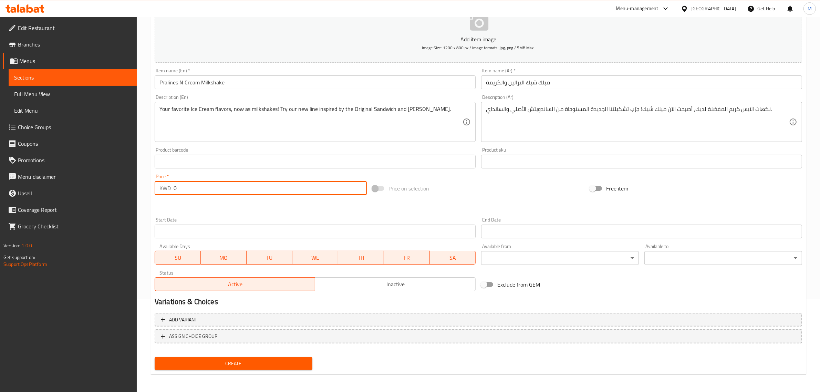
drag, startPoint x: 204, startPoint y: 190, endPoint x: 147, endPoint y: 190, distance: 56.2
click at [147, 190] on div "Home / Restaurants management / Menus / Sections / item / create Ice Cream Milk…" at bounding box center [479, 159] width 684 height 470
type input "1.950"
click at [245, 366] on span "Create" at bounding box center [233, 363] width 147 height 9
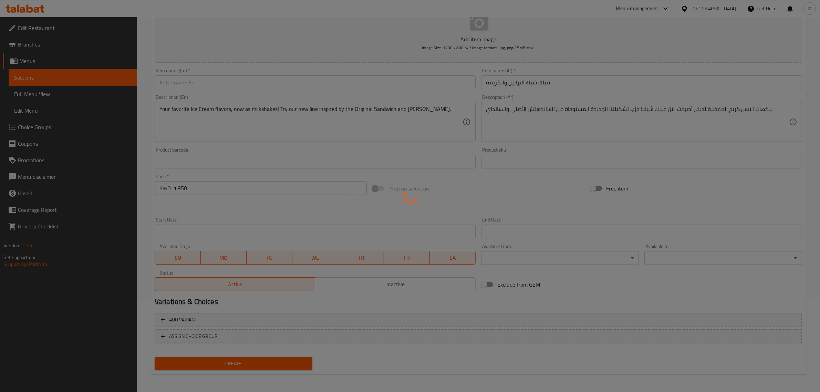
type input "0"
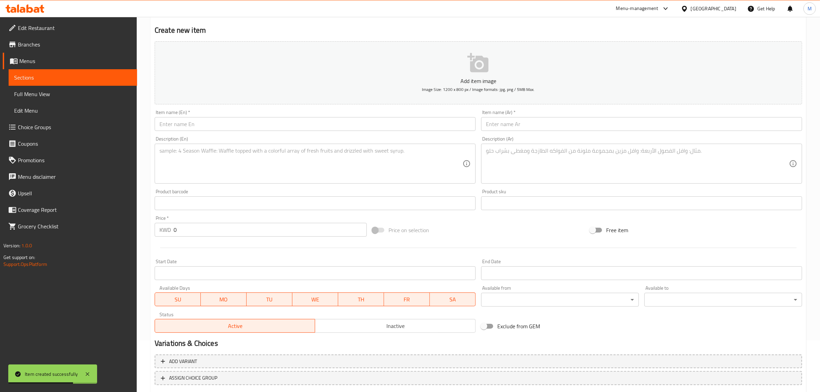
scroll to position [0, 0]
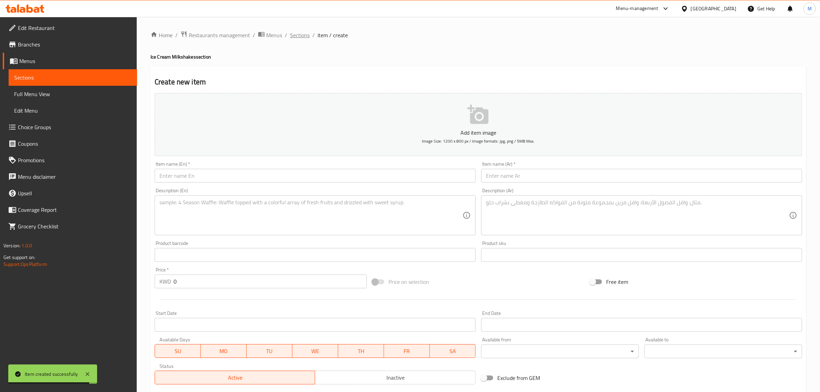
click at [304, 37] on span "Sections" at bounding box center [300, 35] width 20 height 8
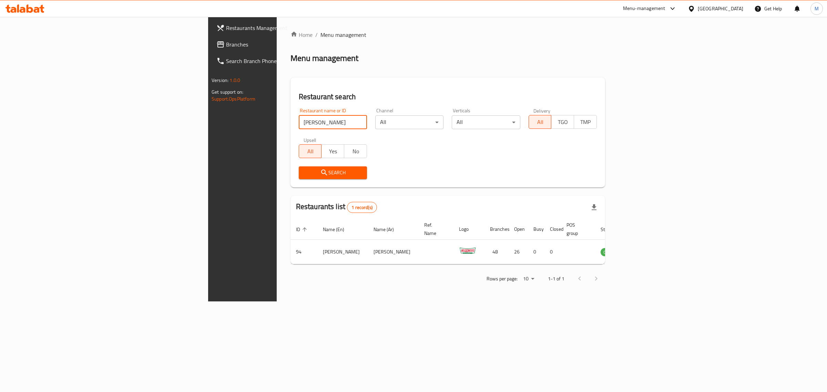
click at [299, 124] on input "[PERSON_NAME]" at bounding box center [333, 122] width 68 height 14
type input "test"
click button "Search" at bounding box center [333, 172] width 68 height 13
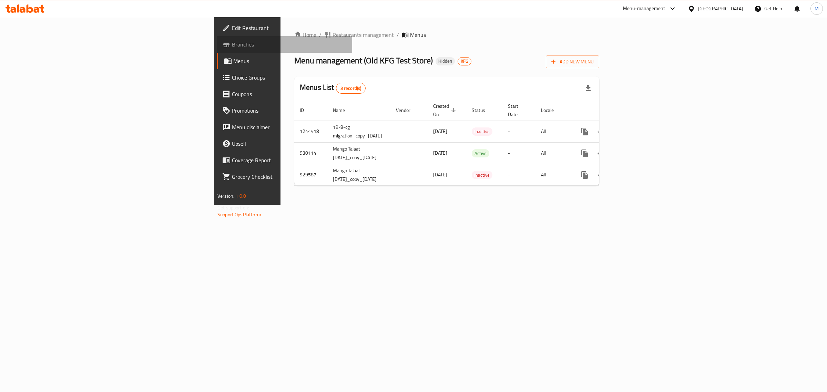
click at [232, 45] on span "Branches" at bounding box center [289, 44] width 115 height 8
